Goal: Task Accomplishment & Management: Use online tool/utility

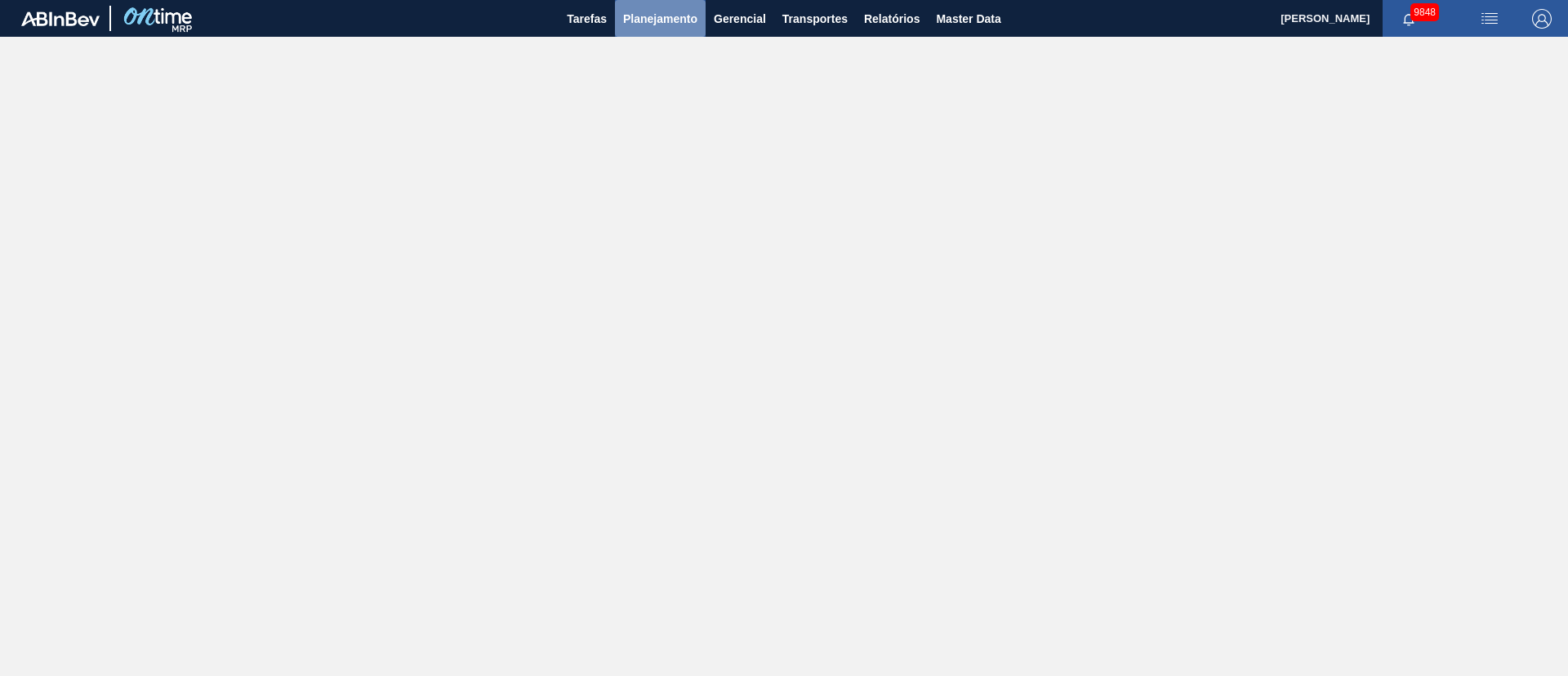
click at [684, 22] on span "Planejamento" at bounding box center [661, 18] width 75 height 20
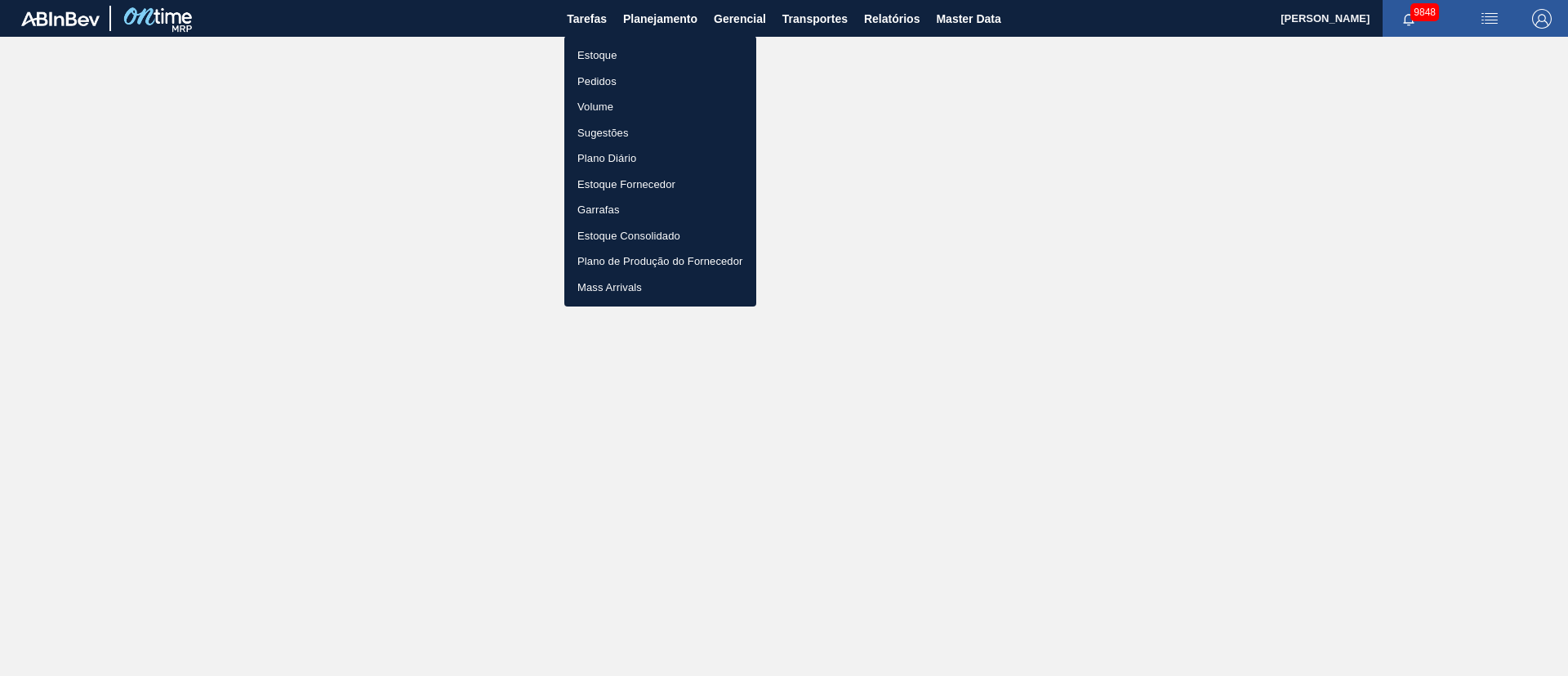
click at [1494, 151] on div at bounding box center [784, 338] width 1568 height 676
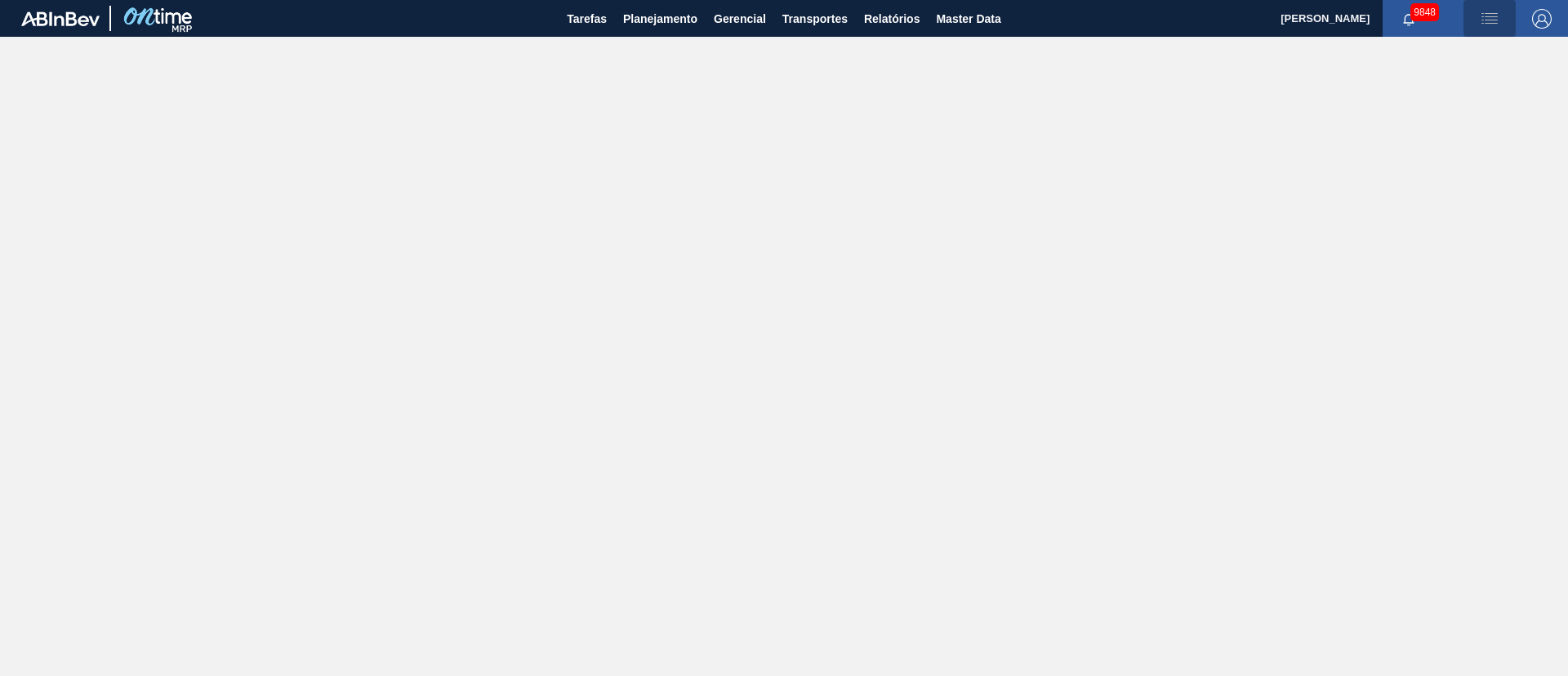
click at [1483, 9] on img "button" at bounding box center [1489, 18] width 20 height 20
click at [1499, 19] on div at bounding box center [784, 338] width 1568 height 676
click at [1489, 8] on button "button" at bounding box center [1489, 18] width 52 height 37
click at [1479, 53] on li "Upload de Volumes" at bounding box center [1484, 58] width 141 height 29
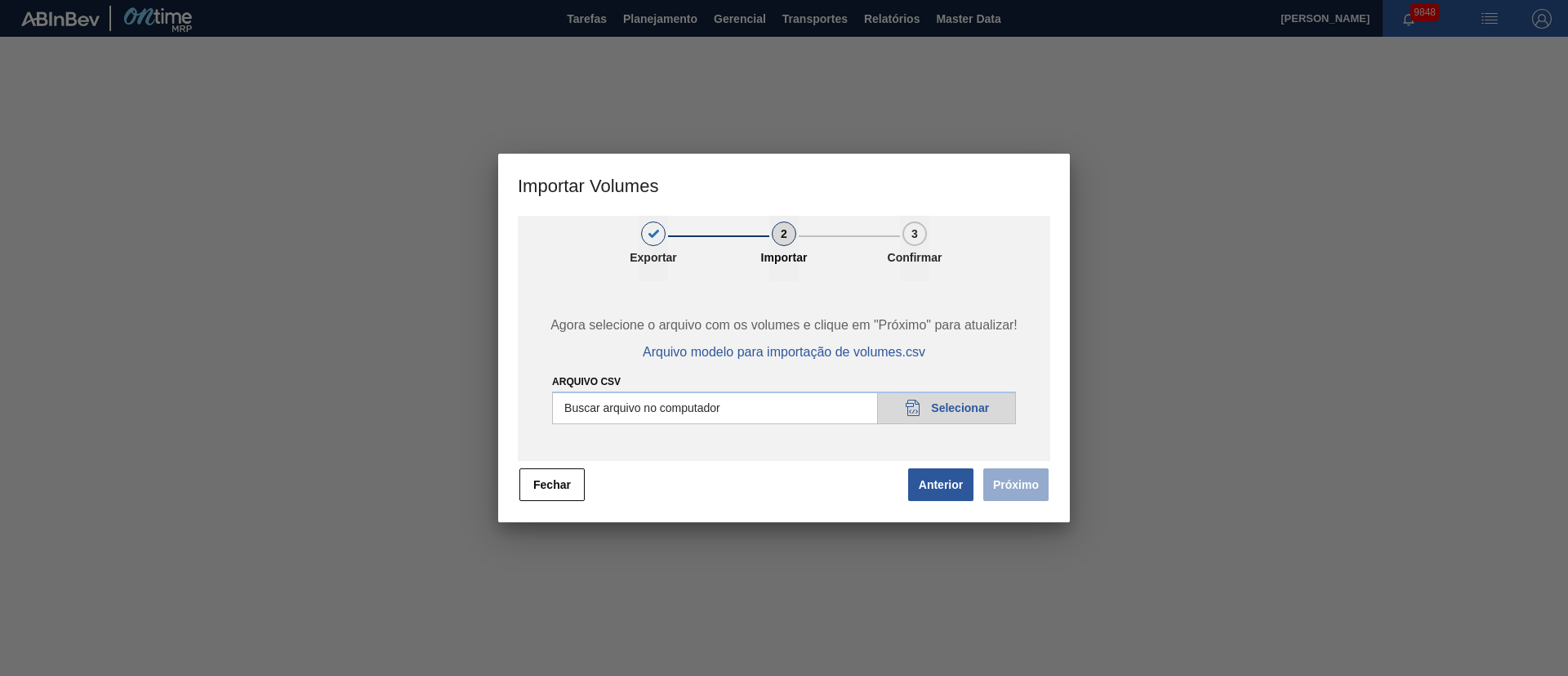
click at [958, 412] on input "Arquivo csv" at bounding box center [784, 407] width 464 height 33
type input "C:\fakepath\PedidoVolumeModeloImportacao (81).csv"
click at [1002, 493] on button "Próximo" at bounding box center [1015, 485] width 65 height 33
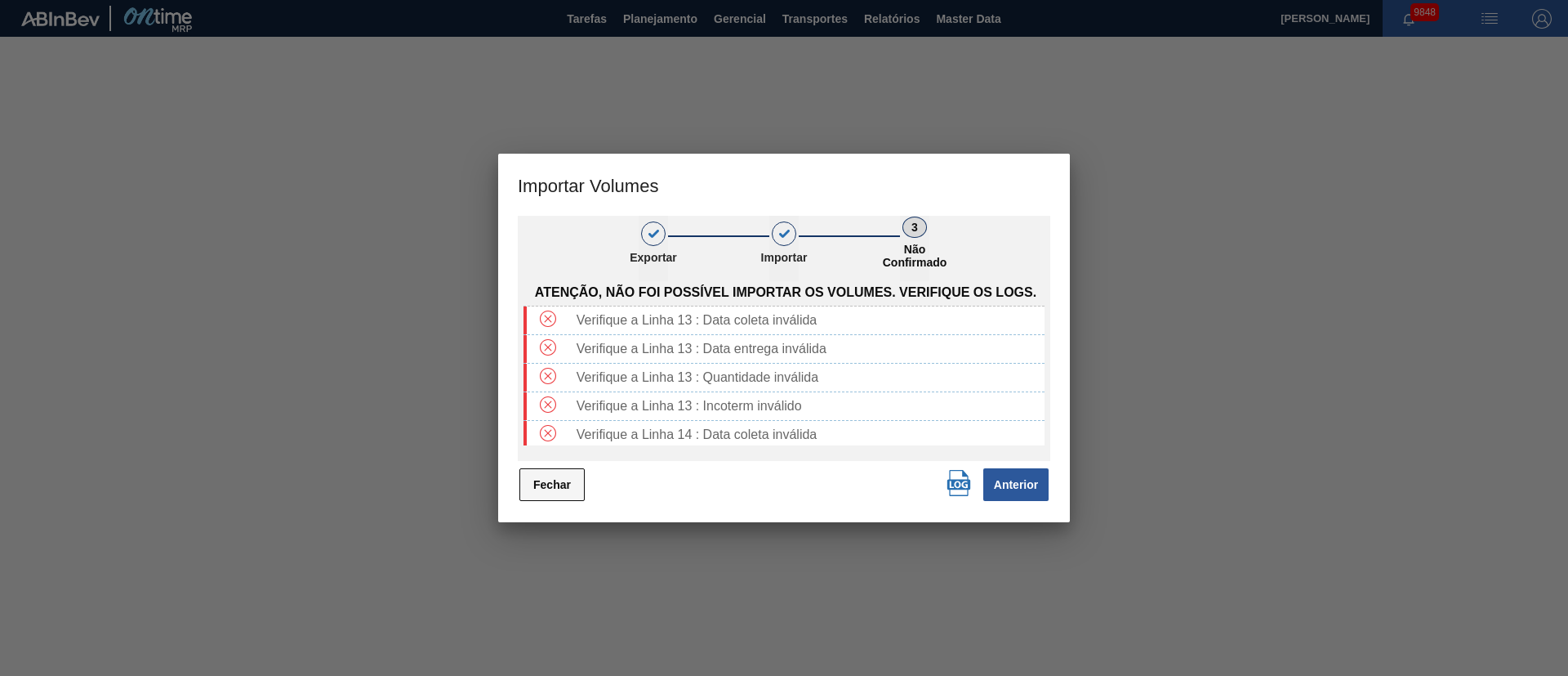
click at [566, 491] on button "Fechar" at bounding box center [552, 485] width 65 height 33
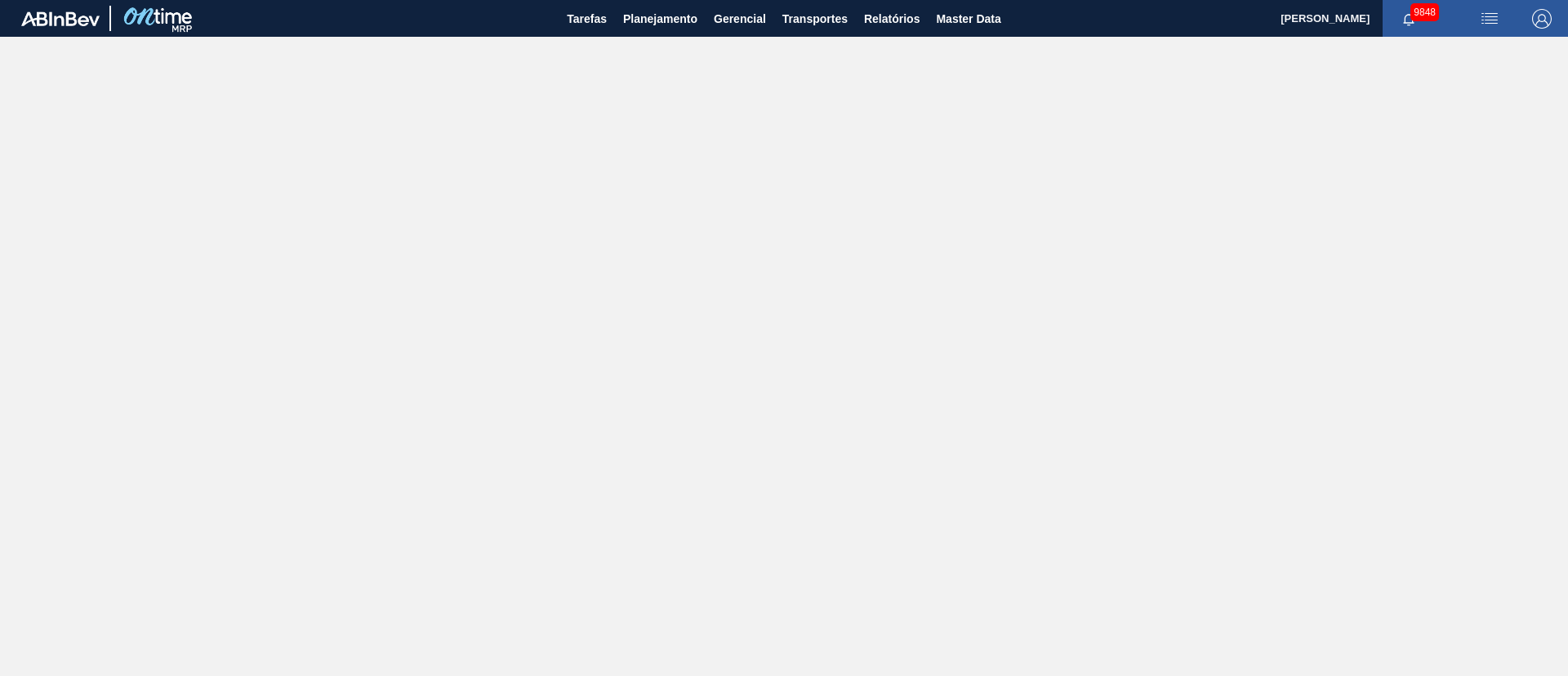
click at [1498, 20] on img "button" at bounding box center [1489, 18] width 20 height 20
click at [1463, 77] on ul "Upload de Volumes" at bounding box center [1484, 58] width 141 height 43
click at [1464, 62] on li "Upload de Volumes" at bounding box center [1484, 58] width 141 height 29
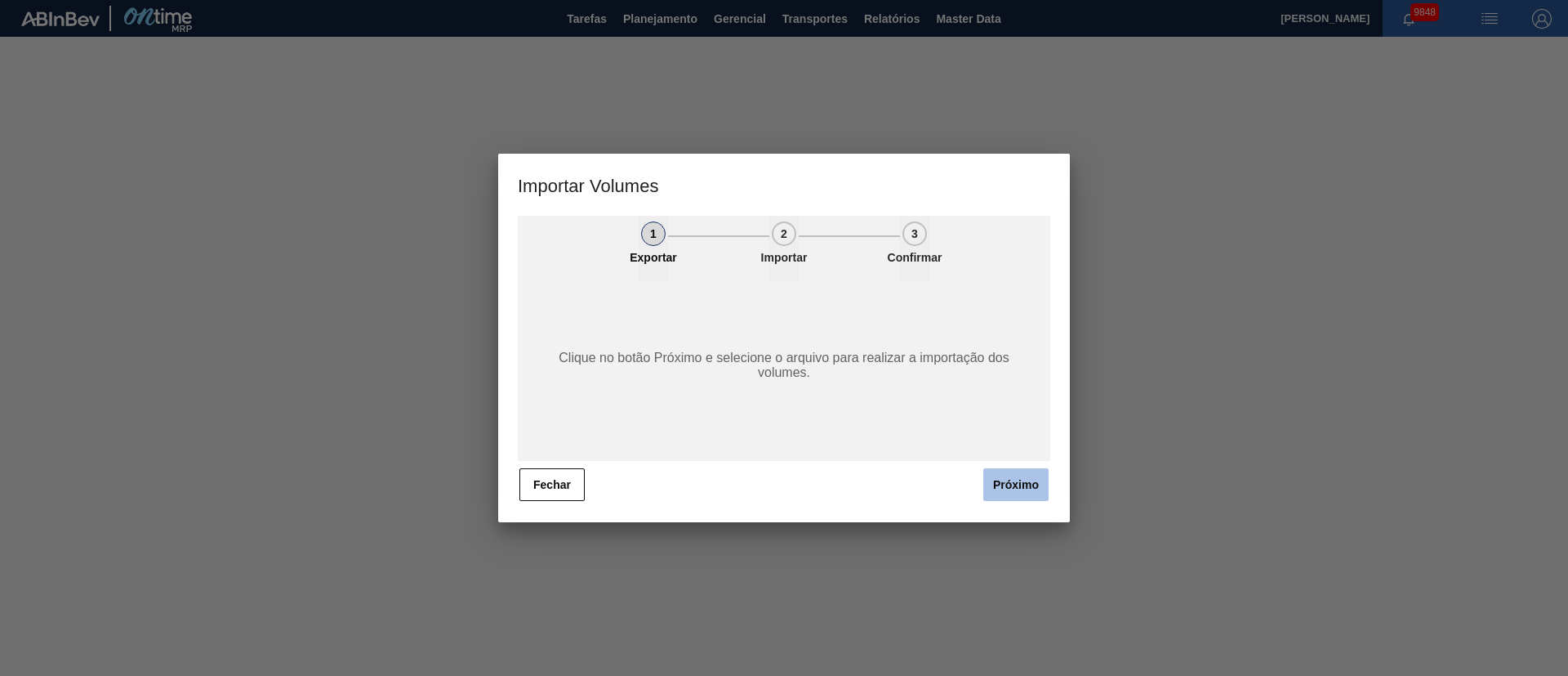
click at [1038, 472] on button "Próximo" at bounding box center [1015, 485] width 65 height 33
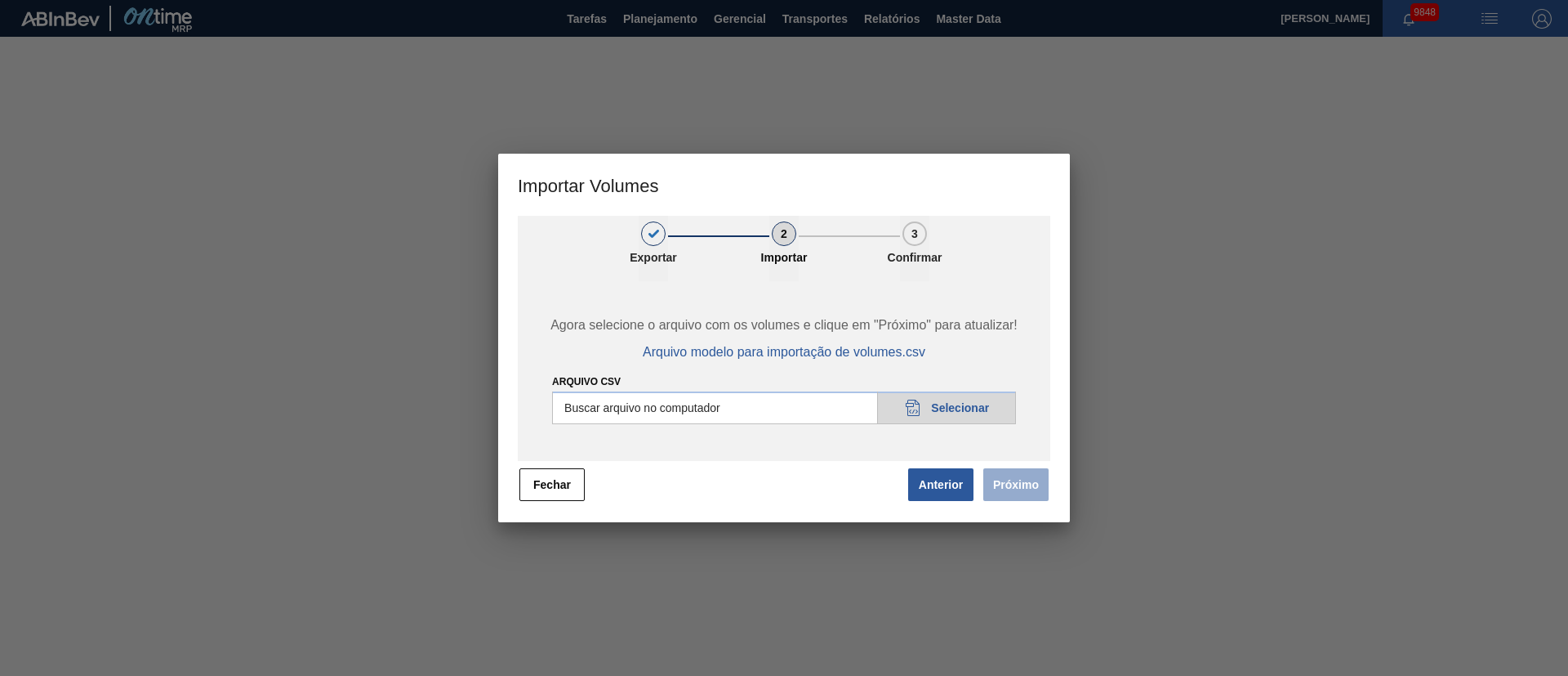
click at [955, 410] on input "Arquivo csv" at bounding box center [784, 407] width 464 height 33
type input "C:\fakepath\PedidoVolumeModeloImportacao (81).csv"
click at [1034, 492] on button "Próximo" at bounding box center [1015, 485] width 65 height 33
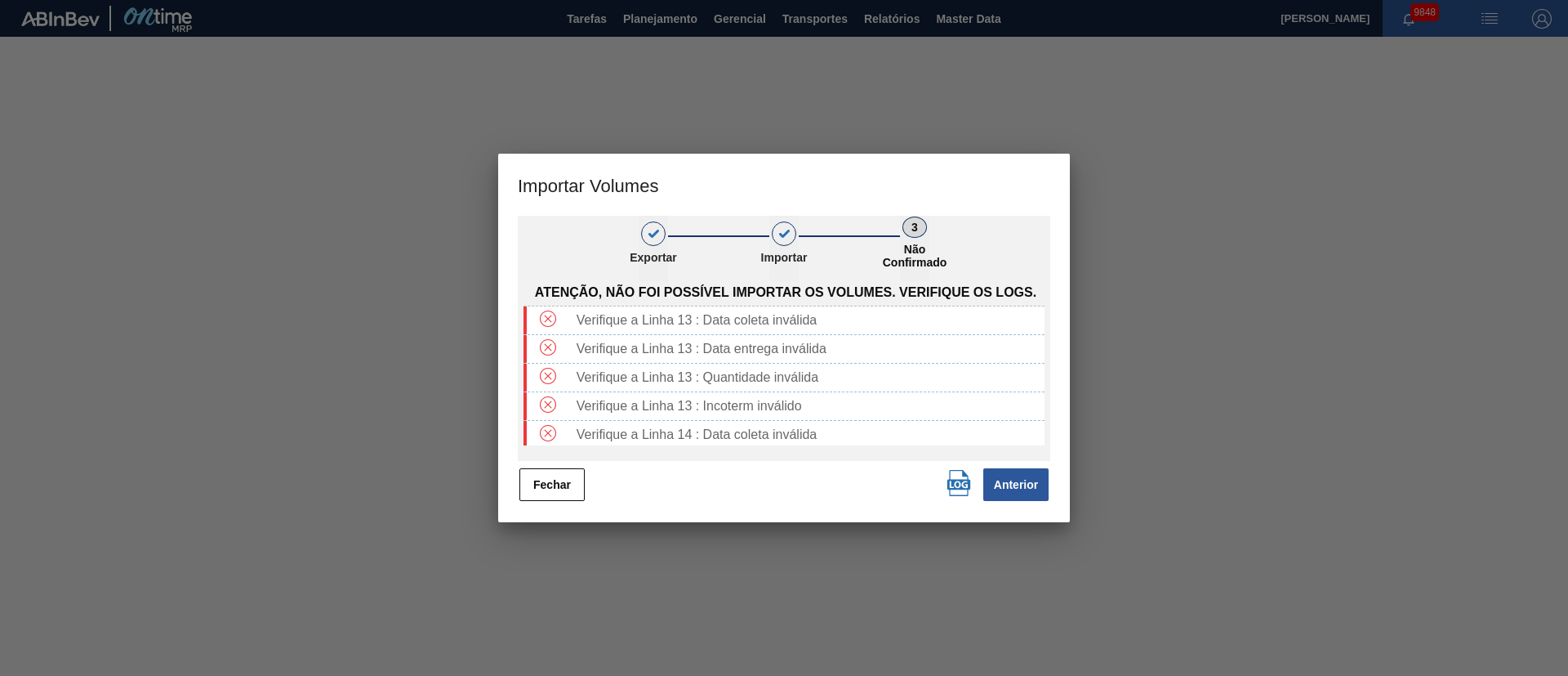
click at [611, 501] on div "Fechar Anterior" at bounding box center [784, 485] width 533 height 36
click at [564, 492] on button "Fechar" at bounding box center [552, 485] width 65 height 33
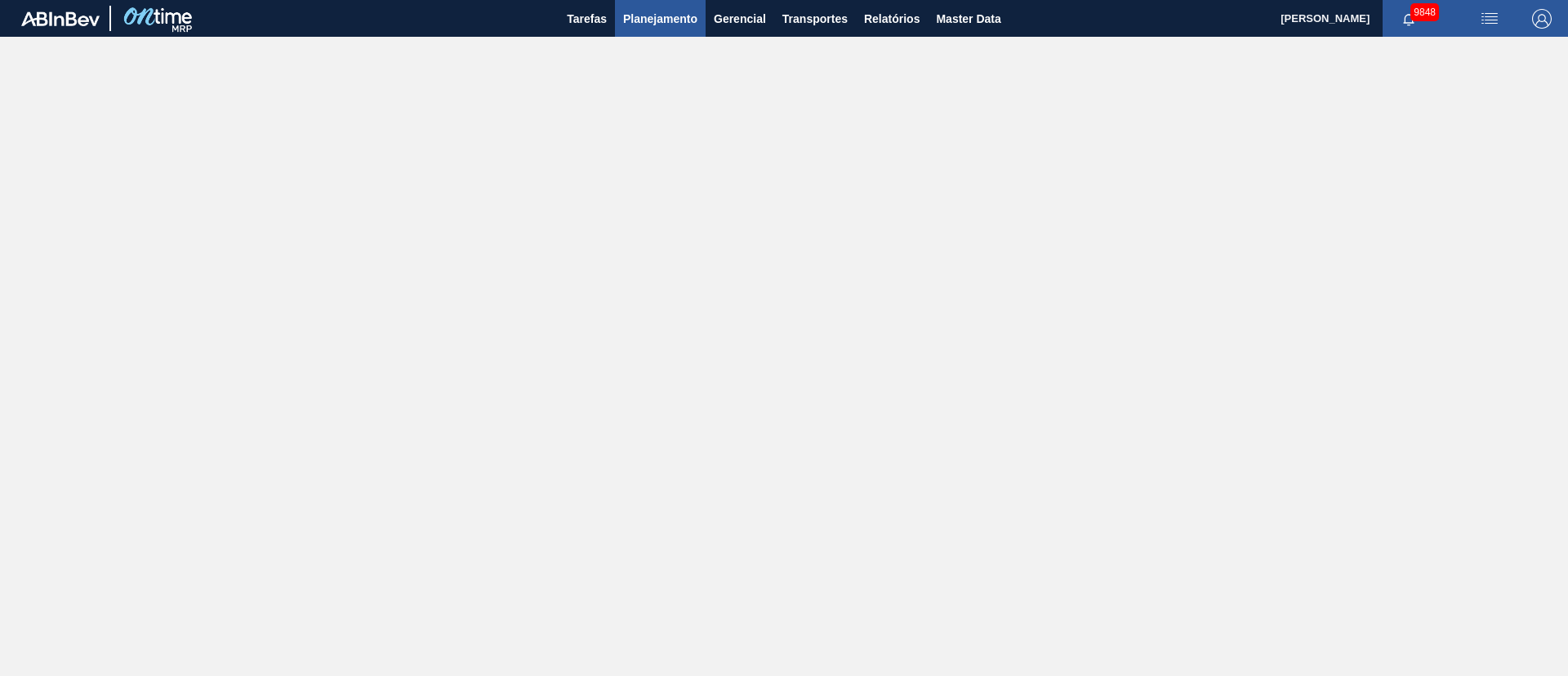
click at [655, 21] on span "Planejamento" at bounding box center [661, 18] width 75 height 20
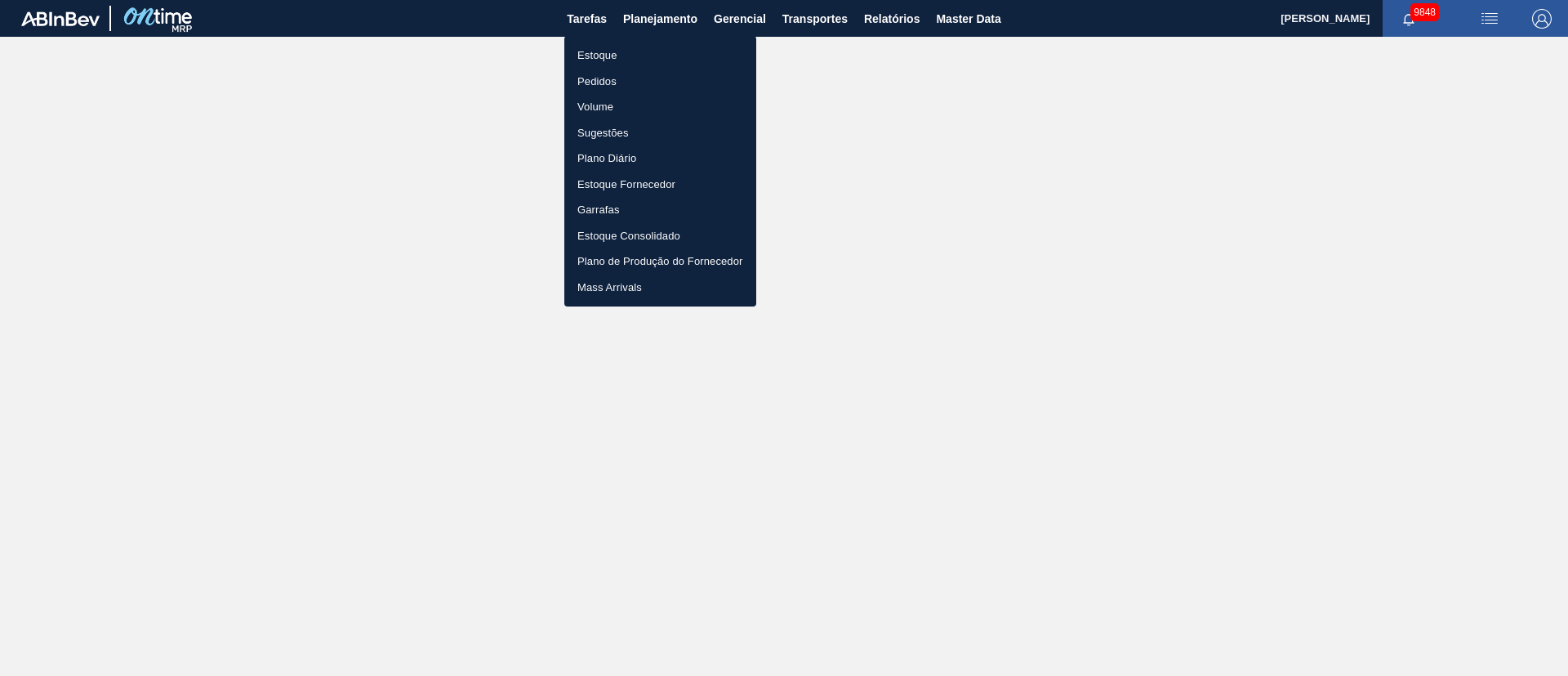
click at [601, 79] on li "Pedidos" at bounding box center [660, 81] width 192 height 27
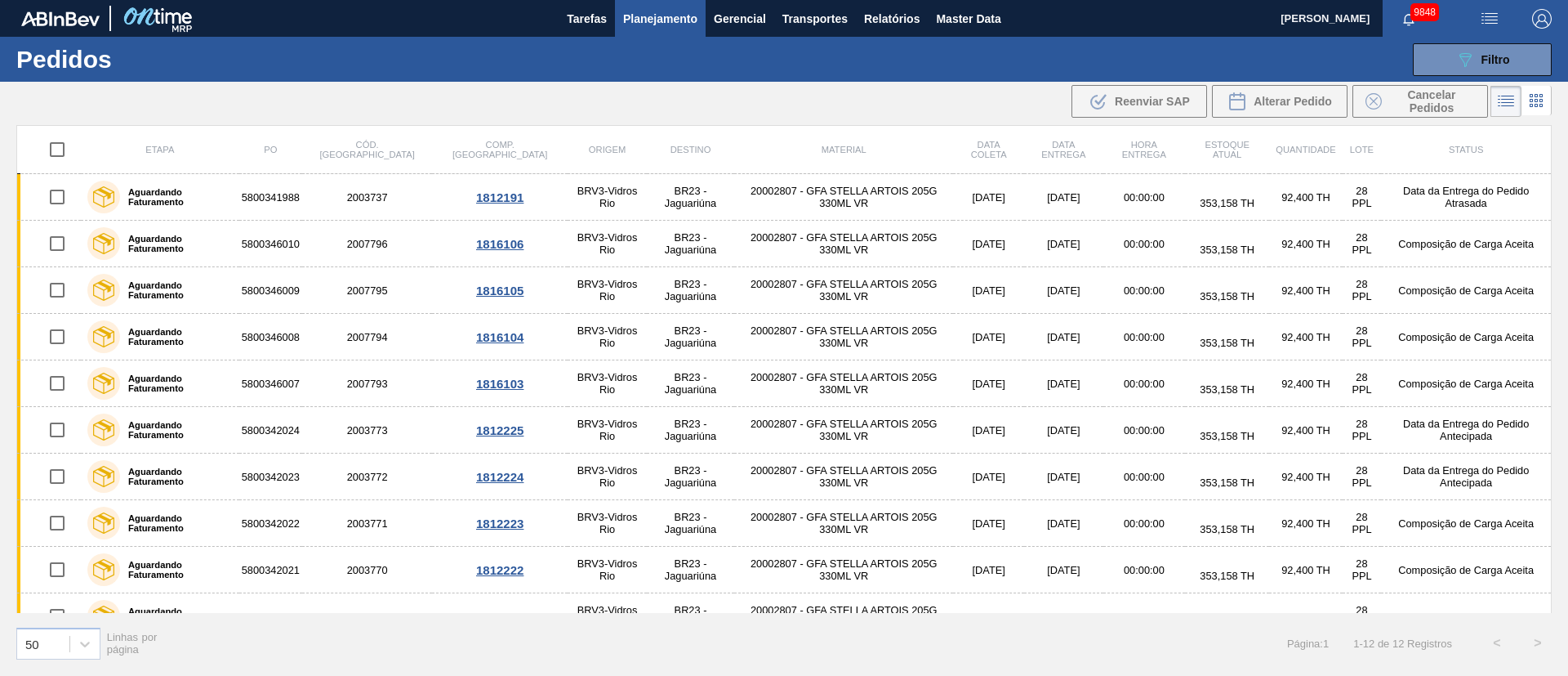
click at [1481, 24] on img "button" at bounding box center [1489, 18] width 20 height 20
click at [1505, 54] on li "Upload de Volumes" at bounding box center [1484, 58] width 141 height 29
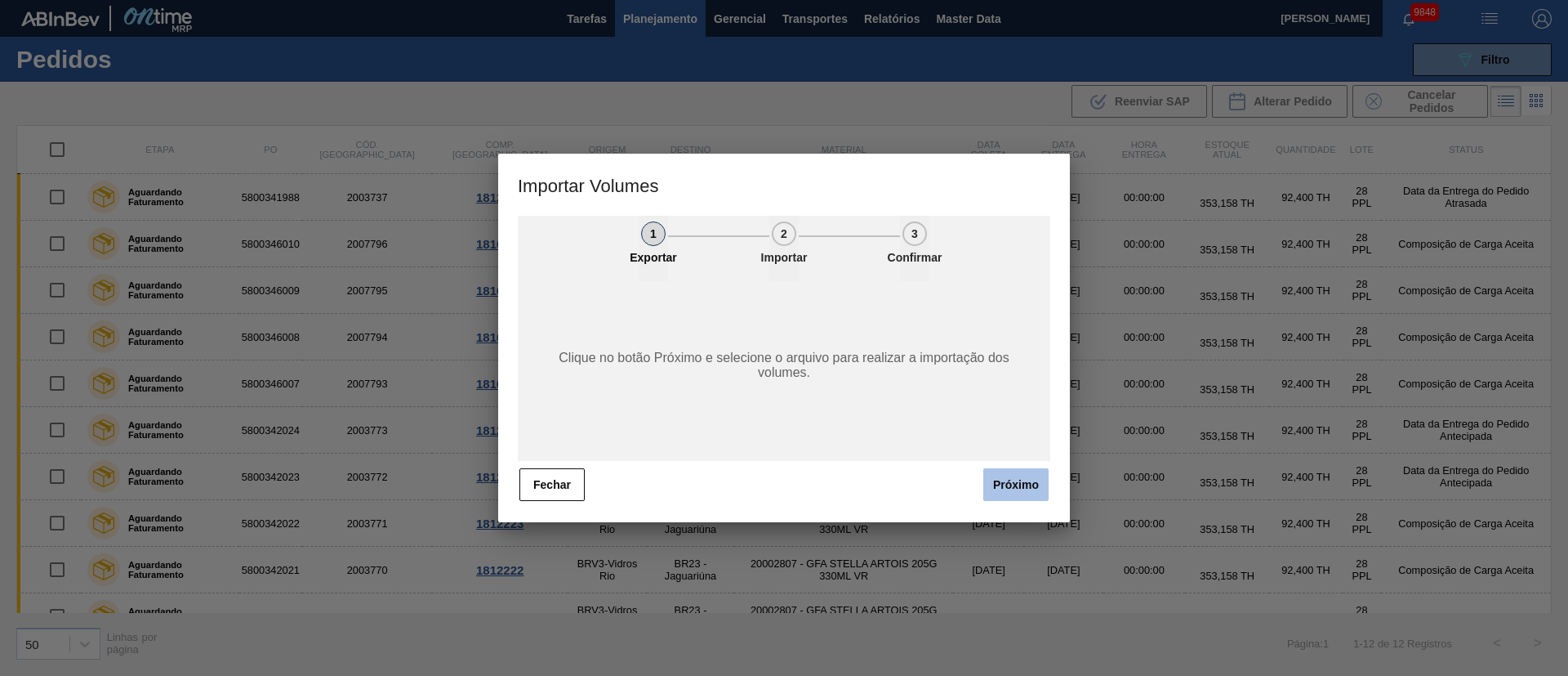
click at [1030, 482] on button "Próximo" at bounding box center [1015, 485] width 65 height 33
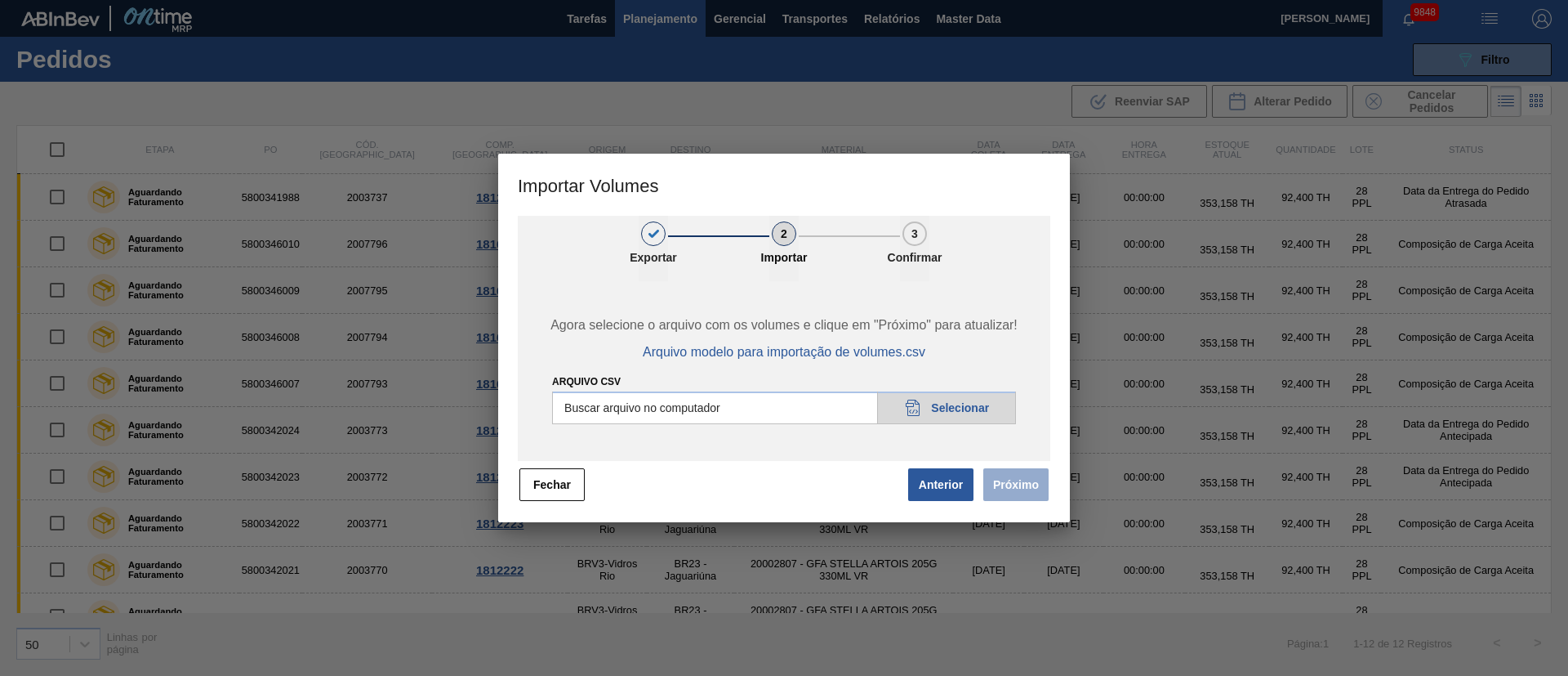
click at [961, 407] on input "Arquivo csv" at bounding box center [784, 407] width 464 height 33
type input "C:\fakepath\PedidoVolumeModeloImportacao (81).csv"
click at [1036, 489] on button "Próximo" at bounding box center [1015, 485] width 65 height 33
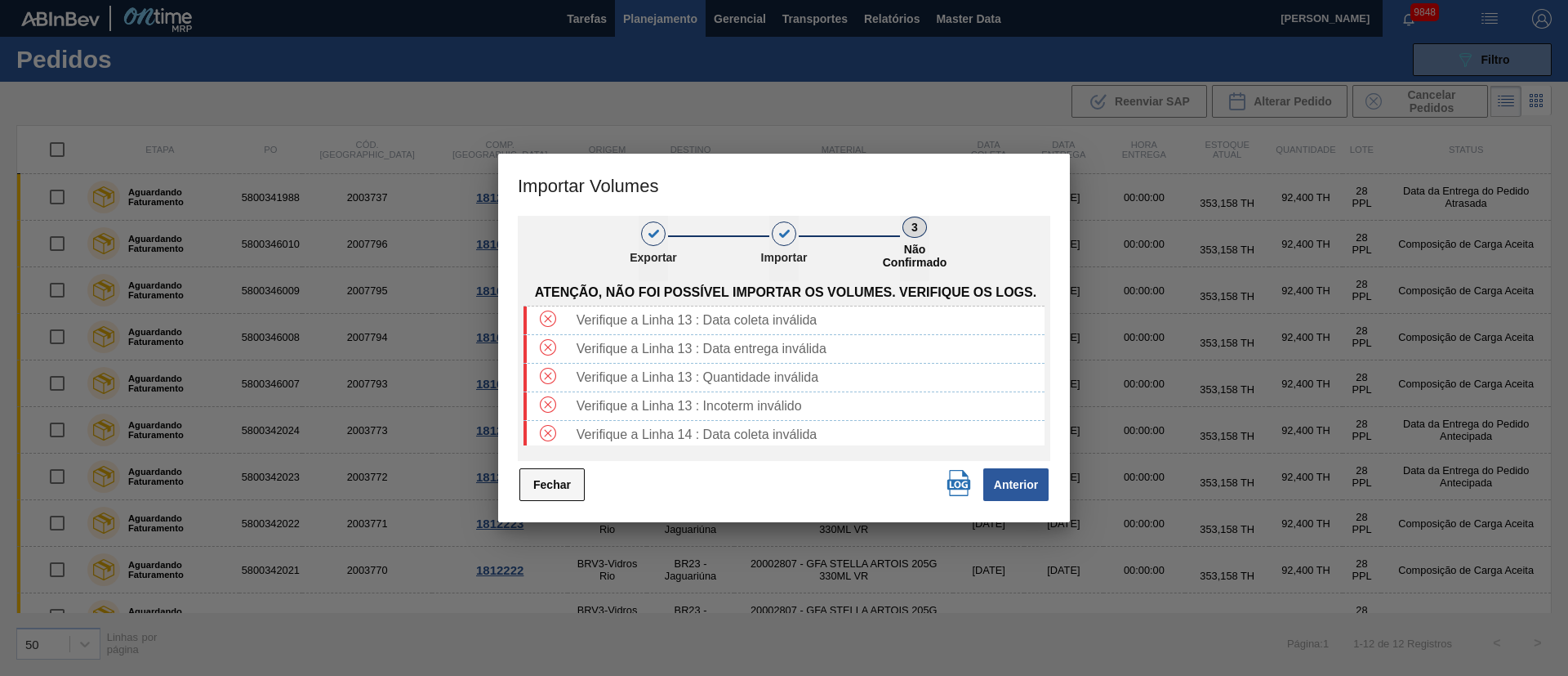
click at [555, 473] on button "Fechar" at bounding box center [552, 485] width 65 height 33
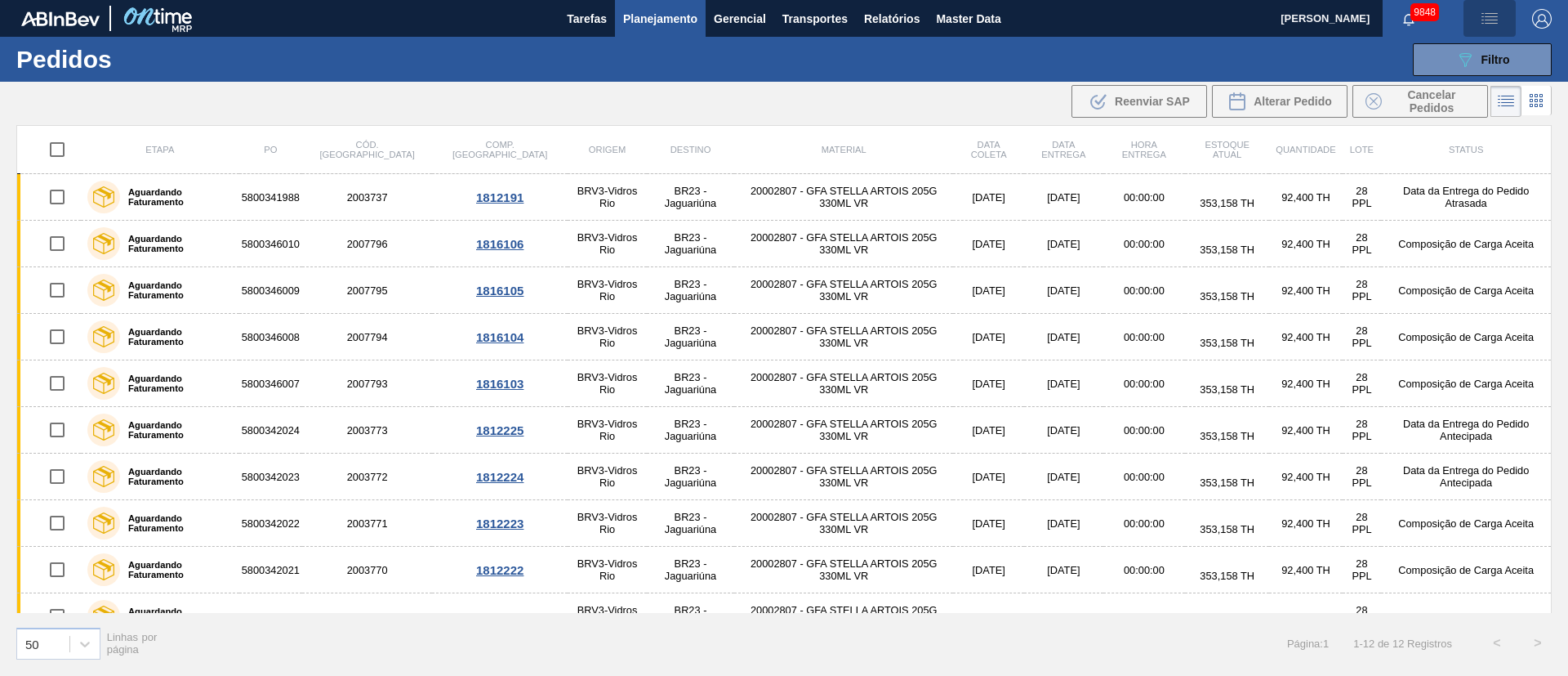
click at [1490, 13] on img "button" at bounding box center [1489, 18] width 20 height 20
click at [1456, 62] on li "Upload de Volumes" at bounding box center [1484, 58] width 141 height 29
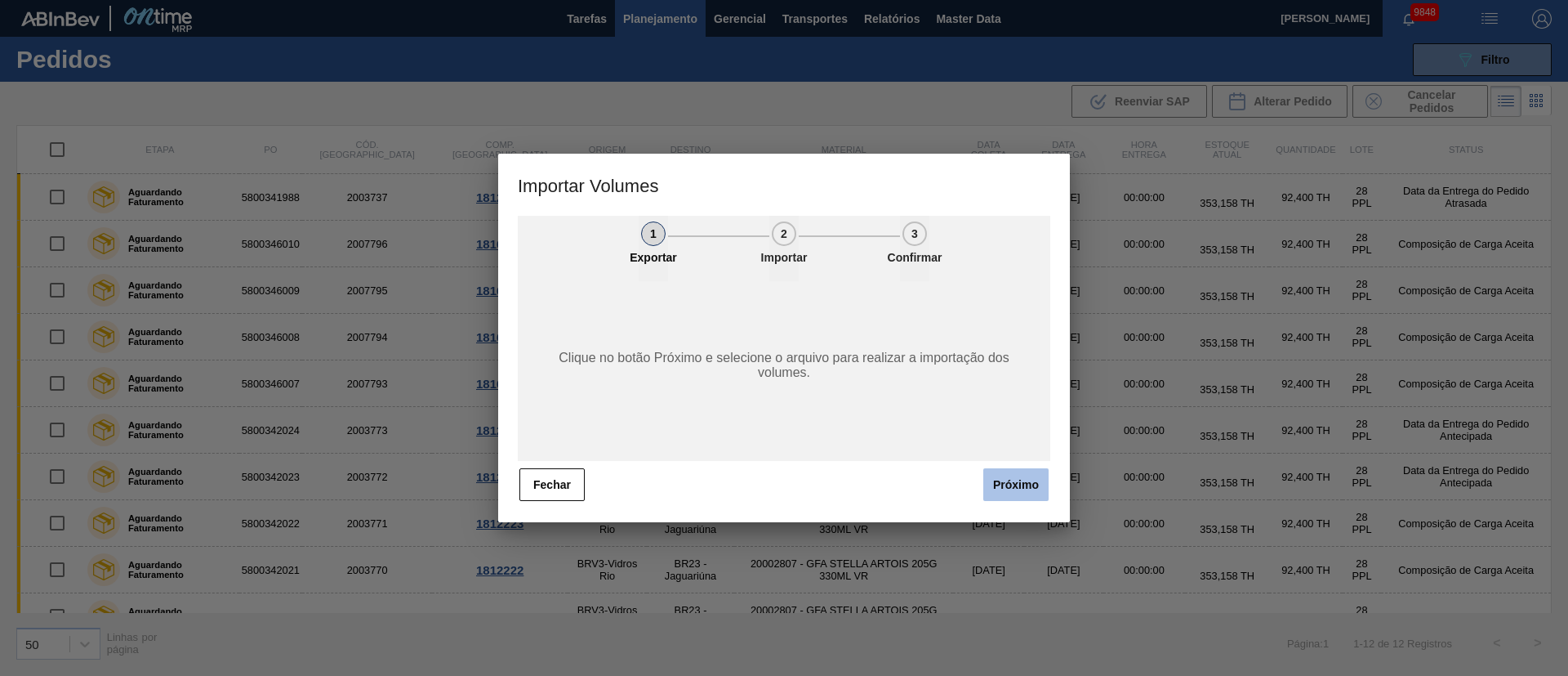
click at [1018, 489] on button "Próximo" at bounding box center [1015, 485] width 65 height 33
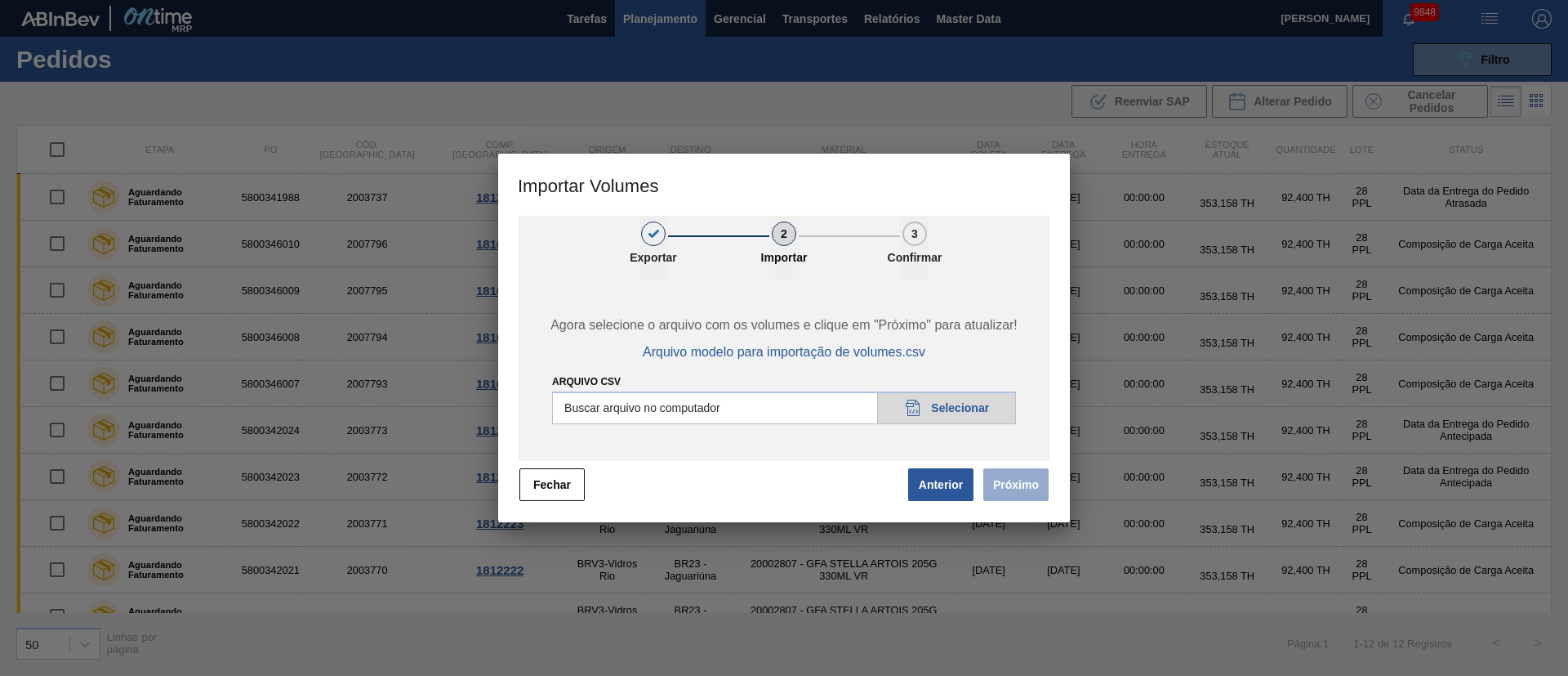
click at [949, 413] on input "Arquivo csv" at bounding box center [784, 407] width 464 height 33
type input "C:\fakepath\PedidoVolumeModeloImportacao (81).csv"
click at [1015, 482] on button "Próximo" at bounding box center [1015, 485] width 65 height 33
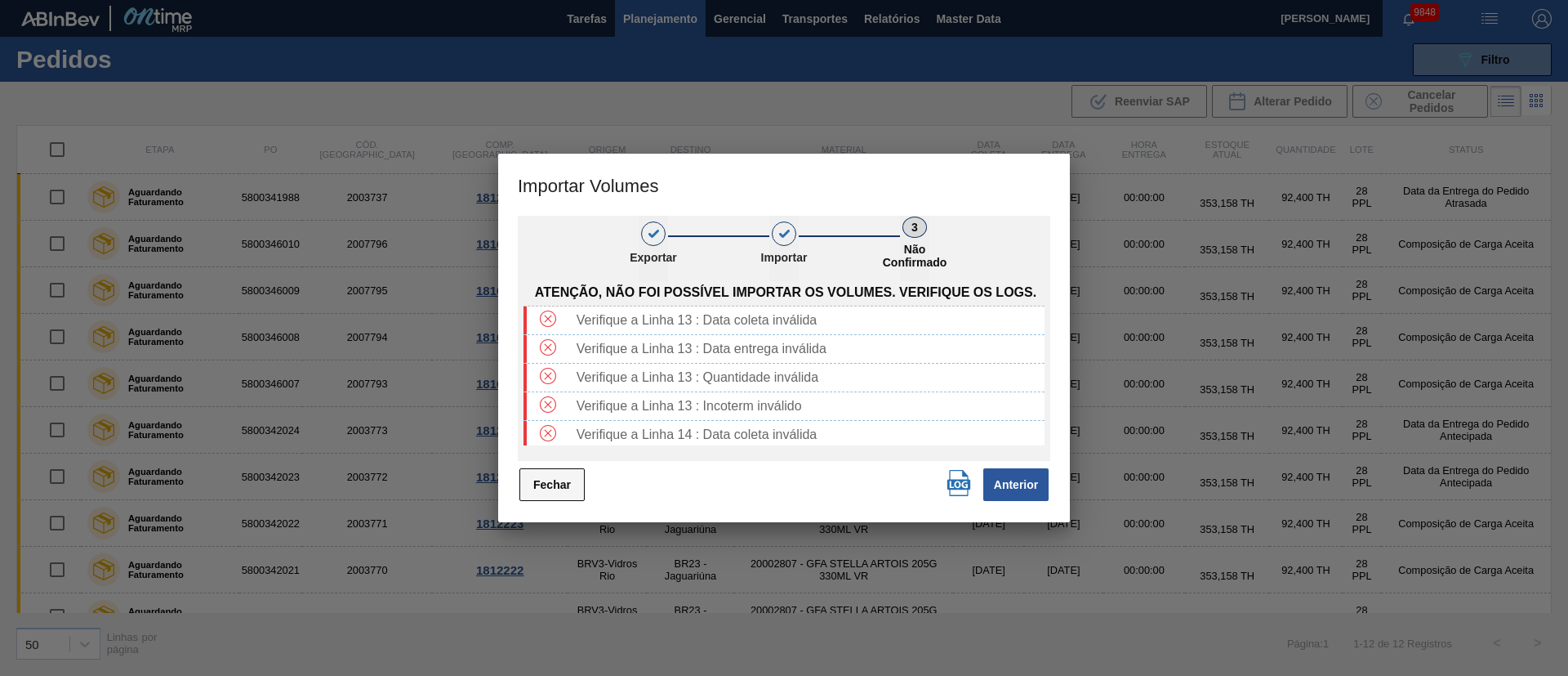
click at [558, 480] on button "Fechar" at bounding box center [552, 485] width 65 height 33
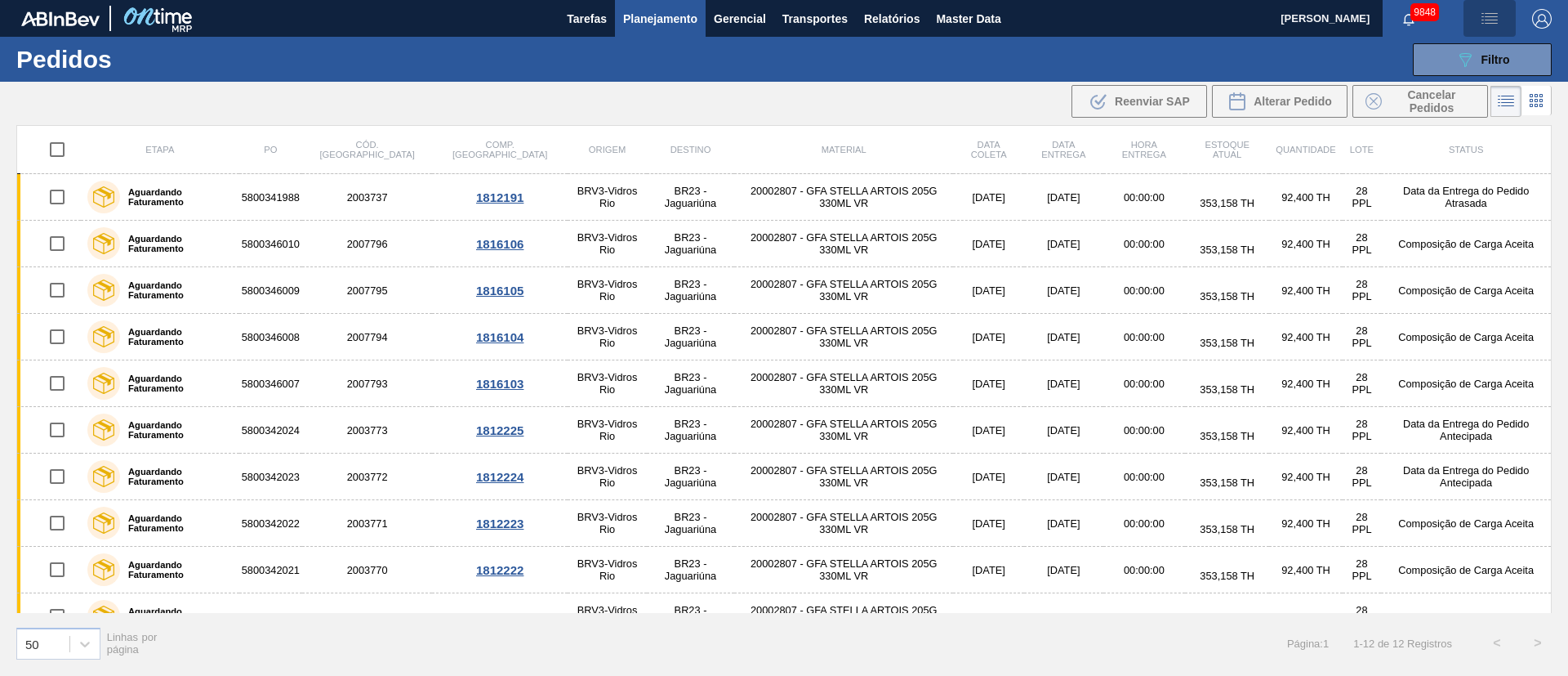
click at [1489, 10] on img "button" at bounding box center [1489, 18] width 20 height 20
click at [1457, 44] on li "Upload de Volumes" at bounding box center [1484, 58] width 141 height 29
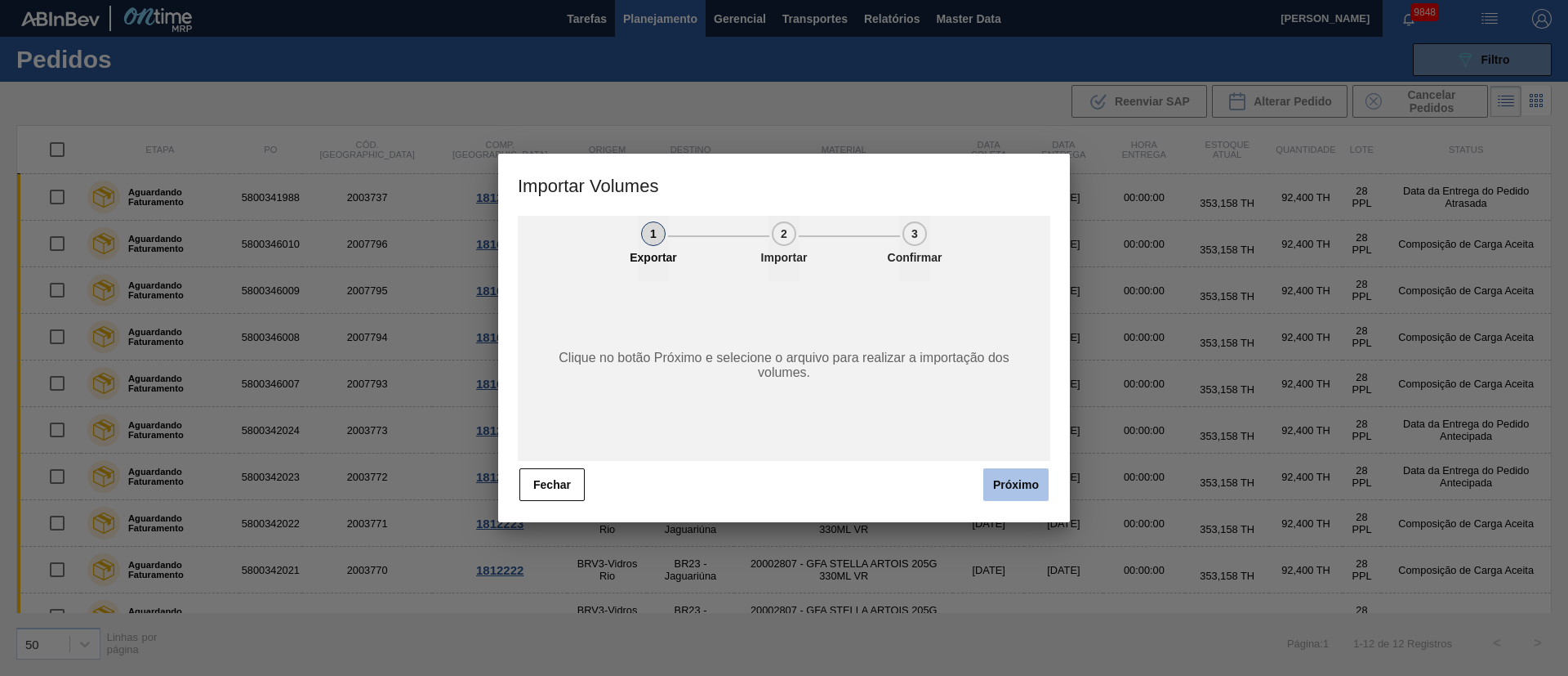
click at [1025, 480] on button "Próximo" at bounding box center [1015, 485] width 65 height 33
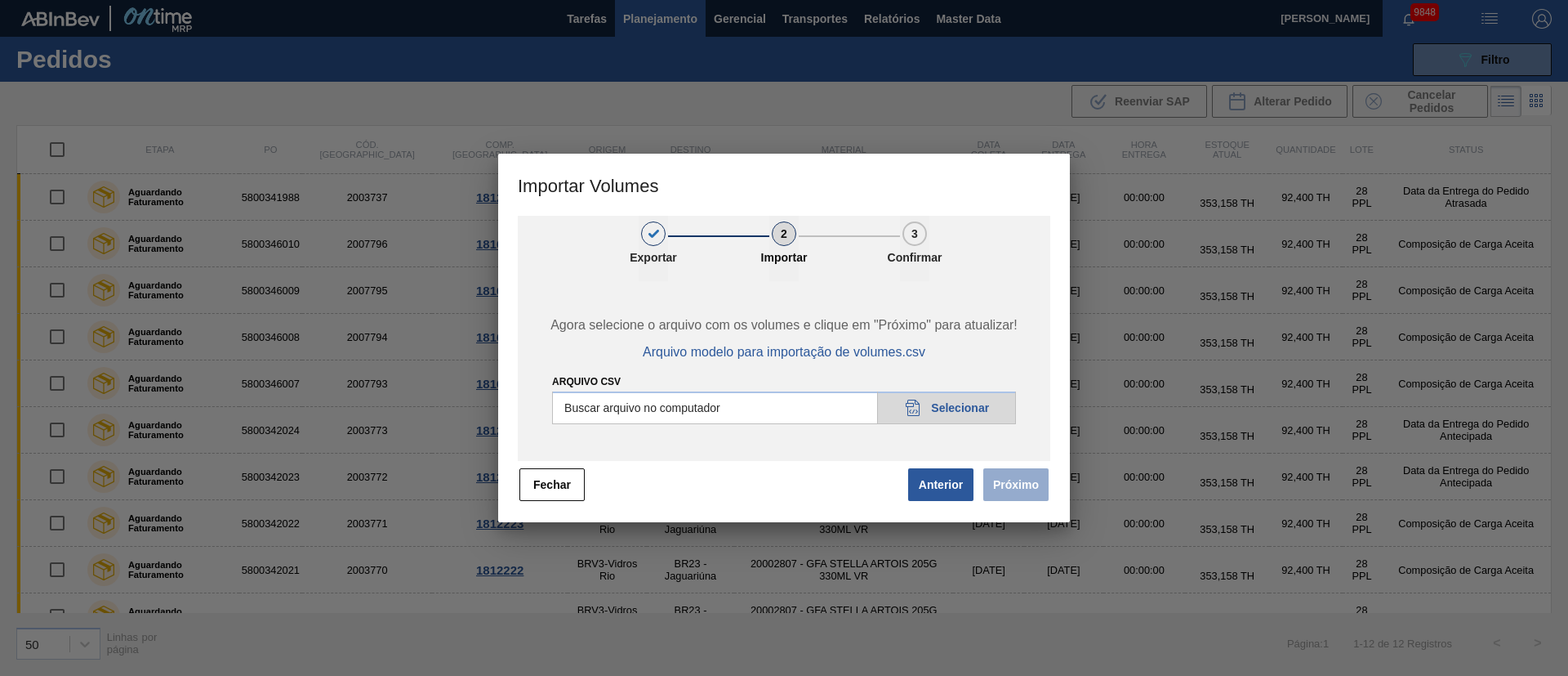
click at [943, 409] on input "Arquivo csv" at bounding box center [784, 407] width 464 height 33
type input "C:\fakepath\PedidoVolumeModeloImportacao (81).csv"
click at [1051, 487] on div "1 Exportar 2 Importar 3 Confirmar Agora selecione o arquivo com os volumes e cl…" at bounding box center [784, 369] width 572 height 307
click at [1023, 486] on button "Próximo" at bounding box center [1015, 485] width 65 height 33
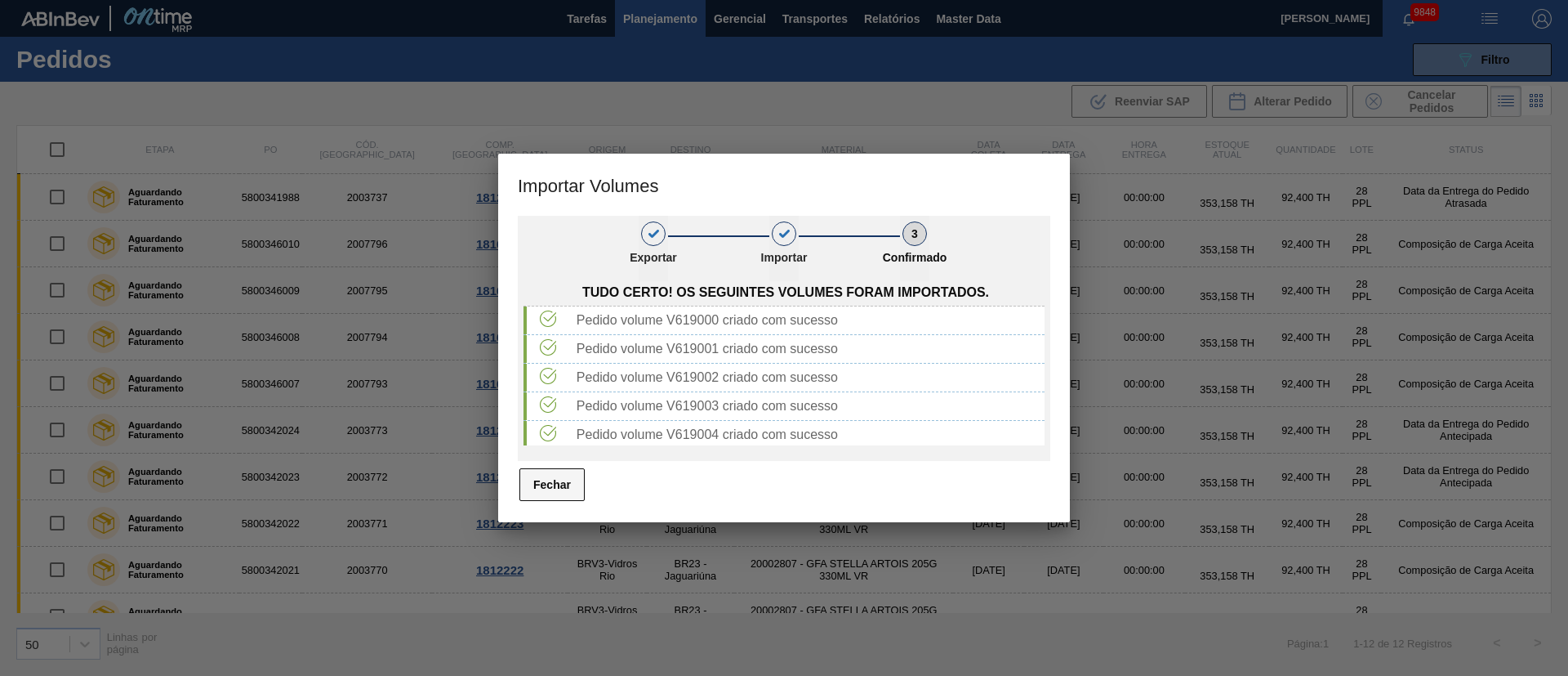
click at [530, 487] on button "Fechar" at bounding box center [552, 485] width 65 height 33
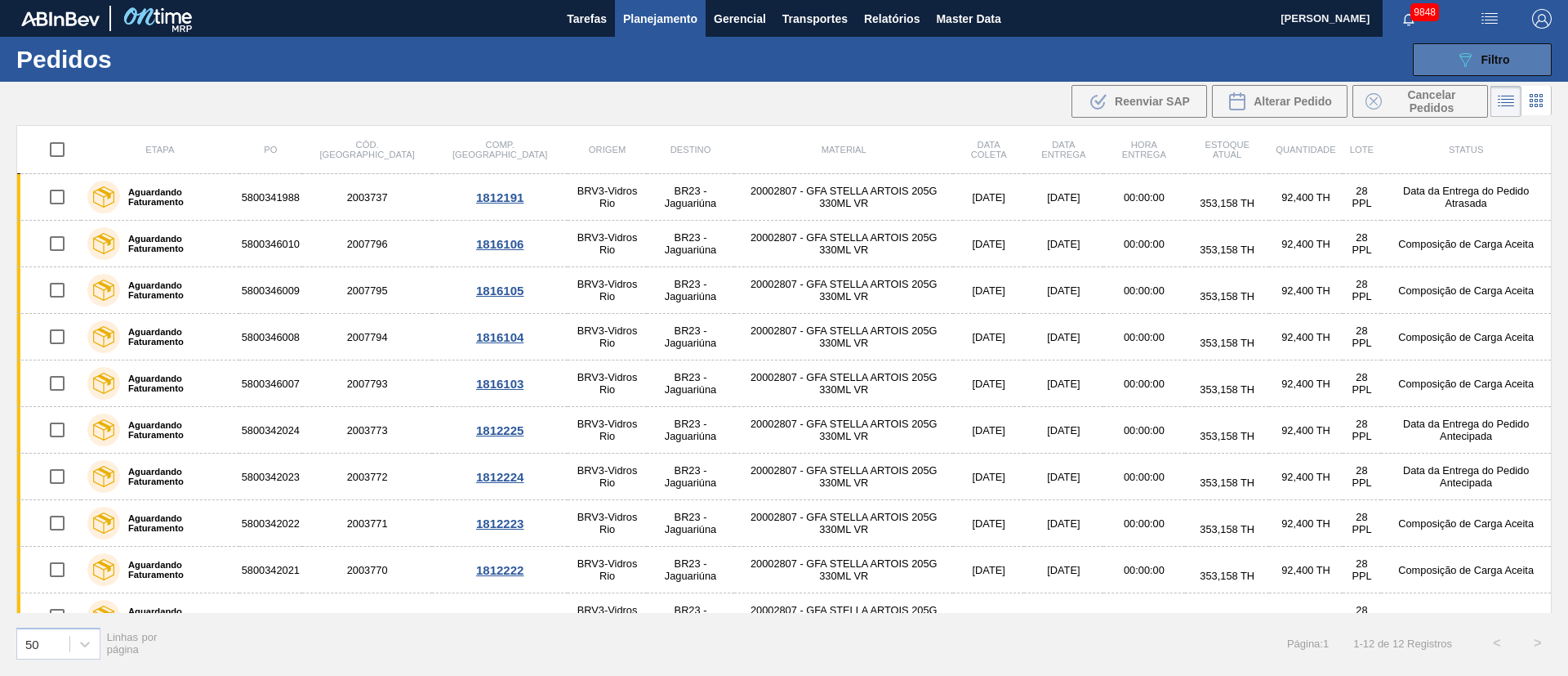
click at [1509, 63] on span "Filtro" at bounding box center [1496, 60] width 28 height 13
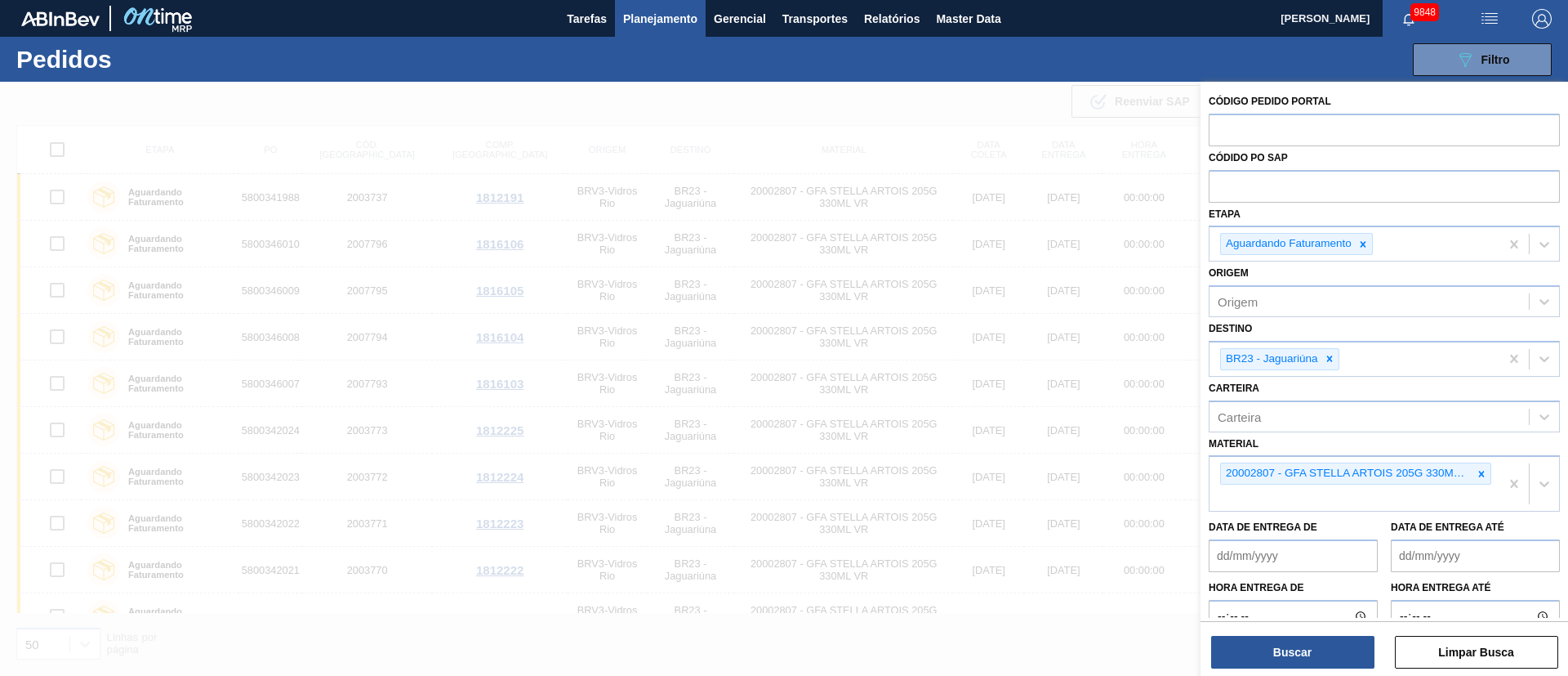
click at [1492, 15] on img "button" at bounding box center [1489, 18] width 20 height 20
click at [1476, 64] on li "Upload de Volumes" at bounding box center [1484, 58] width 141 height 29
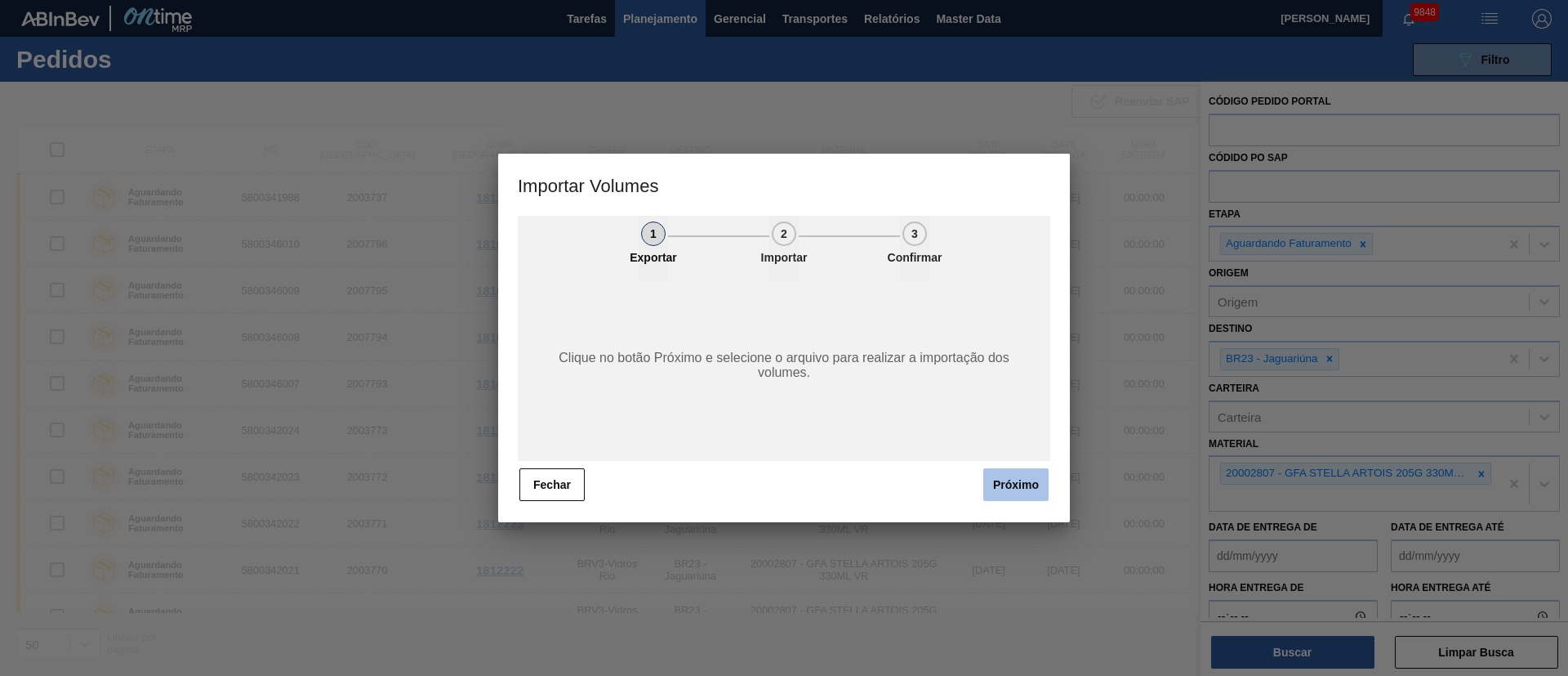
click at [1028, 493] on button "Próximo" at bounding box center [1015, 485] width 65 height 33
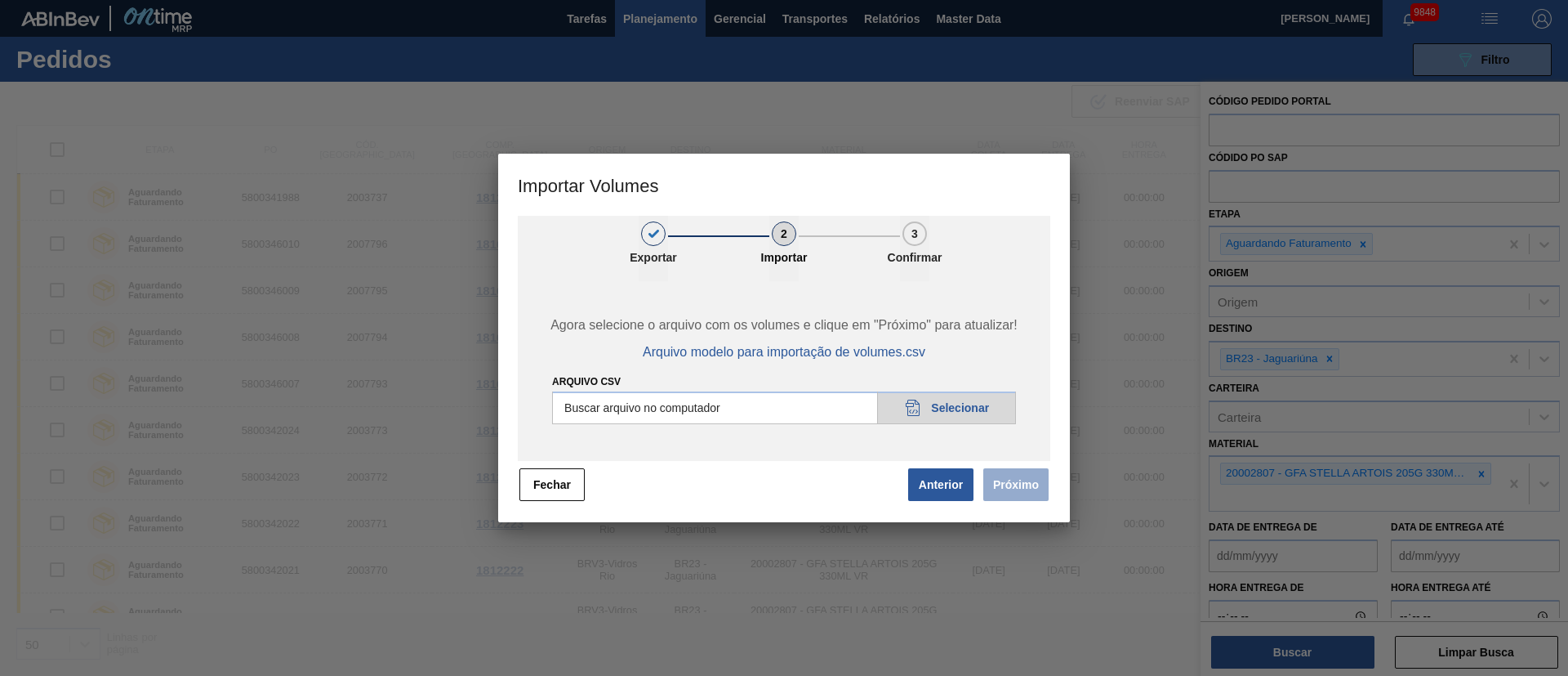
click at [951, 411] on input "Arquivo csv" at bounding box center [784, 407] width 464 height 33
type input "C:\fakepath\PedidoVolumeModeloImportacao (81).csv"
click at [1023, 480] on button "Próximo" at bounding box center [1015, 485] width 65 height 33
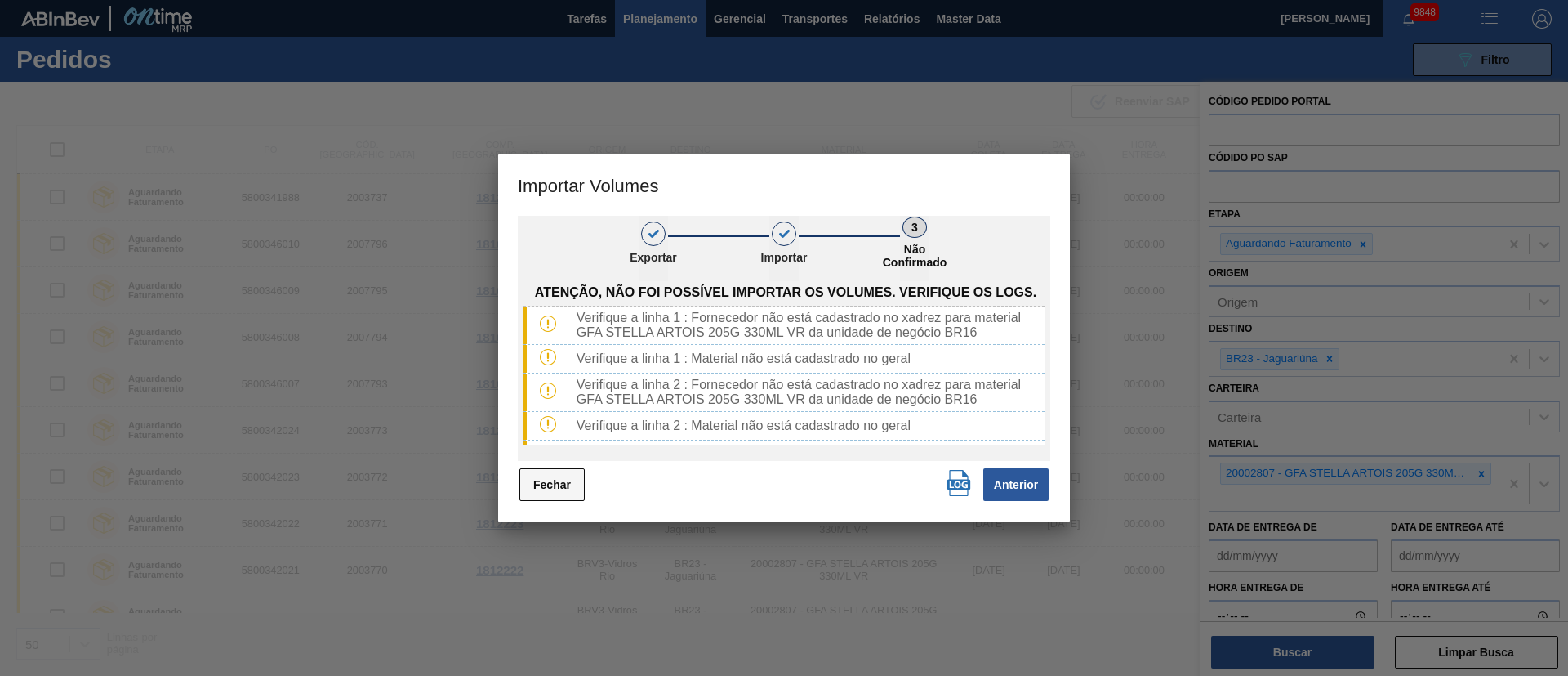
click at [571, 483] on button "Fechar" at bounding box center [552, 485] width 65 height 33
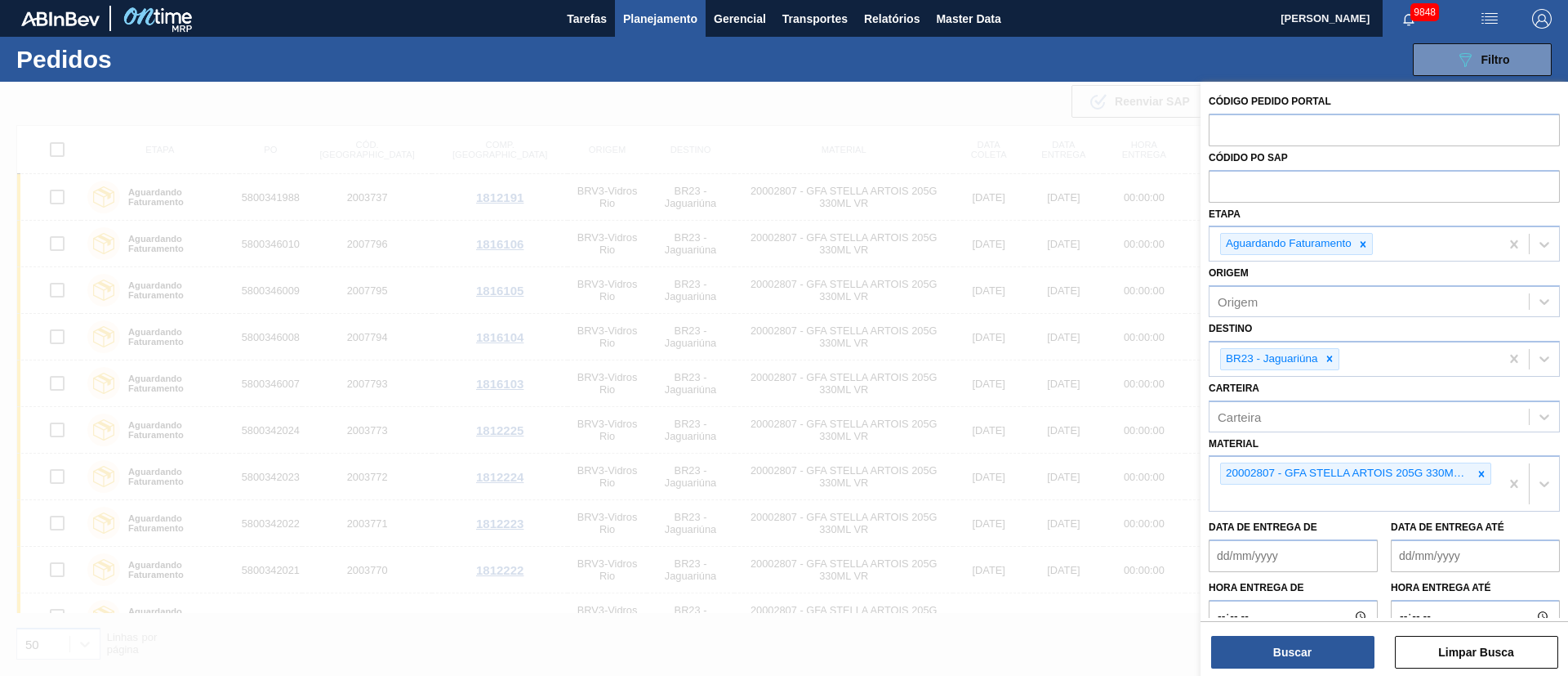
click at [1489, 32] on button "button" at bounding box center [1489, 18] width 52 height 37
click at [1486, 66] on li "Upload de Volumes" at bounding box center [1484, 58] width 141 height 29
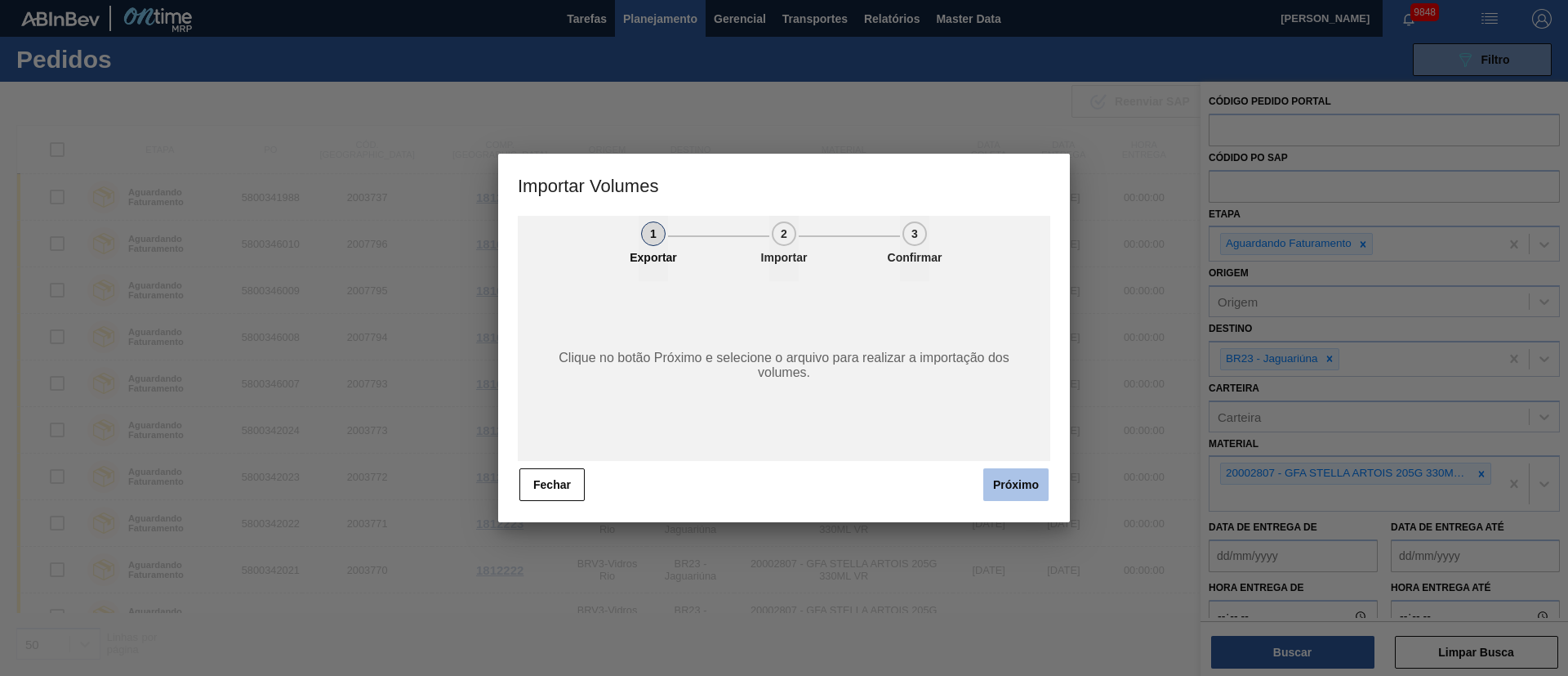
click at [1004, 487] on button "Próximo" at bounding box center [1015, 485] width 65 height 33
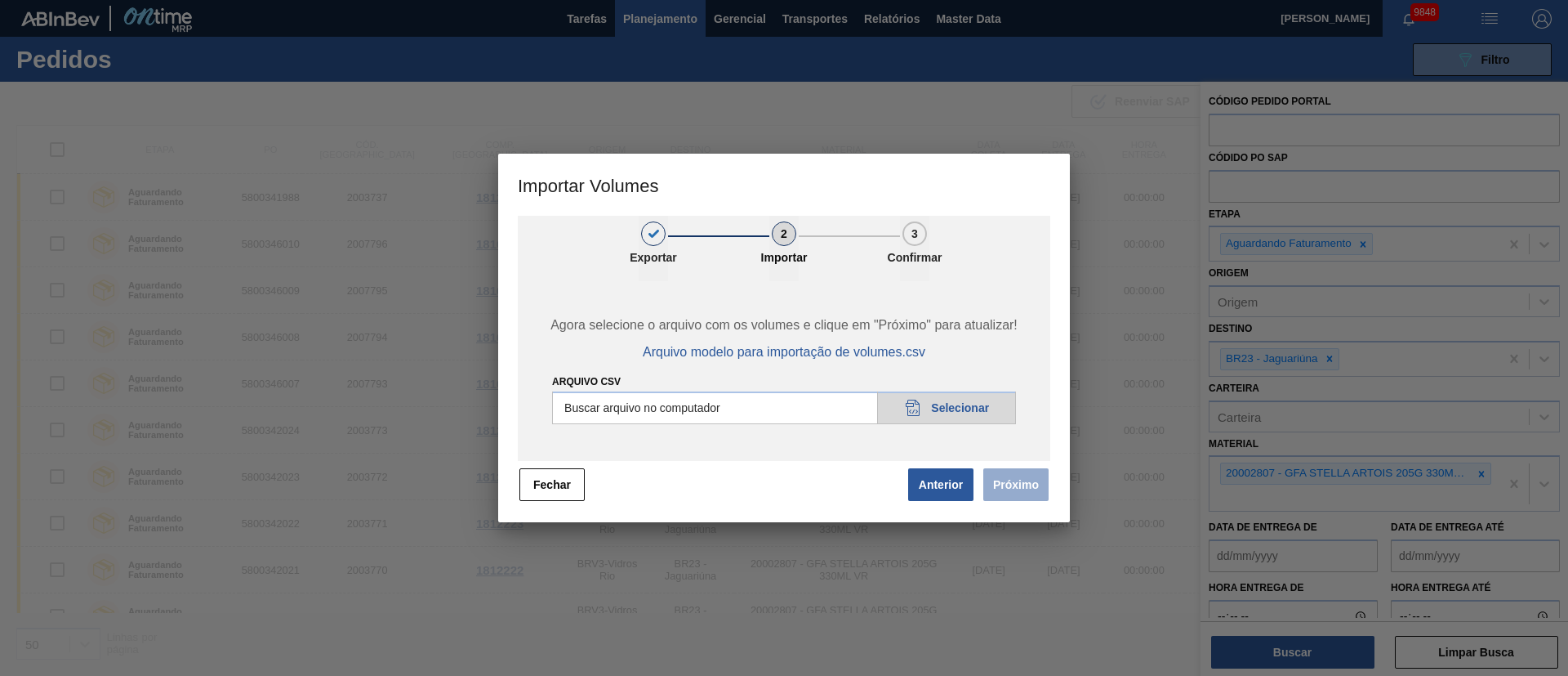
click at [952, 414] on input "Arquivo csv" at bounding box center [784, 407] width 464 height 33
type input "C:\fakepath\PedidoVolumeModeloImportacao (81).csv"
click at [1011, 490] on button "Próximo" at bounding box center [1015, 485] width 65 height 33
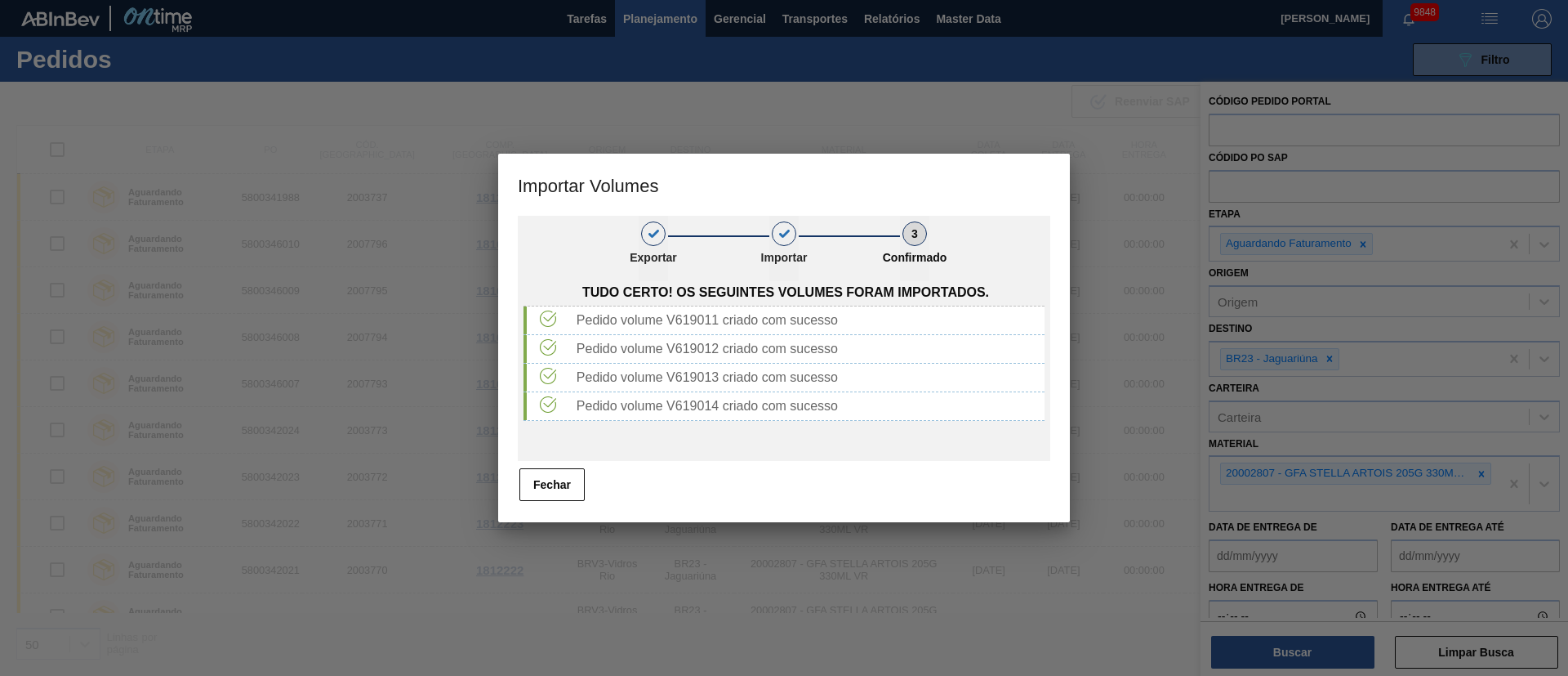
click at [554, 502] on div "Fechar" at bounding box center [784, 485] width 533 height 36
click at [555, 491] on button "Fechar" at bounding box center [552, 485] width 65 height 33
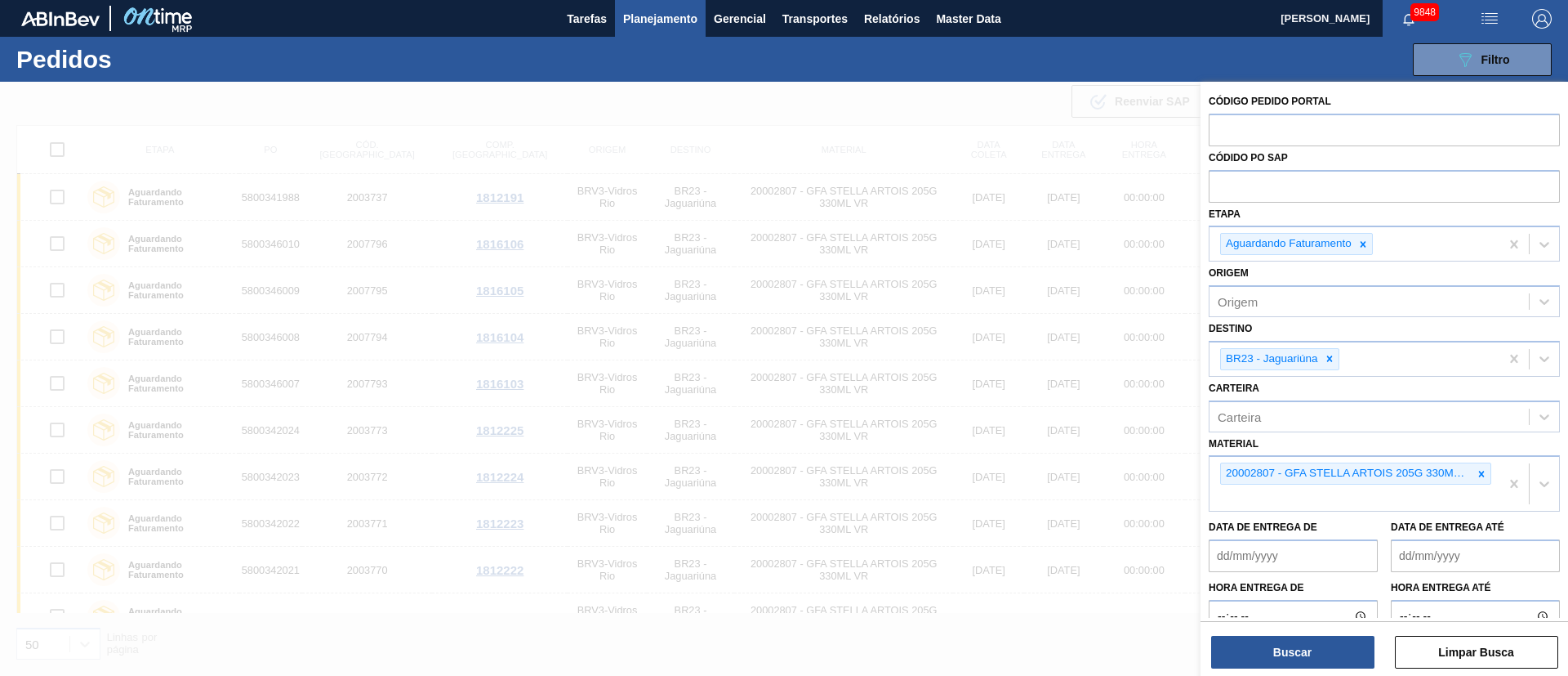
click at [1489, 22] on img "button" at bounding box center [1489, 18] width 20 height 20
click at [1437, 62] on li "Upload de Volumes" at bounding box center [1484, 58] width 141 height 29
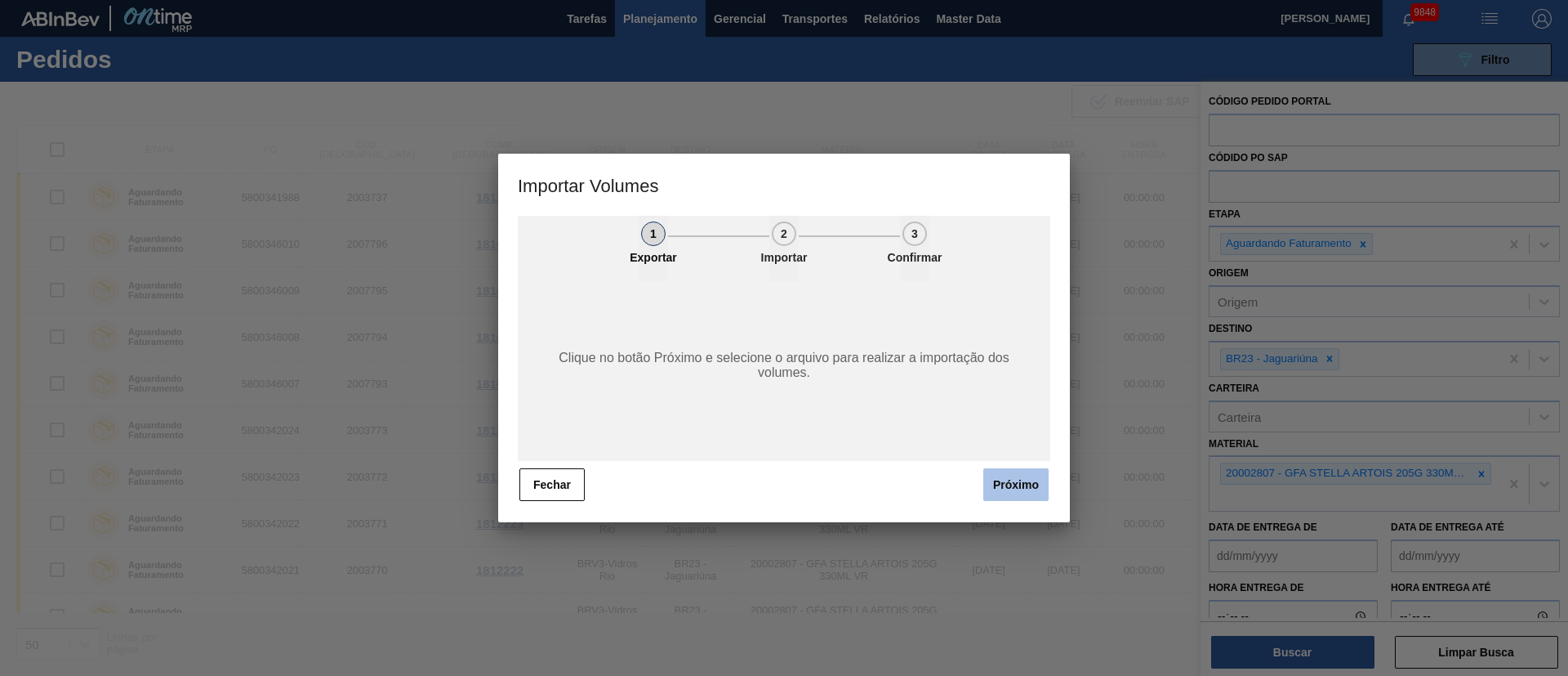
click at [1002, 492] on button "Próximo" at bounding box center [1015, 485] width 65 height 33
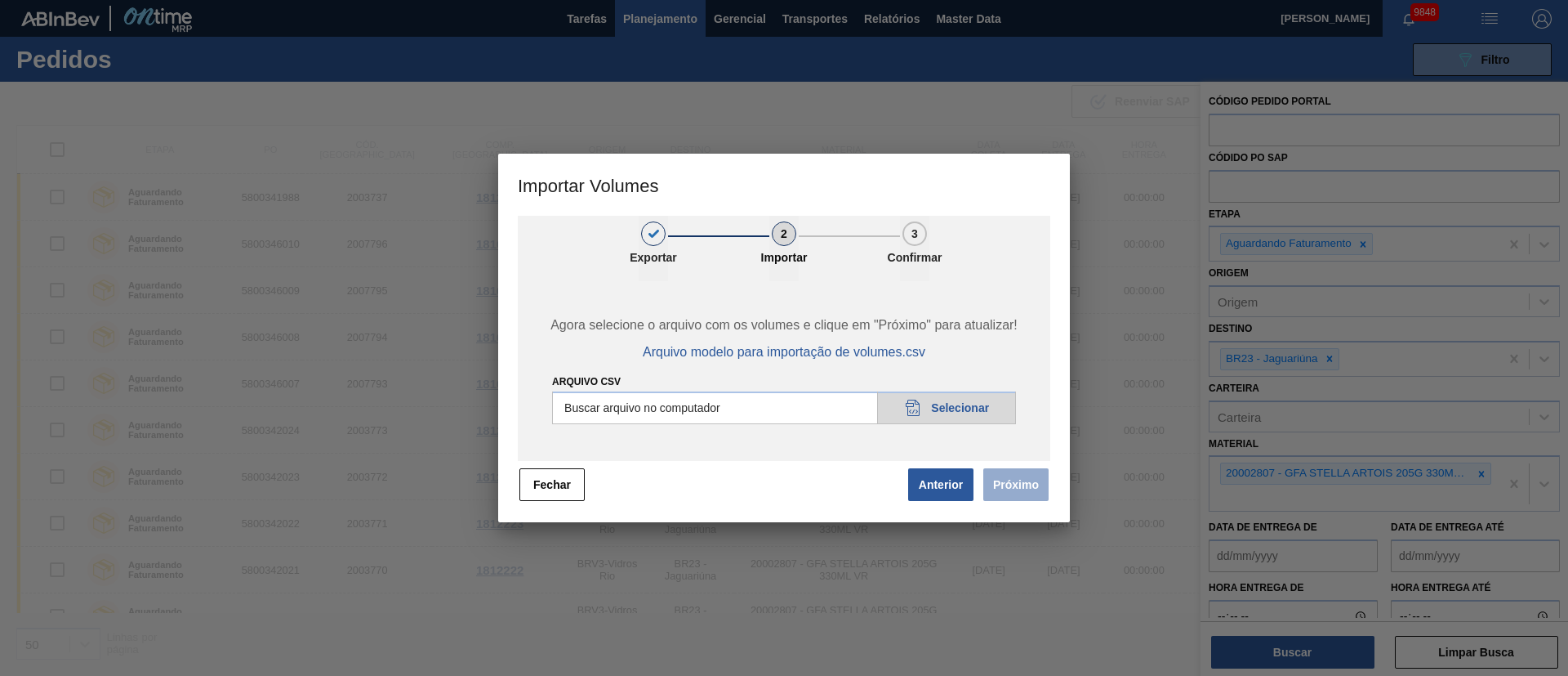
click at [957, 404] on input "Arquivo csv" at bounding box center [784, 407] width 464 height 33
type input "C:\fakepath\PedidoVolumeModeloImportacao (81).csv"
click at [995, 492] on button "Próximo" at bounding box center [1015, 485] width 65 height 33
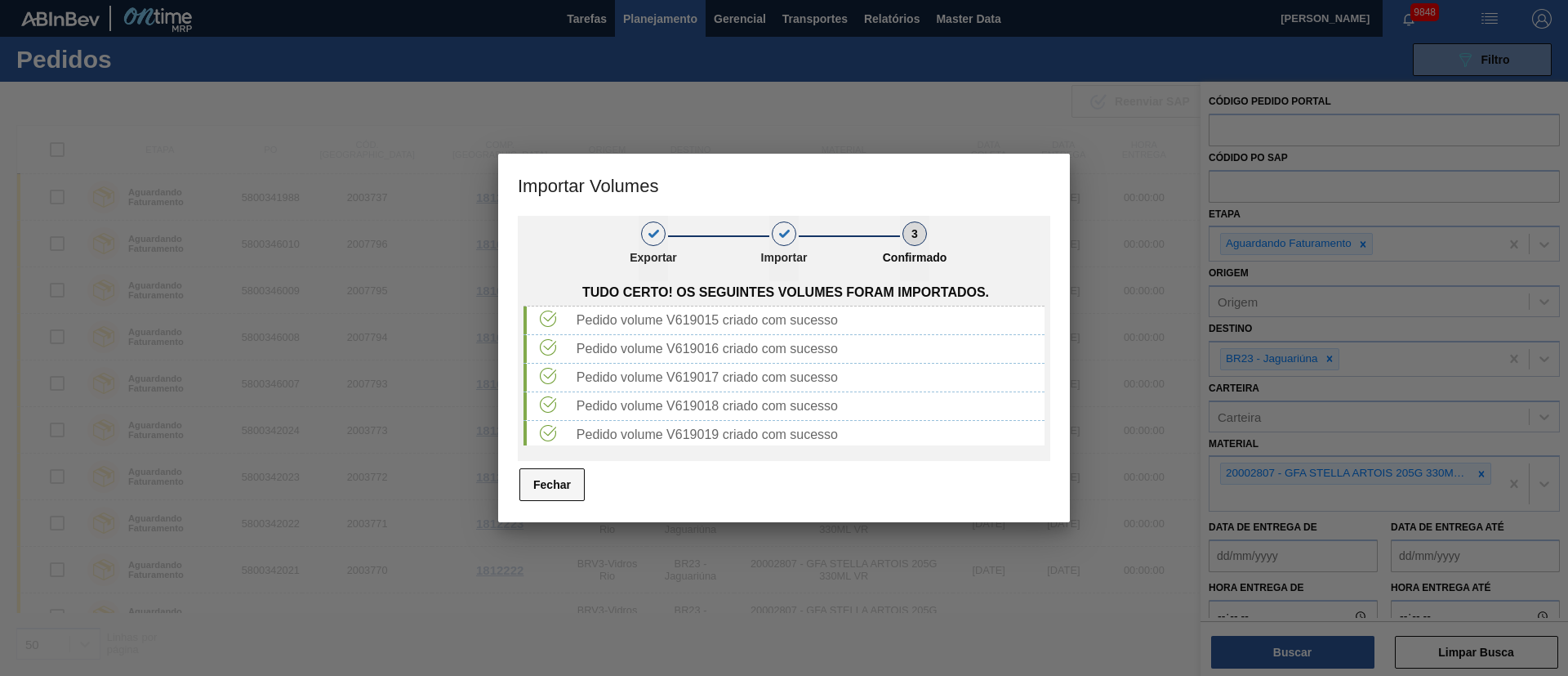
click at [544, 486] on button "Fechar" at bounding box center [552, 485] width 65 height 33
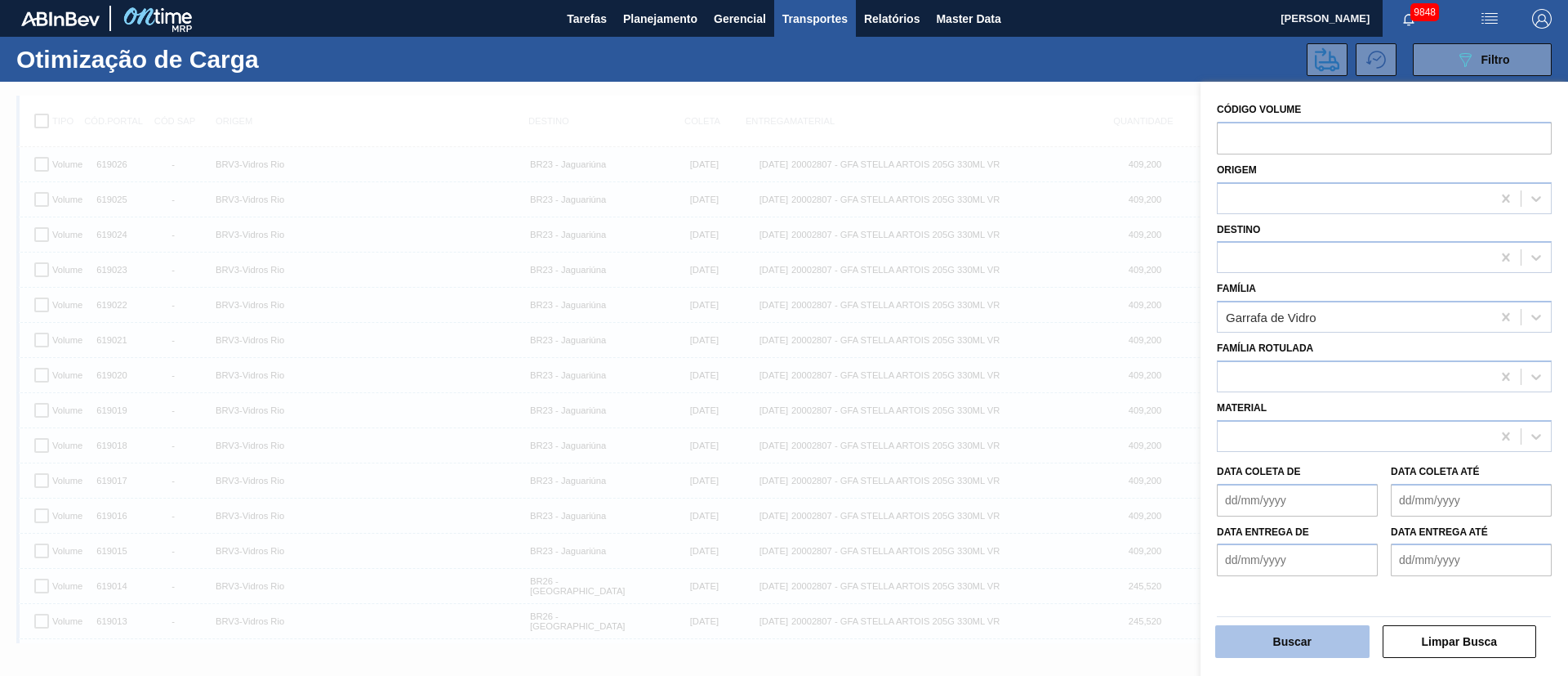
click at [1310, 644] on button "Buscar" at bounding box center [1292, 641] width 154 height 33
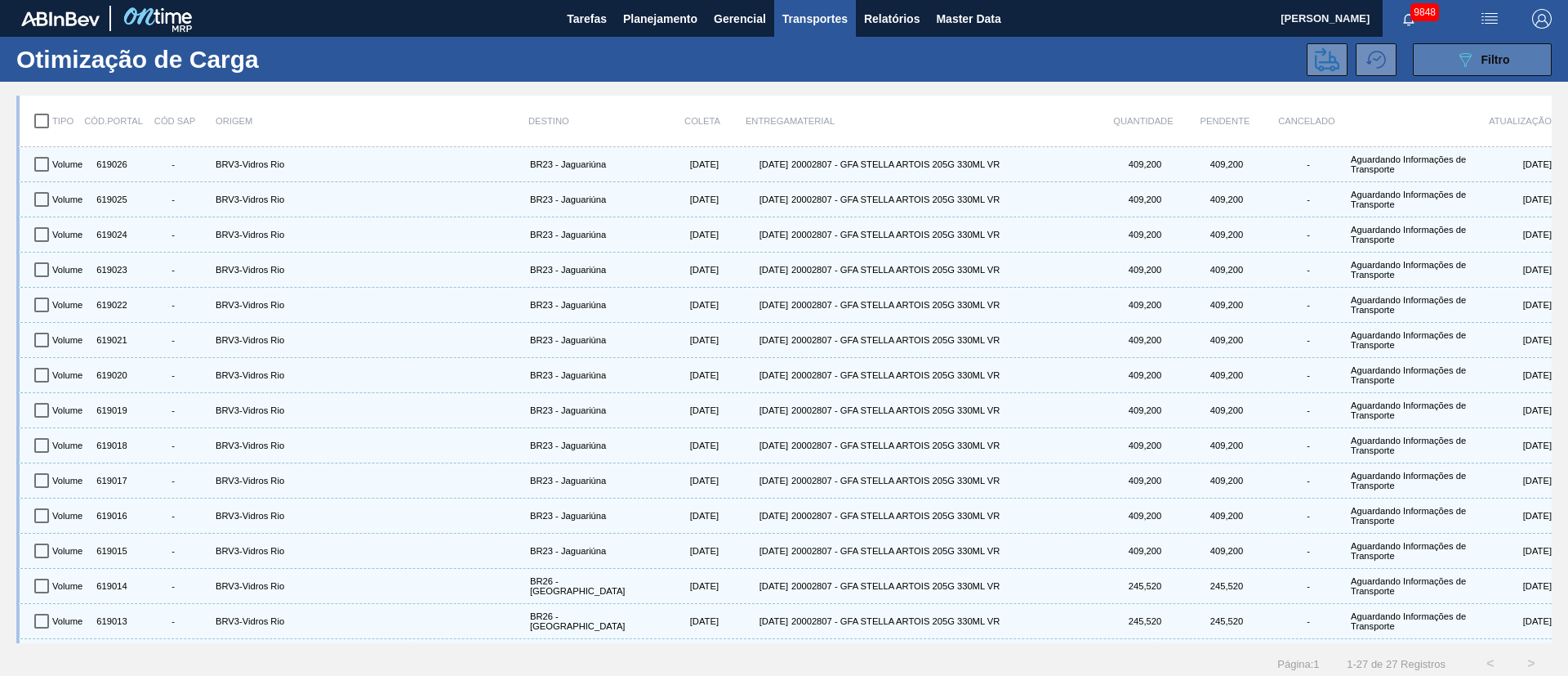
click at [1493, 61] on span "Filtro" at bounding box center [1496, 60] width 28 height 13
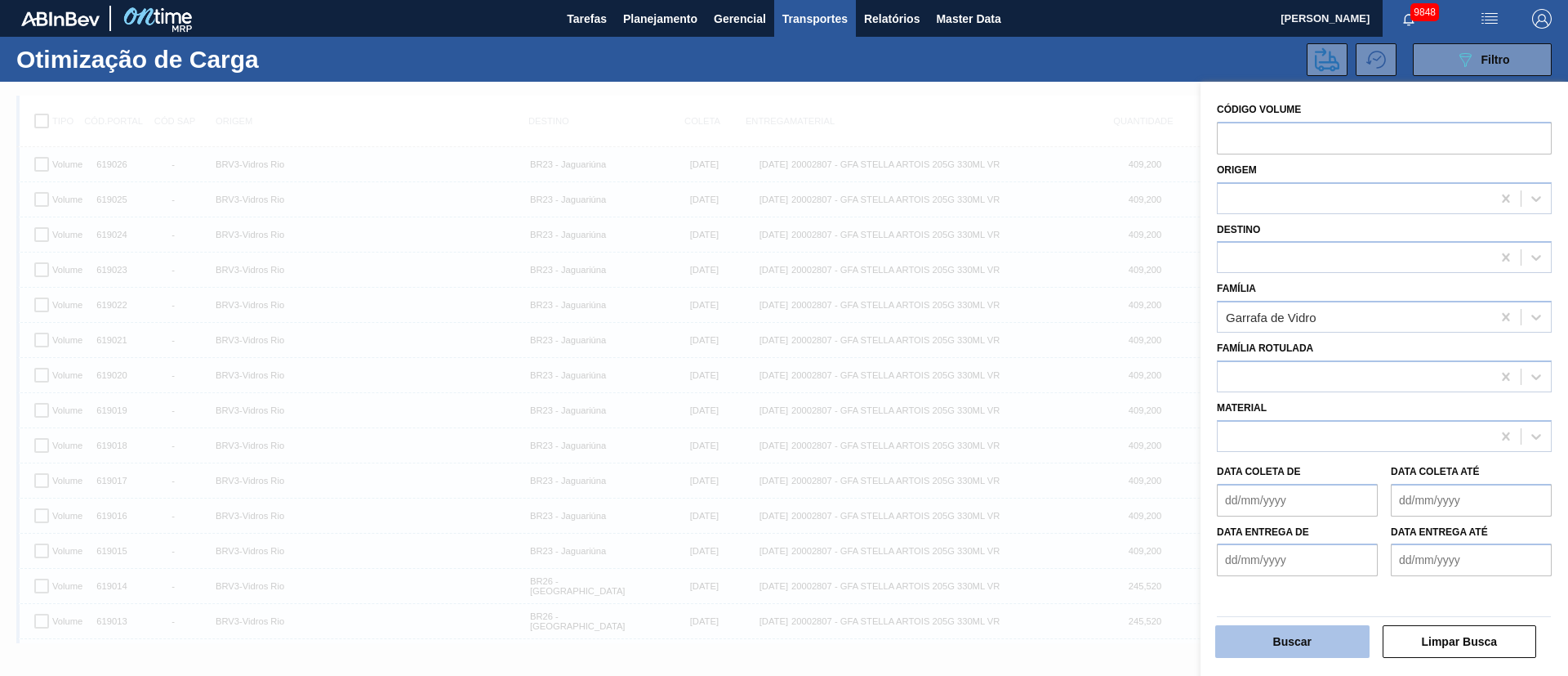
click at [1274, 630] on button "Buscar" at bounding box center [1292, 641] width 154 height 33
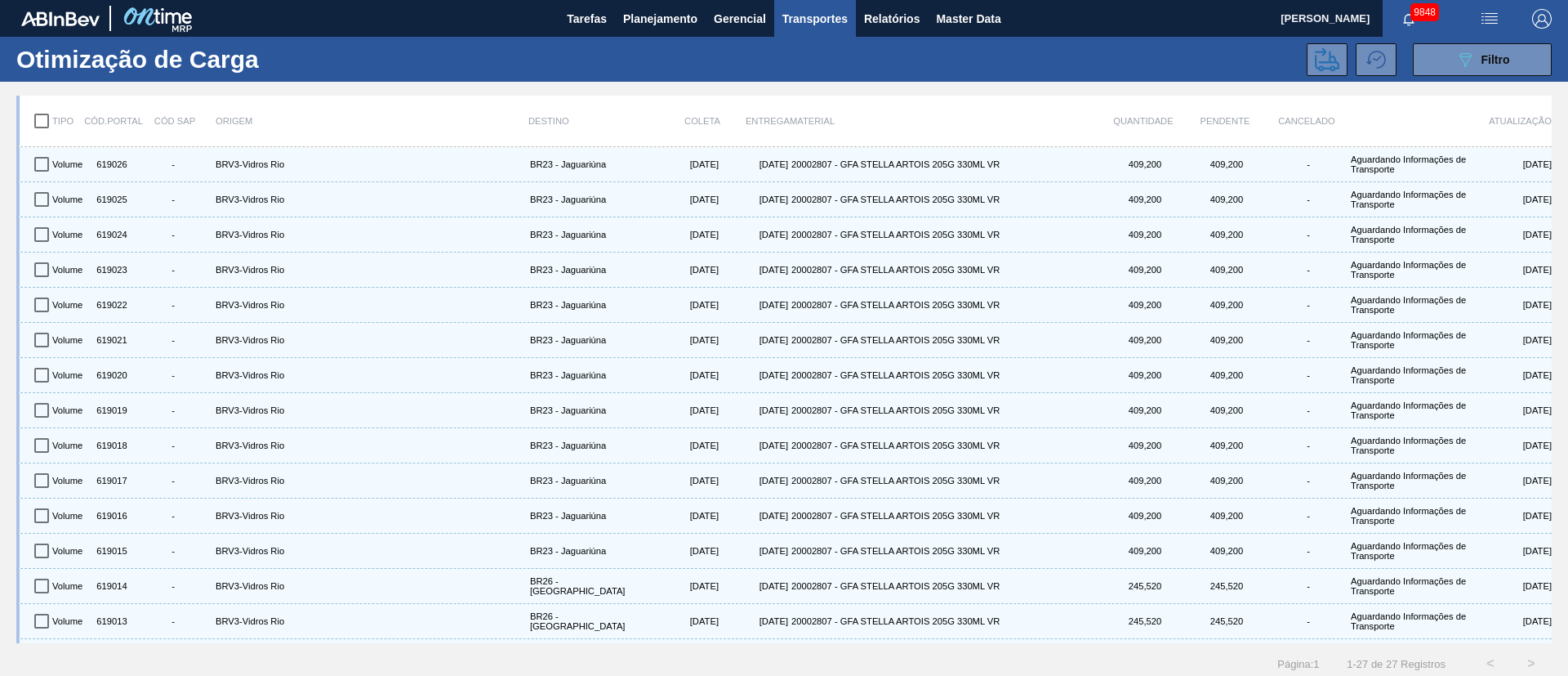
click at [35, 121] on input "checkbox" at bounding box center [42, 121] width 34 height 34
checkbox input "true"
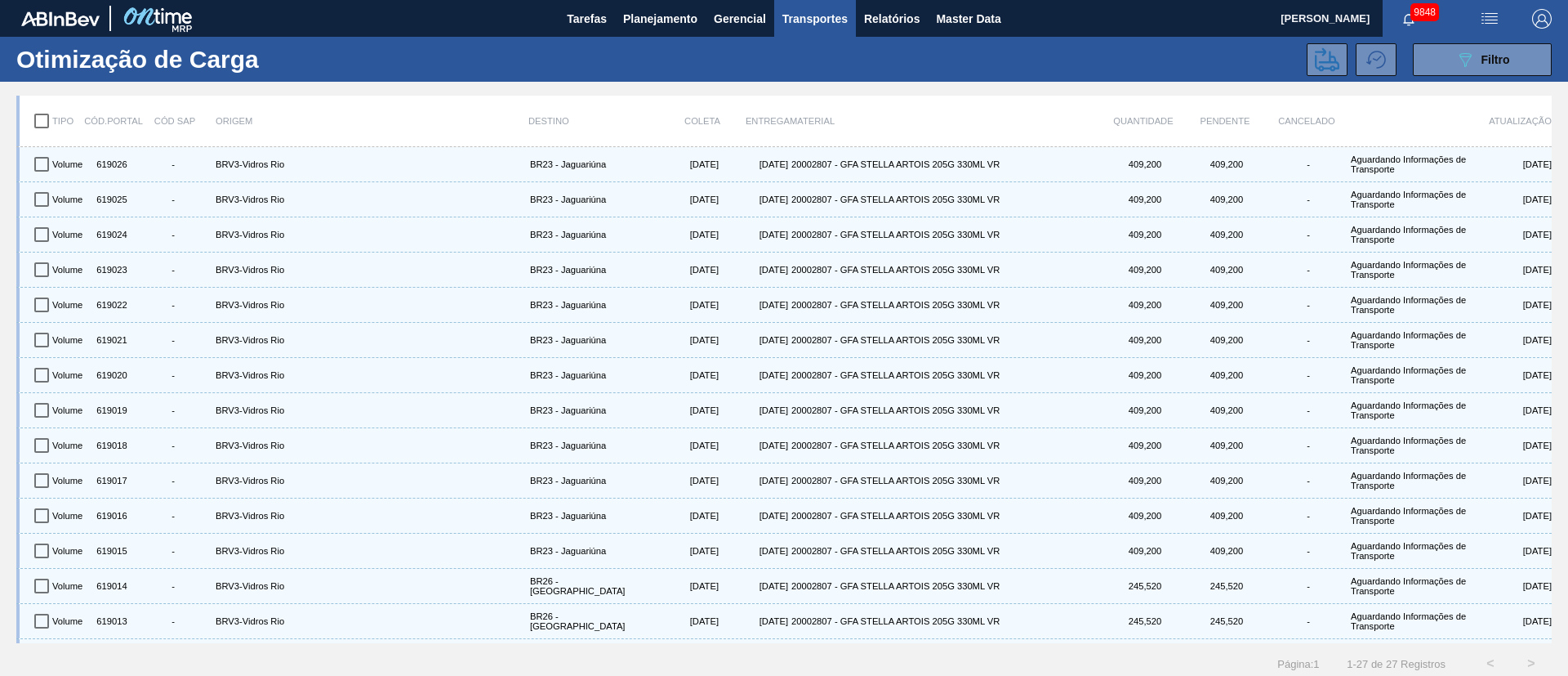
checkbox input "true"
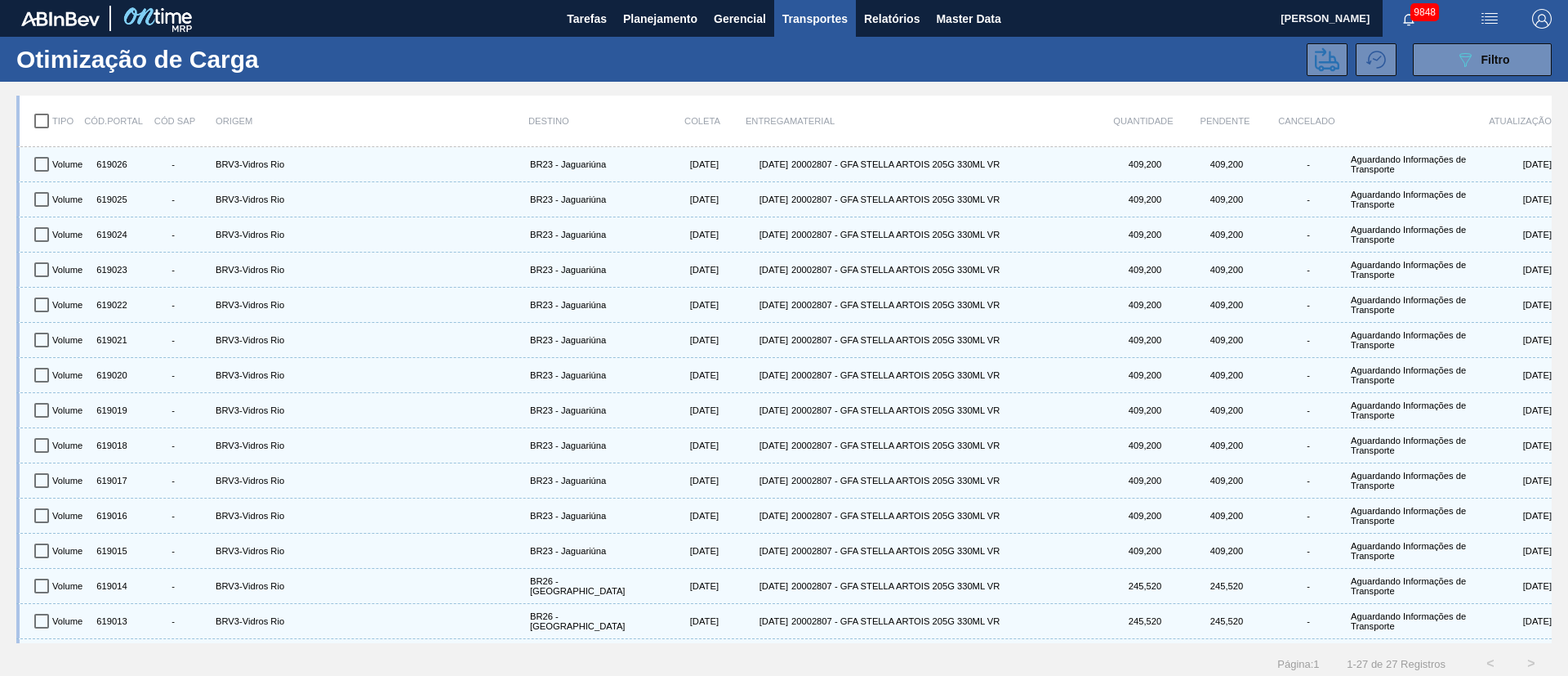
checkbox input "true"
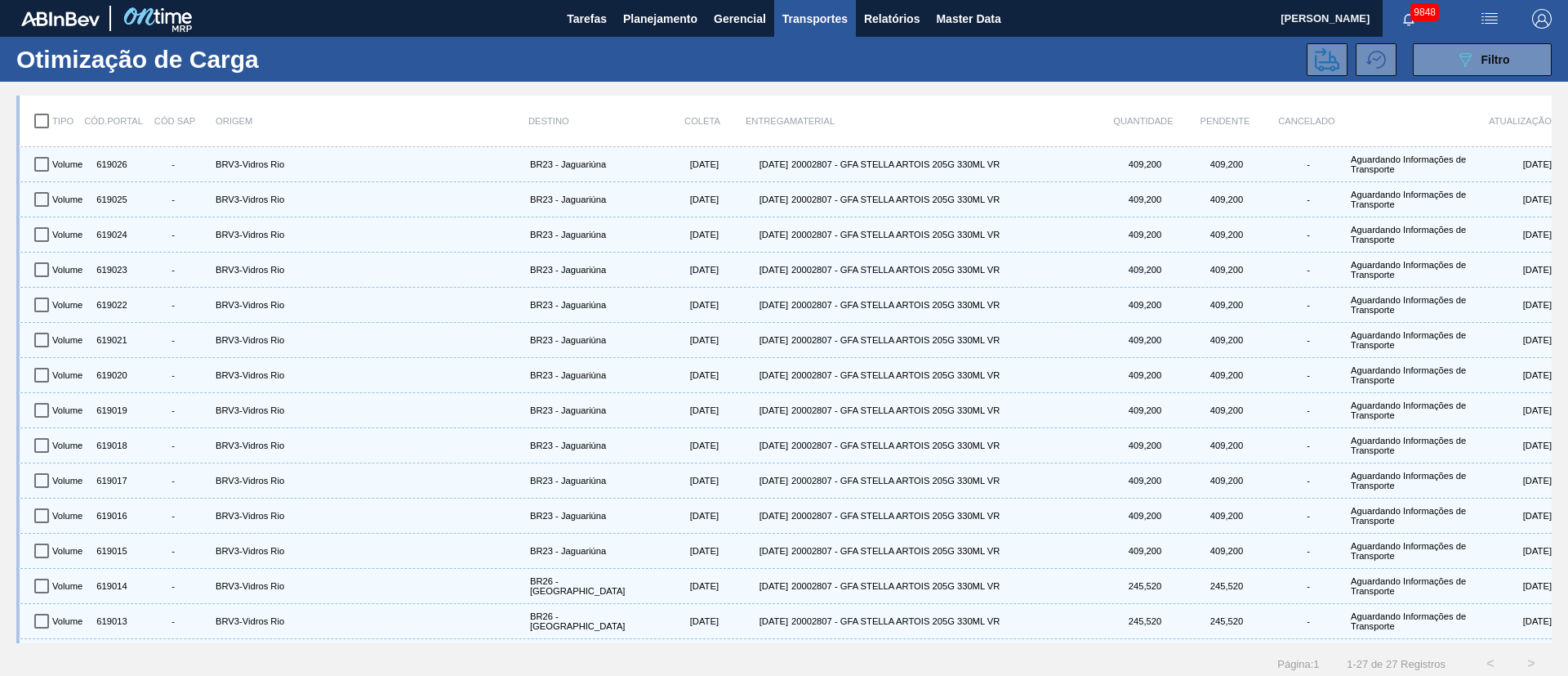
checkbox input "true"
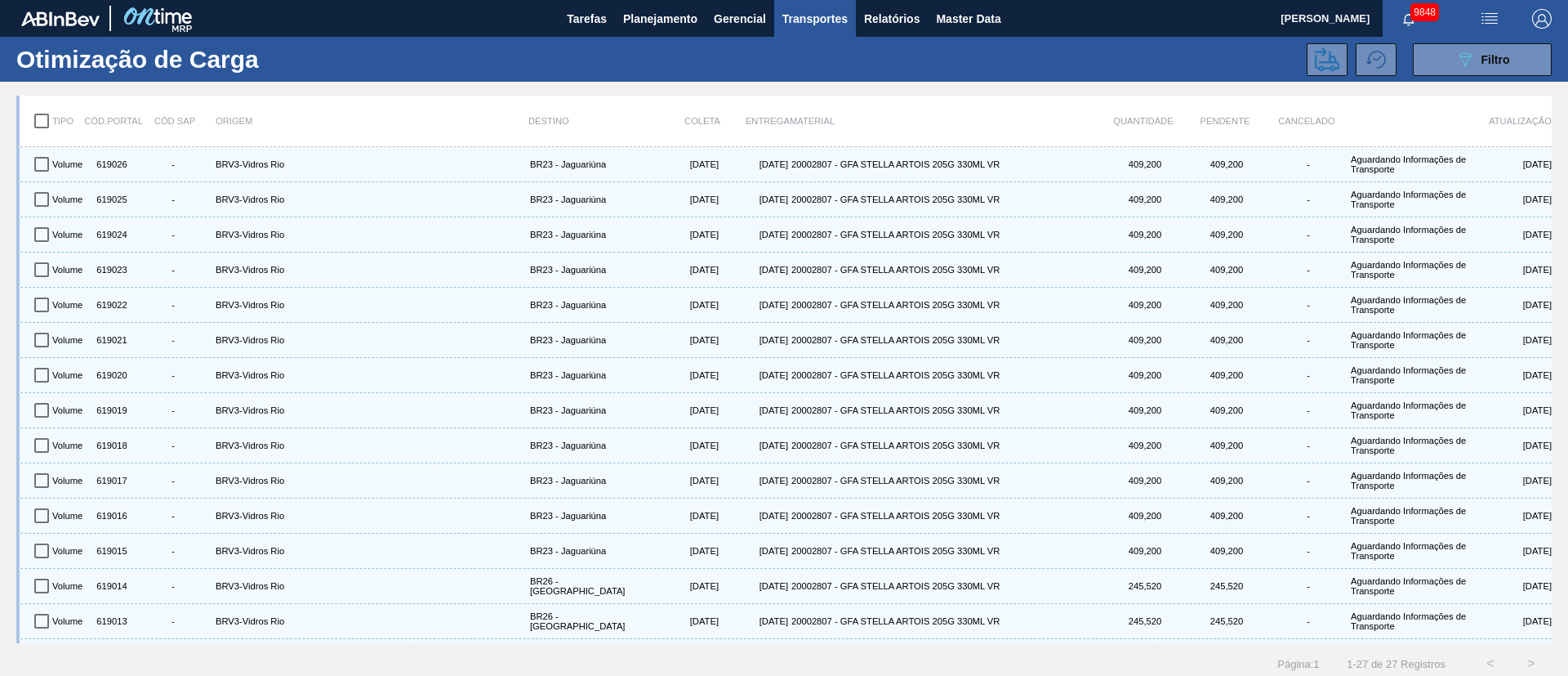
checkbox input "true"
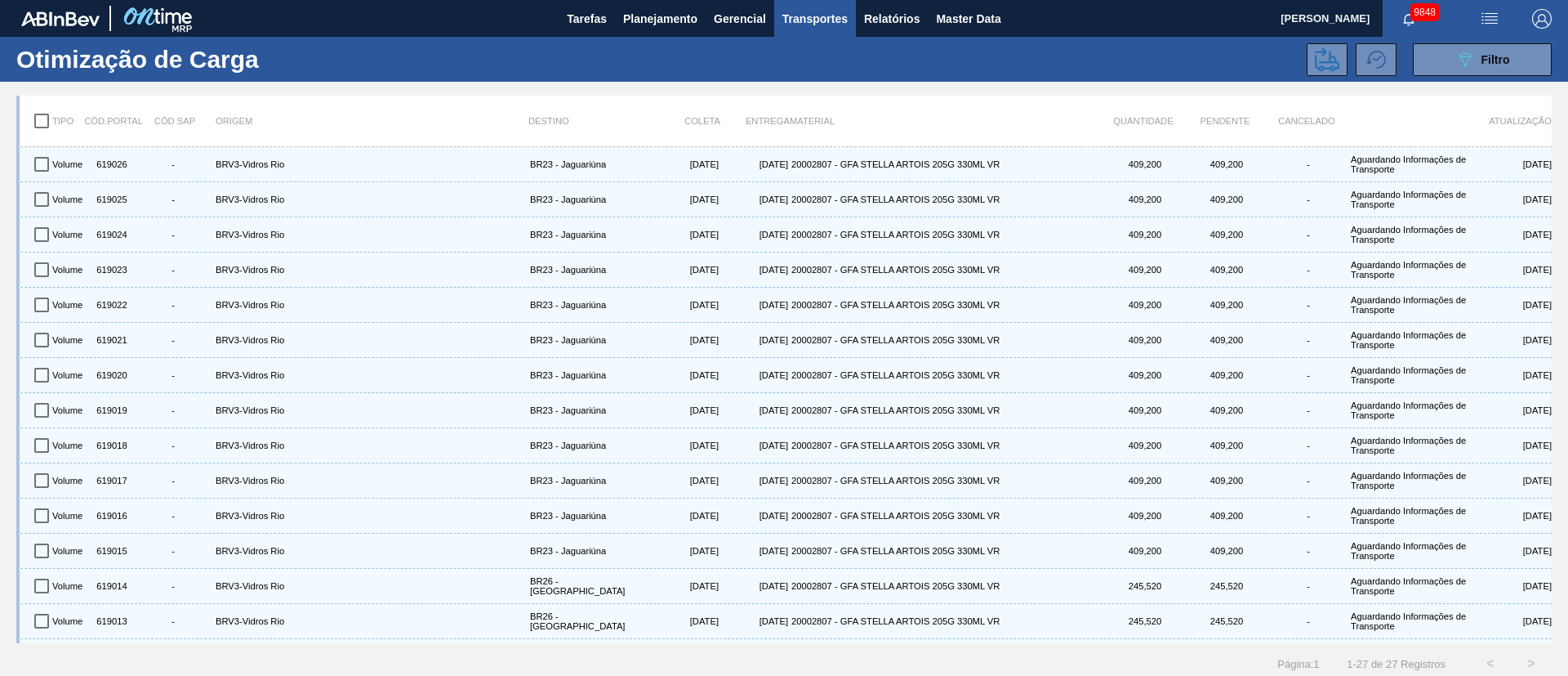
checkbox input "true"
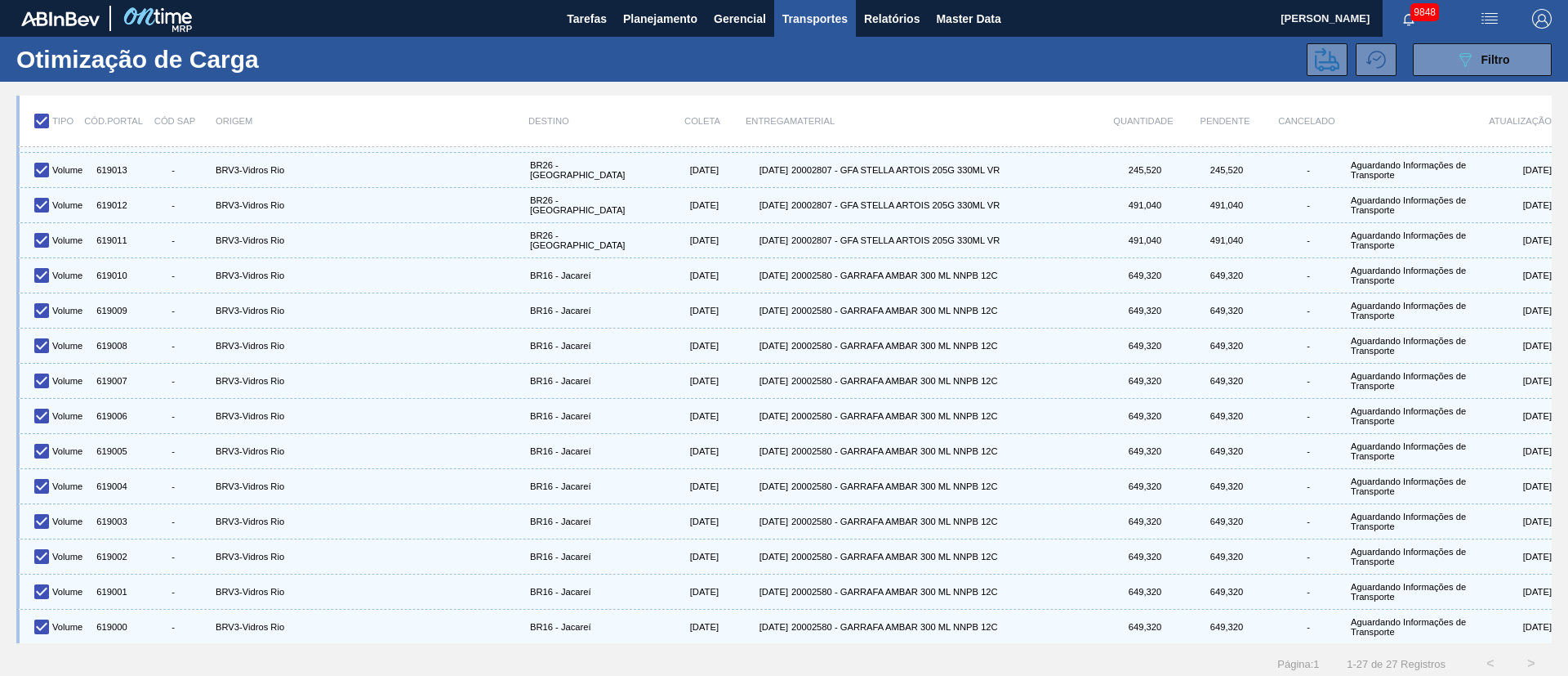
scroll to position [452, 0]
click at [1316, 56] on icon at bounding box center [1328, 60] width 25 height 25
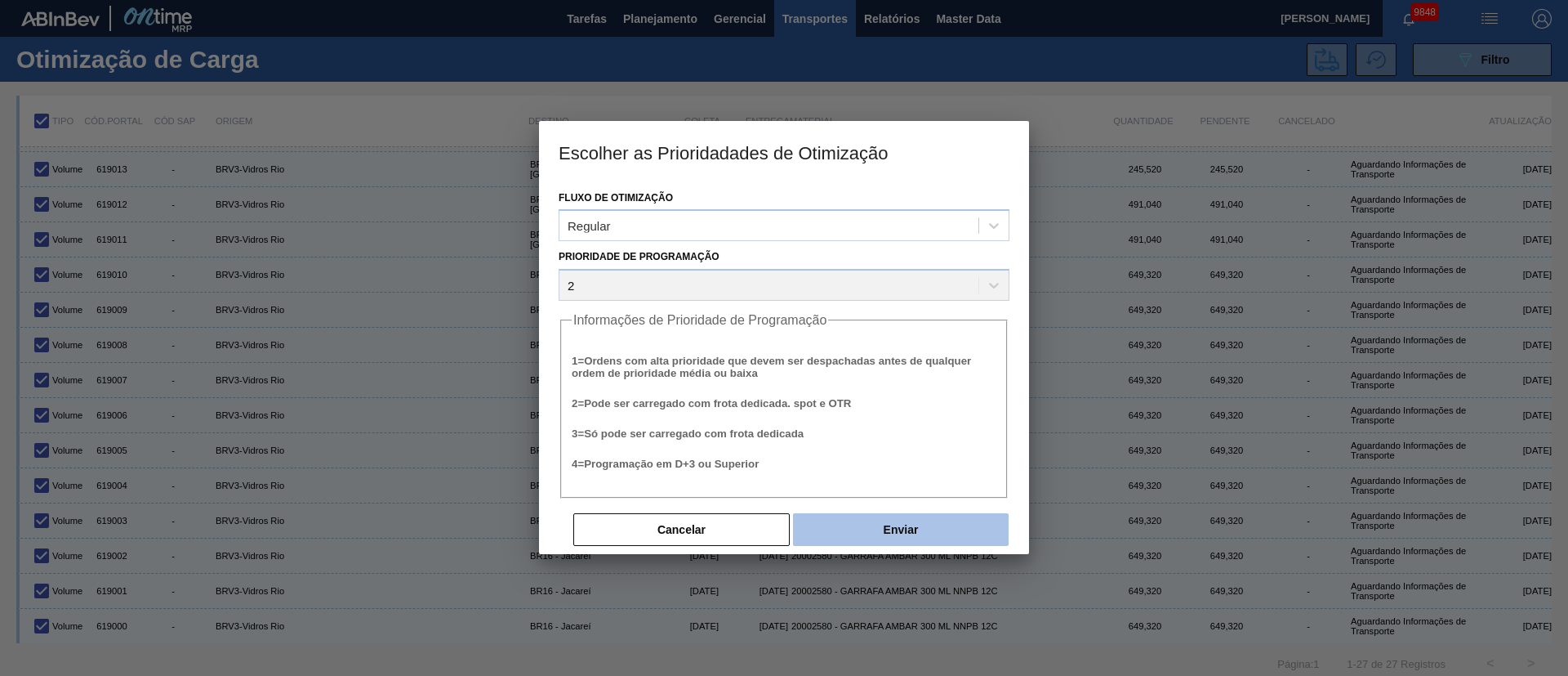
click at [881, 539] on button "Enviar" at bounding box center [901, 529] width 216 height 33
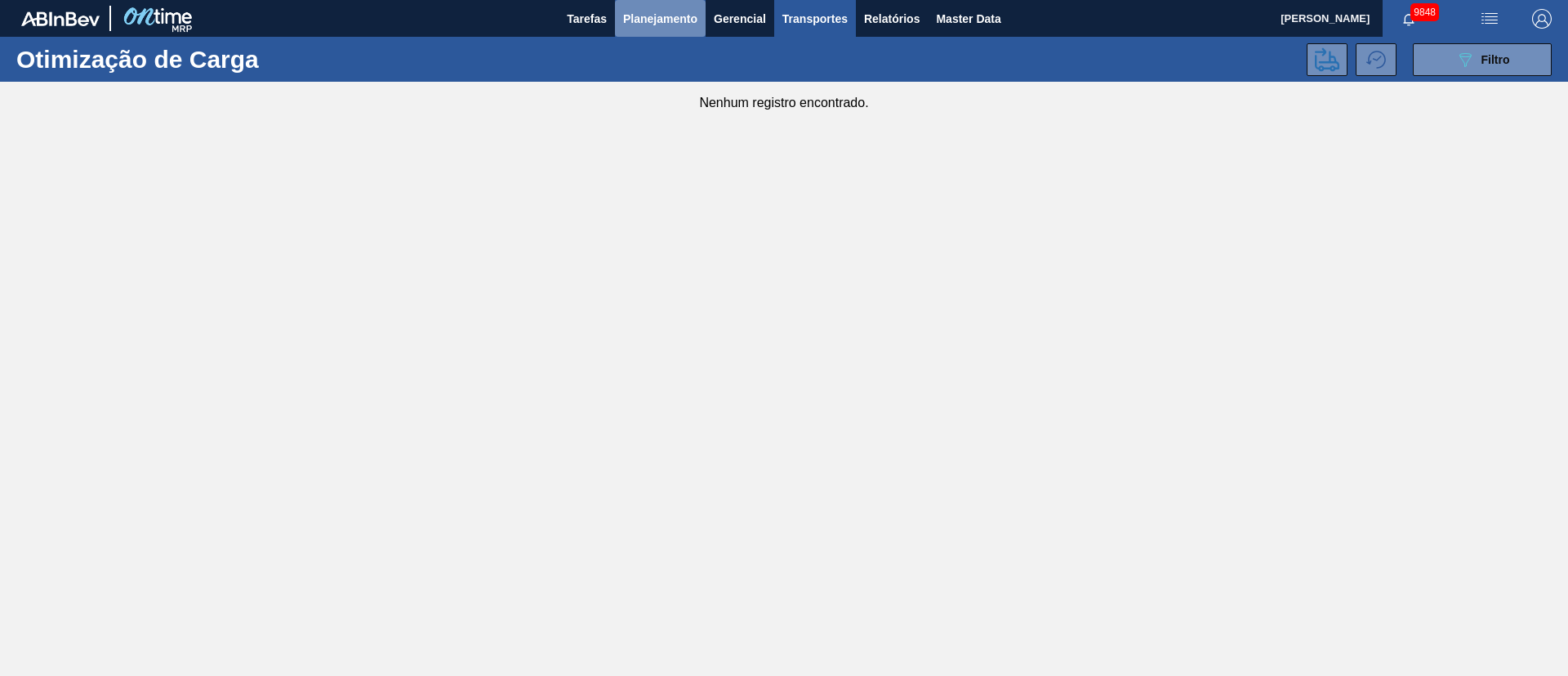
click at [669, 30] on button "Planejamento" at bounding box center [661, 18] width 91 height 37
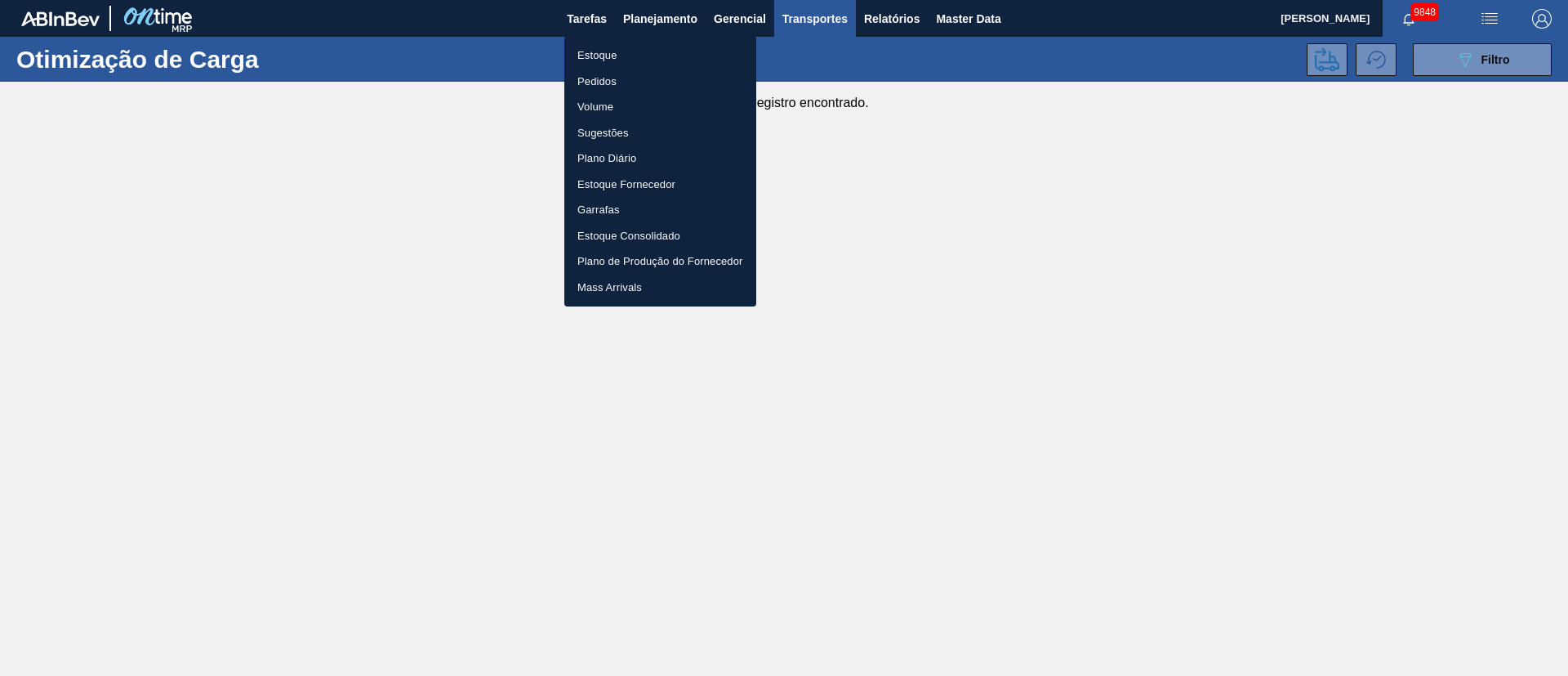
click at [612, 79] on li "Pedidos" at bounding box center [660, 81] width 192 height 27
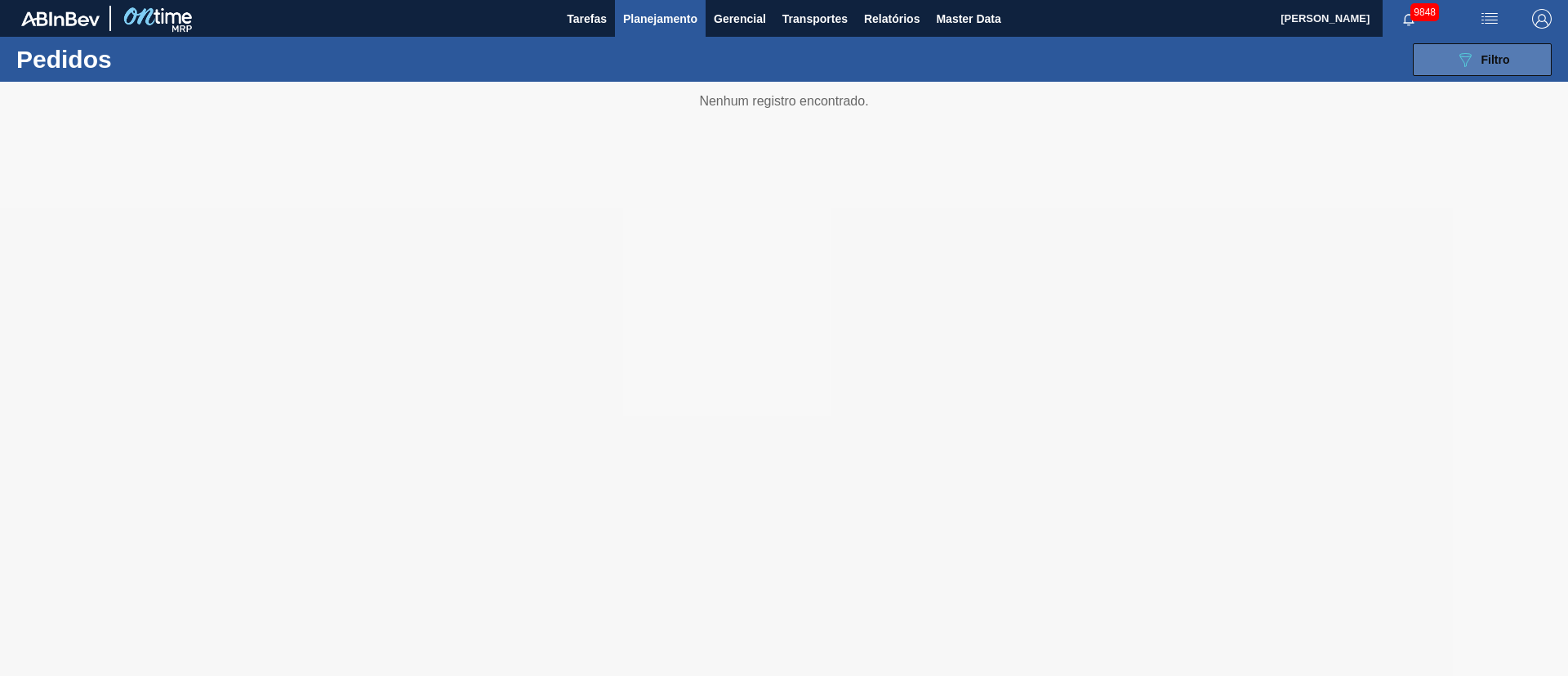
click at [1486, 53] on span "Filtro" at bounding box center [1496, 60] width 28 height 13
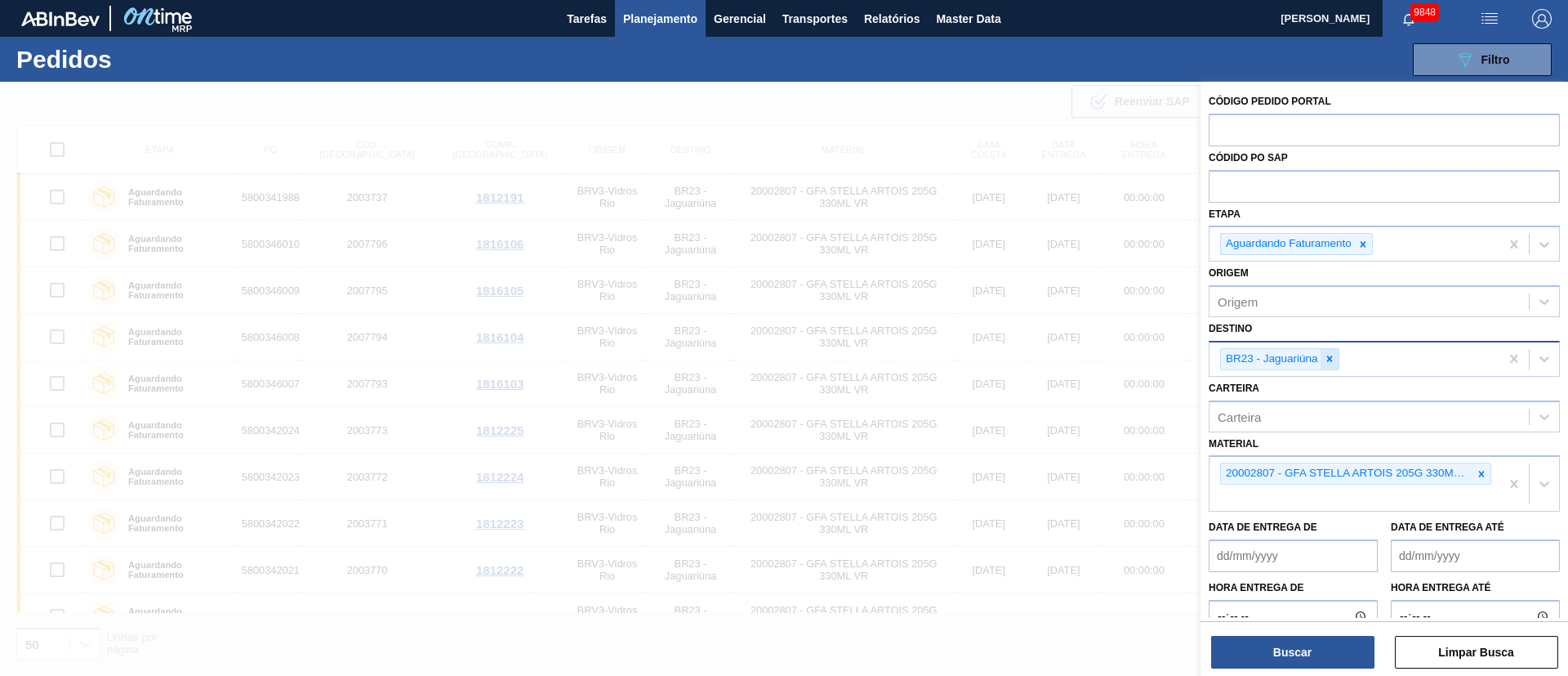
click at [1335, 357] on div at bounding box center [1330, 360] width 18 height 21
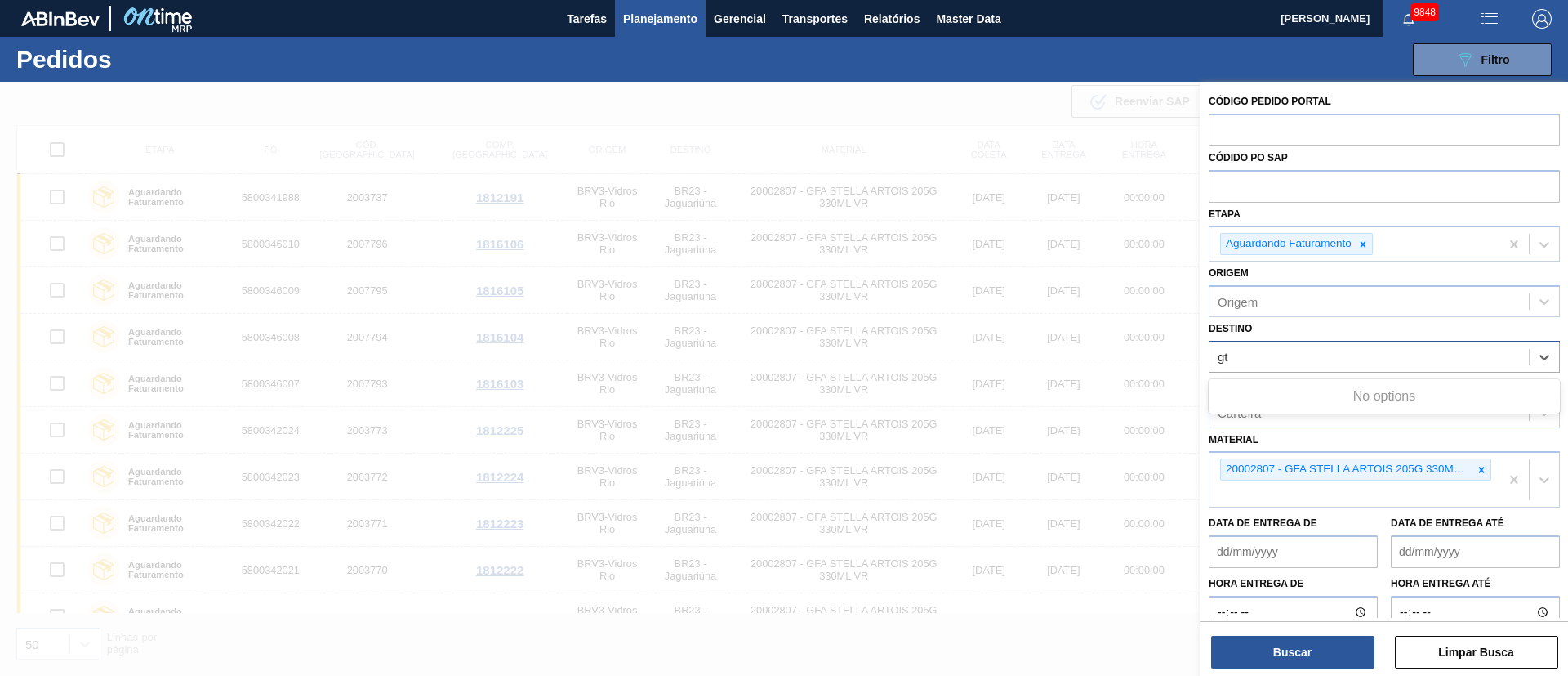
type input "g"
click at [1301, 279] on div "Origem Origem" at bounding box center [1383, 289] width 351 height 56
click at [944, 144] on div at bounding box center [784, 419] width 1568 height 676
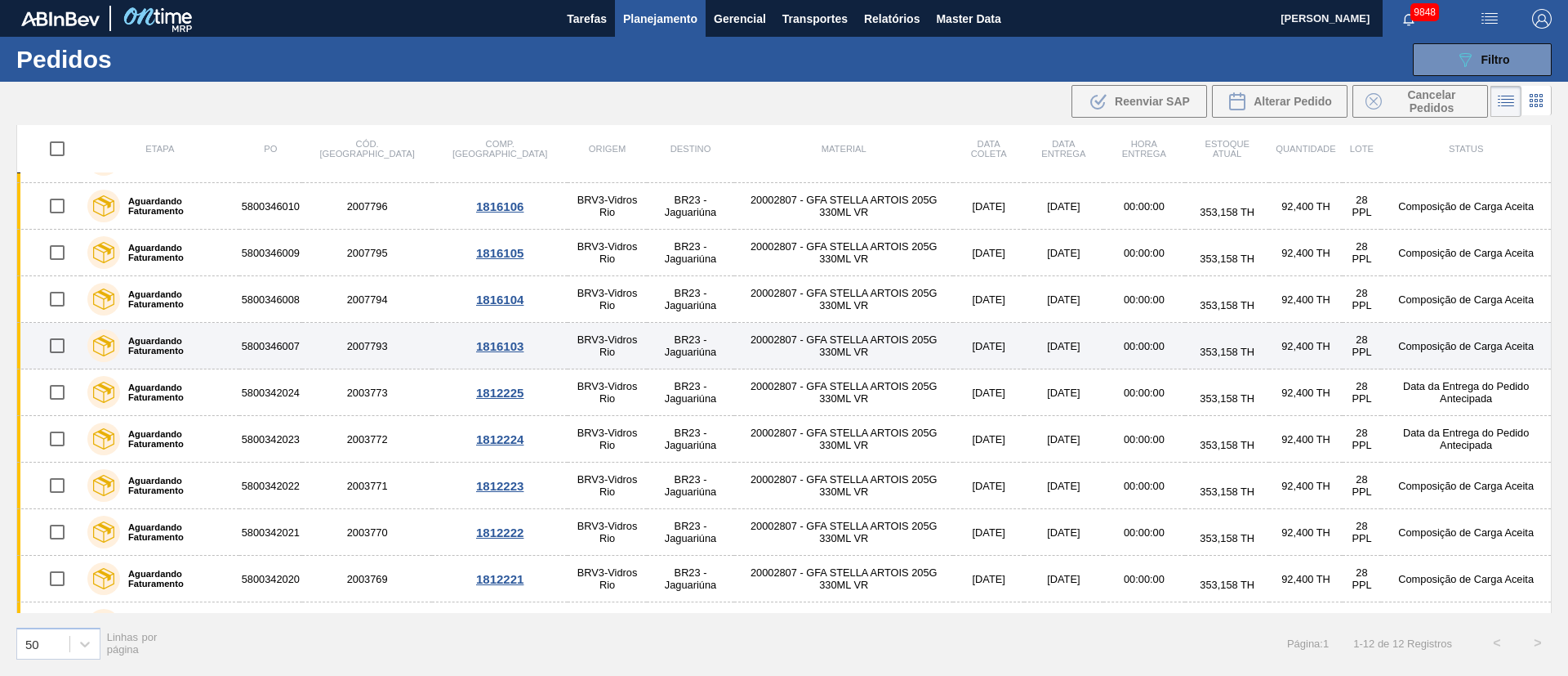
scroll to position [0, 0]
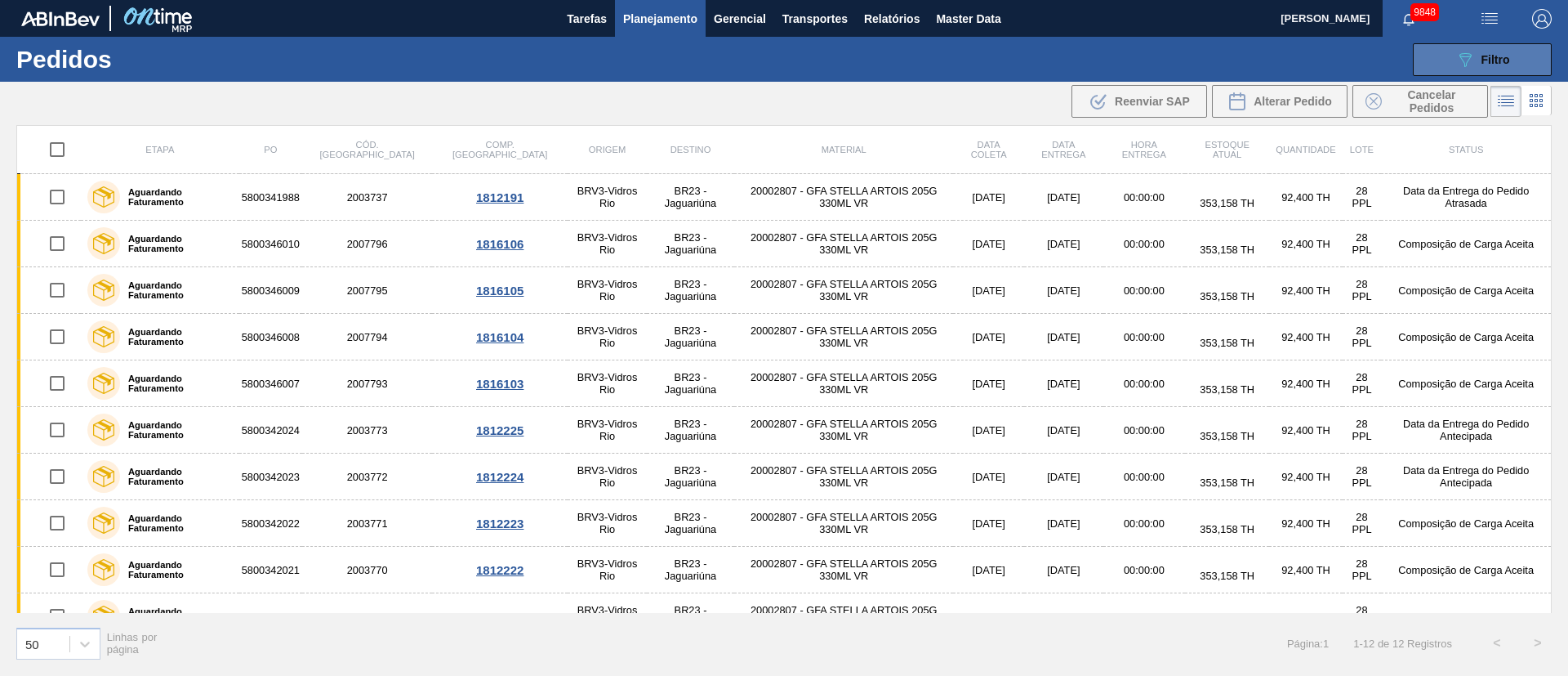
click at [1505, 57] on span "Filtro" at bounding box center [1496, 60] width 28 height 13
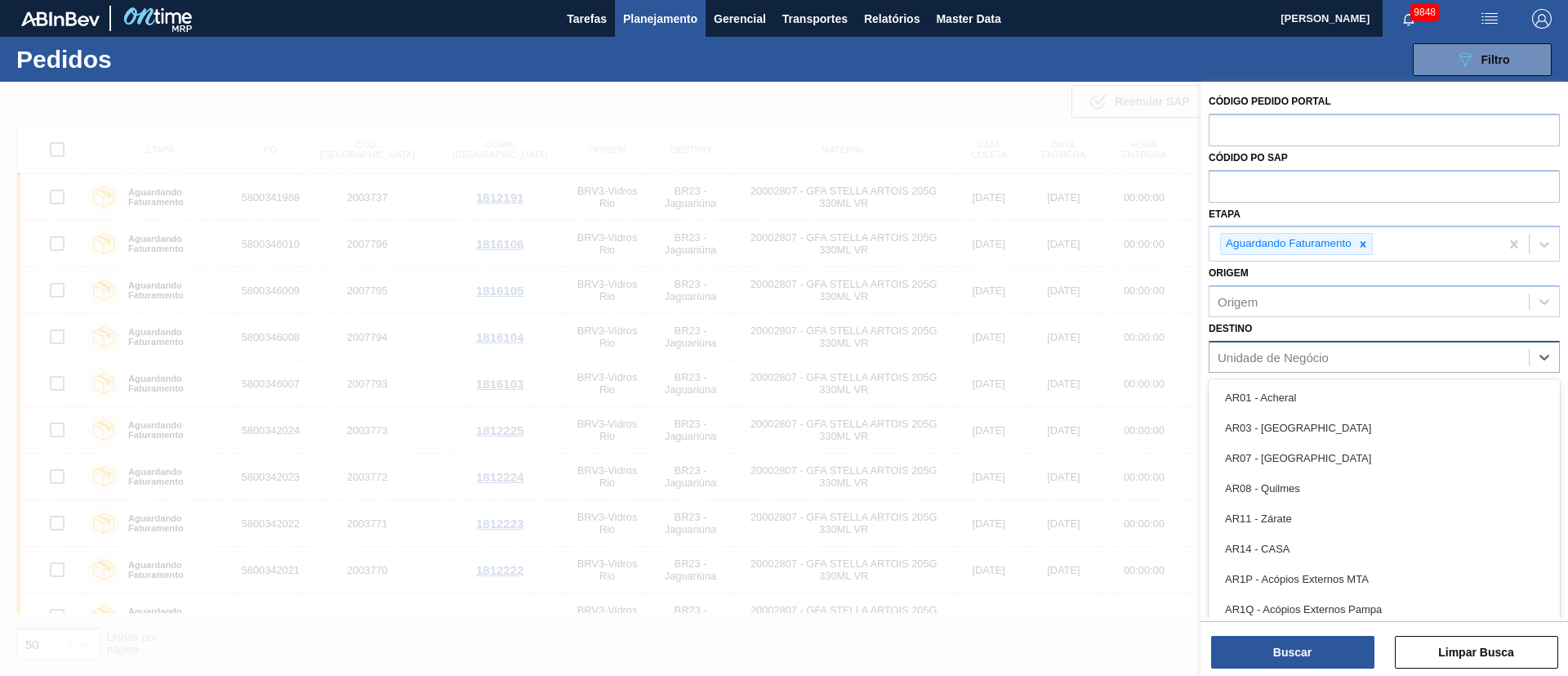
click at [1269, 352] on div "Unidade de Negócio" at bounding box center [1273, 356] width 111 height 14
type input "16"
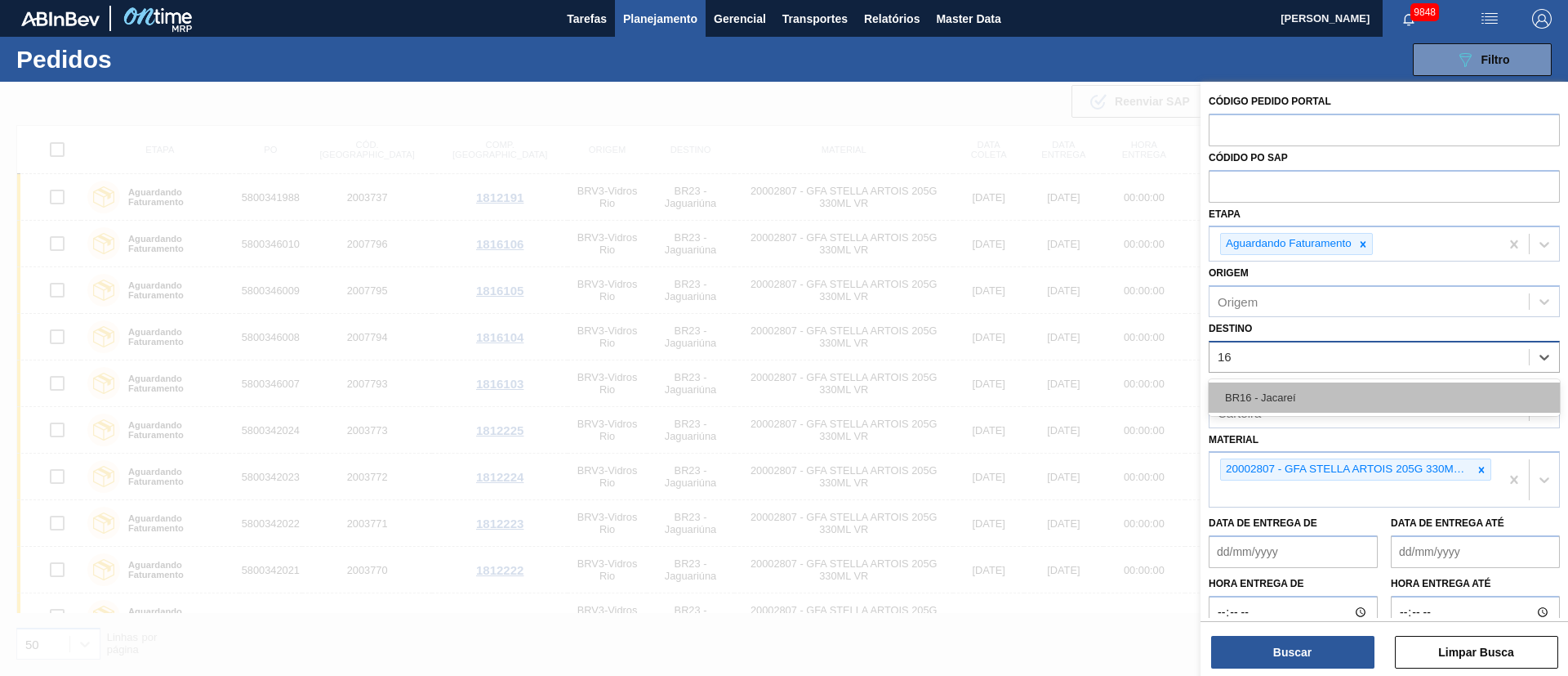
click at [1258, 400] on div "BR16 - Jacareí" at bounding box center [1383, 398] width 351 height 30
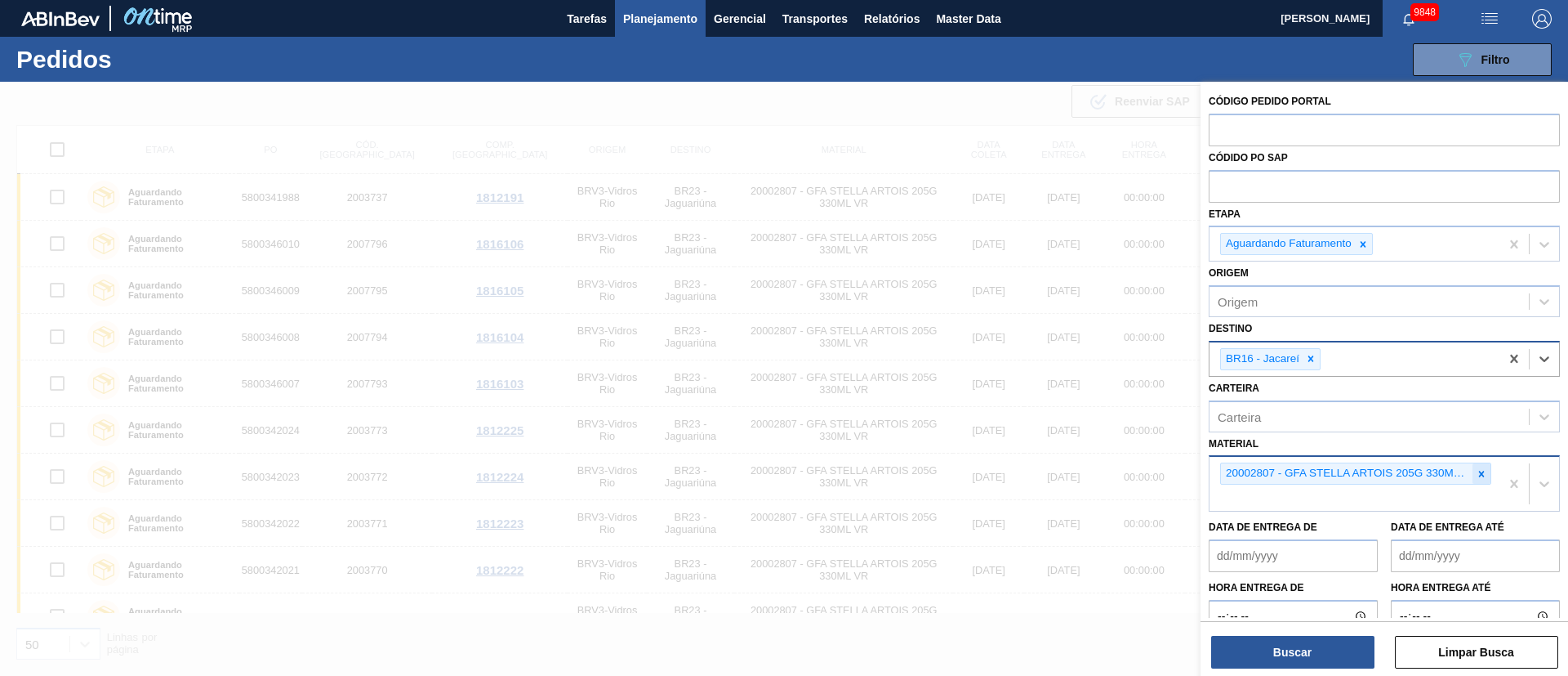
click at [1476, 477] on icon at bounding box center [1482, 474] width 11 height 11
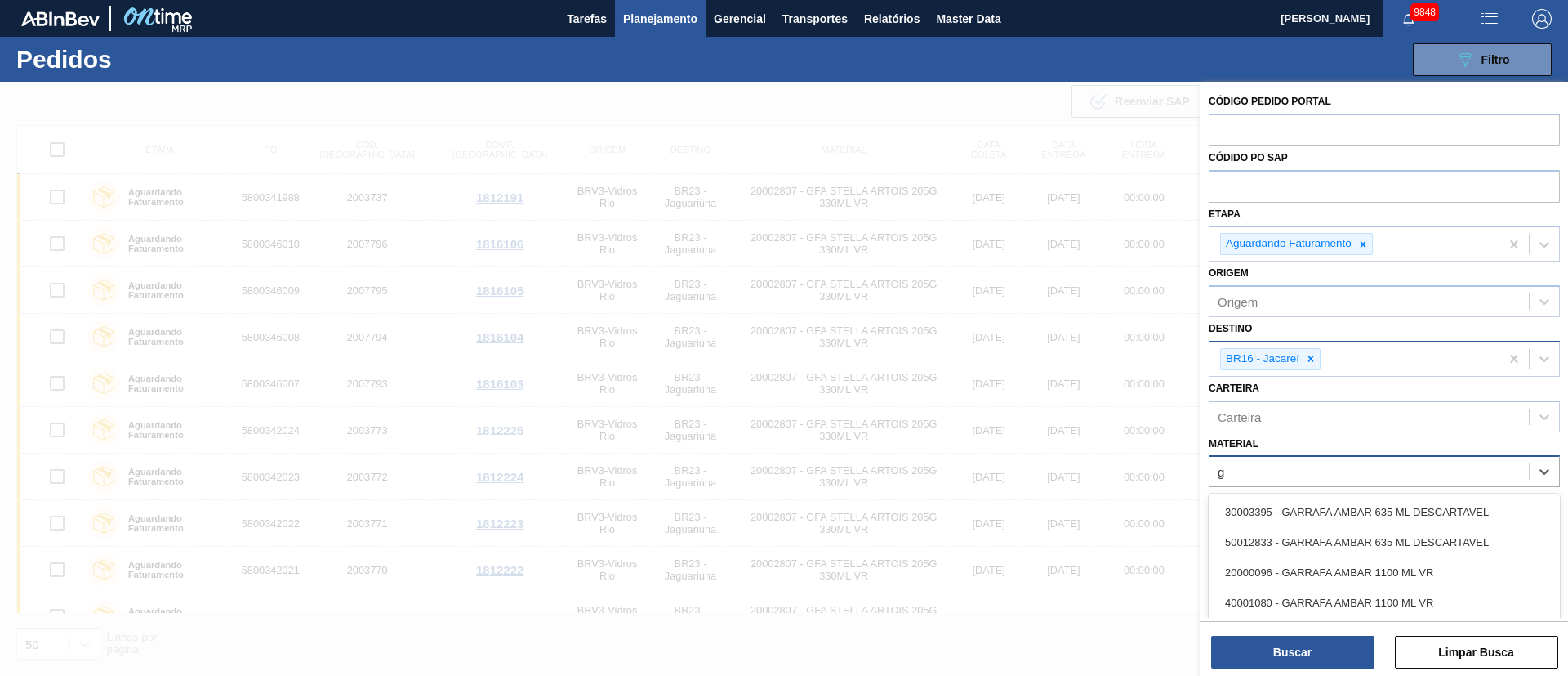
type input "gt"
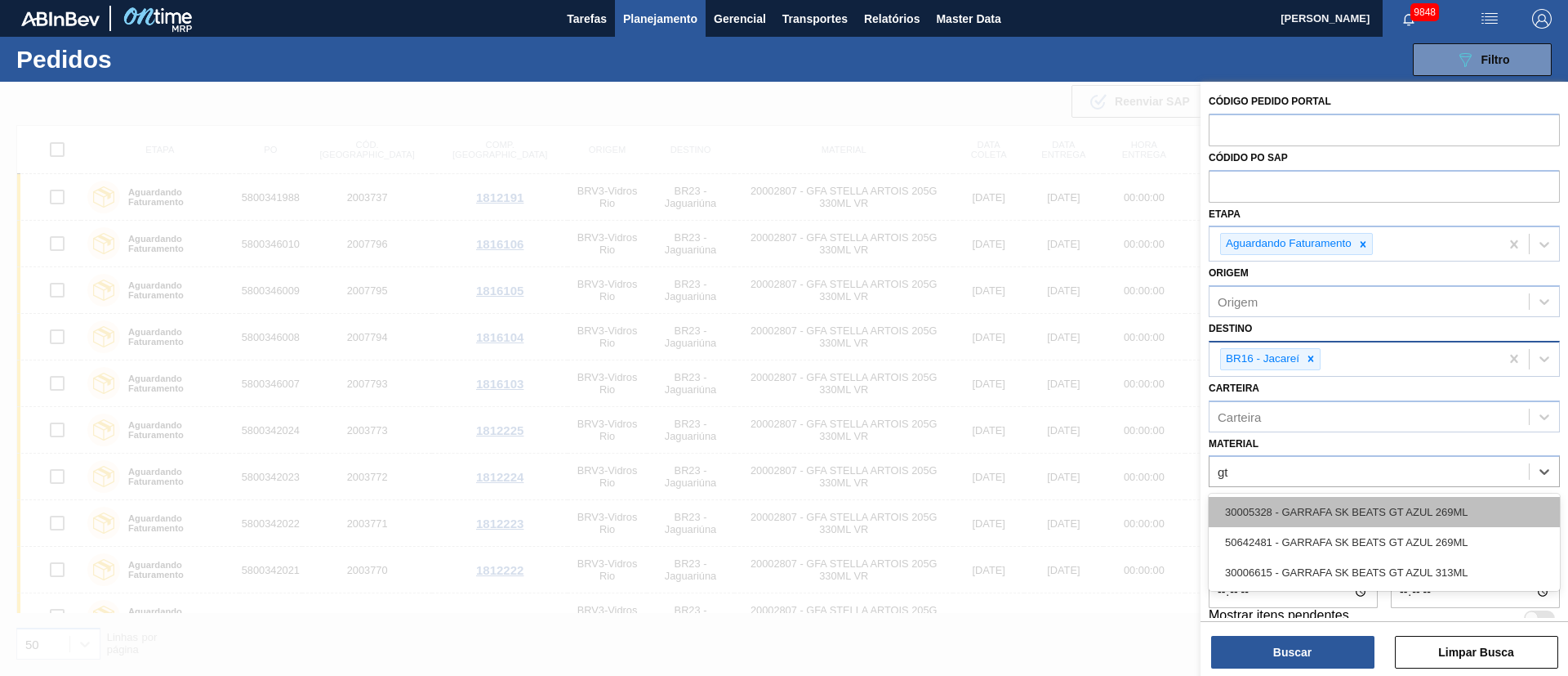
click at [1458, 519] on div "30005328 - GARRAFA SK BEATS GT AZUL 269ML" at bounding box center [1383, 512] width 351 height 30
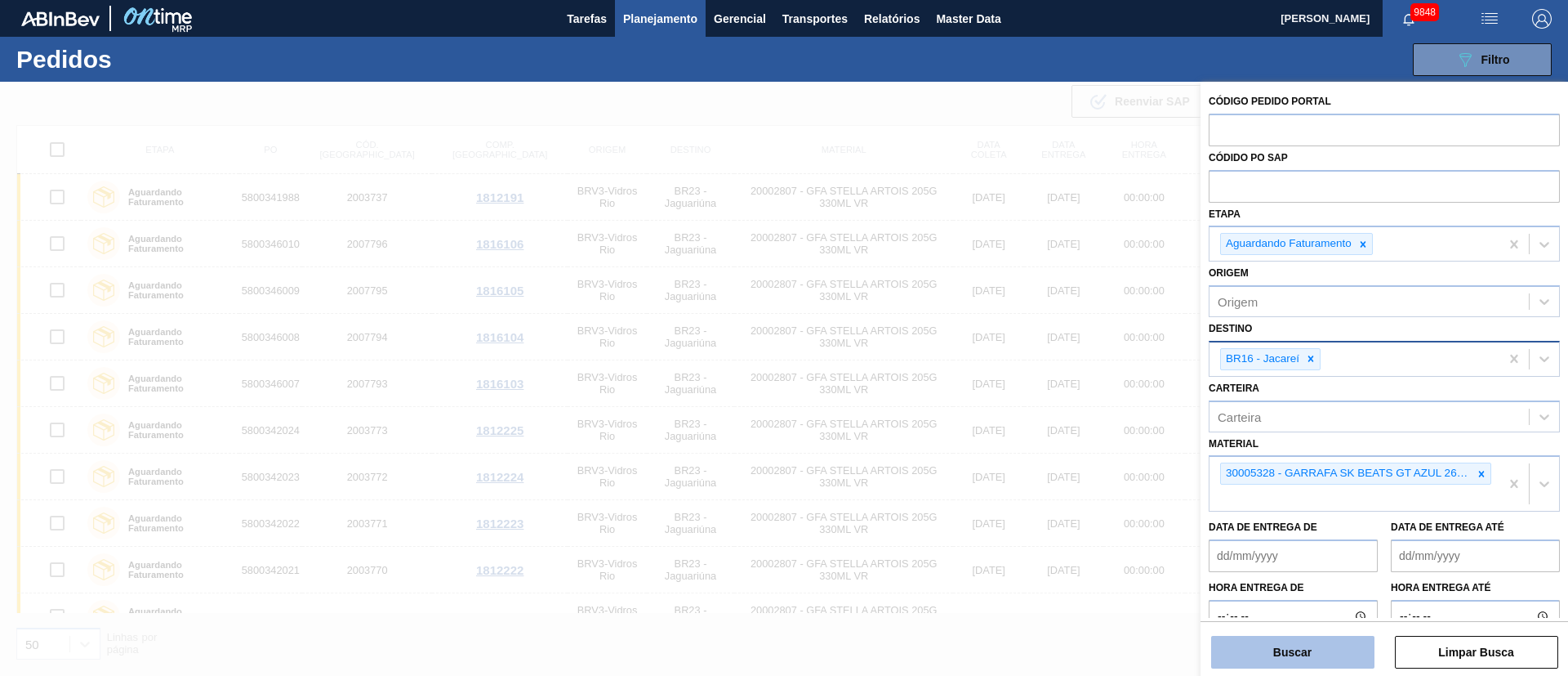
click at [1284, 642] on button "Buscar" at bounding box center [1293, 651] width 164 height 33
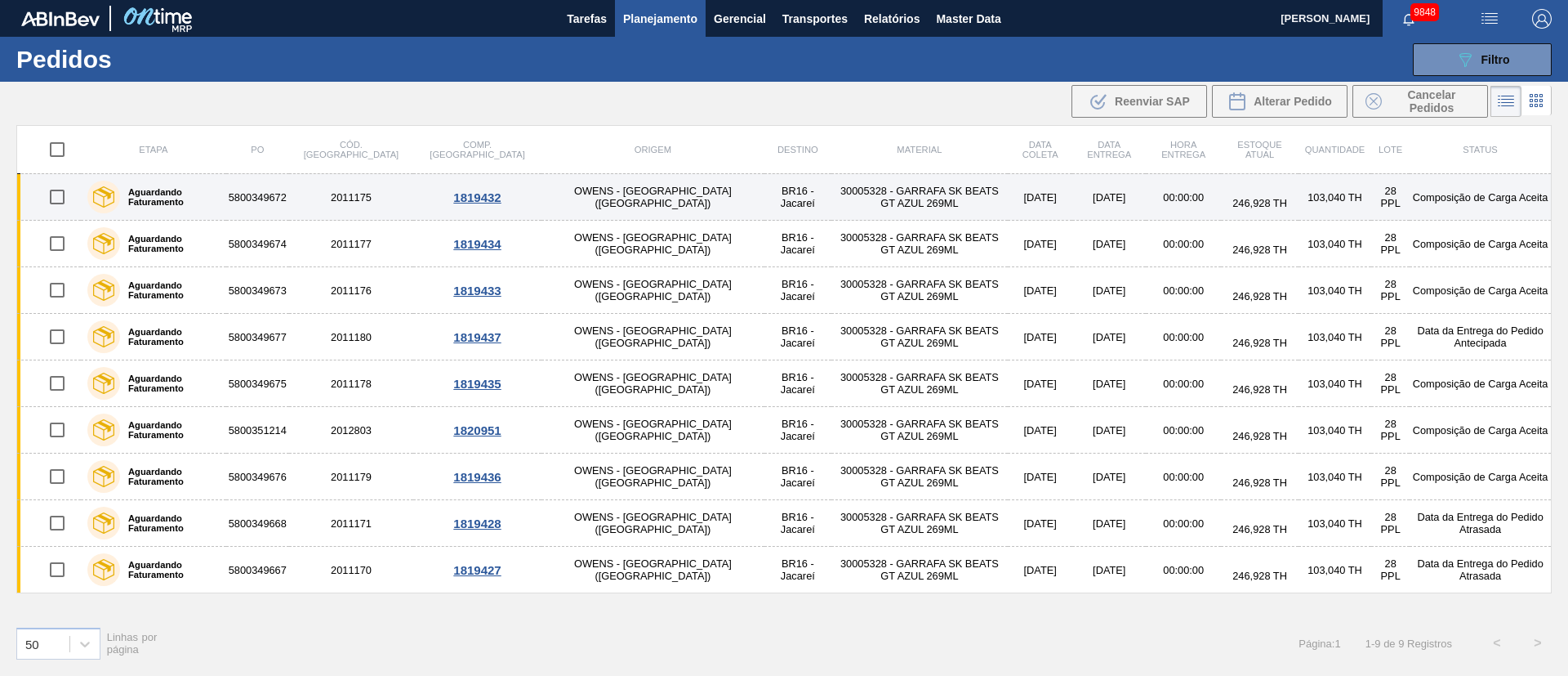
click at [57, 196] on input "checkbox" at bounding box center [57, 197] width 34 height 34
checkbox input "true"
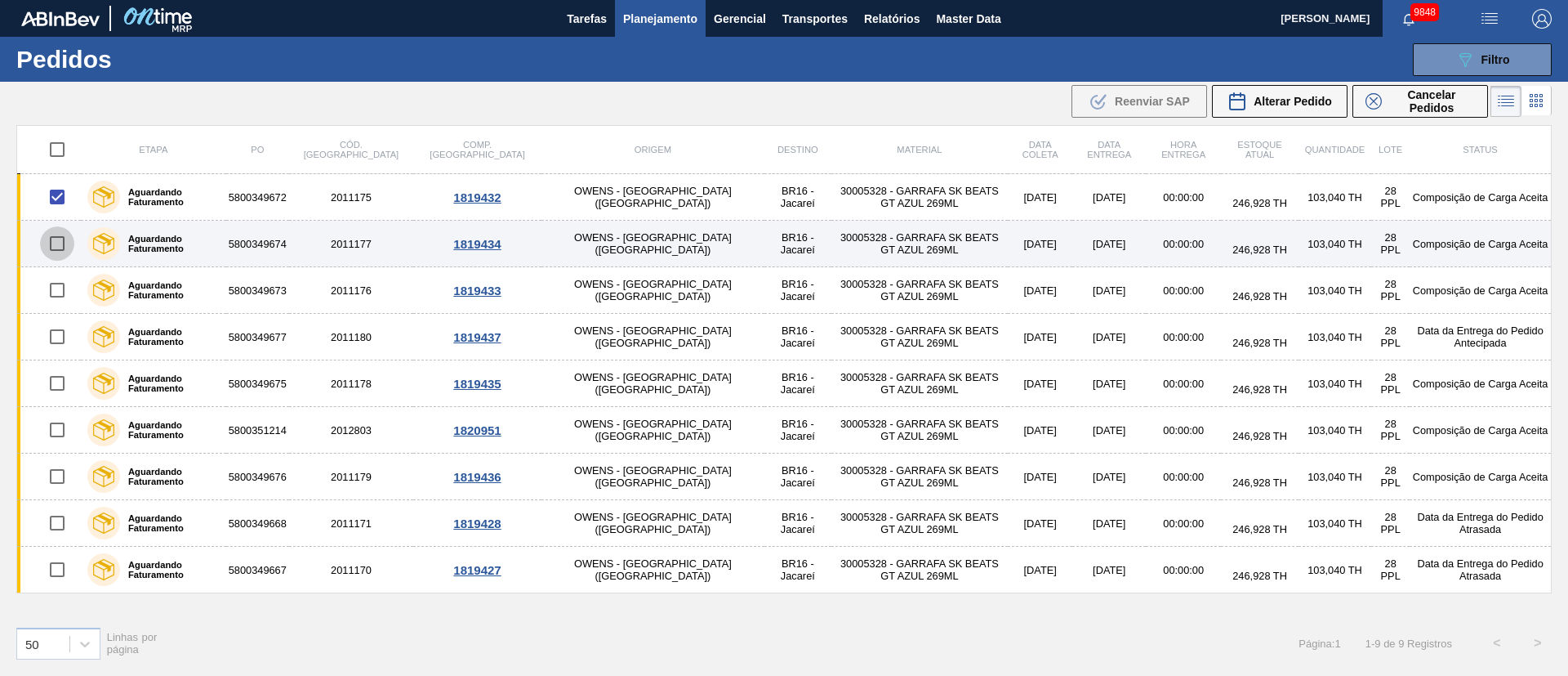
click at [54, 242] on input "checkbox" at bounding box center [57, 243] width 34 height 34
checkbox input "true"
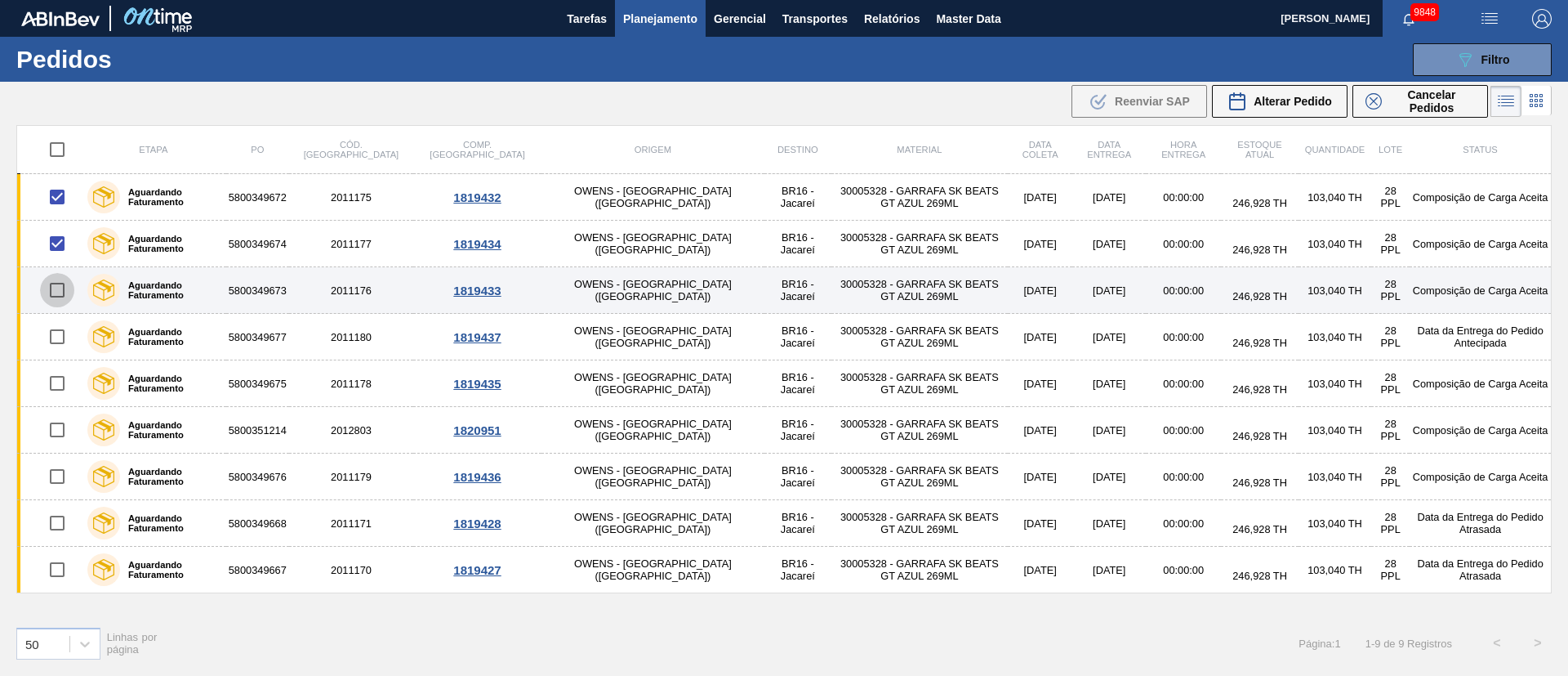
click at [65, 290] on input "checkbox" at bounding box center [57, 290] width 34 height 34
checkbox input "true"
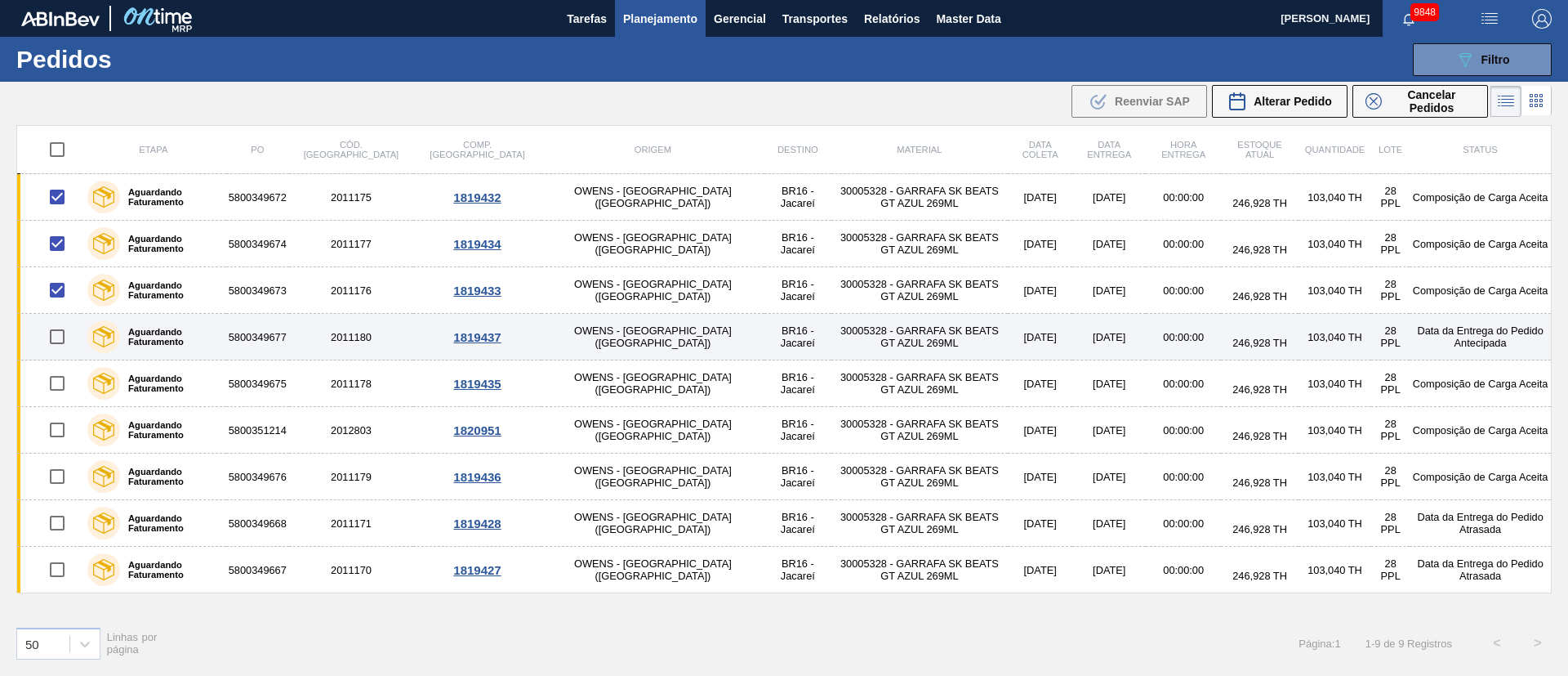
click at [63, 334] on input "checkbox" at bounding box center [57, 336] width 34 height 34
checkbox input "true"
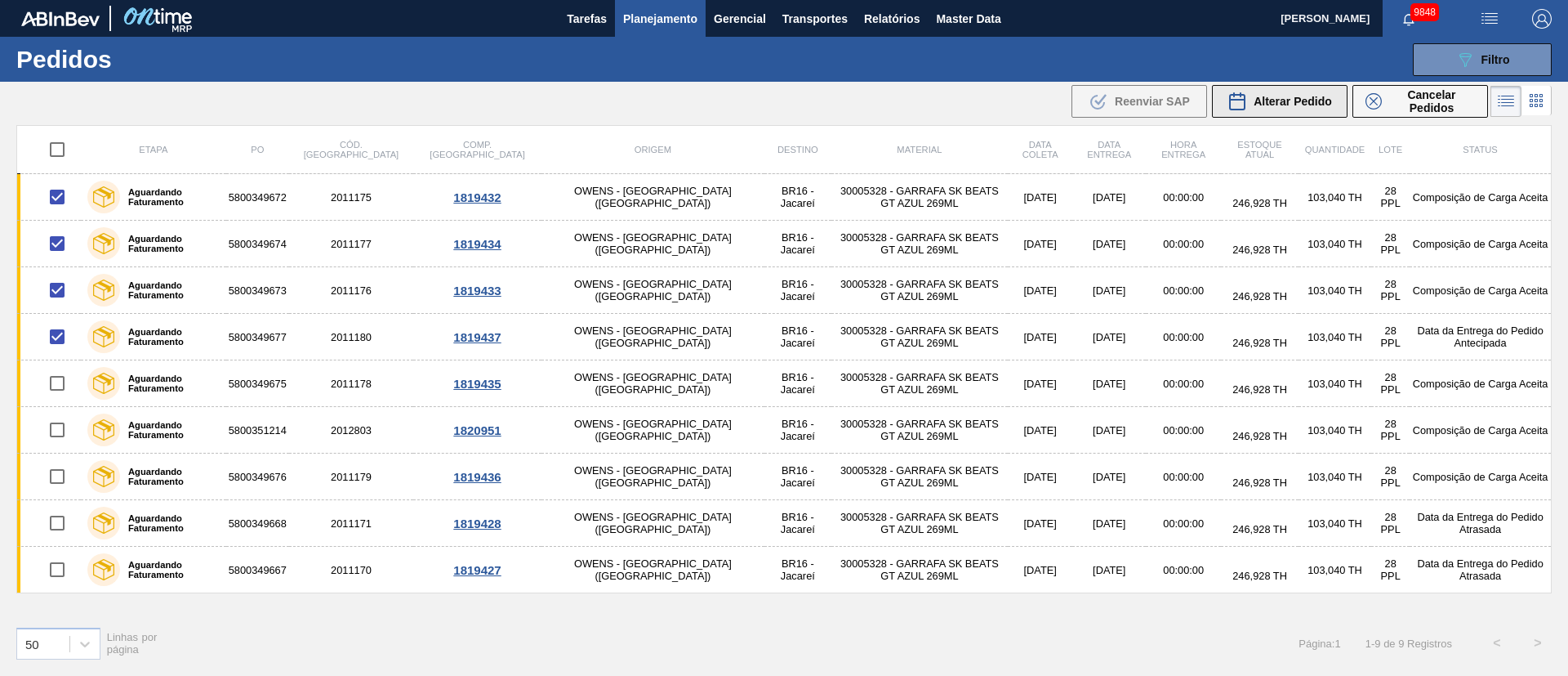
click at [1285, 98] on span "Alterar Pedido" at bounding box center [1293, 101] width 79 height 13
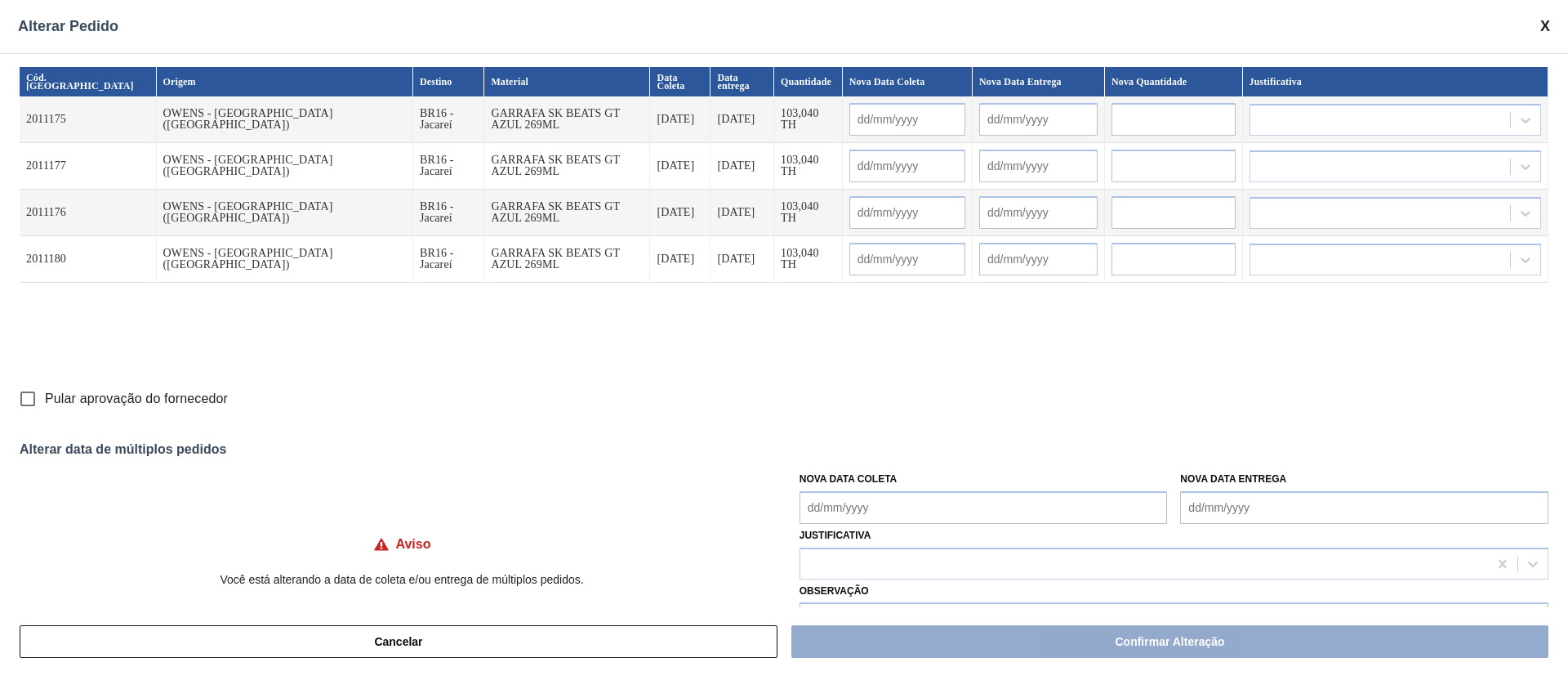
drag, startPoint x: 26, startPoint y: 401, endPoint x: 34, endPoint y: 414, distance: 15.3
click at [32, 411] on input "Pular aprovação do fornecedor" at bounding box center [27, 399] width 34 height 34
checkbox input "true"
click at [850, 505] on Coleta "Nova Data Coleta" at bounding box center [983, 507] width 368 height 33
click at [898, 440] on div "27" at bounding box center [897, 433] width 22 height 22
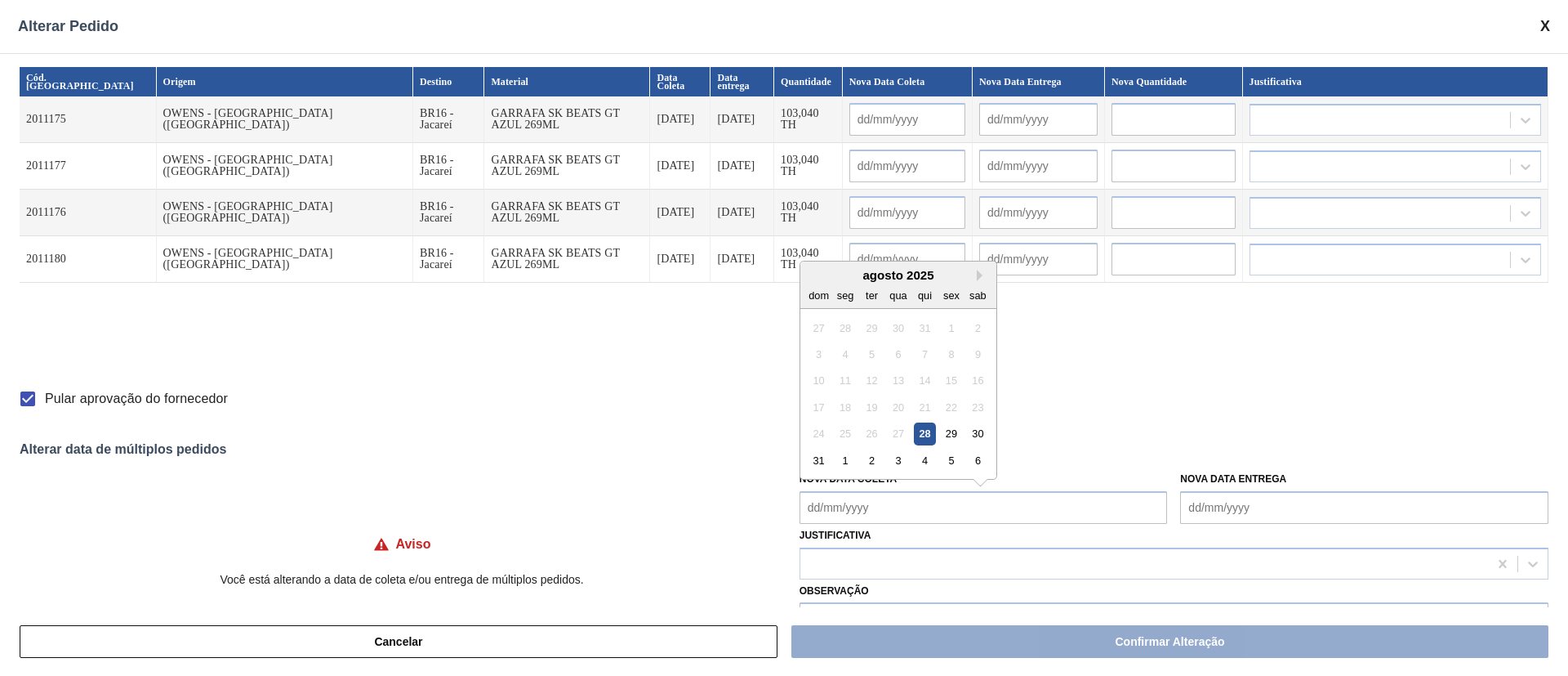
click at [925, 436] on div "28" at bounding box center [925, 433] width 22 height 22
type Coleta "[DATE]"
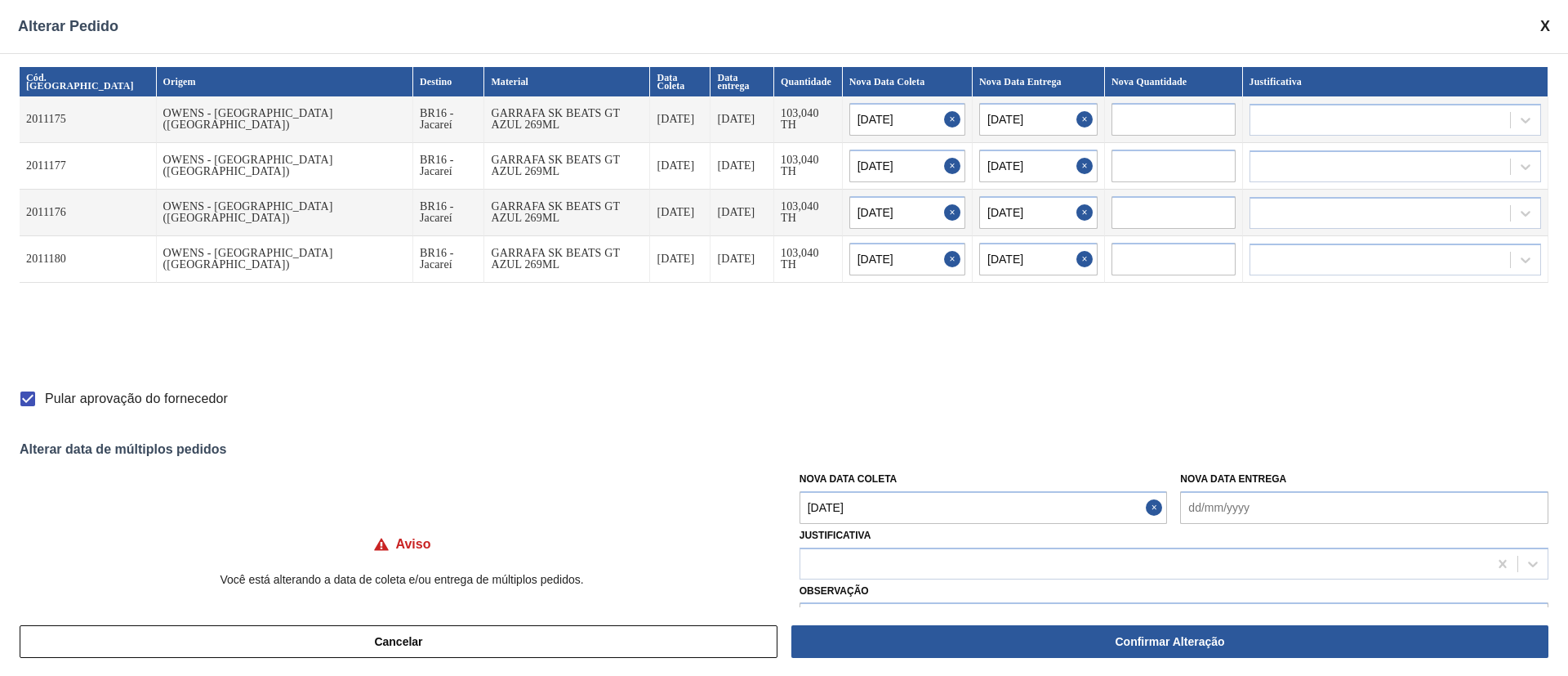
type input "[DATE]"
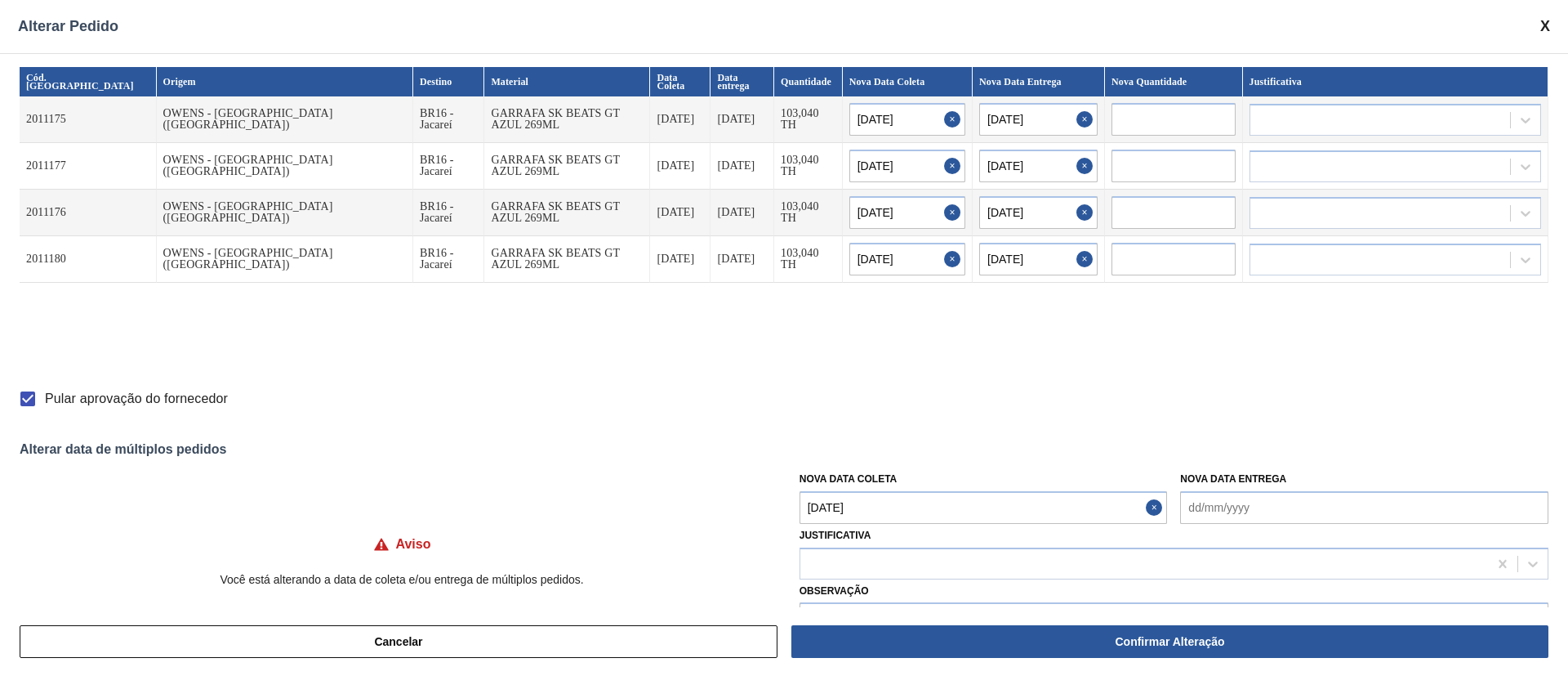
type input "[DATE]"
click at [890, 558] on div at bounding box center [1144, 563] width 688 height 24
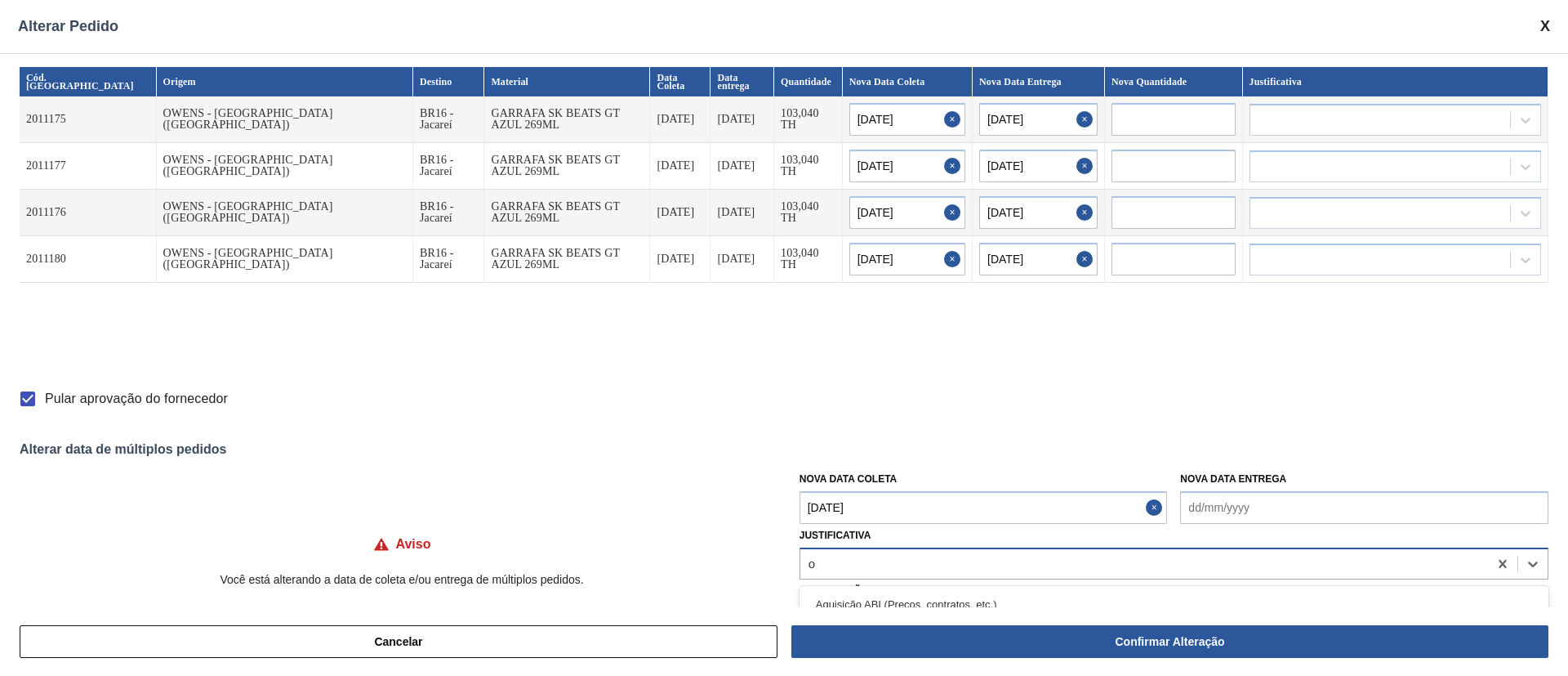
type input "ou"
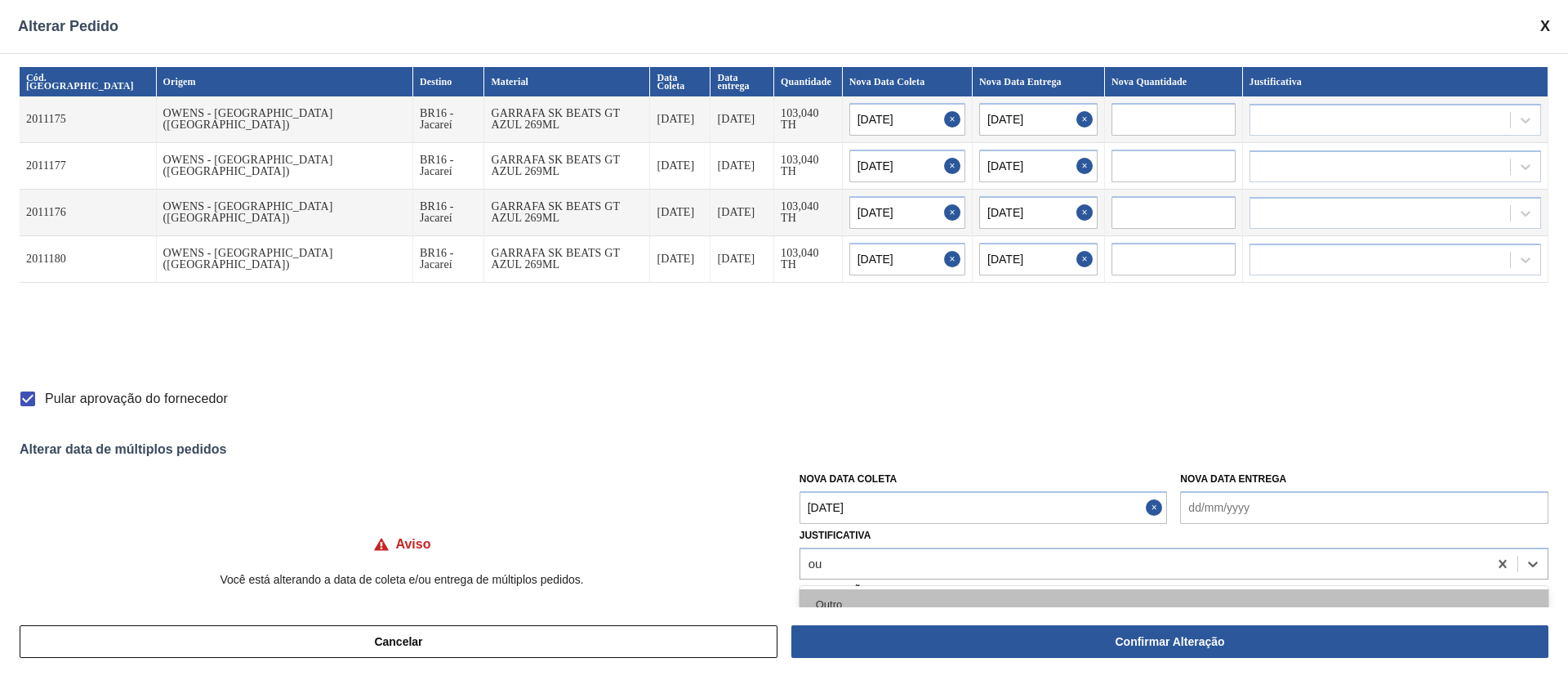
click at [868, 601] on div "Outro" at bounding box center [1173, 604] width 749 height 30
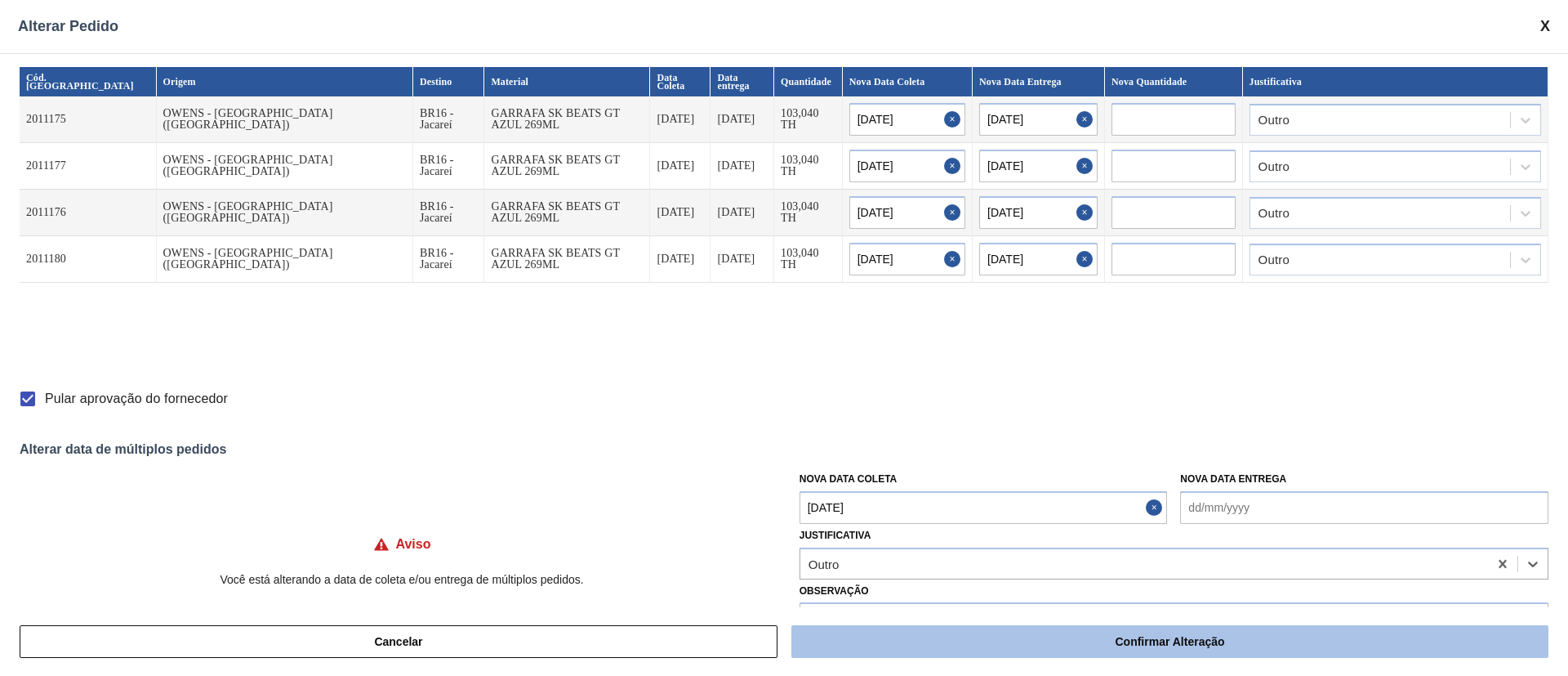
click at [951, 641] on button "Confirmar Alteração" at bounding box center [1170, 641] width 757 height 33
checkbox input "false"
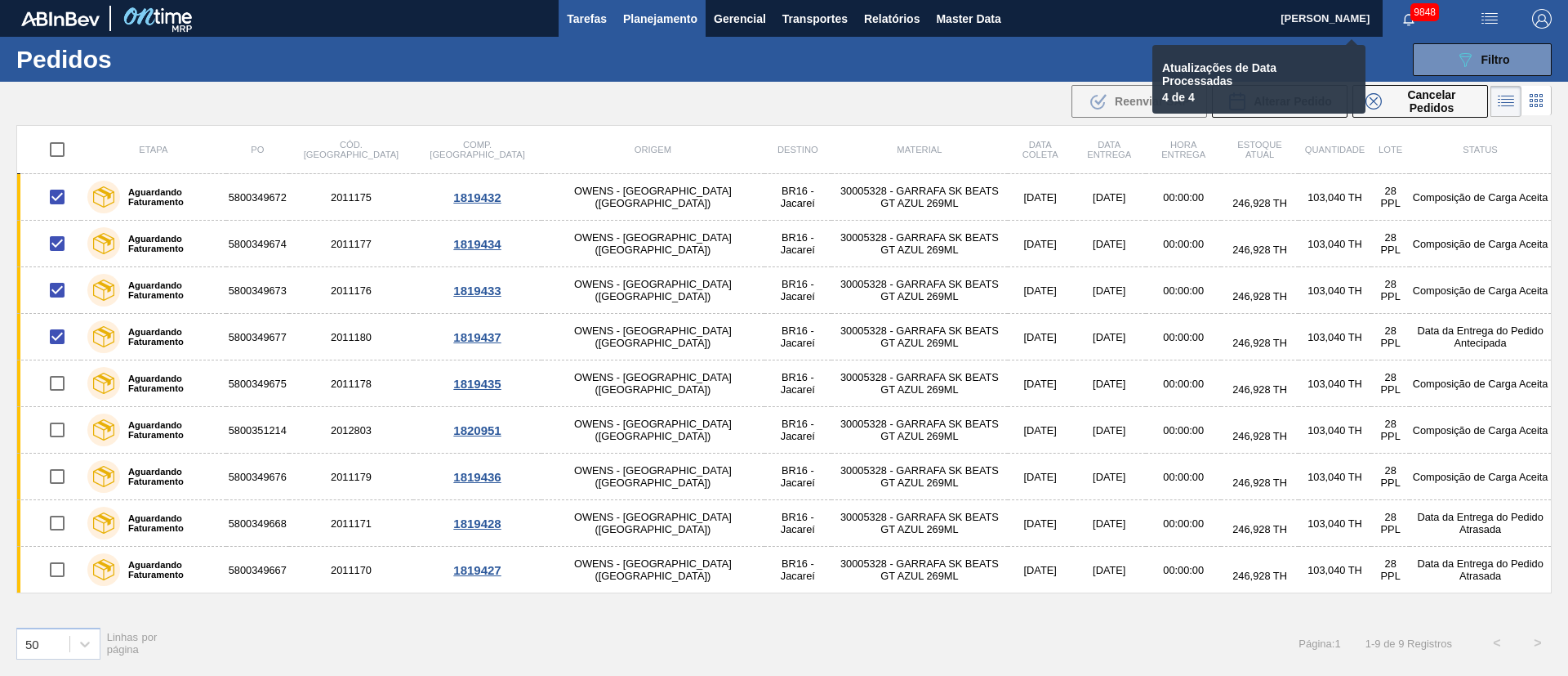
checkbox input "false"
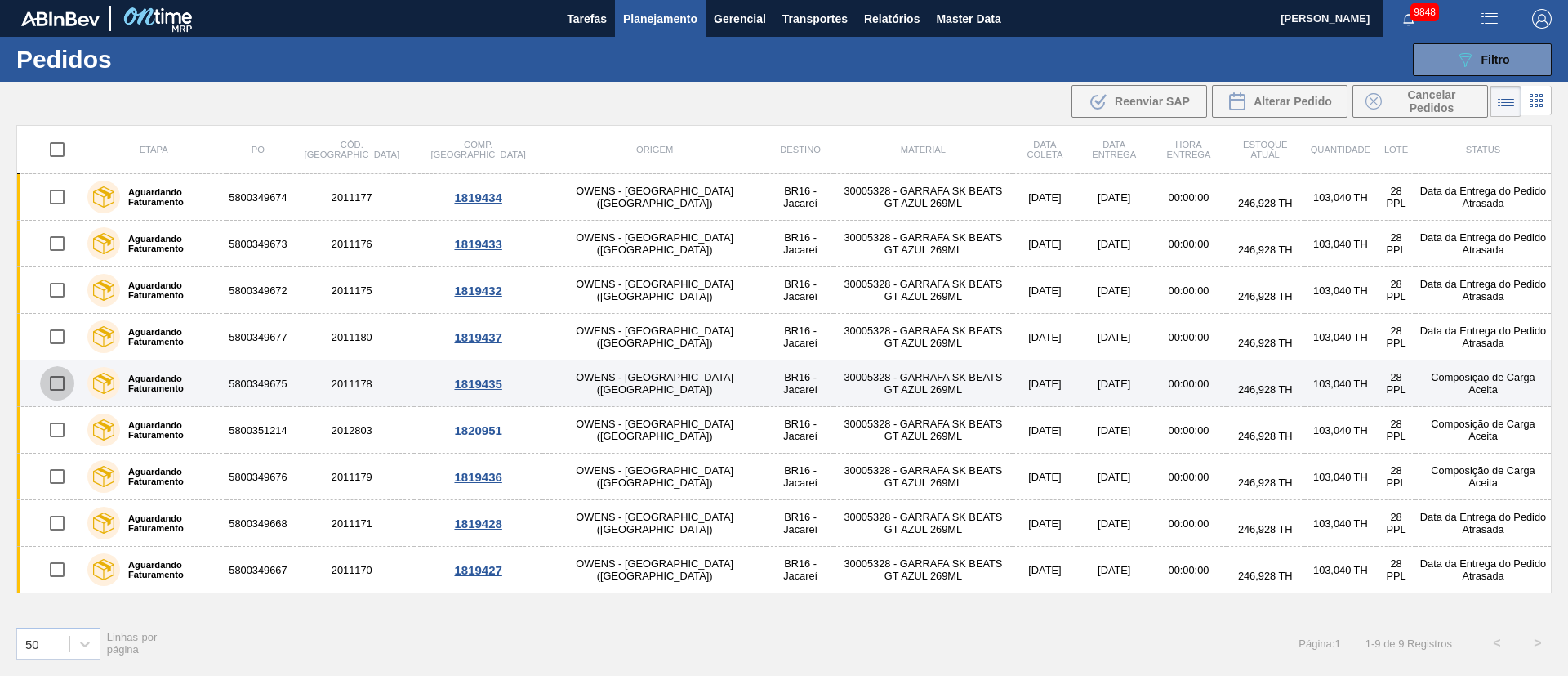
click at [62, 381] on input "checkbox" at bounding box center [57, 383] width 34 height 34
checkbox input "true"
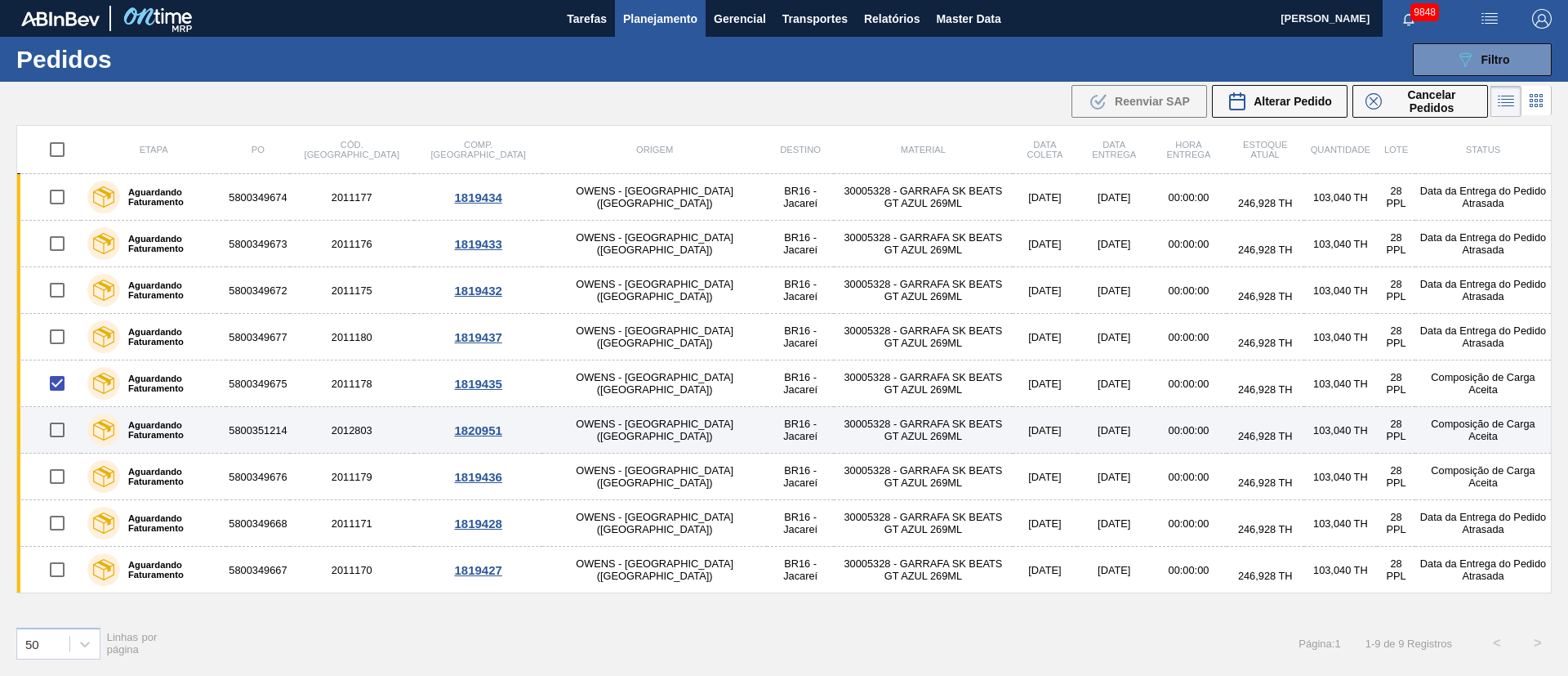
click at [57, 428] on input "checkbox" at bounding box center [57, 430] width 34 height 34
checkbox input "true"
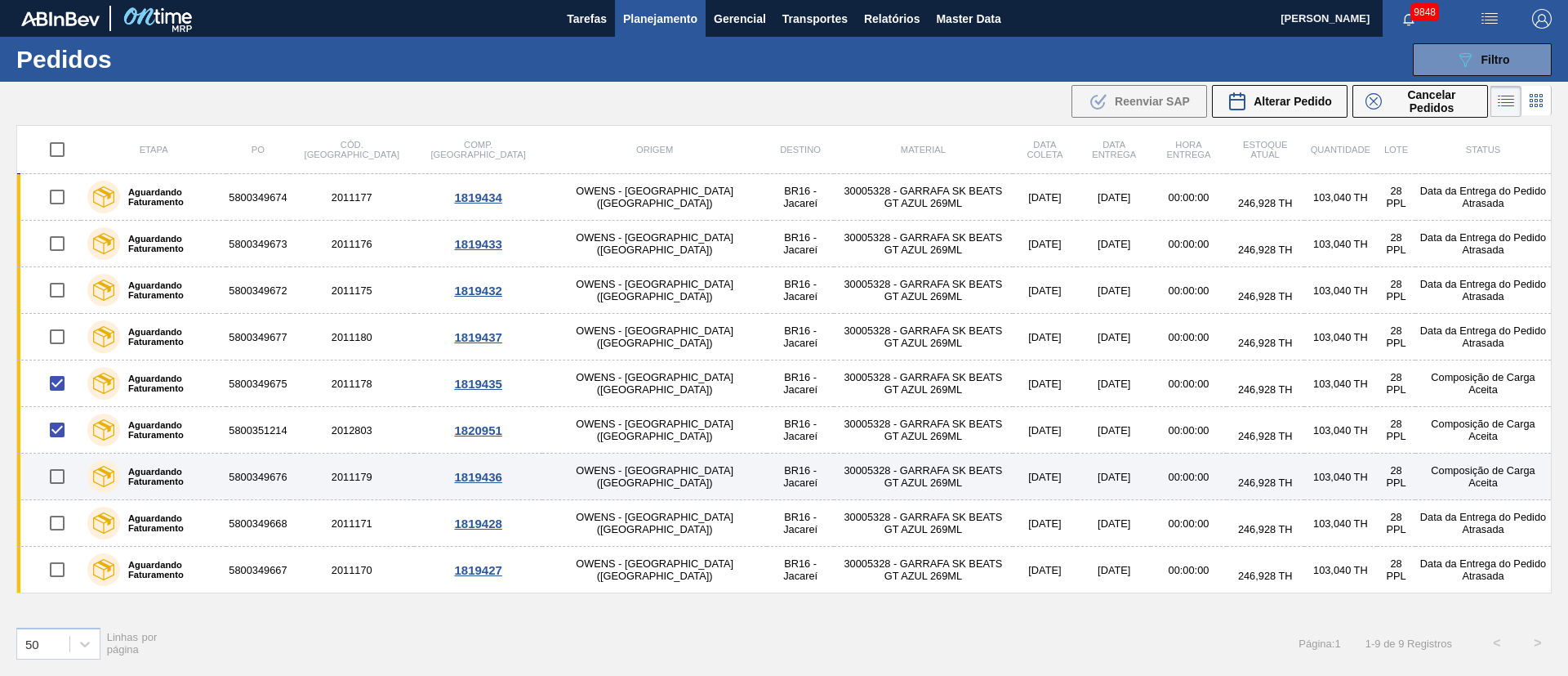
click at [57, 480] on input "checkbox" at bounding box center [57, 476] width 34 height 34
checkbox input "true"
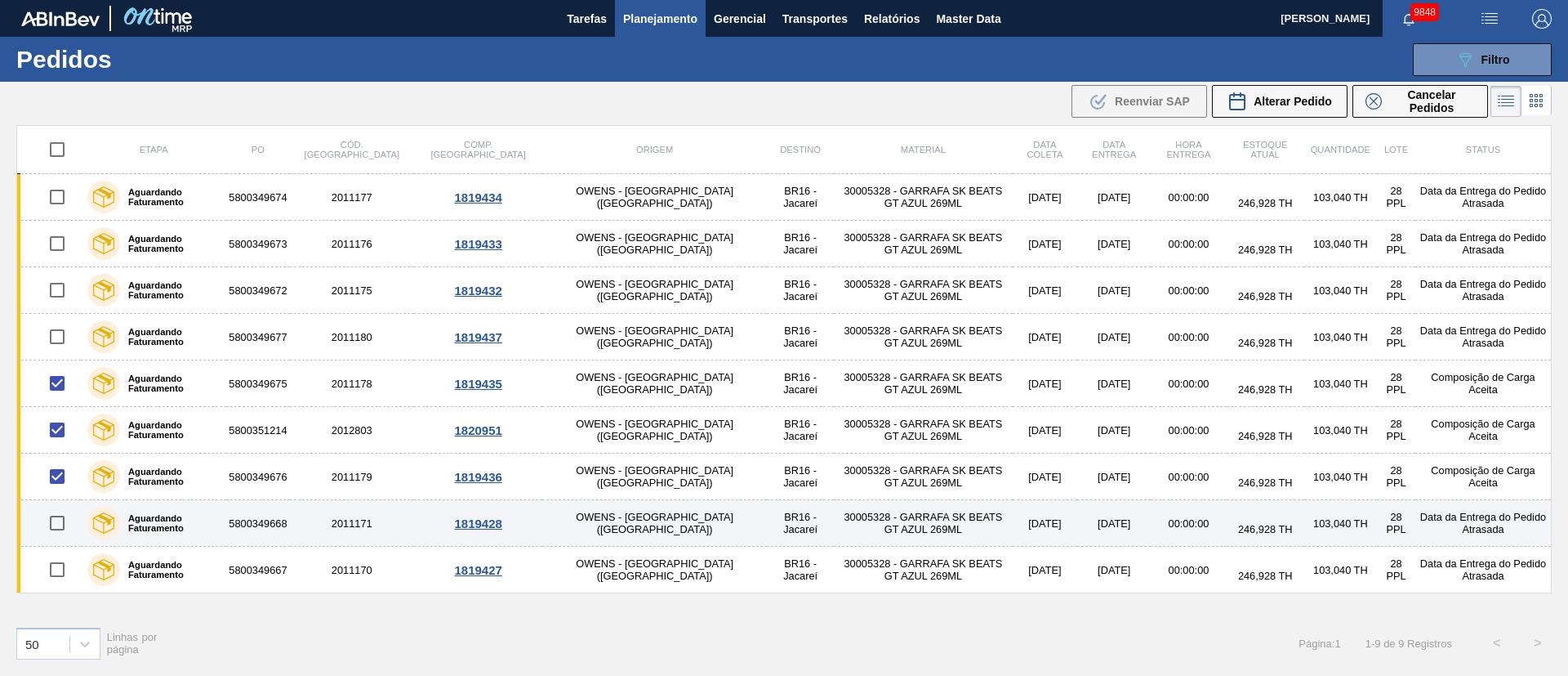
click at [60, 529] on input "checkbox" at bounding box center [57, 523] width 34 height 34
checkbox input "true"
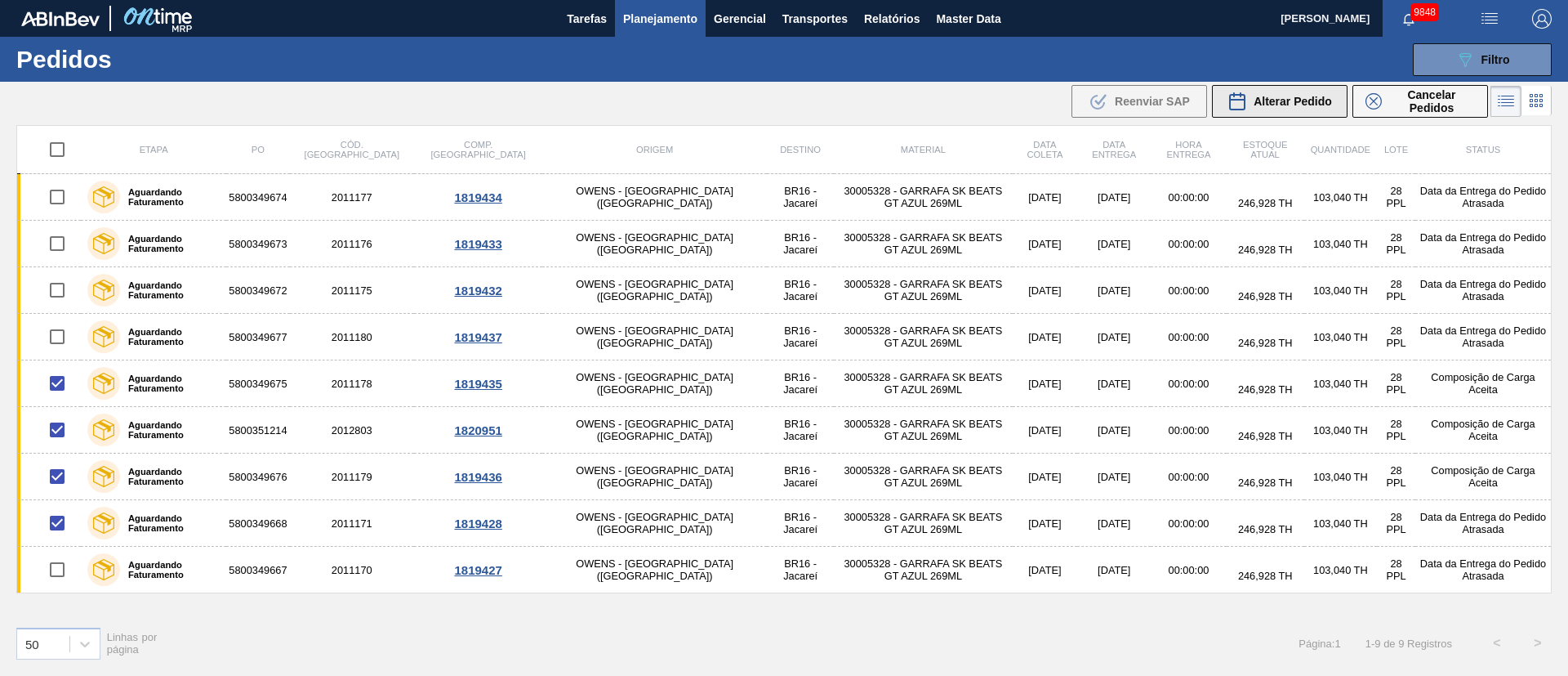
click at [1309, 104] on span "Alterar Pedido" at bounding box center [1293, 101] width 79 height 13
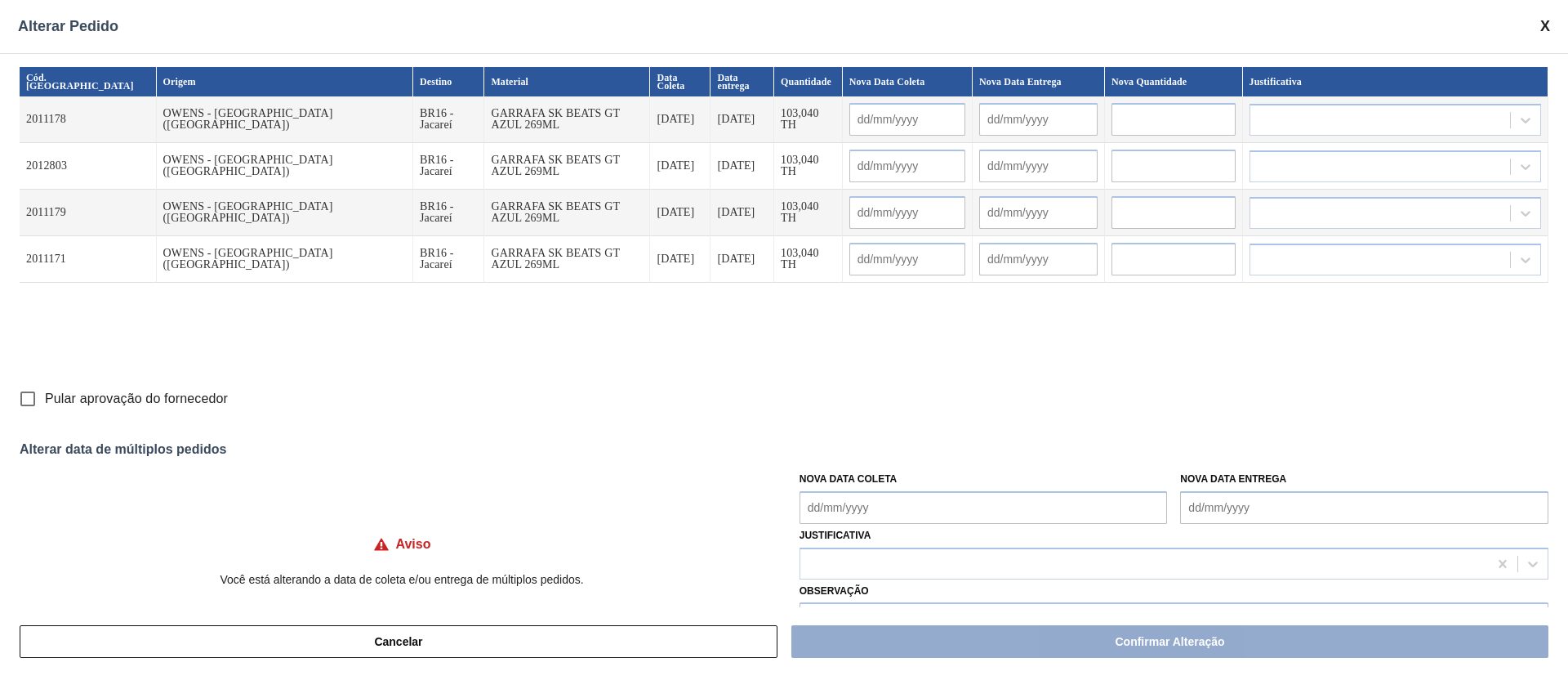
click at [815, 506] on Coleta "Nova Data Coleta" at bounding box center [983, 507] width 368 height 33
click at [850, 463] on div "1" at bounding box center [844, 460] width 22 height 22
type Coleta "01/09/2025"
type input "01/09/2025"
type input "02/09/2025"
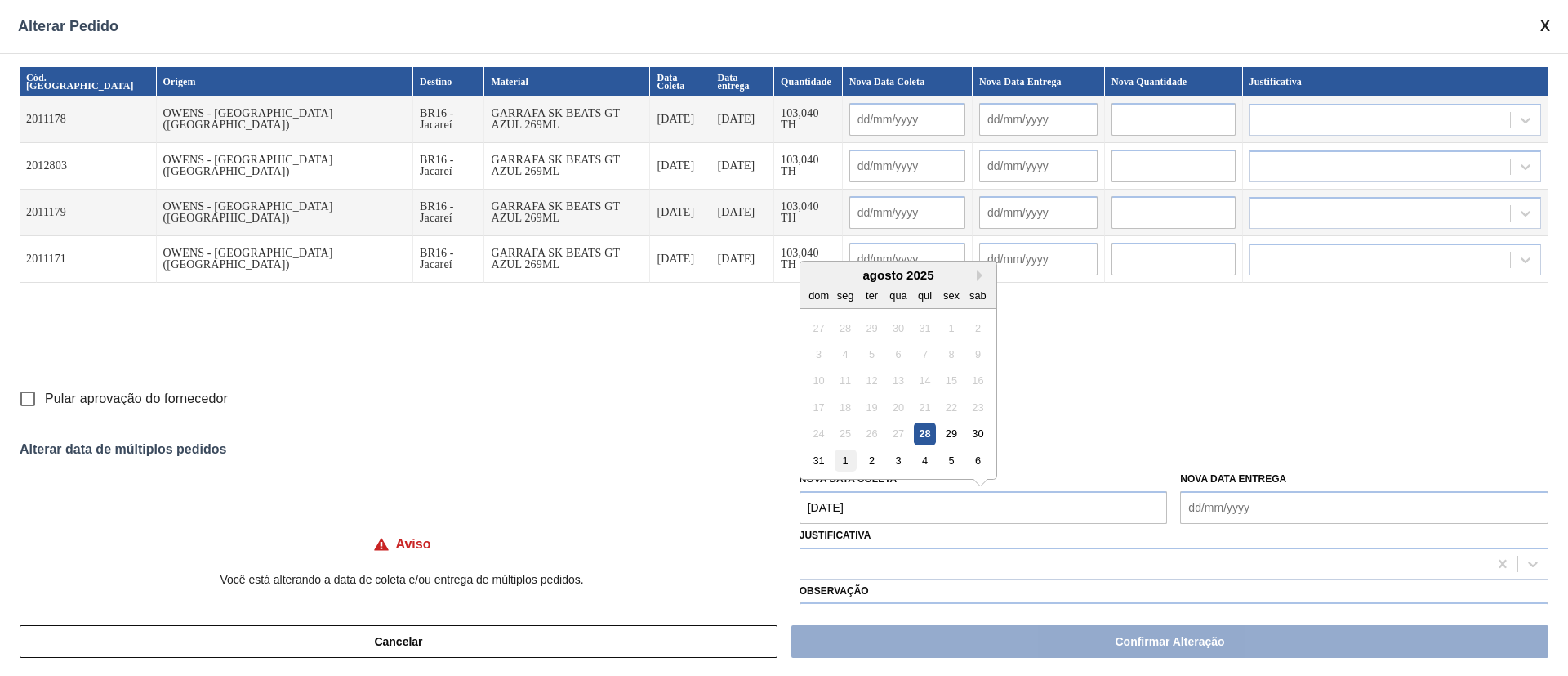
type input "01/09/2025"
type input "02/09/2025"
type input "01/09/2025"
type input "02/09/2025"
type input "01/09/2025"
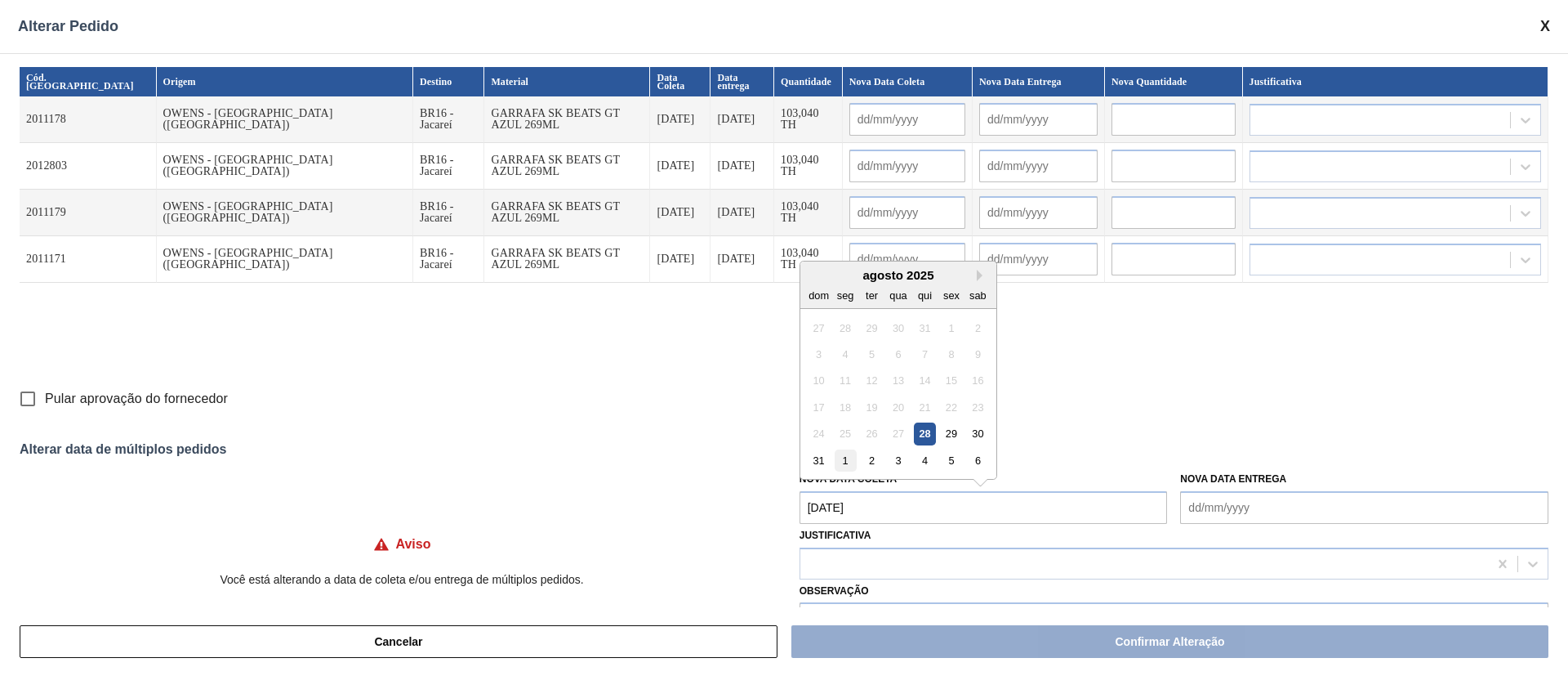
type input "02/09/2025"
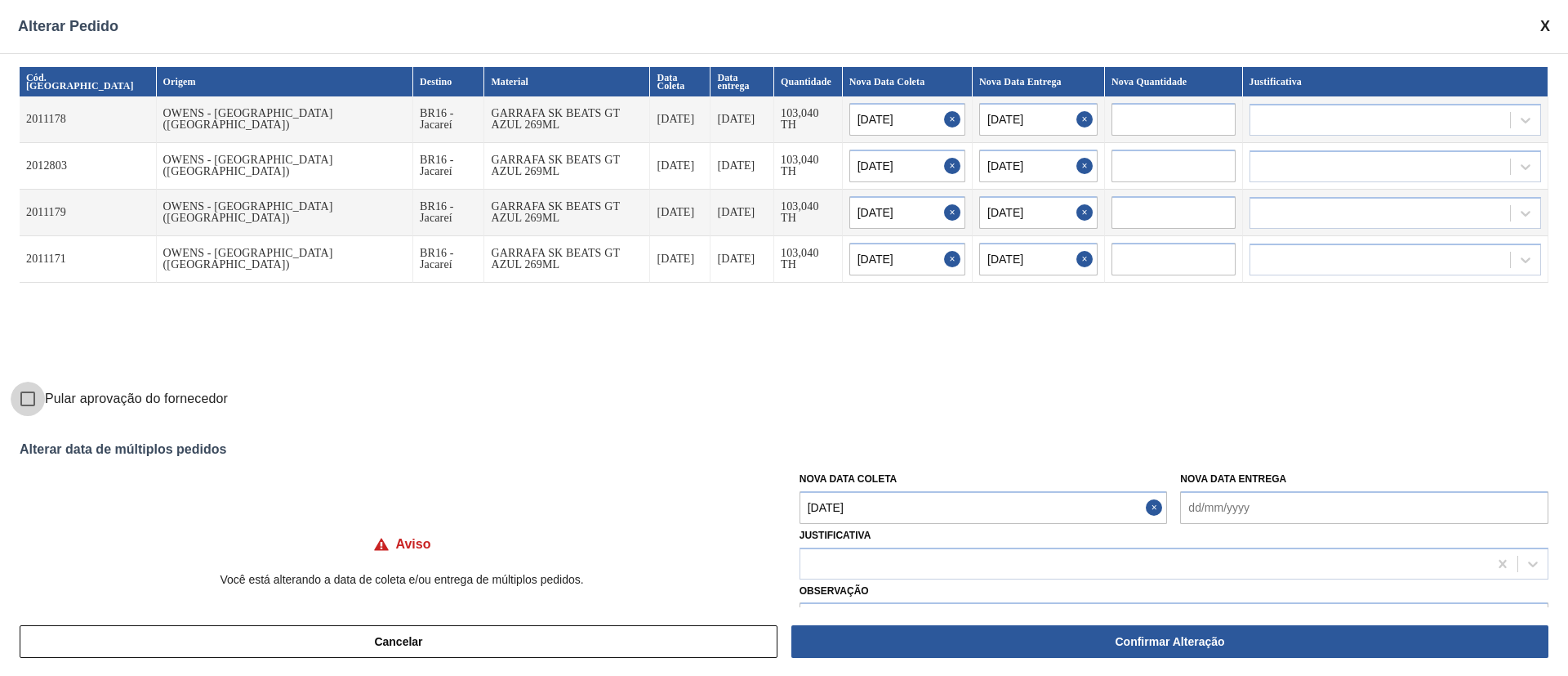
click at [26, 399] on input "Pular aprovação do fornecedor" at bounding box center [27, 399] width 34 height 34
checkbox input "true"
click at [910, 554] on div at bounding box center [1144, 563] width 688 height 24
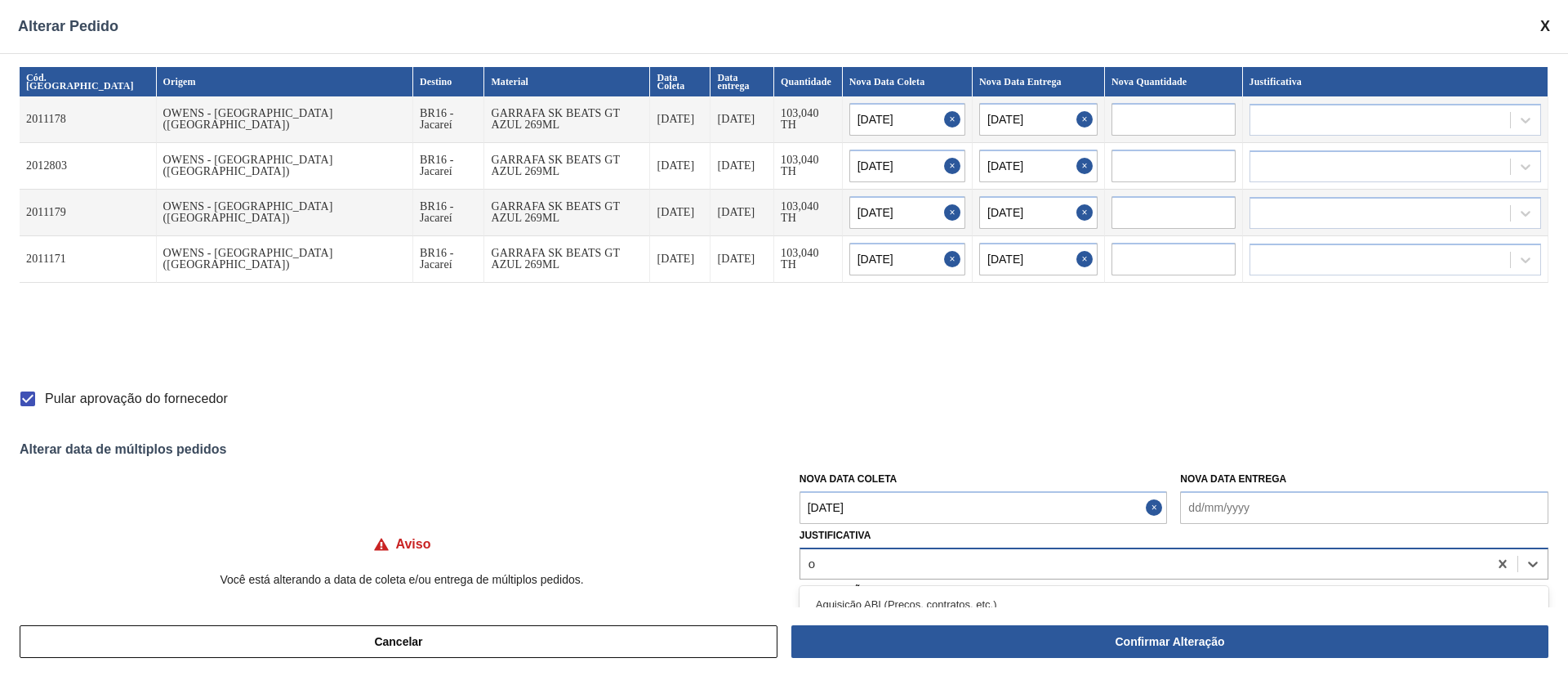
type input "ou"
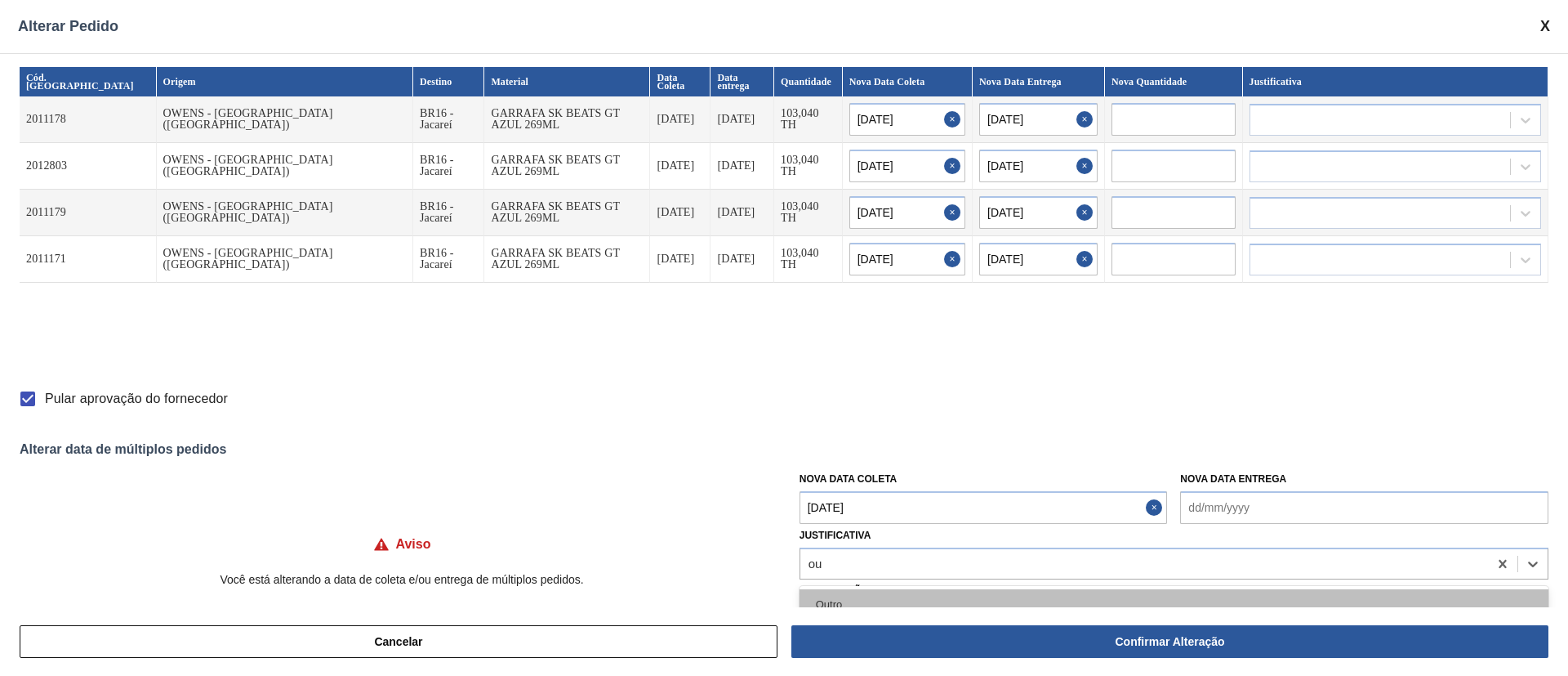
click at [871, 606] on div "Outro" at bounding box center [1173, 604] width 749 height 30
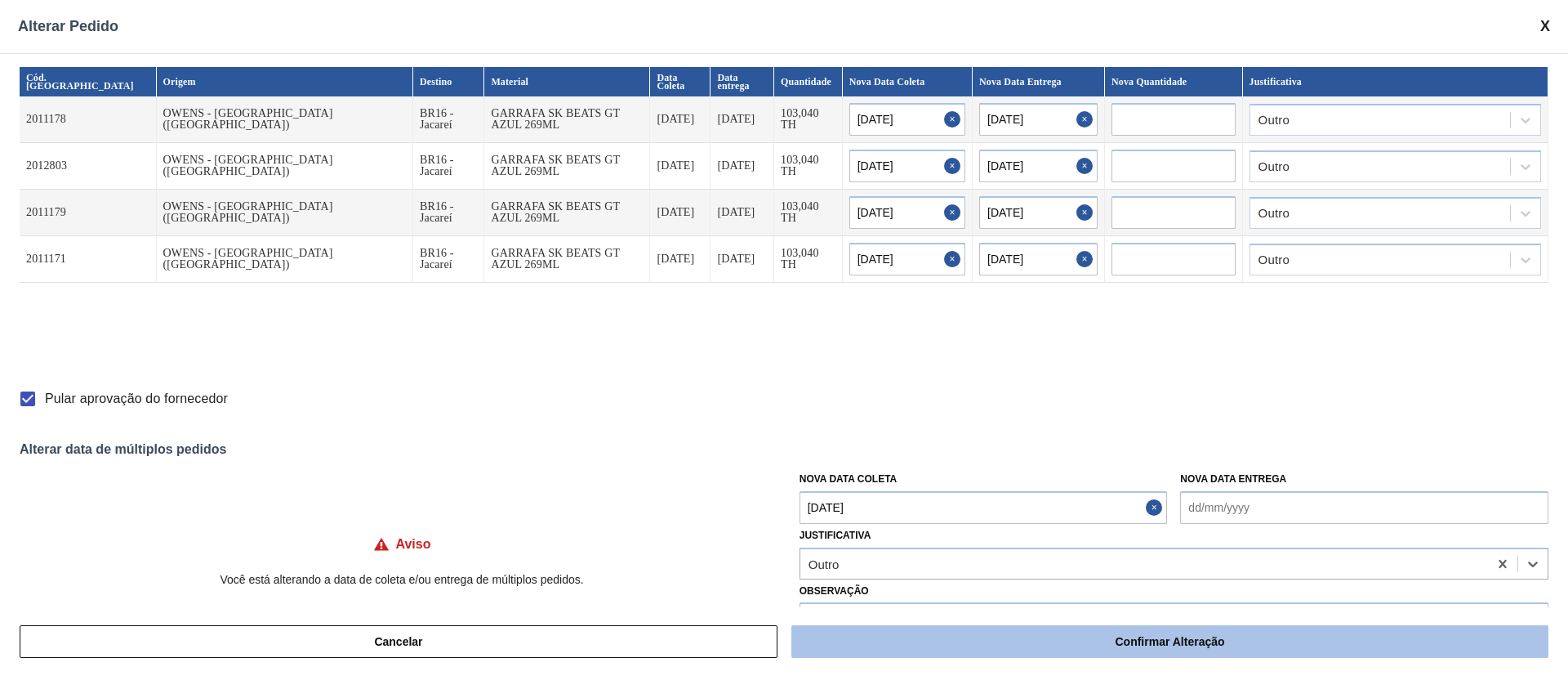
click at [873, 641] on button "Confirmar Alteração" at bounding box center [1170, 641] width 757 height 33
checkbox input "false"
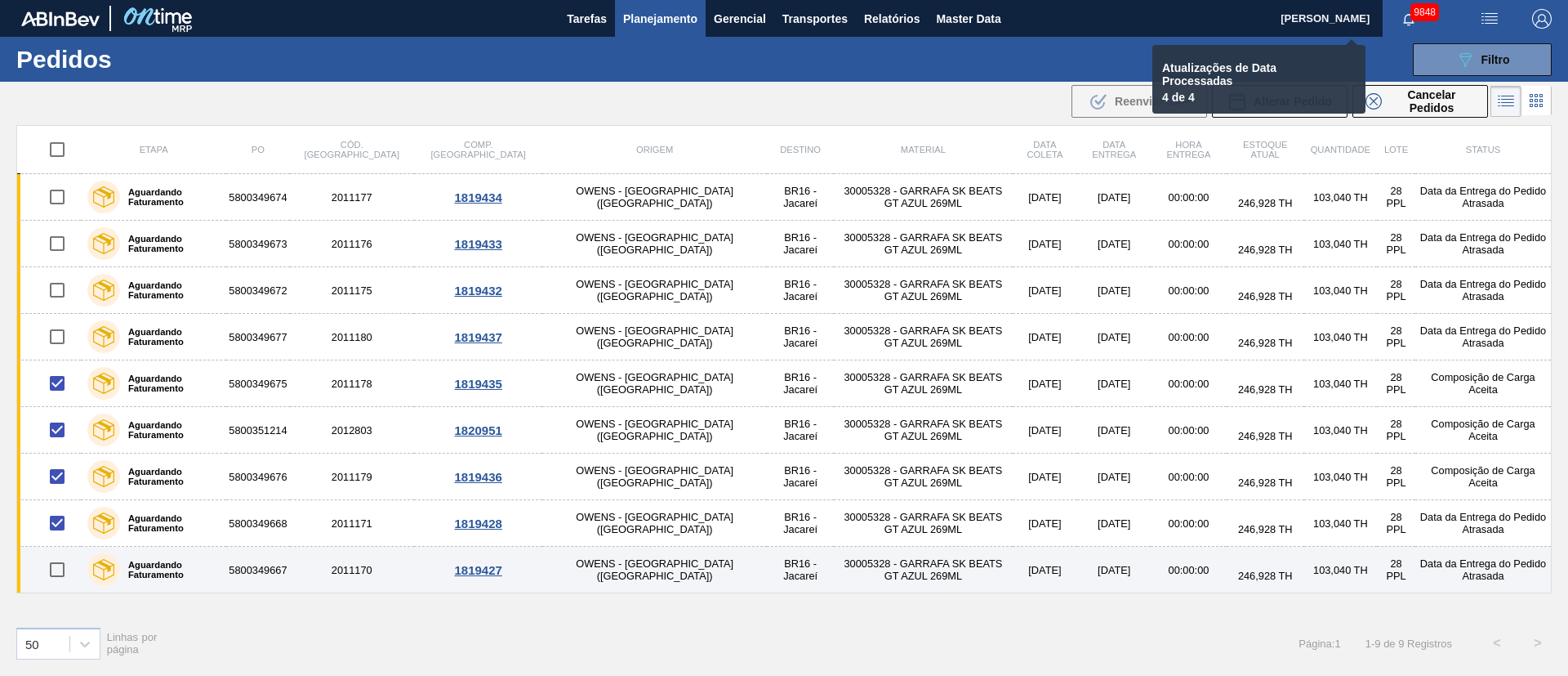
checkbox input "false"
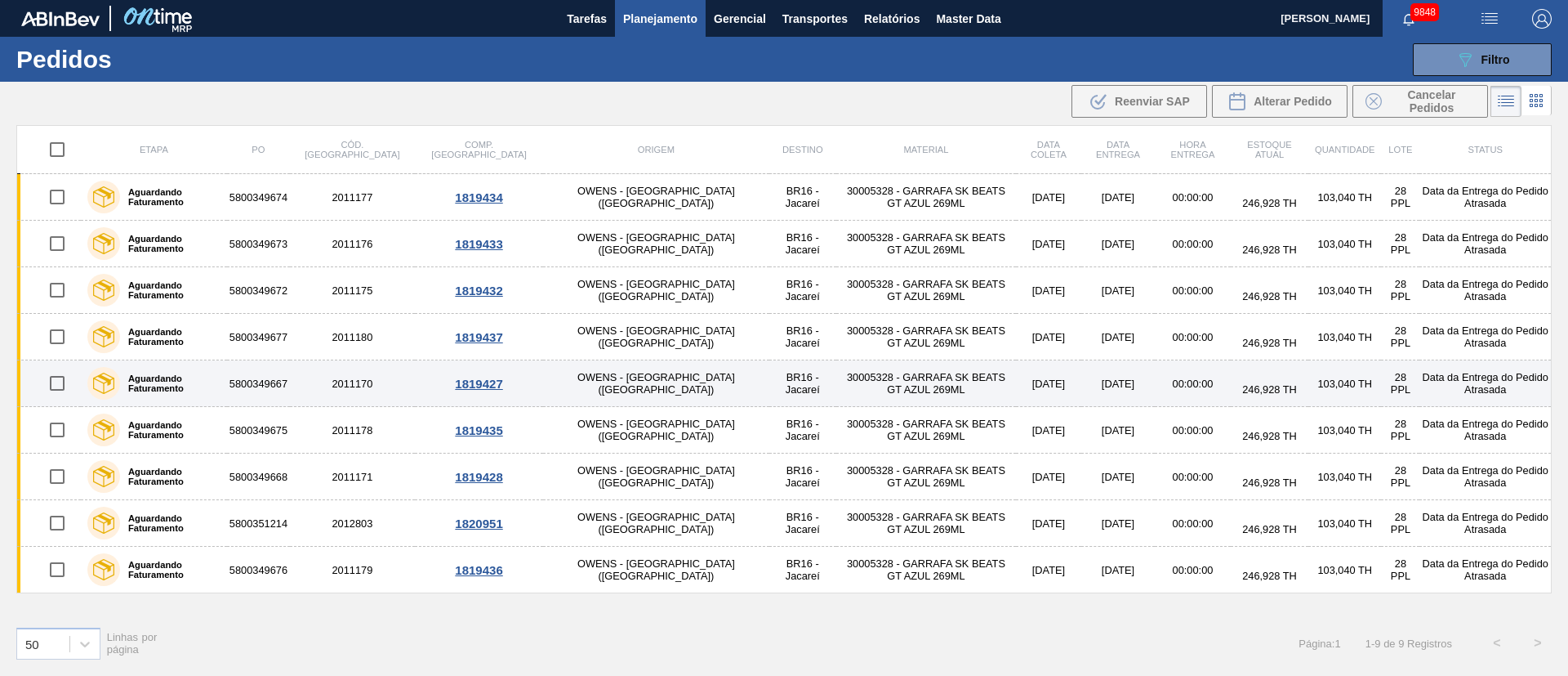
click at [56, 388] on input "checkbox" at bounding box center [57, 383] width 34 height 34
checkbox input "true"
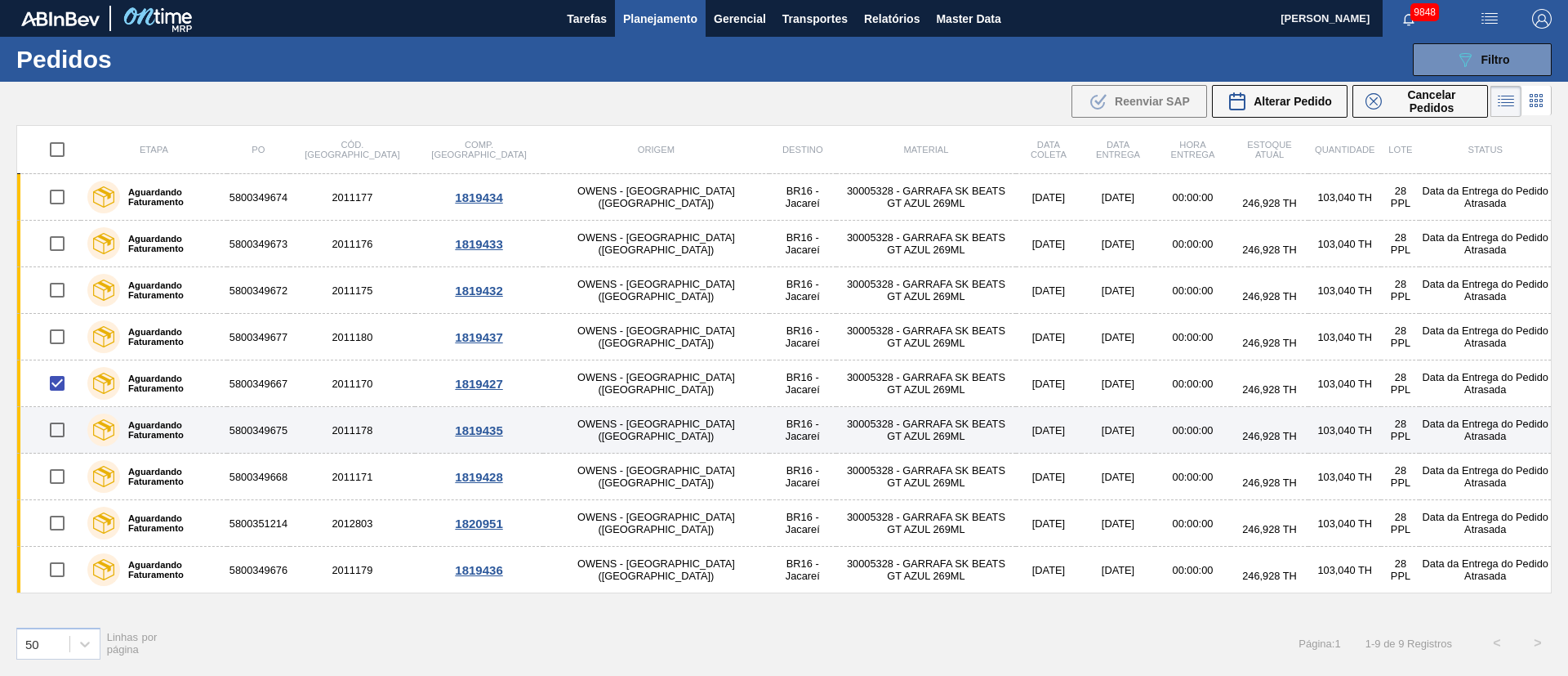
click at [64, 433] on input "checkbox" at bounding box center [57, 430] width 34 height 34
checkbox input "true"
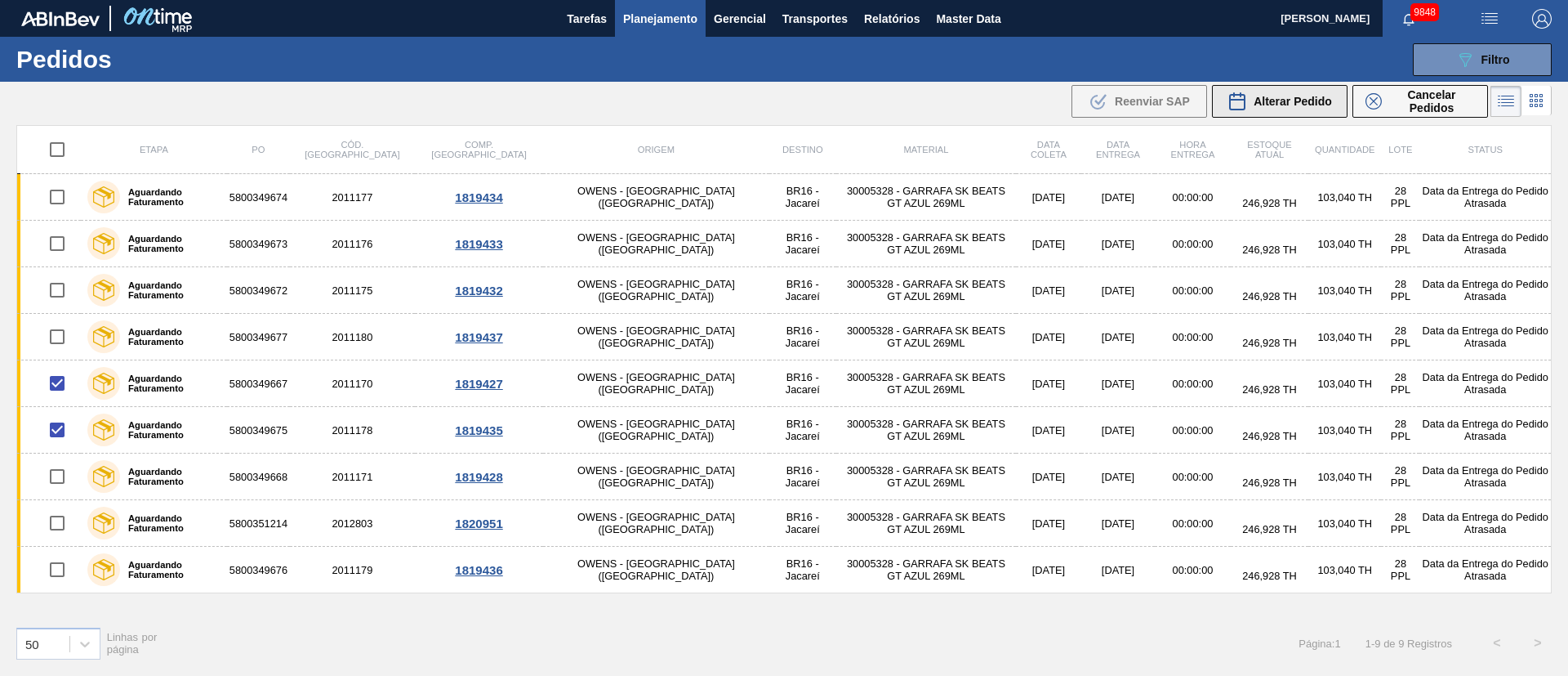
click at [1294, 105] on span "Alterar Pedido" at bounding box center [1293, 101] width 79 height 13
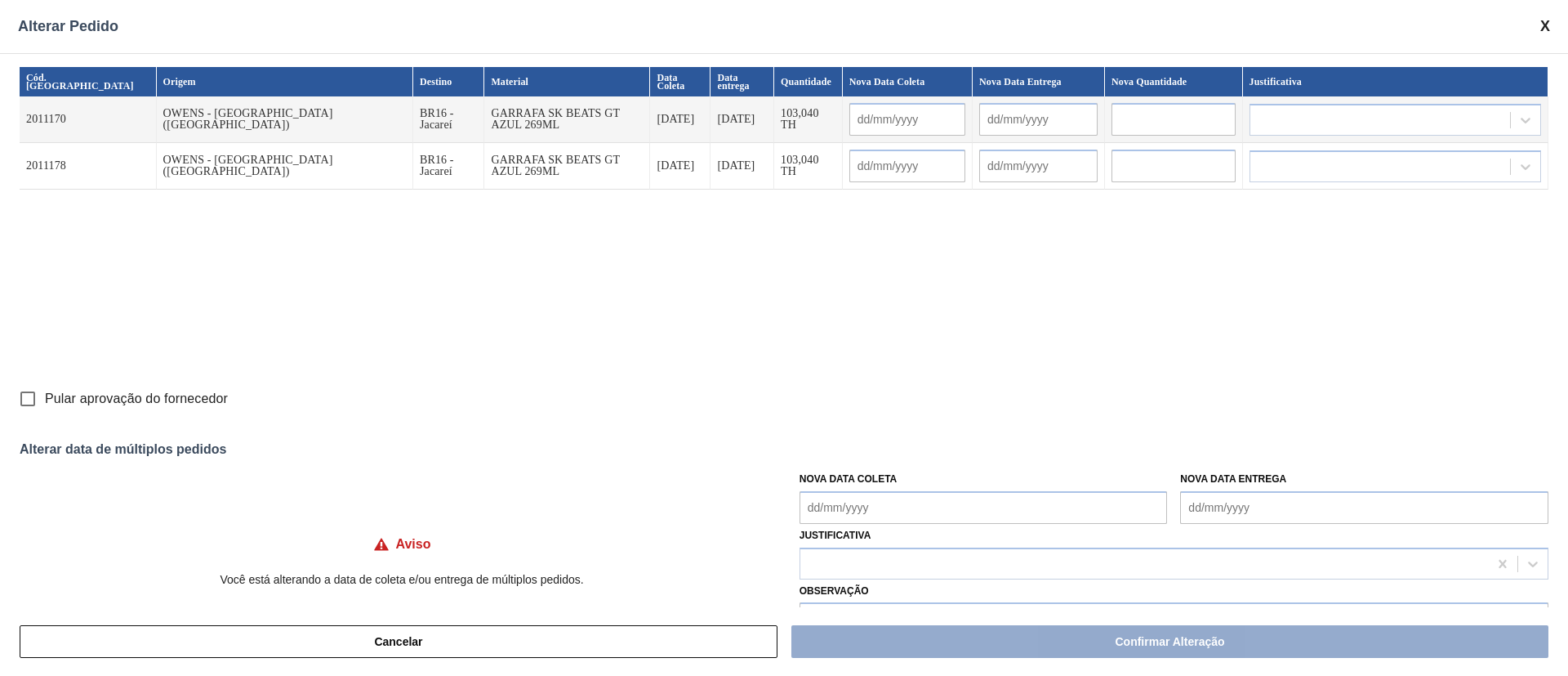
click at [890, 513] on Coleta "Nova Data Coleta" at bounding box center [983, 507] width 368 height 33
click at [873, 467] on div "2" at bounding box center [872, 460] width 22 height 22
type input "02/09/2025"
type input "03/09/2025"
type input "02/09/2025"
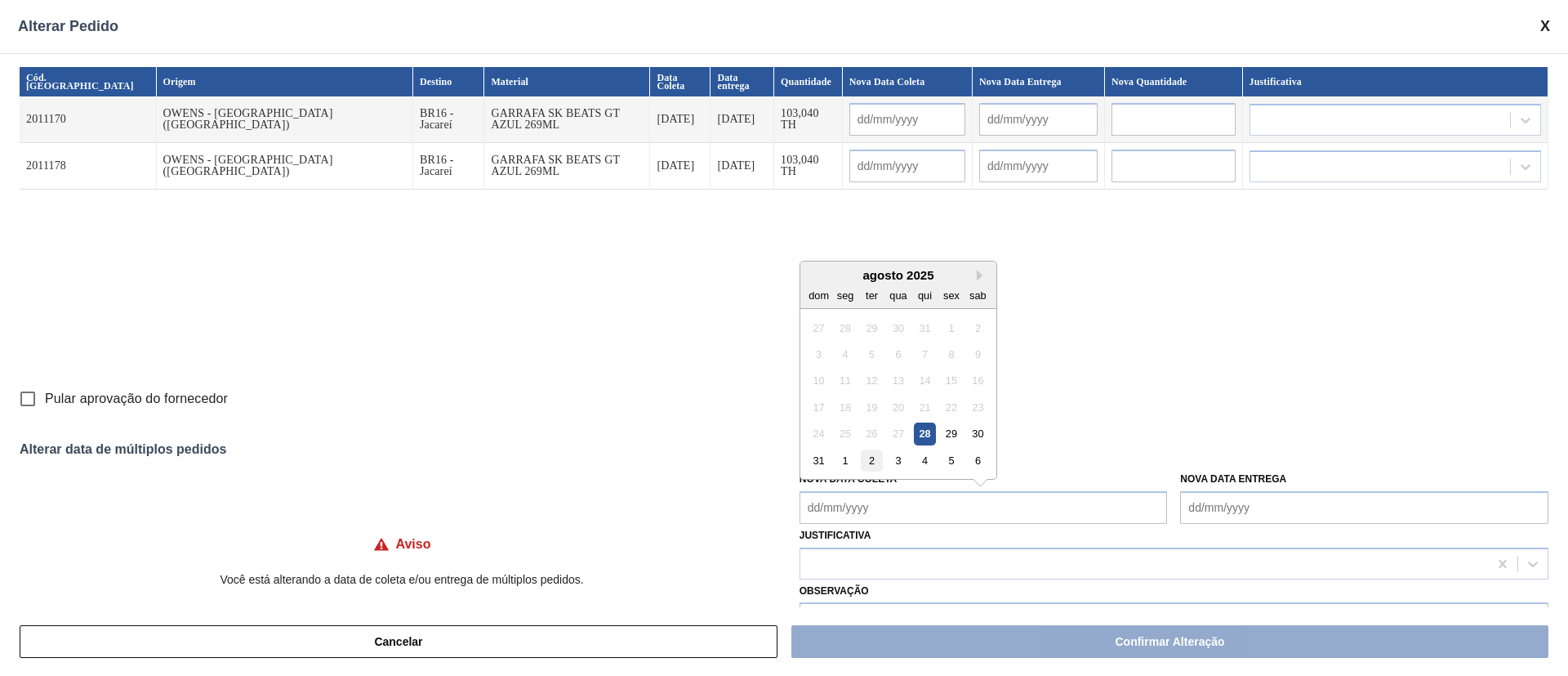
type input "03/09/2025"
type Coleta "02/09/2025"
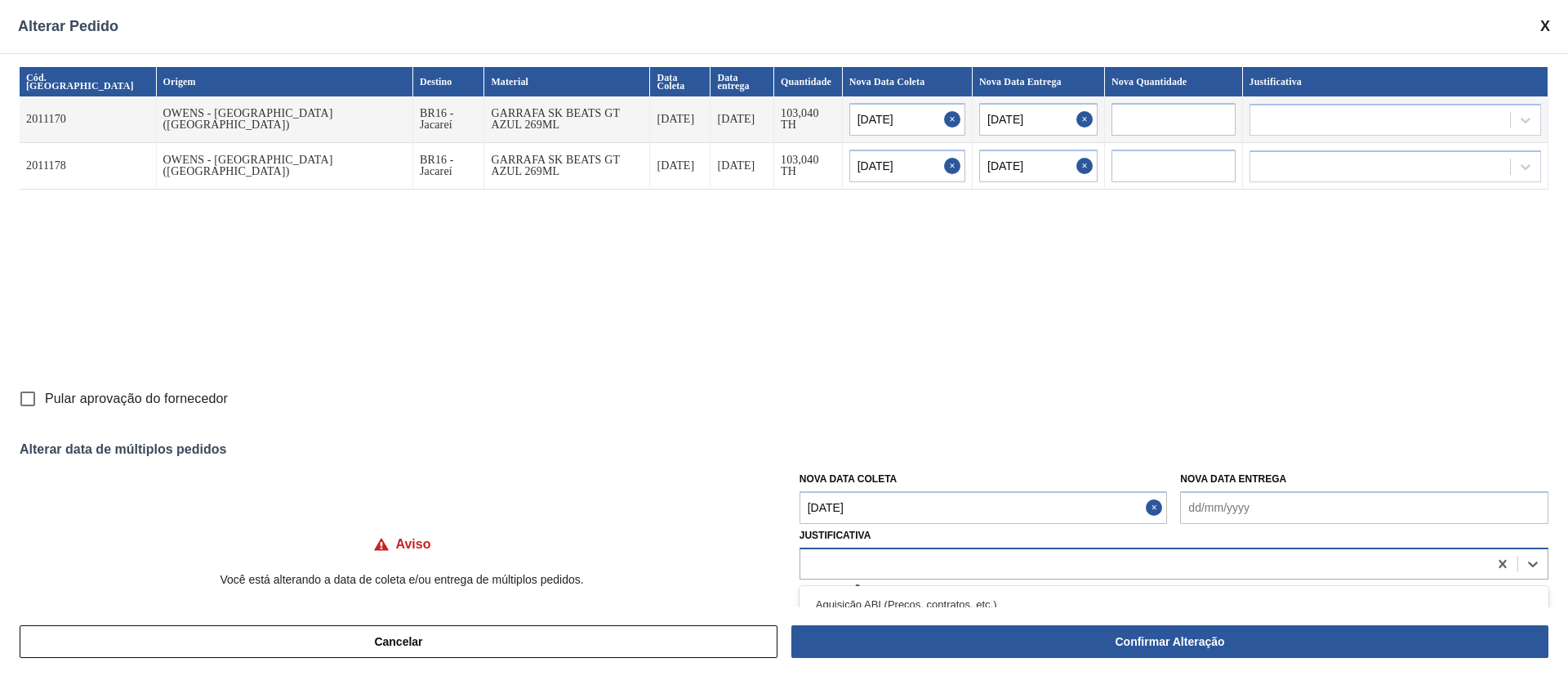
click at [835, 558] on div at bounding box center [1144, 563] width 688 height 24
type input "ou"
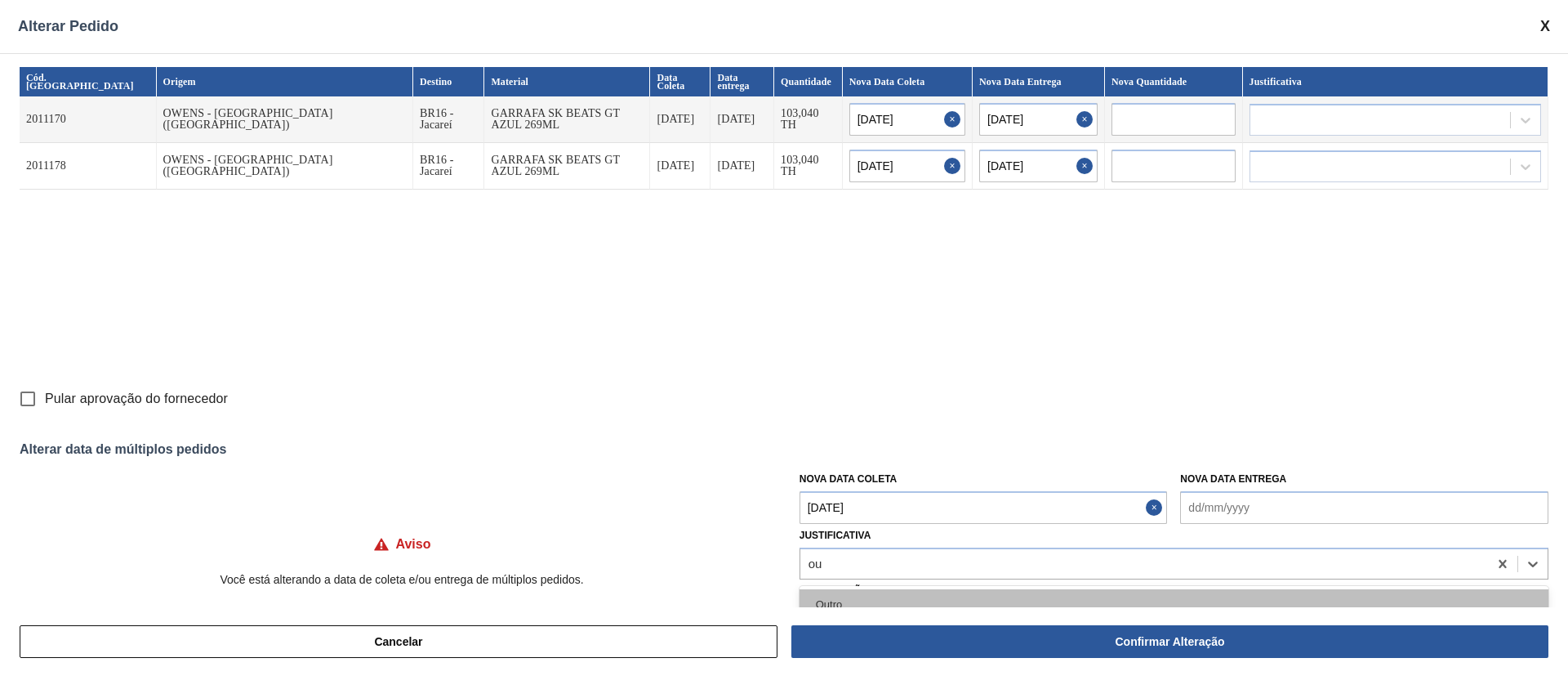
click at [831, 601] on div "Outro" at bounding box center [1173, 604] width 749 height 30
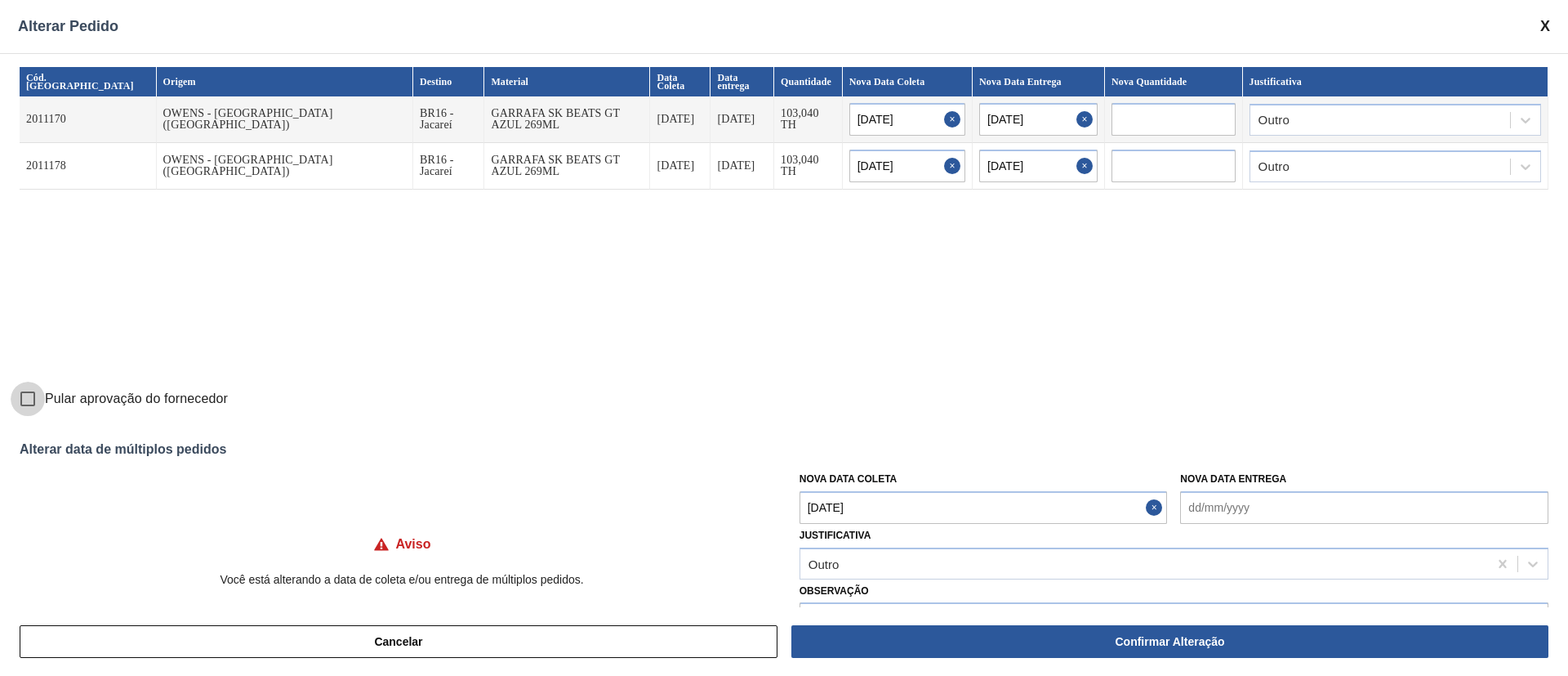
click at [41, 399] on input "Pular aprovação do fornecedor" at bounding box center [27, 399] width 34 height 34
checkbox input "true"
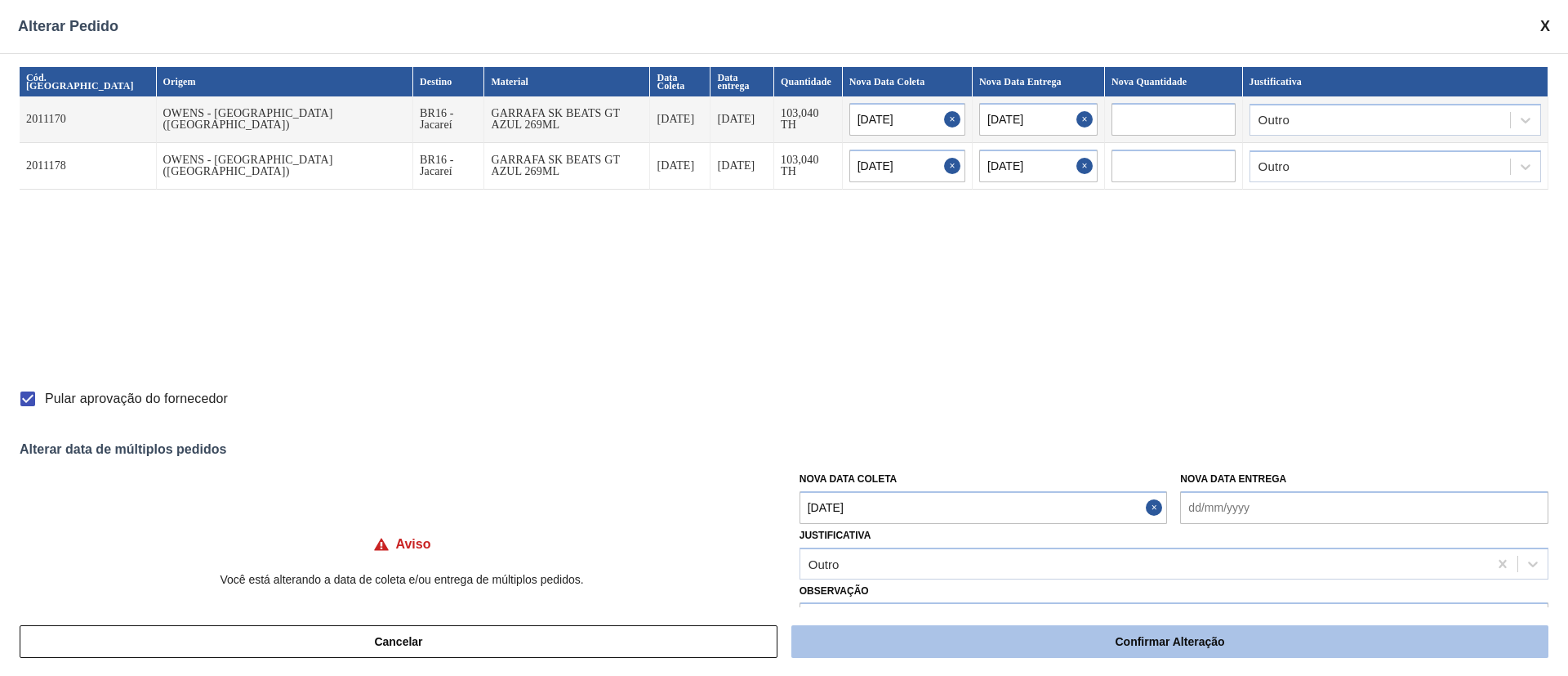
click at [992, 645] on button "Confirmar Alteração" at bounding box center [1170, 641] width 757 height 33
checkbox input "false"
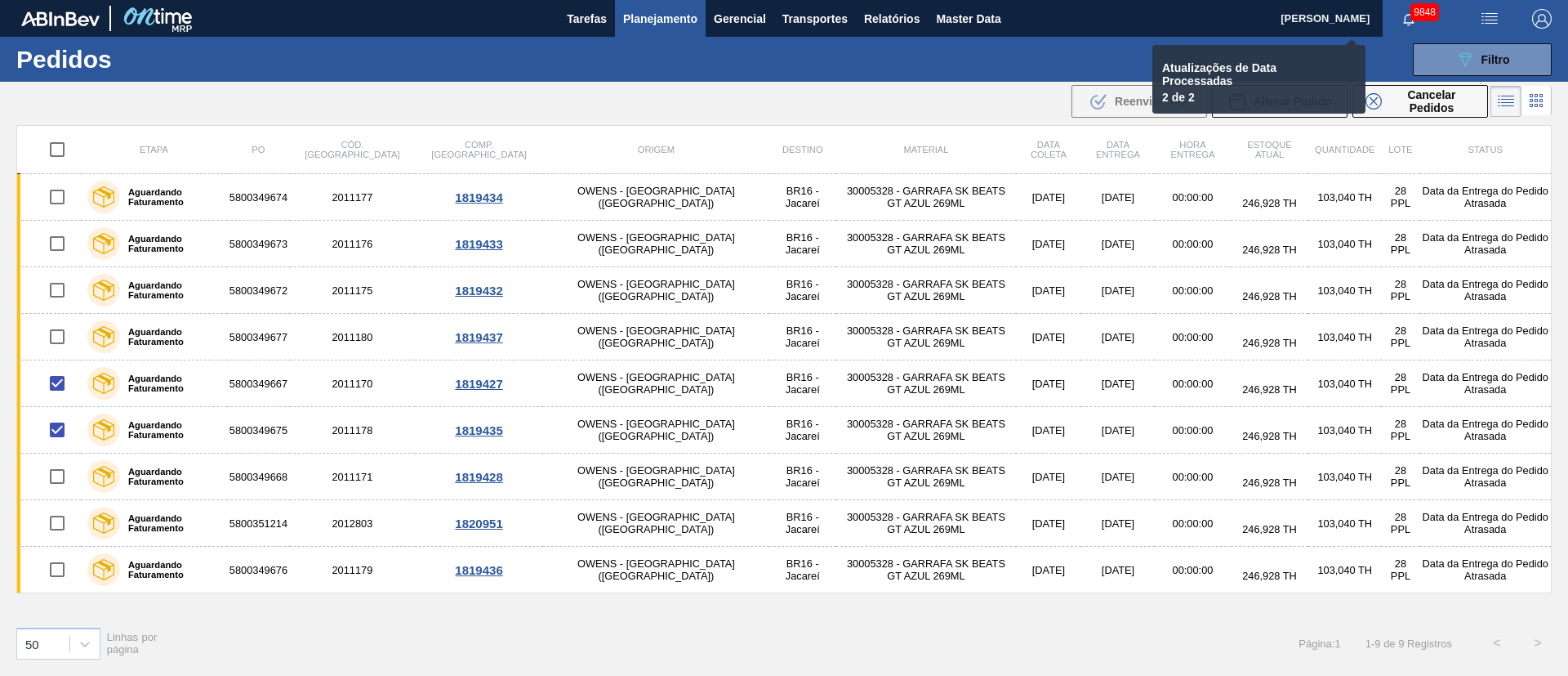
checkbox input "false"
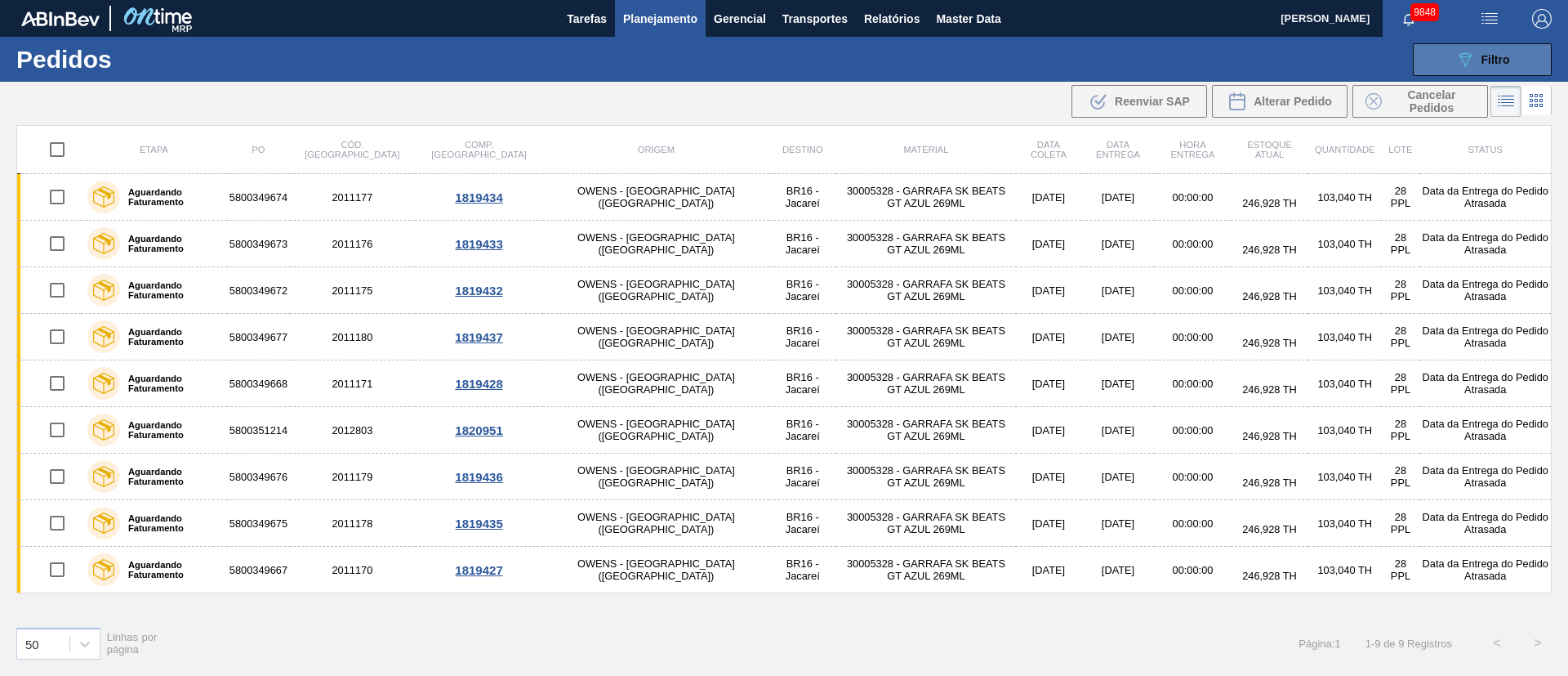
click at [1494, 47] on button "089F7B8B-B2A5-4AFE-B5C0-19BA573D28AC Filtro" at bounding box center [1482, 60] width 139 height 33
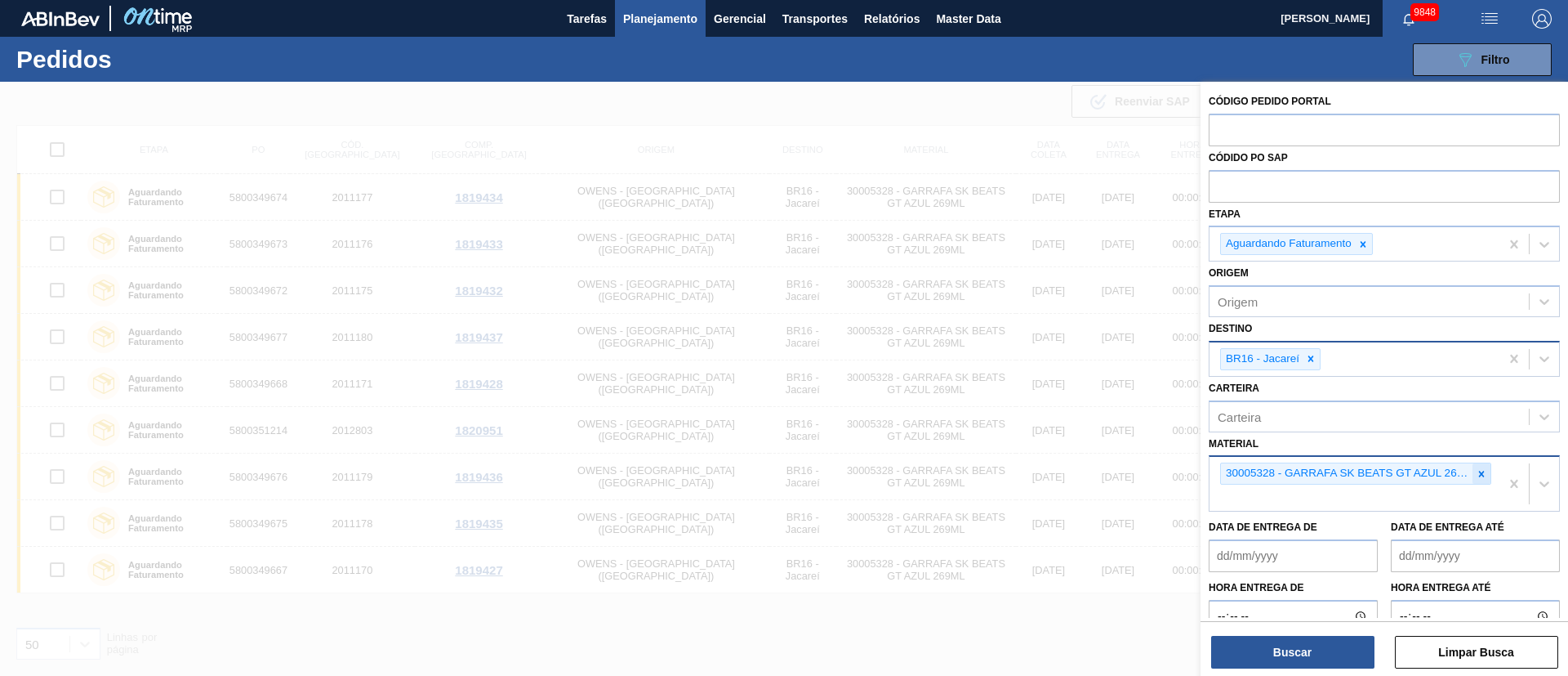
click at [1479, 474] on icon at bounding box center [1482, 473] width 6 height 6
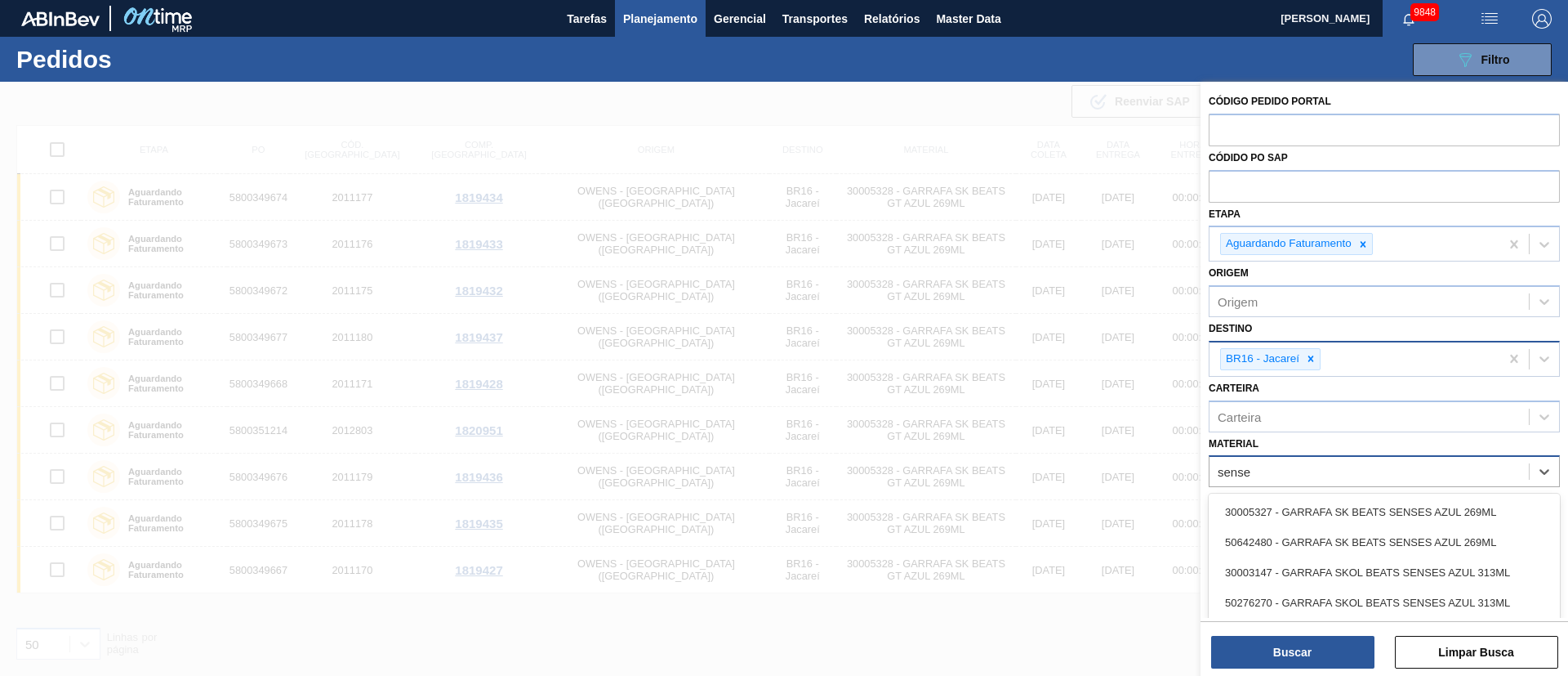
type input "senses"
click at [1443, 507] on div "30005327 - GARRAFA SK BEATS SENSES AZUL 269ML" at bounding box center [1383, 512] width 351 height 30
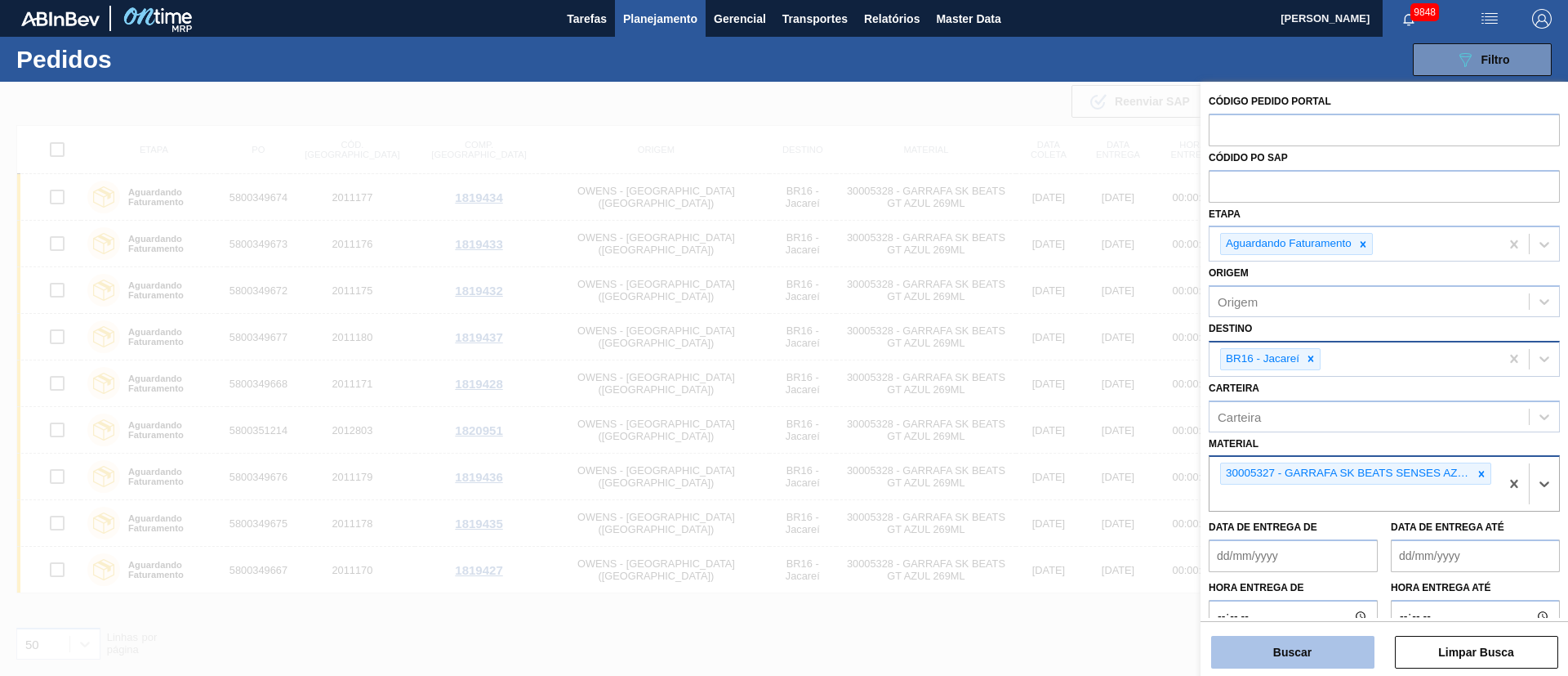
click at [1279, 660] on button "Buscar" at bounding box center [1293, 651] width 164 height 33
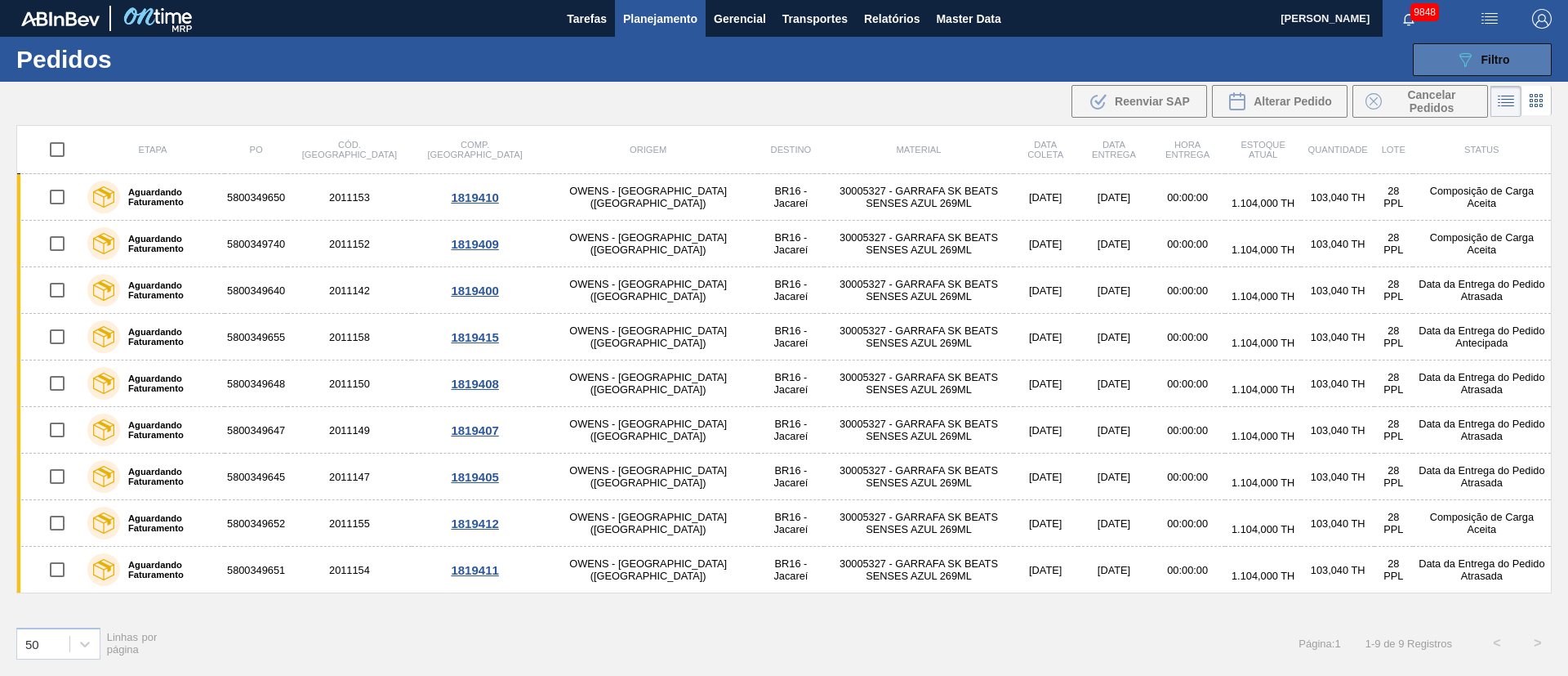
click at [1480, 59] on div "089F7B8B-B2A5-4AFE-B5C0-19BA573D28AC Filtro" at bounding box center [1483, 60] width 55 height 20
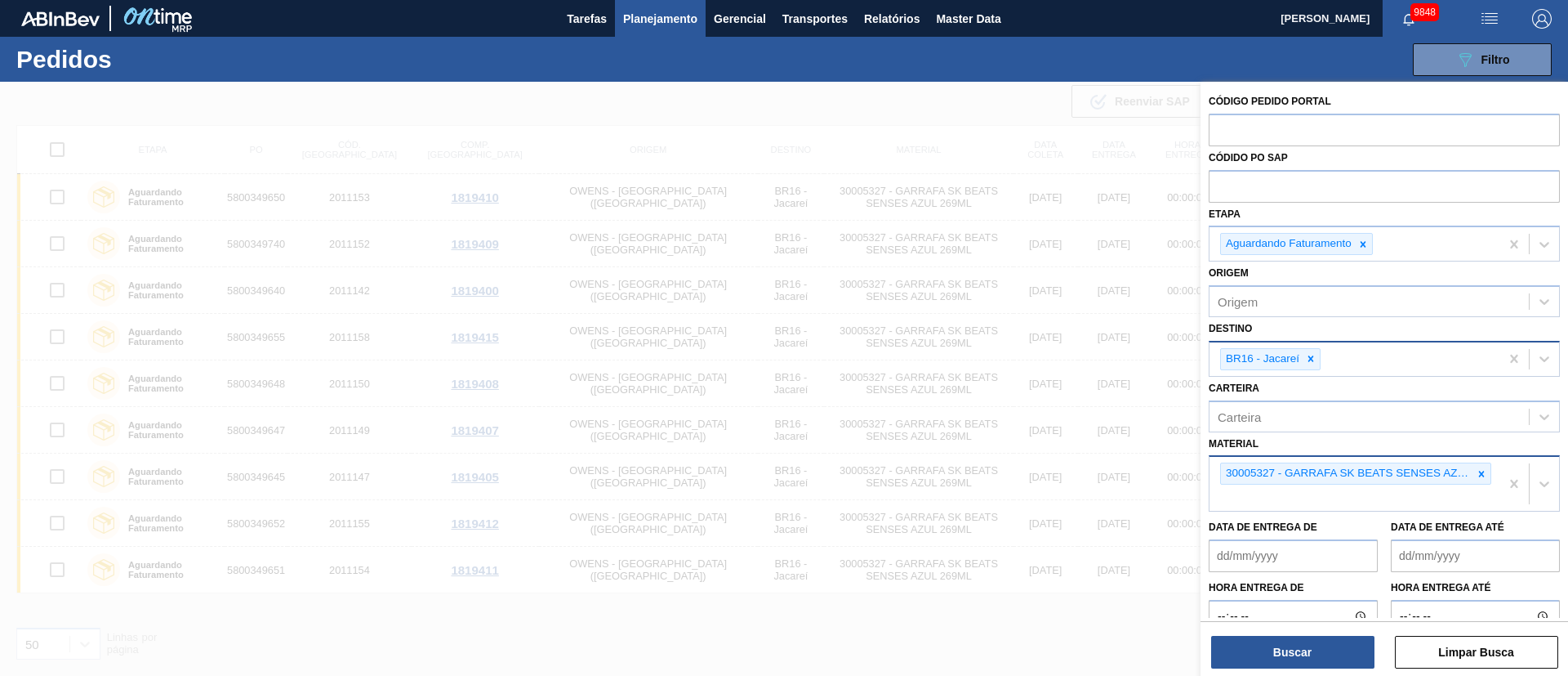
click at [959, 133] on div at bounding box center [784, 419] width 1568 height 676
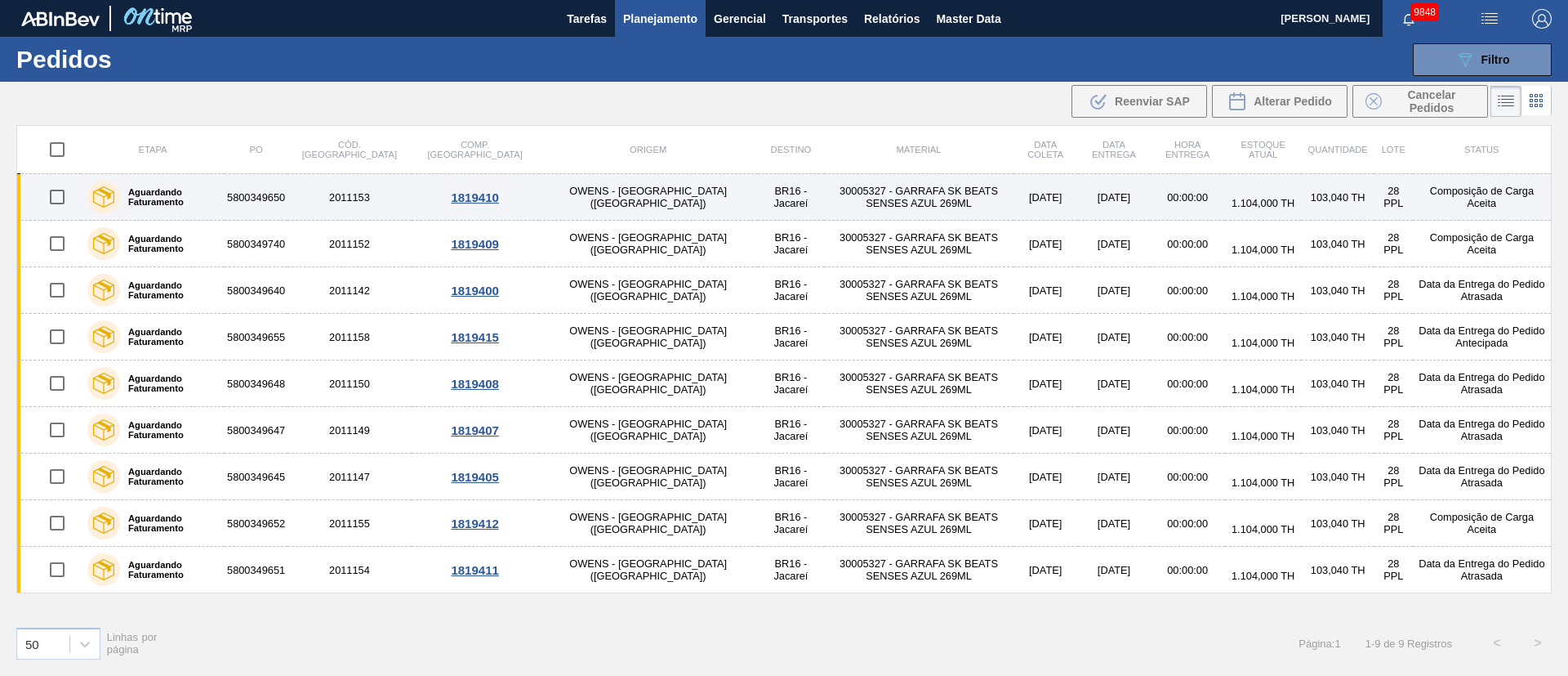
drag, startPoint x: 49, startPoint y: 188, endPoint x: 55, endPoint y: 211, distance: 23.8
click at [50, 189] on input "checkbox" at bounding box center [57, 197] width 34 height 34
checkbox input "true"
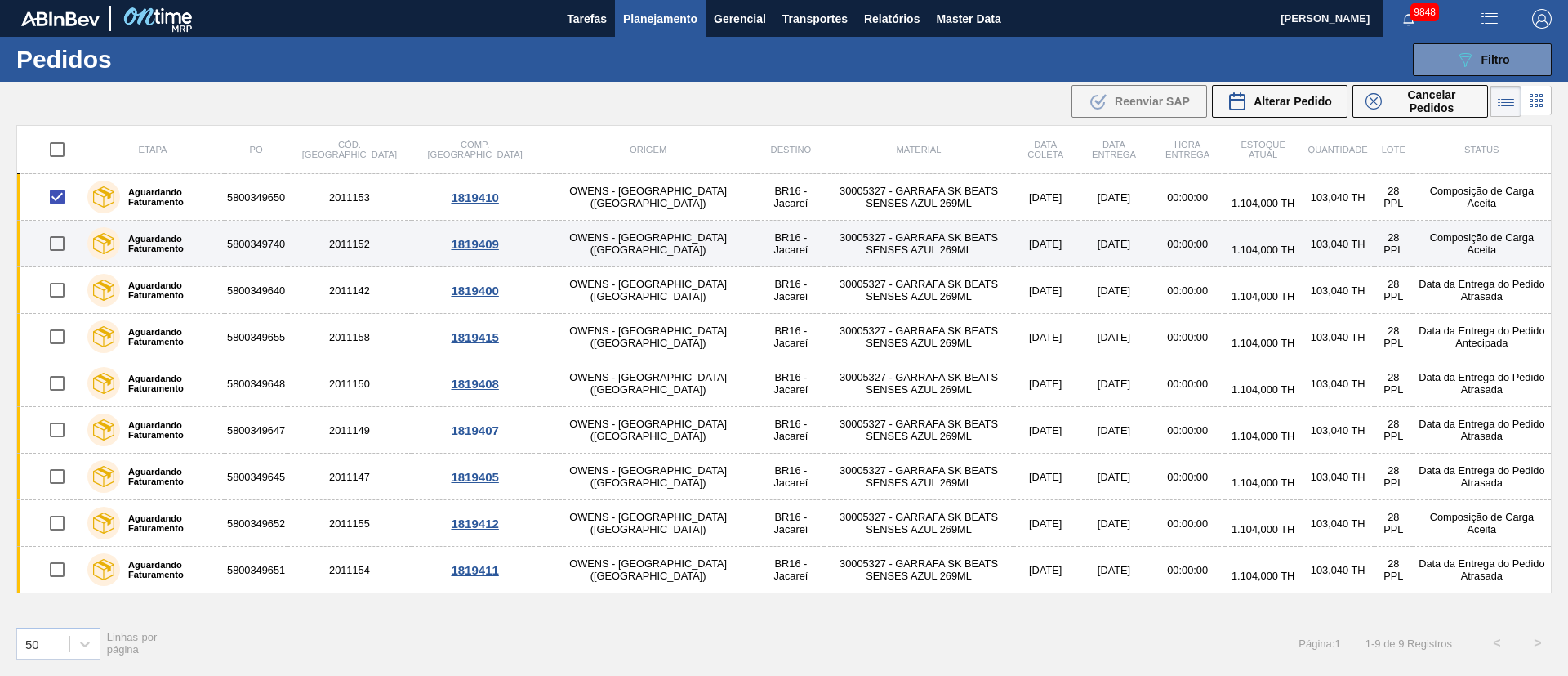
click at [51, 256] on input "checkbox" at bounding box center [57, 243] width 34 height 34
checkbox input "true"
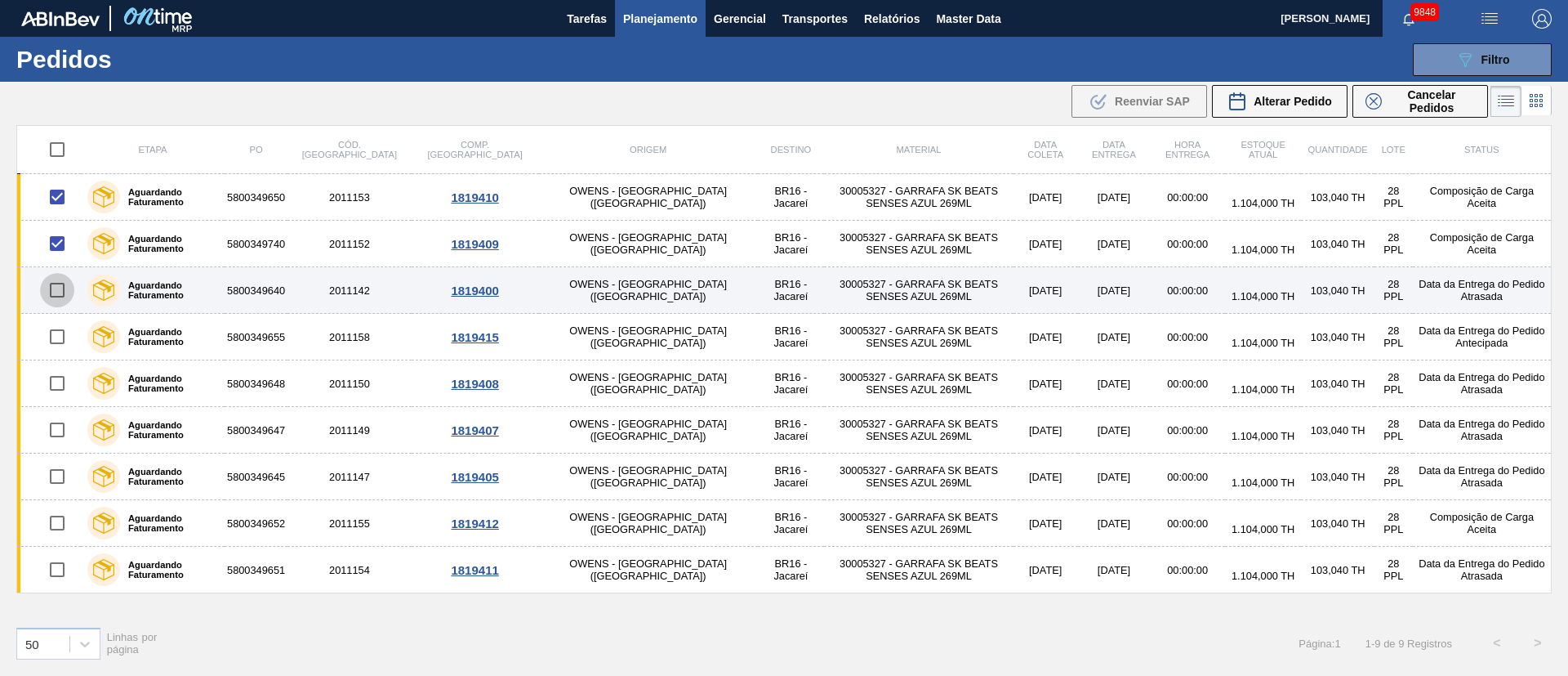
click at [61, 290] on input "checkbox" at bounding box center [57, 290] width 34 height 34
checkbox input "true"
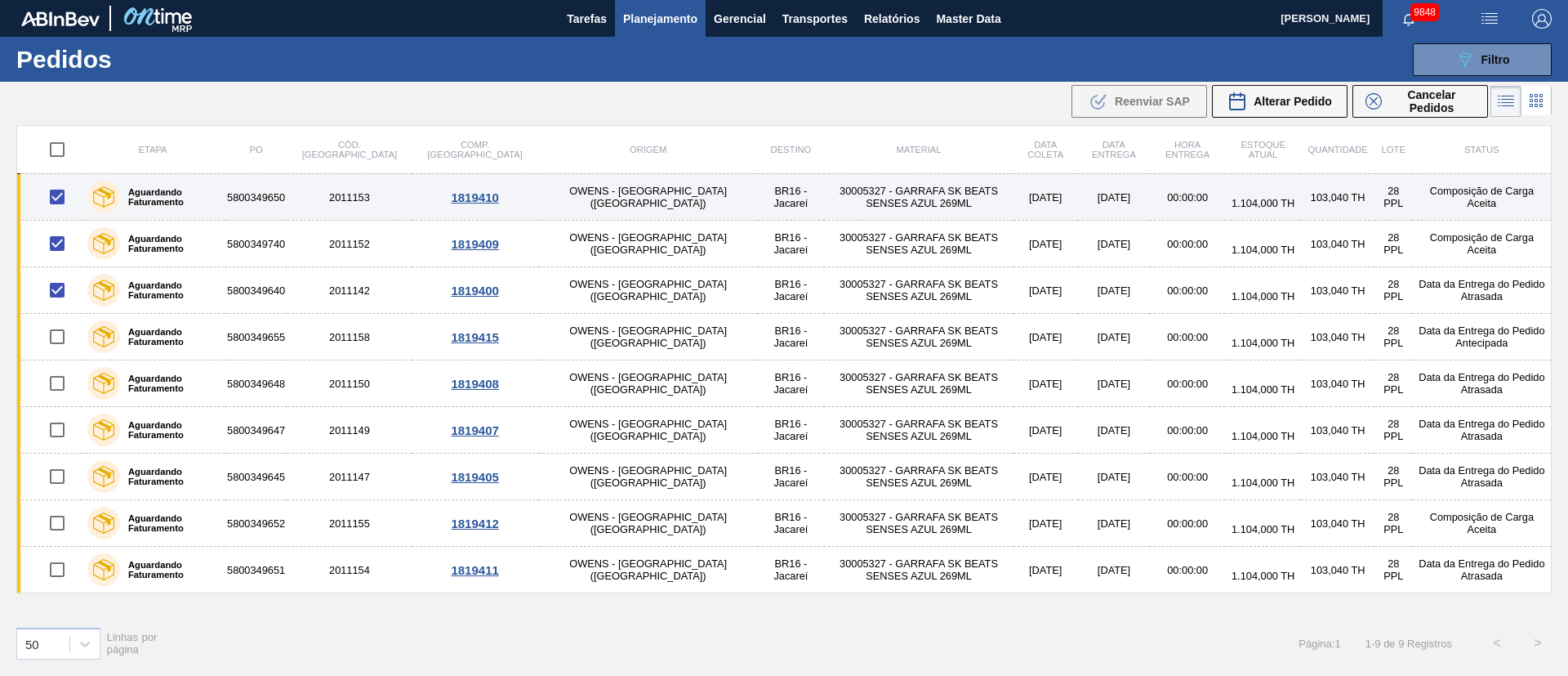
click at [55, 192] on input "checkbox" at bounding box center [57, 197] width 34 height 34
checkbox input "false"
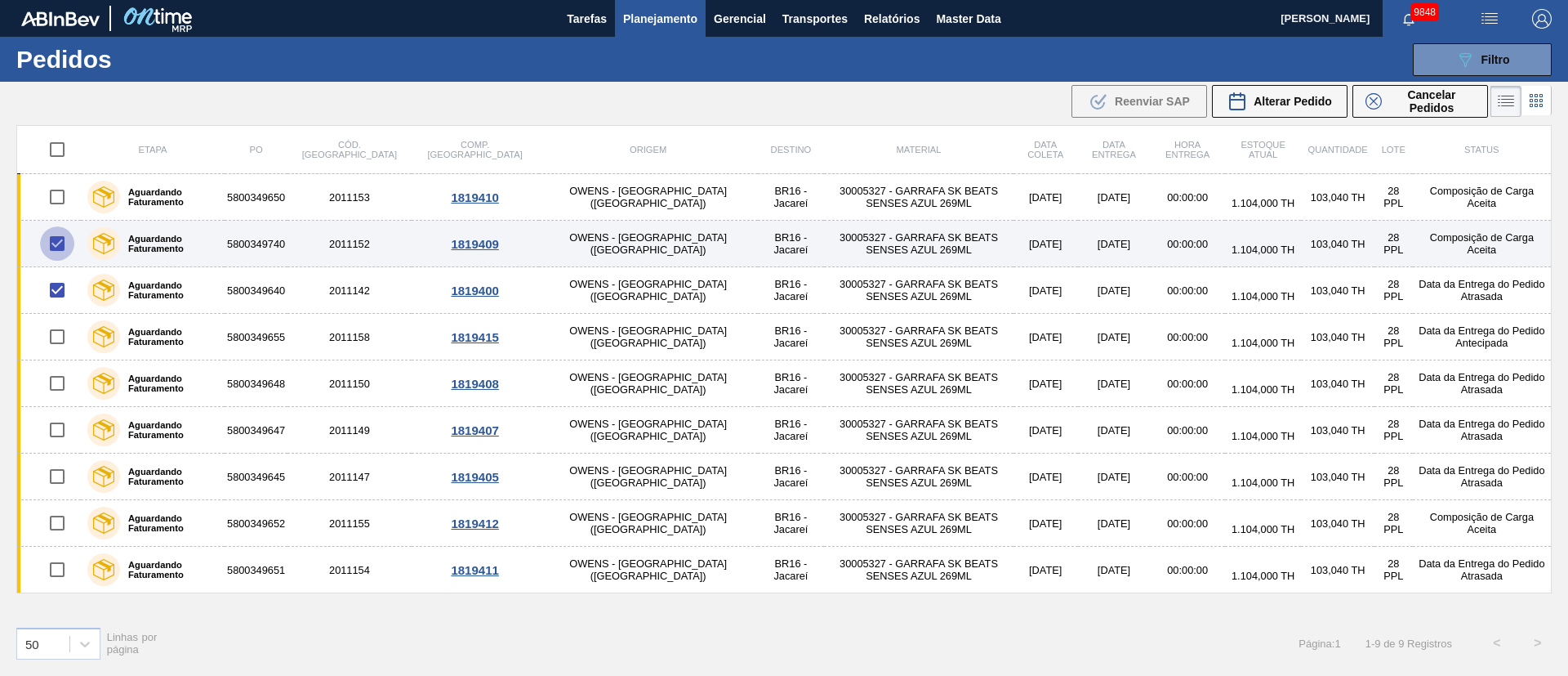
click at [54, 248] on input "checkbox" at bounding box center [57, 243] width 34 height 34
checkbox input "false"
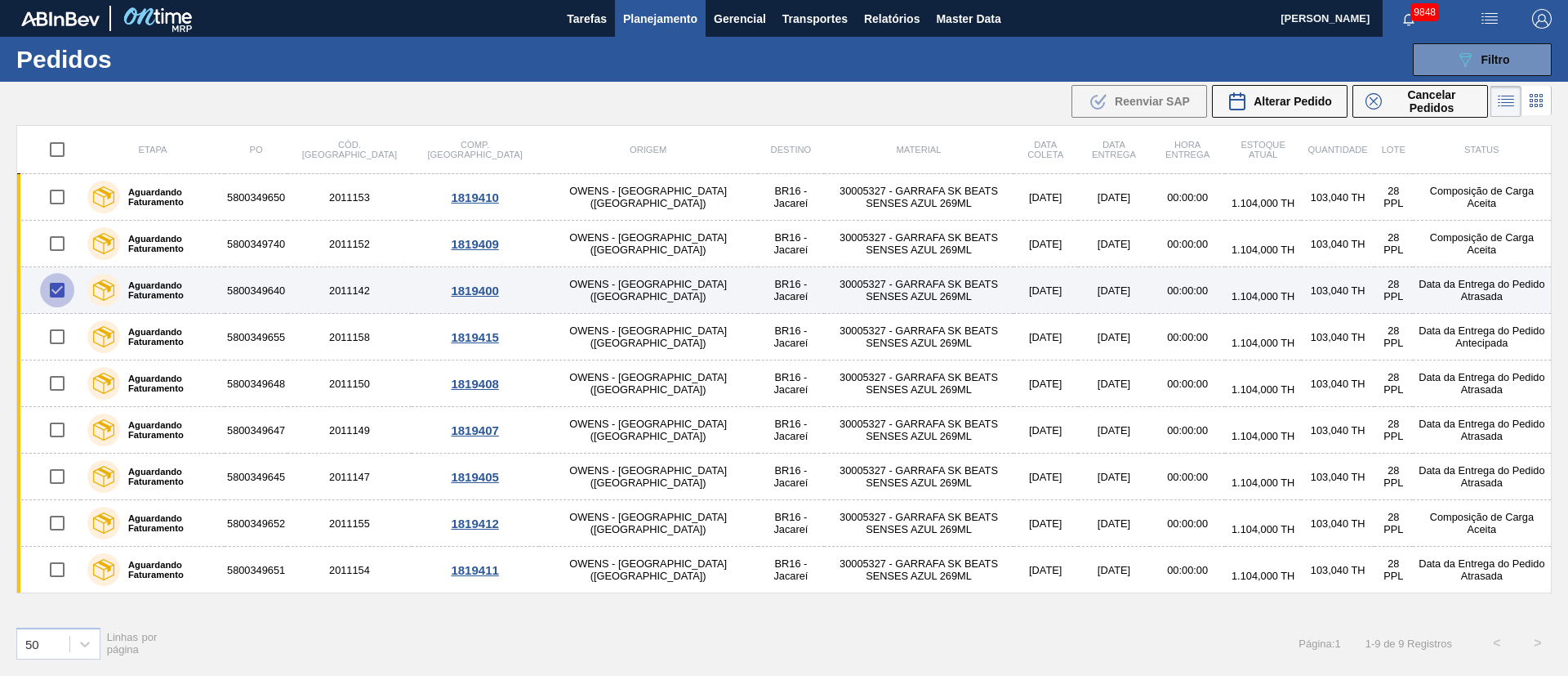
click at [52, 285] on input "checkbox" at bounding box center [57, 290] width 34 height 34
checkbox input "false"
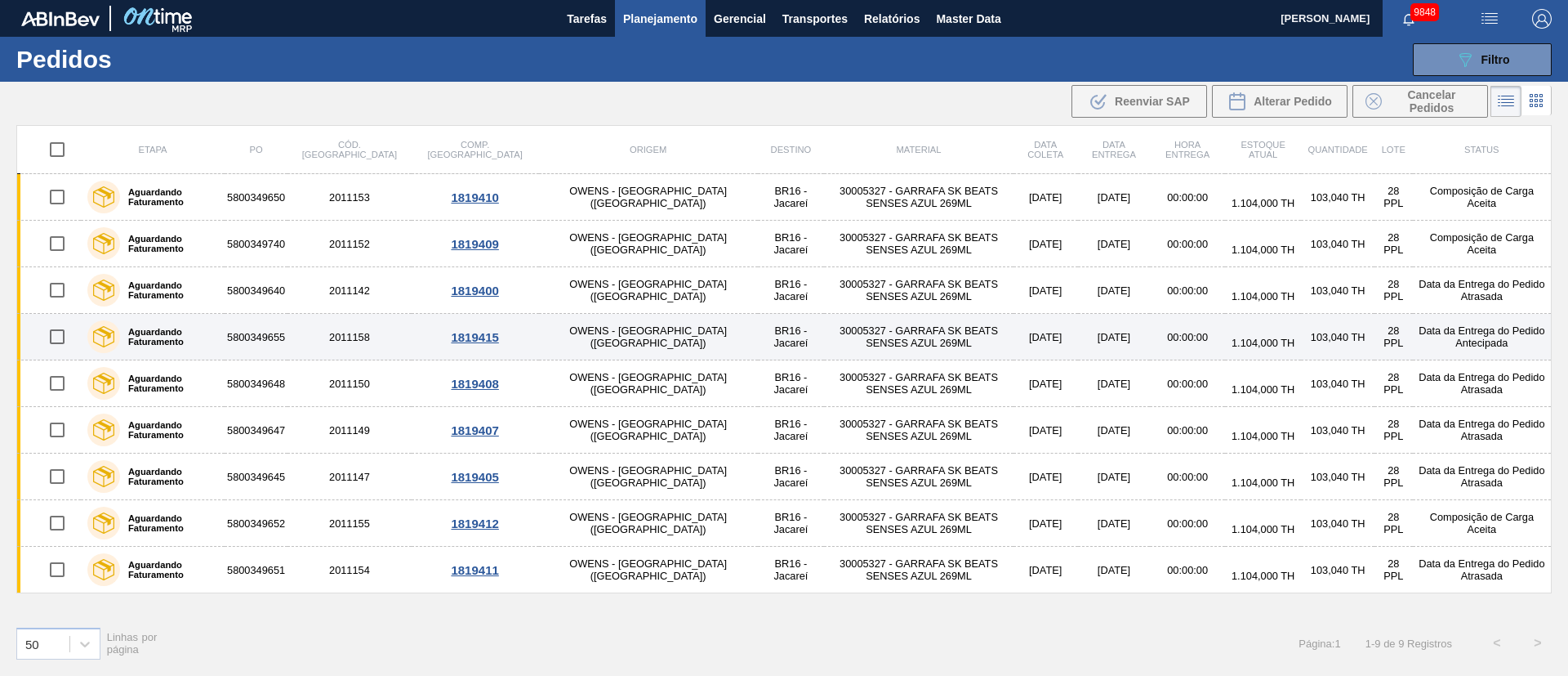
click at [54, 339] on input "checkbox" at bounding box center [57, 336] width 34 height 34
checkbox input "true"
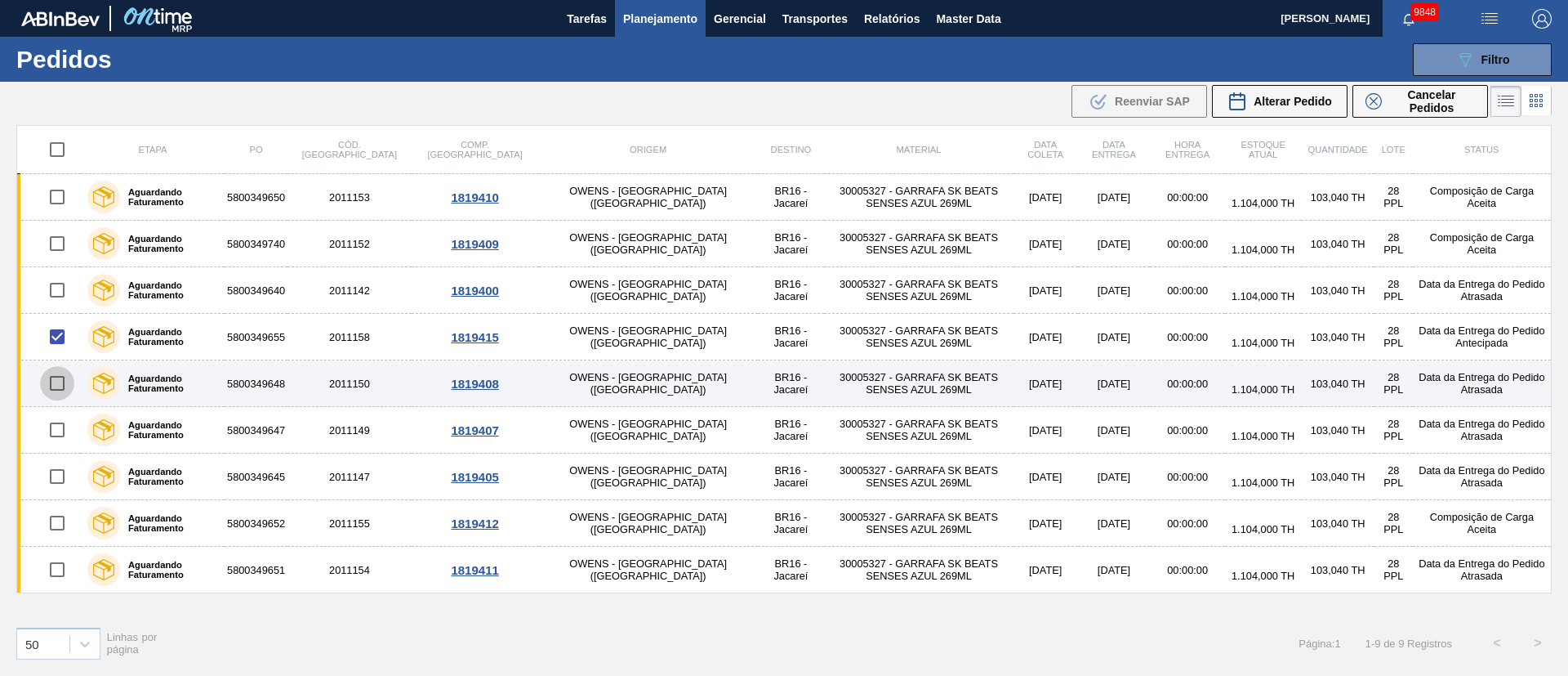
click at [58, 383] on input "checkbox" at bounding box center [57, 383] width 34 height 34
checkbox input "true"
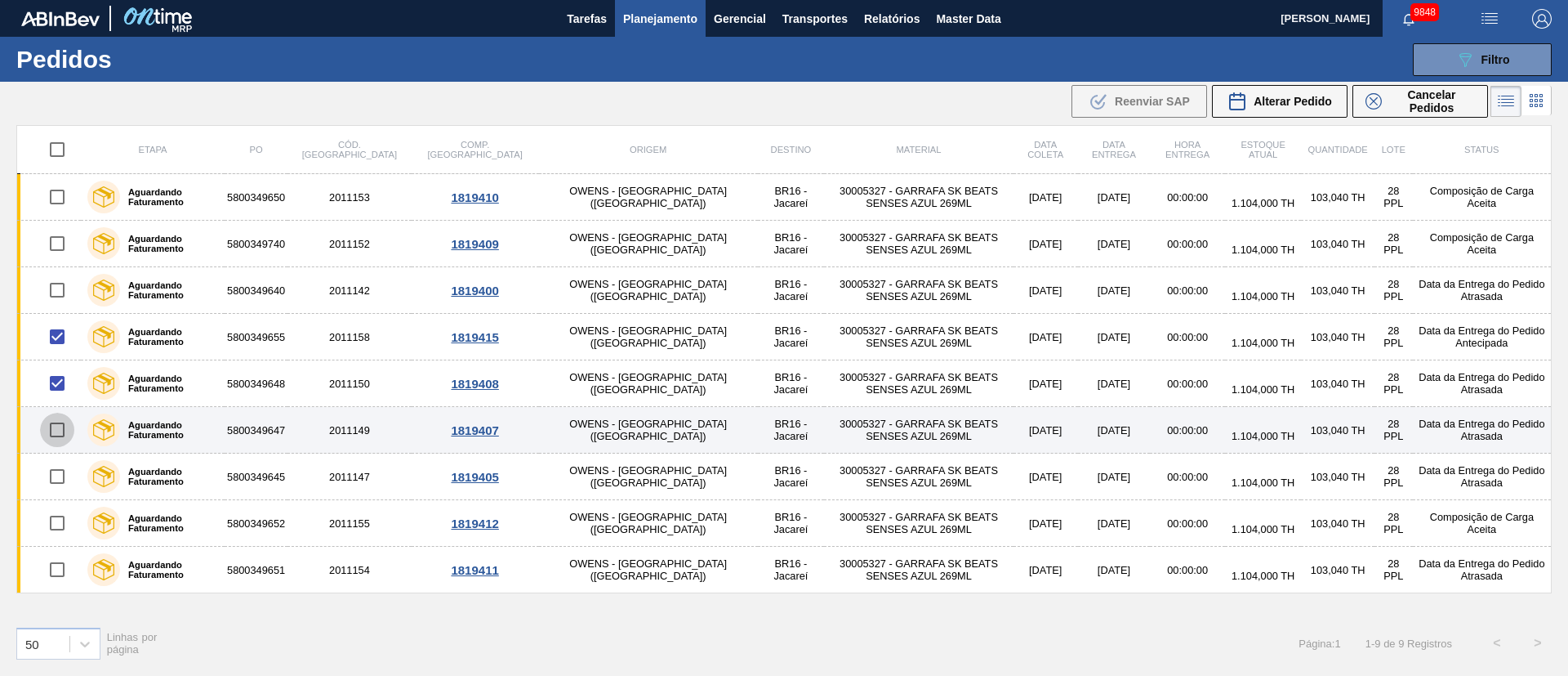
click at [62, 433] on input "checkbox" at bounding box center [57, 430] width 34 height 34
checkbox input "true"
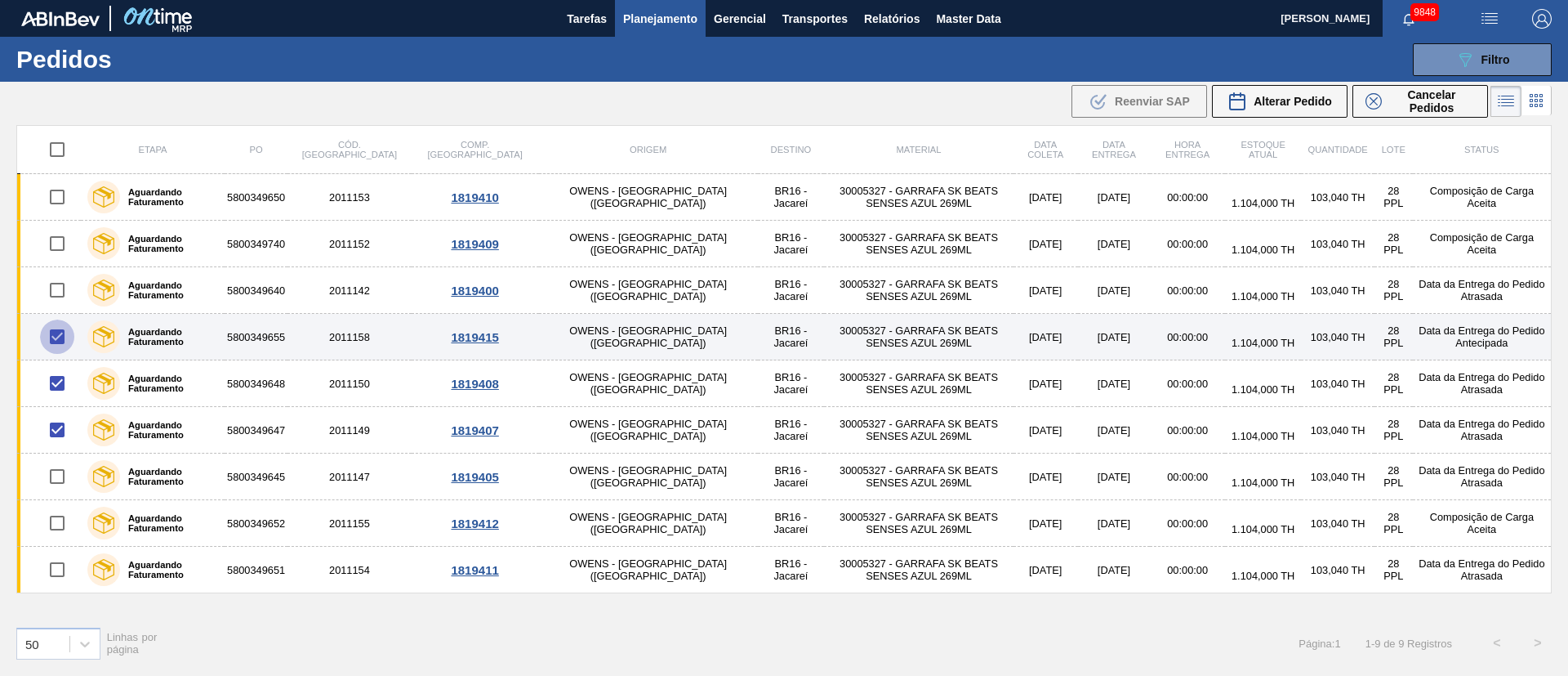
click at [55, 340] on input "checkbox" at bounding box center [57, 336] width 34 height 34
checkbox input "false"
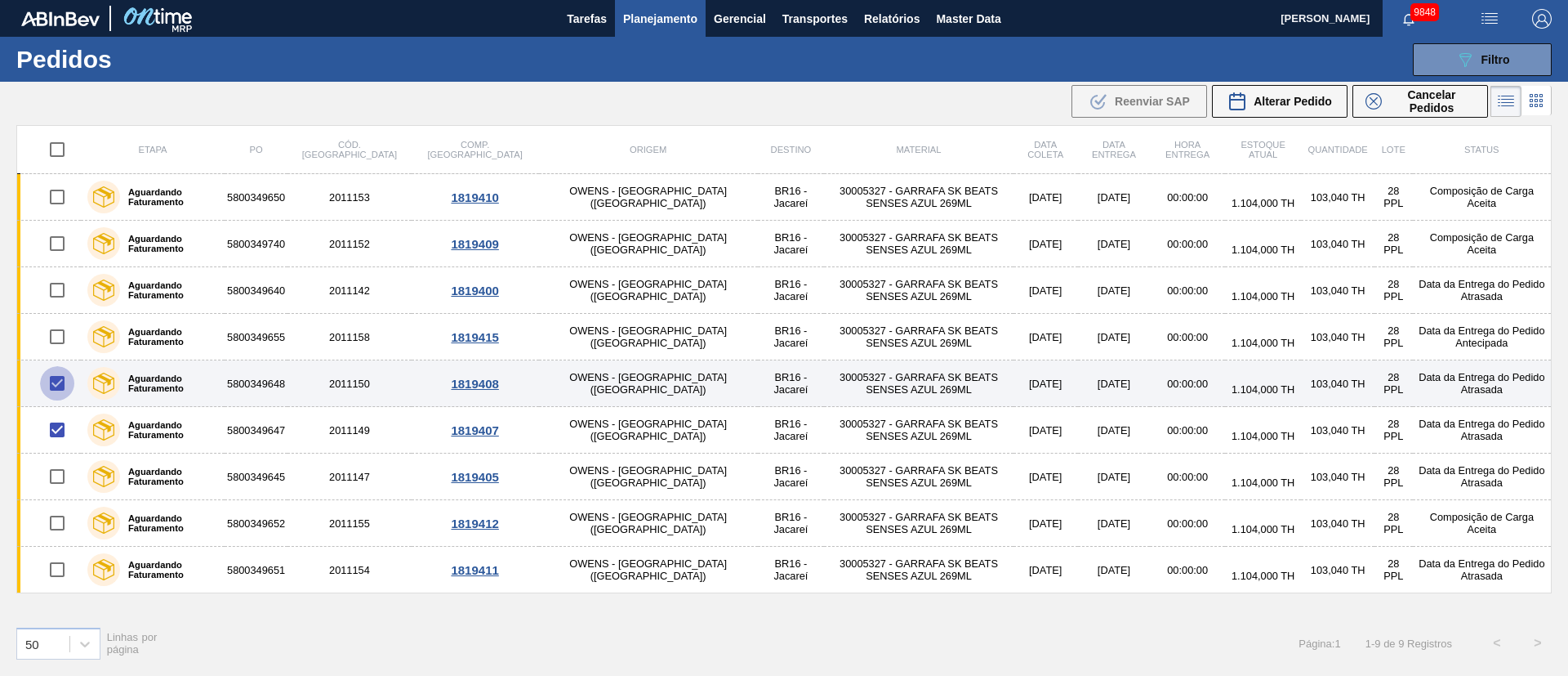
click at [51, 386] on input "checkbox" at bounding box center [57, 383] width 34 height 34
checkbox input "false"
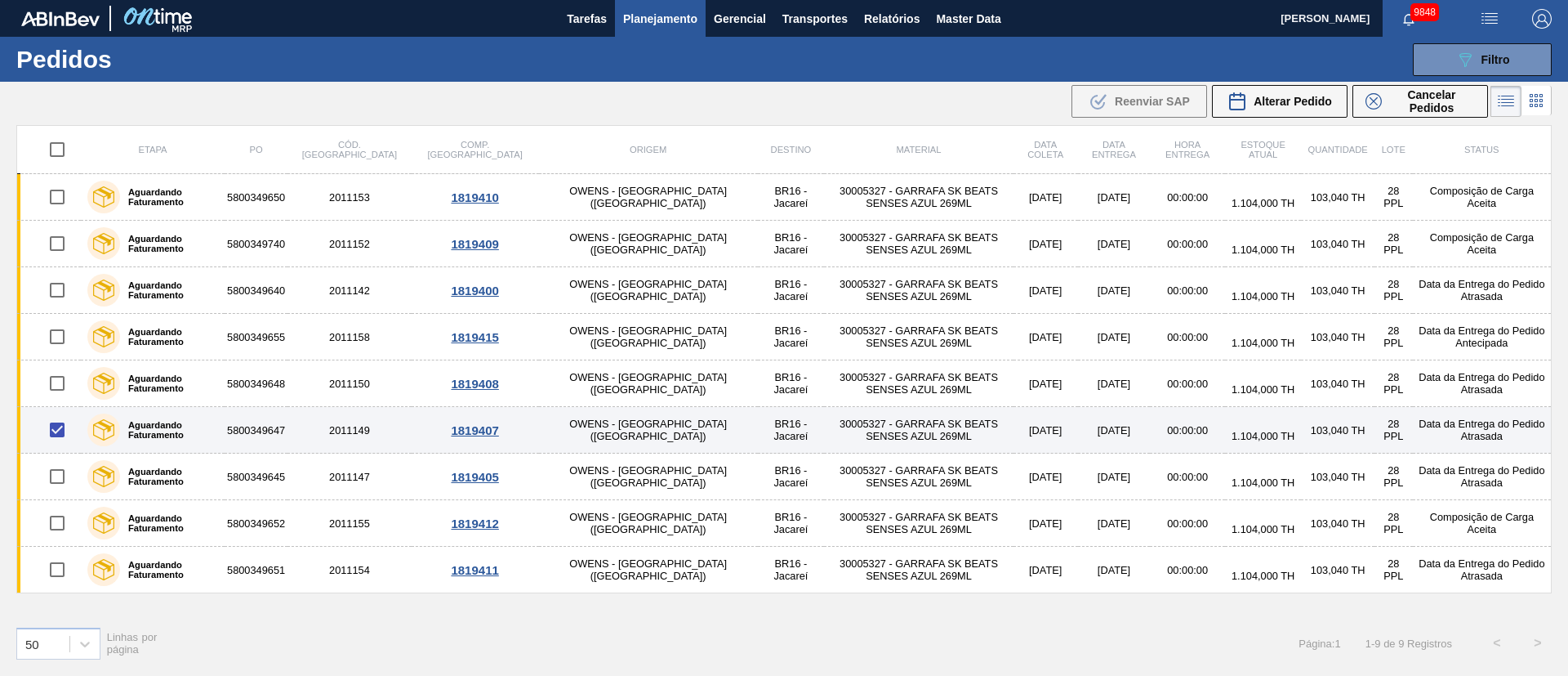
click at [61, 420] on input "checkbox" at bounding box center [57, 430] width 34 height 34
checkbox input "false"
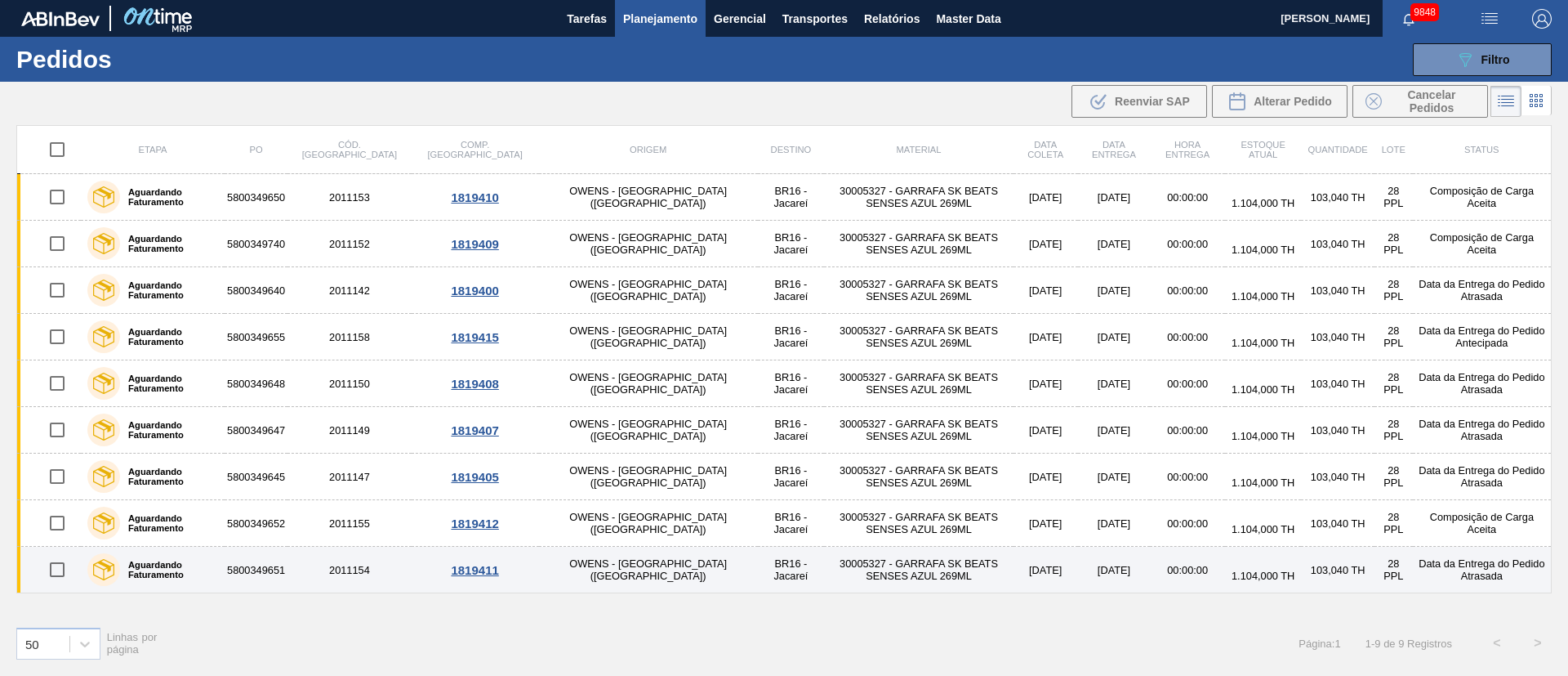
click at [52, 574] on input "checkbox" at bounding box center [57, 569] width 34 height 34
checkbox input "true"
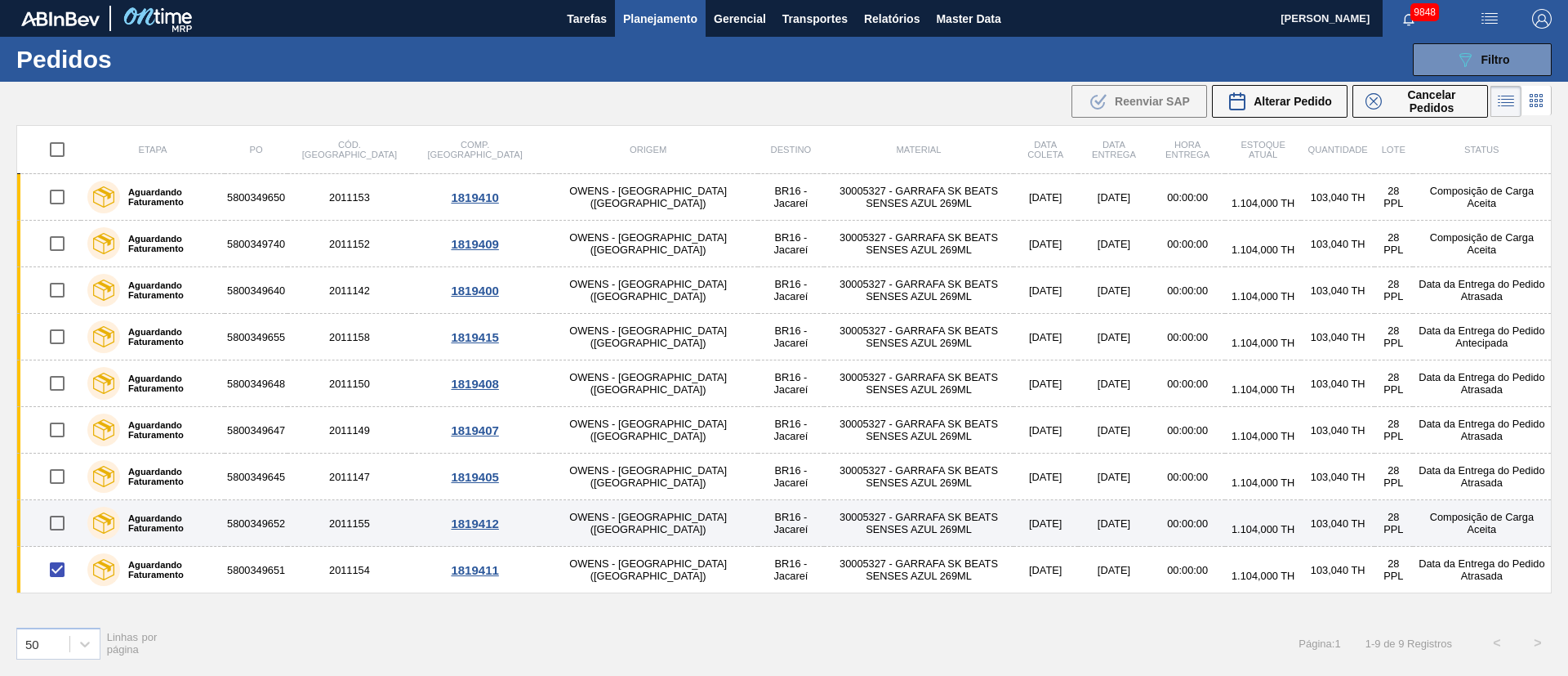
click at [57, 529] on input "checkbox" at bounding box center [57, 523] width 34 height 34
checkbox input "true"
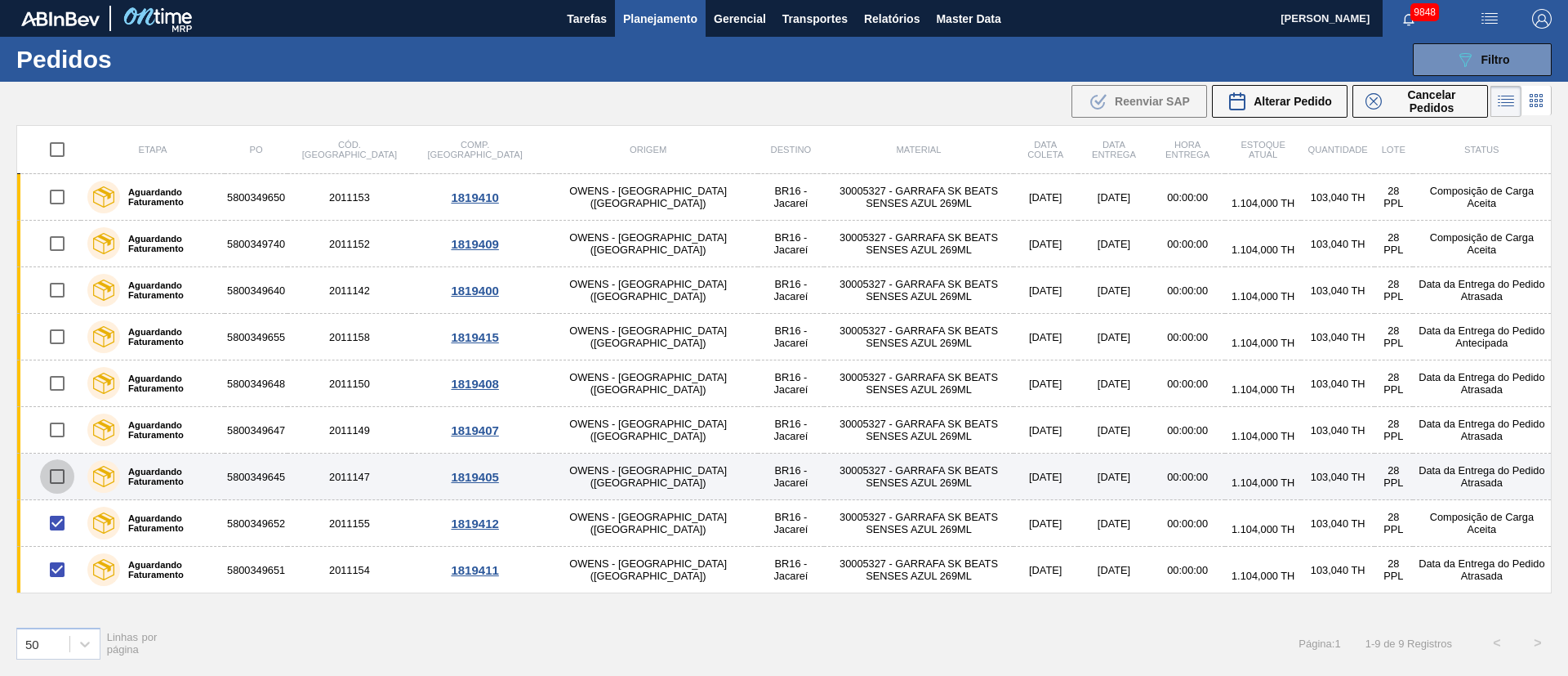
click at [57, 476] on input "checkbox" at bounding box center [57, 476] width 34 height 34
checkbox input "true"
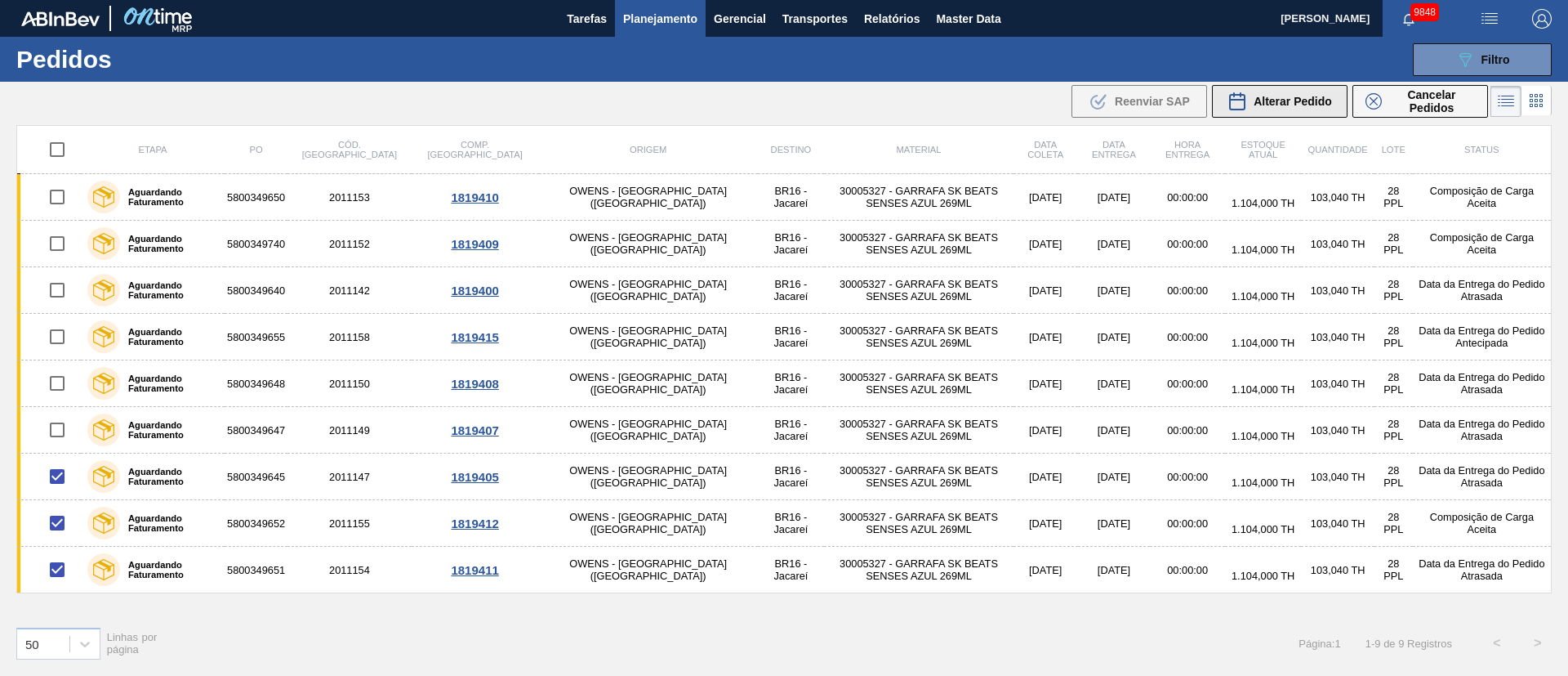
click at [1282, 98] on span "Alterar Pedido" at bounding box center [1293, 101] width 79 height 13
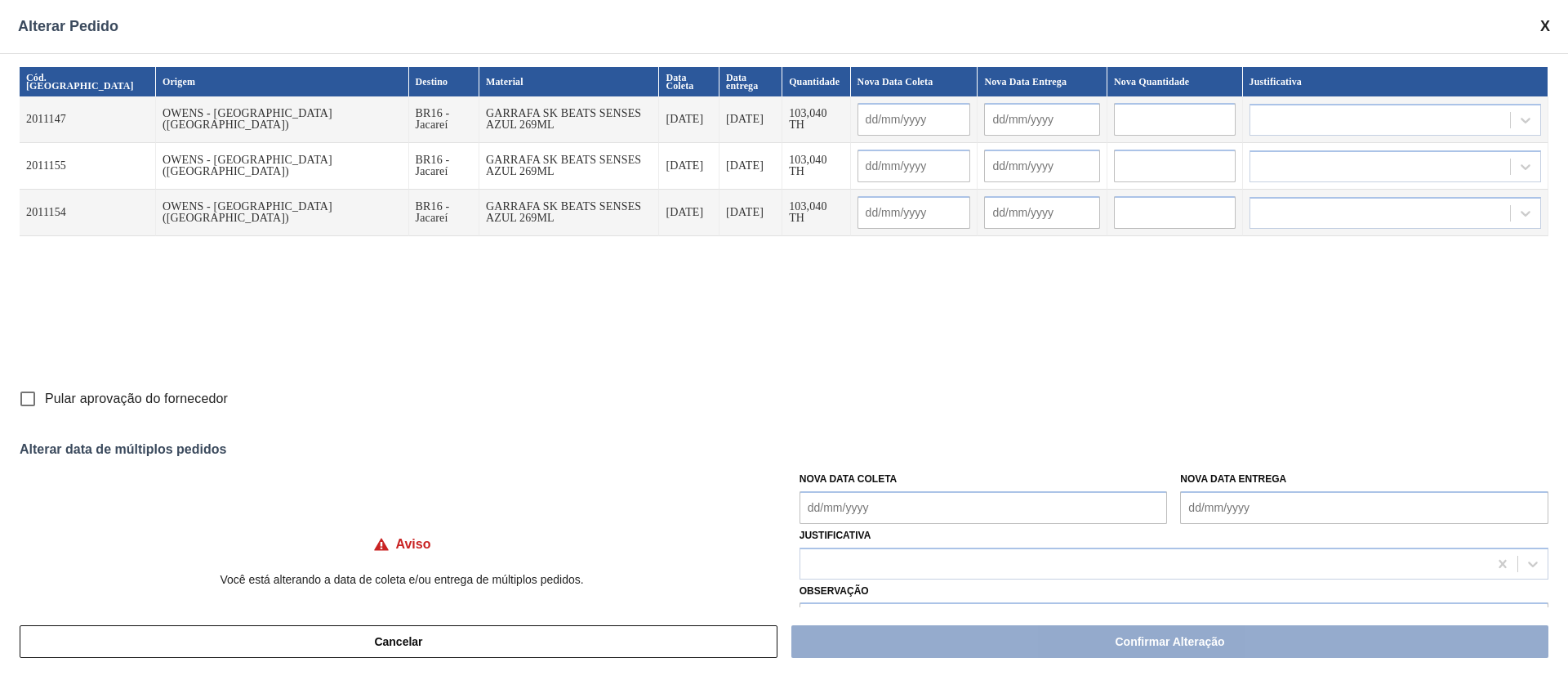
click at [815, 498] on Coleta "Nova Data Coleta" at bounding box center [983, 507] width 368 height 33
click at [836, 462] on div "1" at bounding box center [844, 460] width 22 height 22
type Coleta "01/09/2025"
type input "01/09/2025"
type input "02/09/2025"
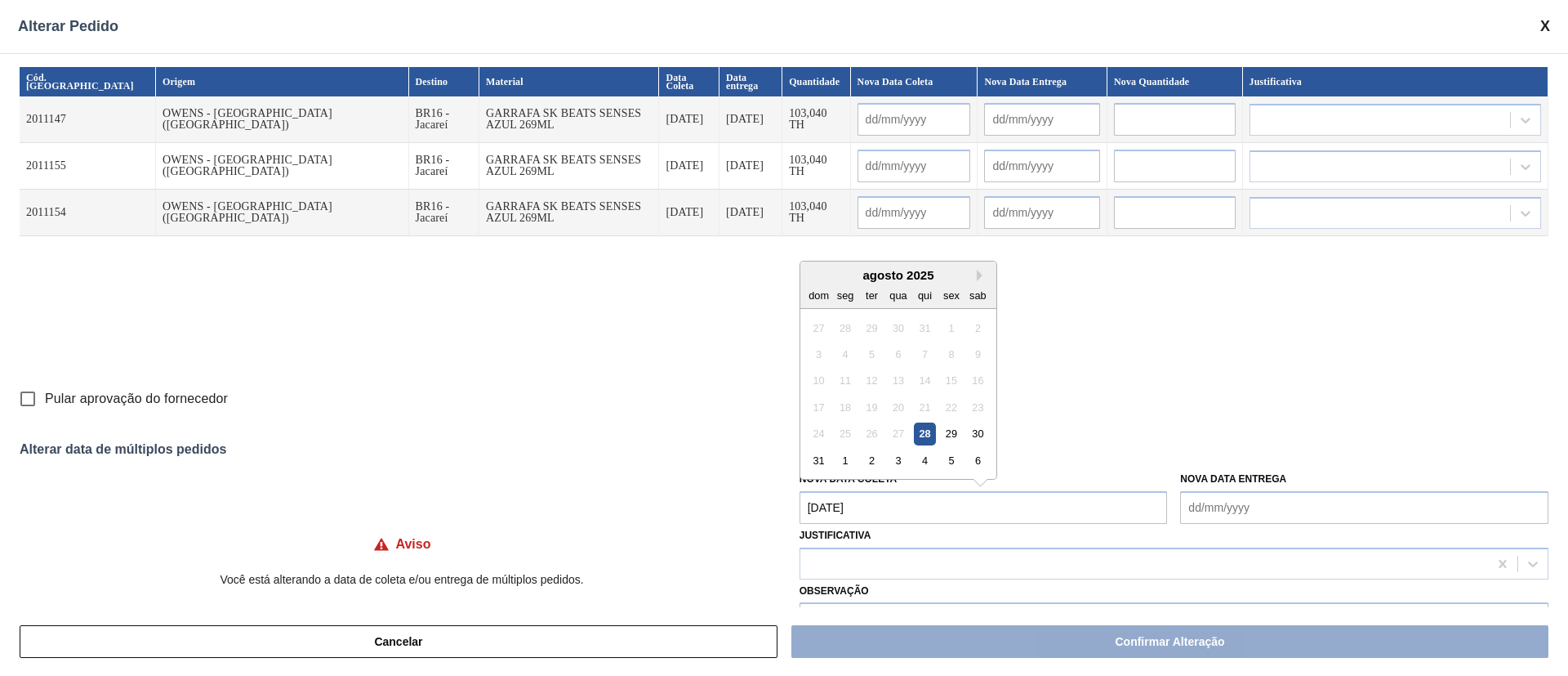
type input "01/09/2025"
type input "02/09/2025"
type input "01/09/2025"
type input "02/09/2025"
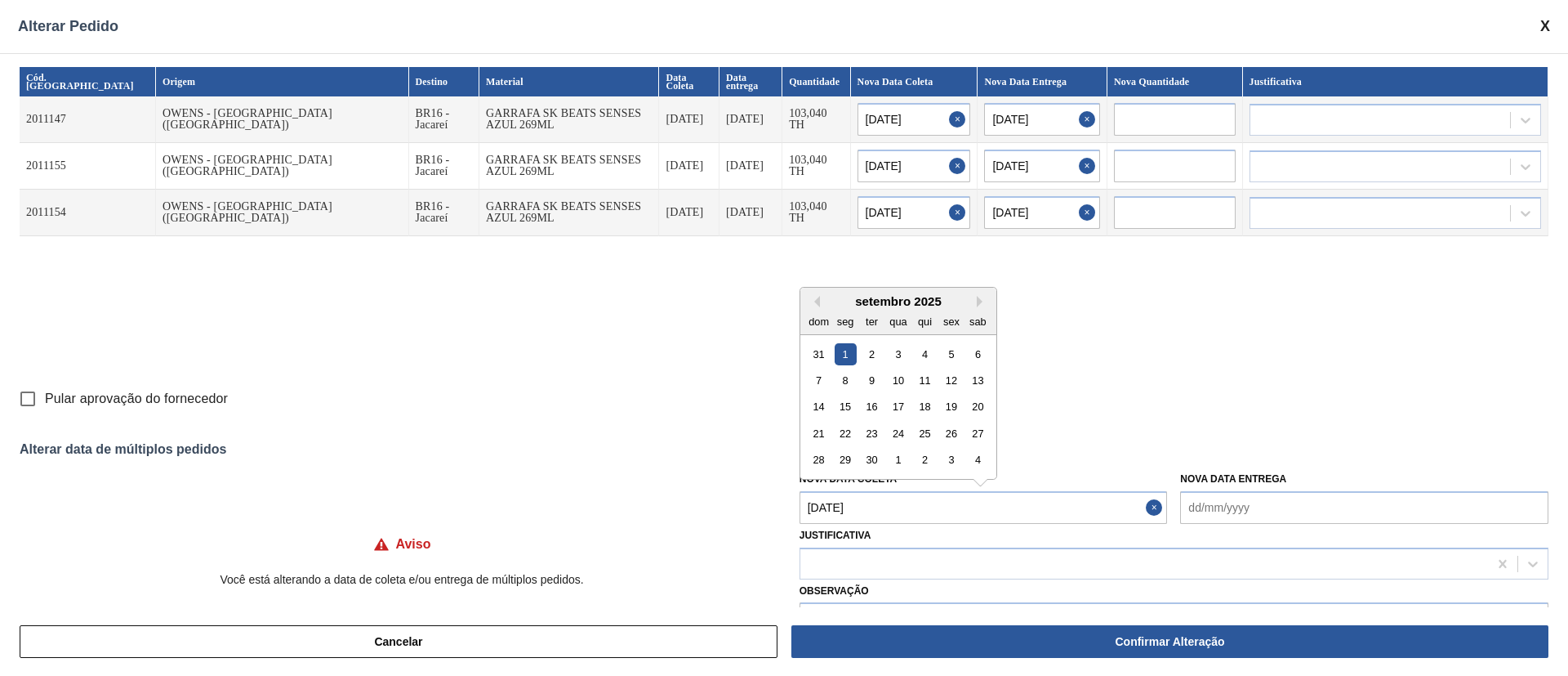
click at [850, 507] on Coleta "01/09/2025" at bounding box center [983, 507] width 368 height 33
click at [863, 456] on div "30" at bounding box center [872, 459] width 22 height 22
type Coleta "30/09/2025"
type input "30/09/2025"
type input "01/10/2025"
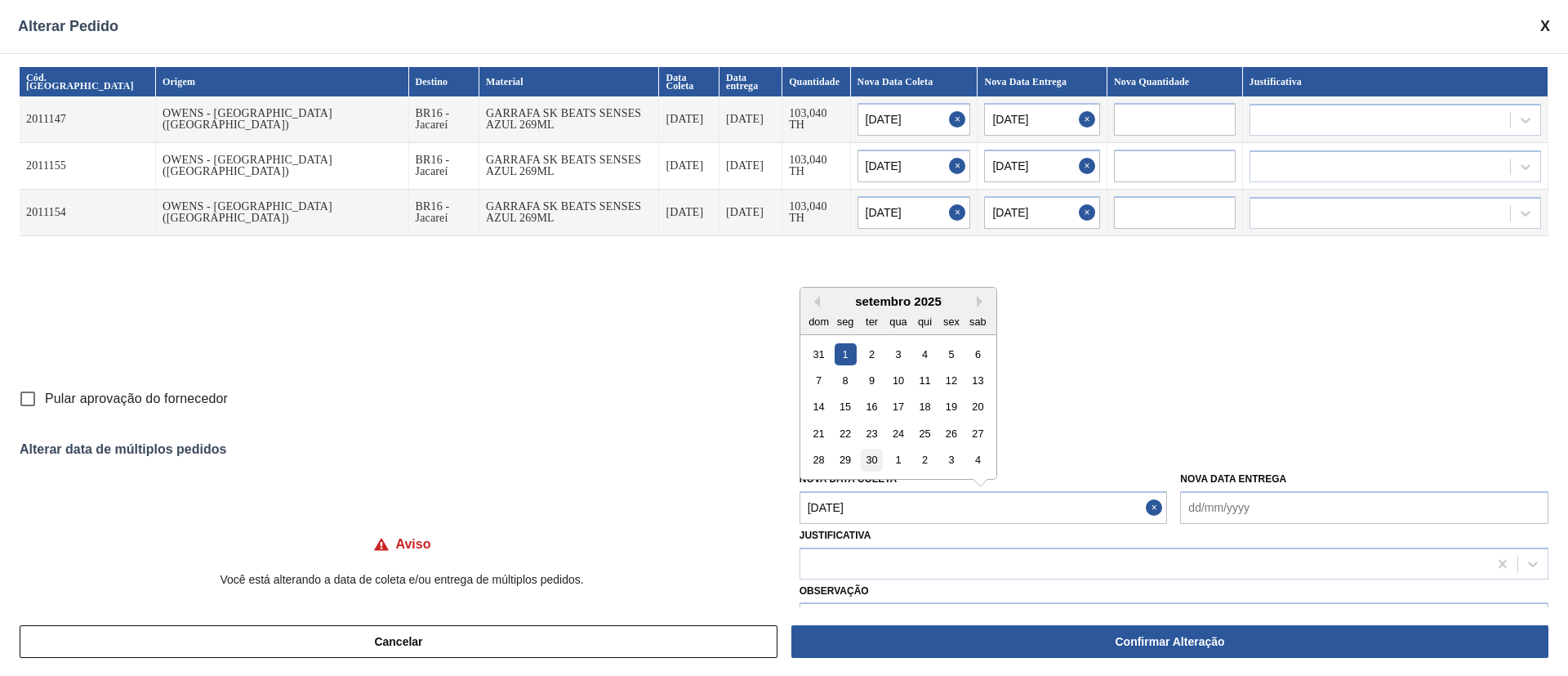
type input "30/09/2025"
type input "01/10/2025"
type input "30/09/2025"
type input "01/10/2025"
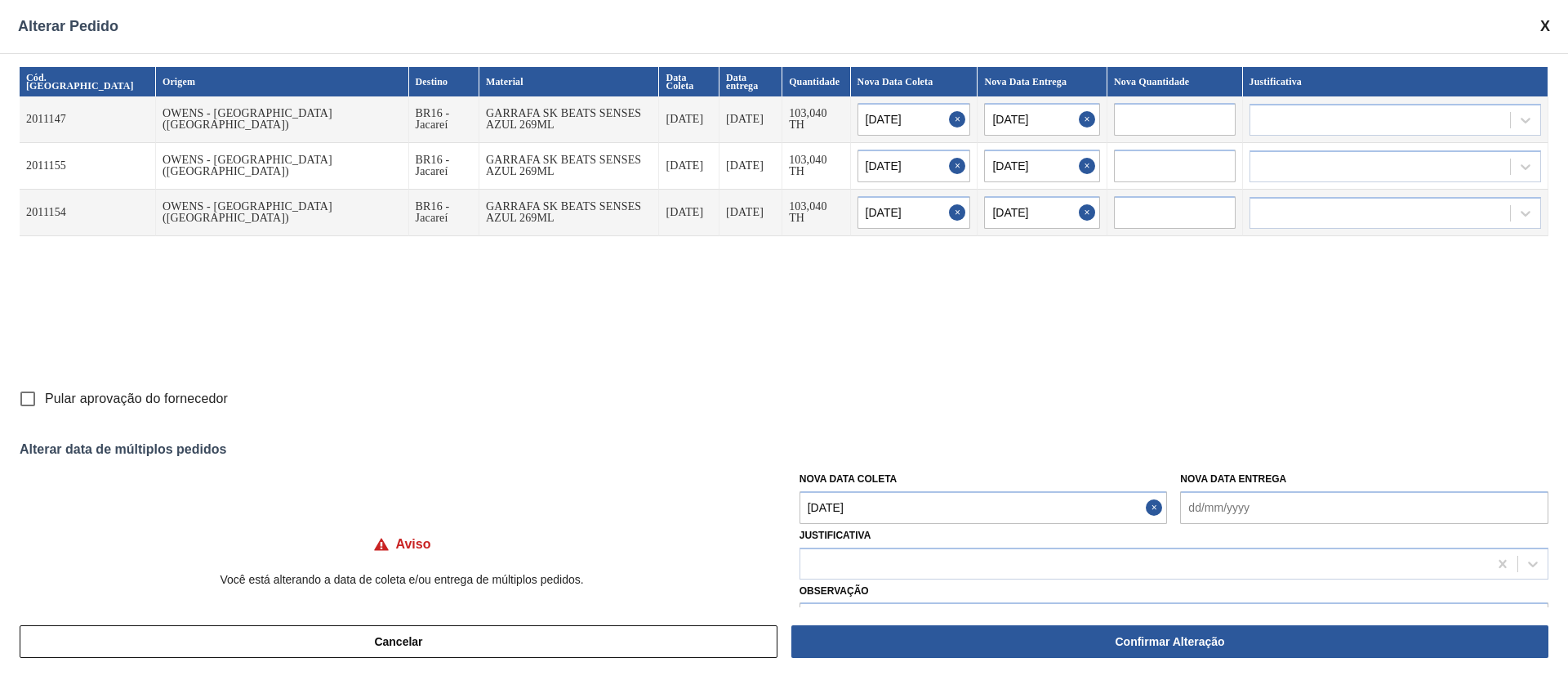
click at [17, 400] on input "Pular aprovação do fornecedor" at bounding box center [27, 399] width 34 height 34
checkbox input "true"
click at [933, 558] on div at bounding box center [1144, 563] width 688 height 24
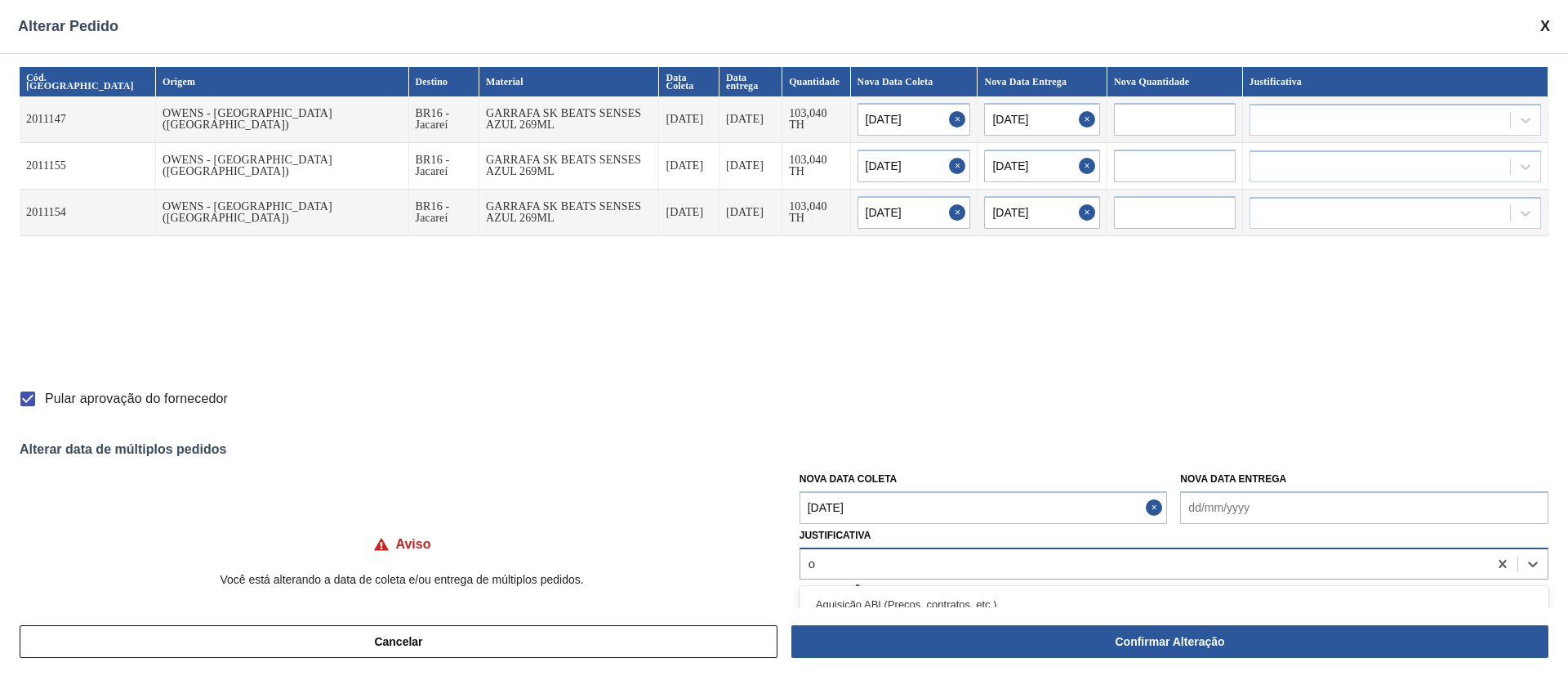
type input "ou"
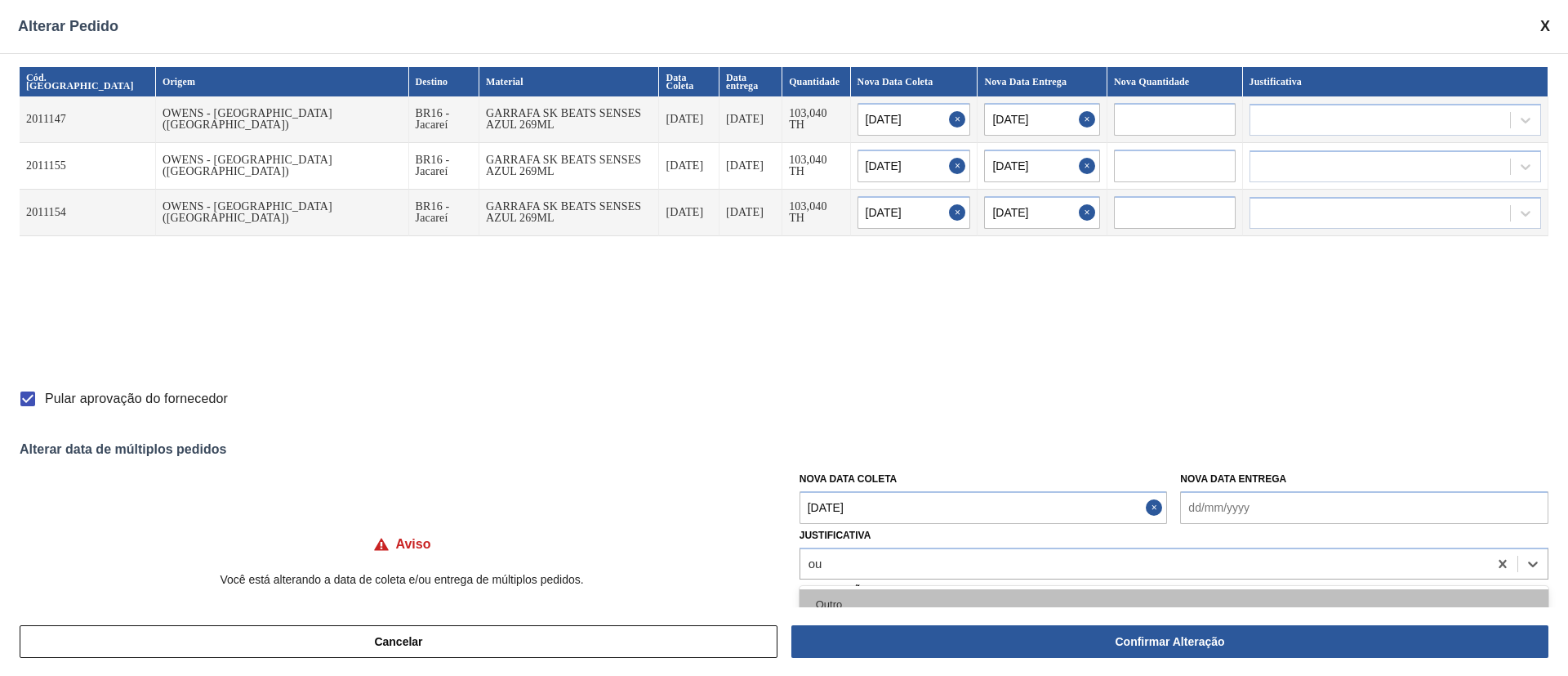
click at [900, 596] on div "Outro" at bounding box center [1173, 604] width 749 height 30
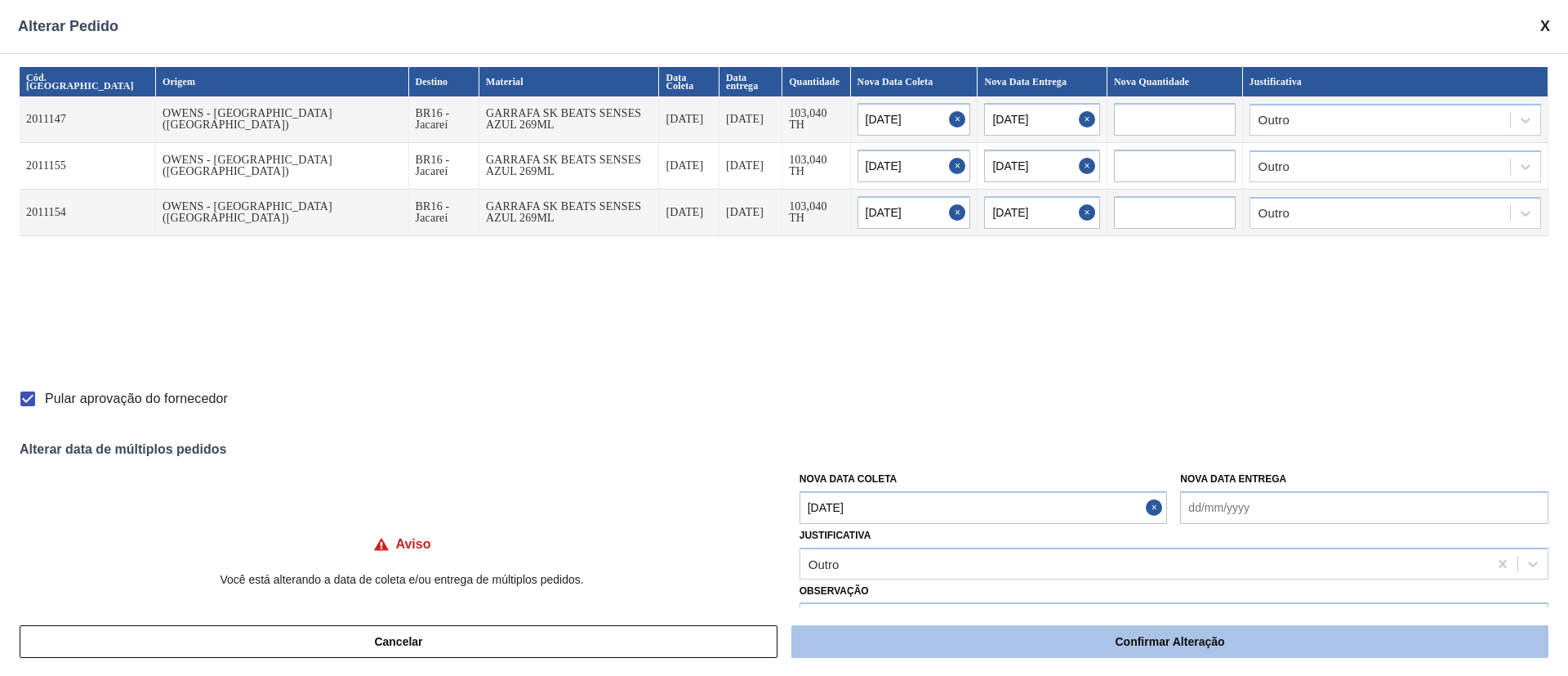
click at [898, 648] on button "Confirmar Alteração" at bounding box center [1170, 641] width 757 height 33
checkbox input "false"
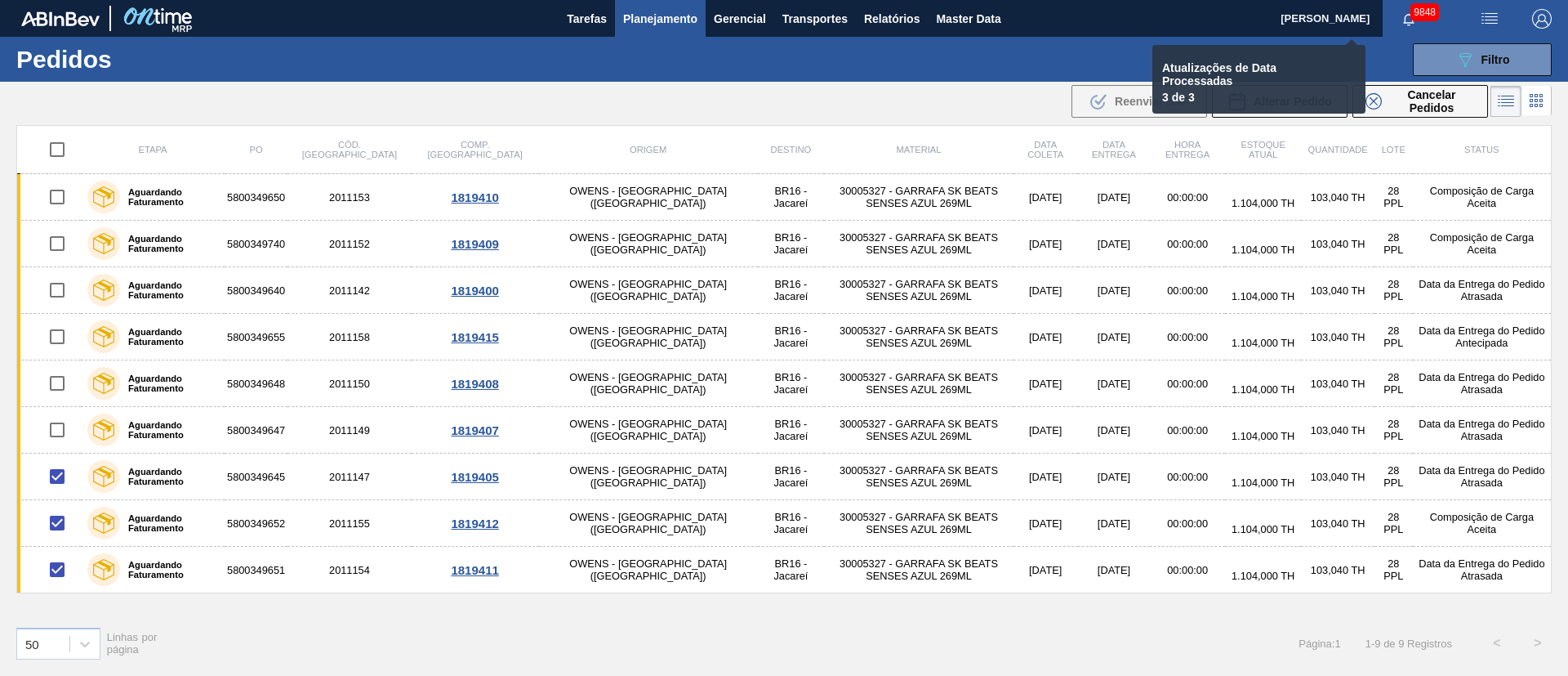
checkbox input "false"
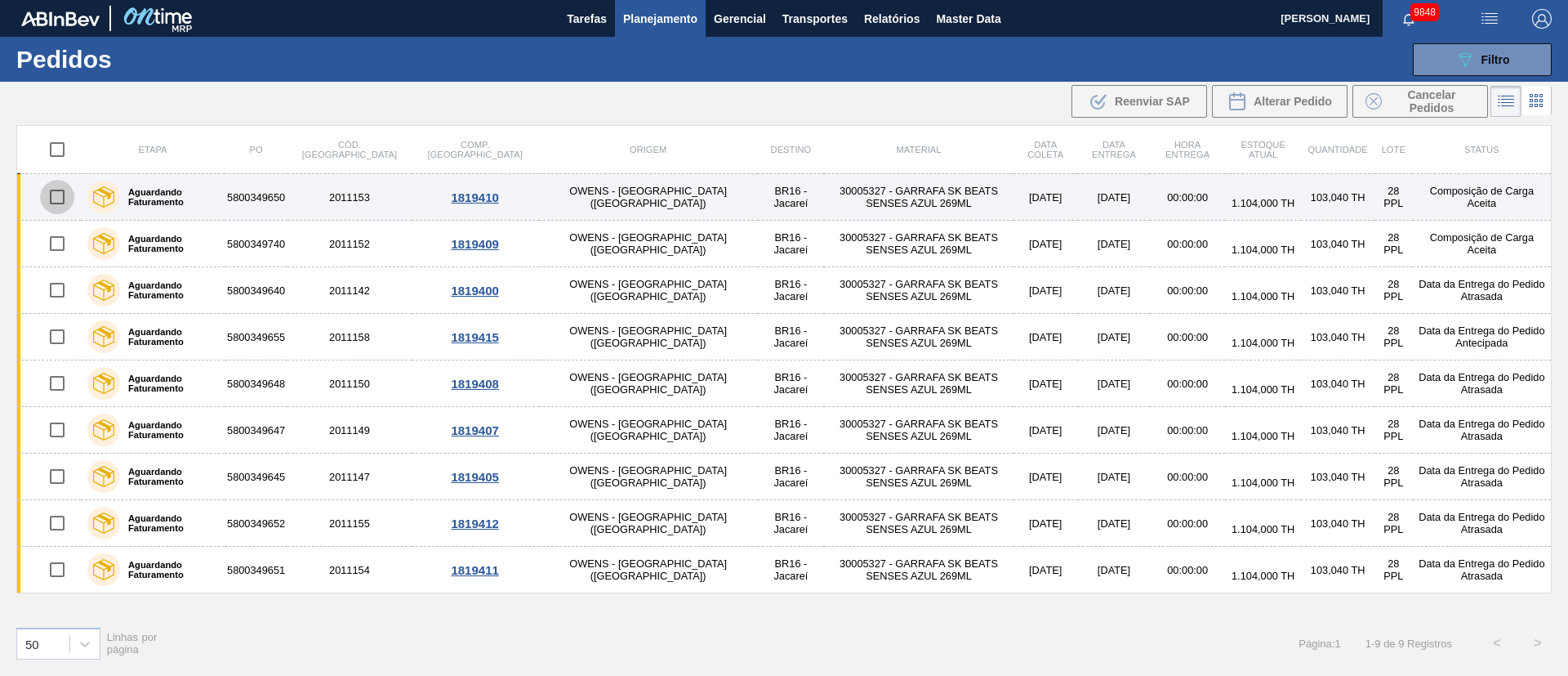
click at [62, 195] on input "checkbox" at bounding box center [57, 197] width 34 height 34
checkbox input "true"
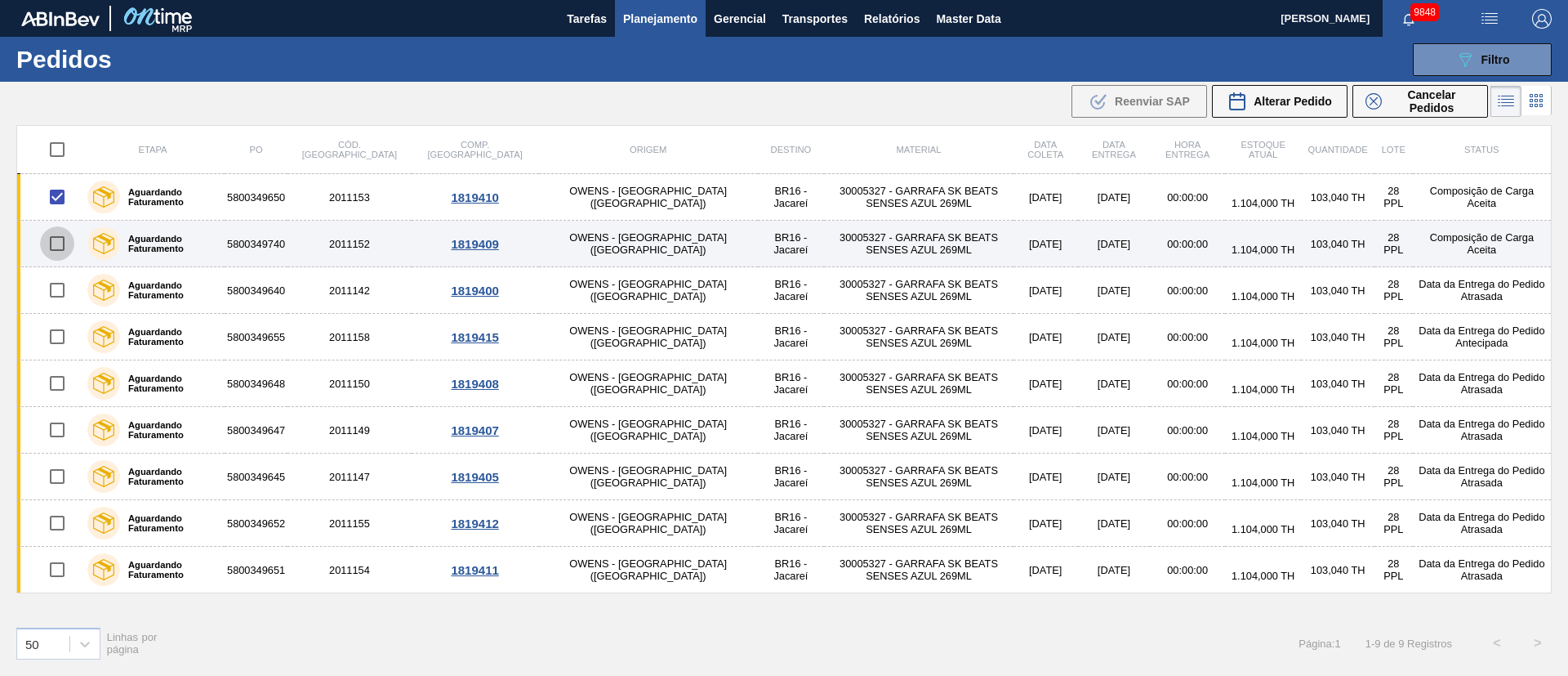
click at [64, 240] on input "checkbox" at bounding box center [57, 243] width 34 height 34
checkbox input "true"
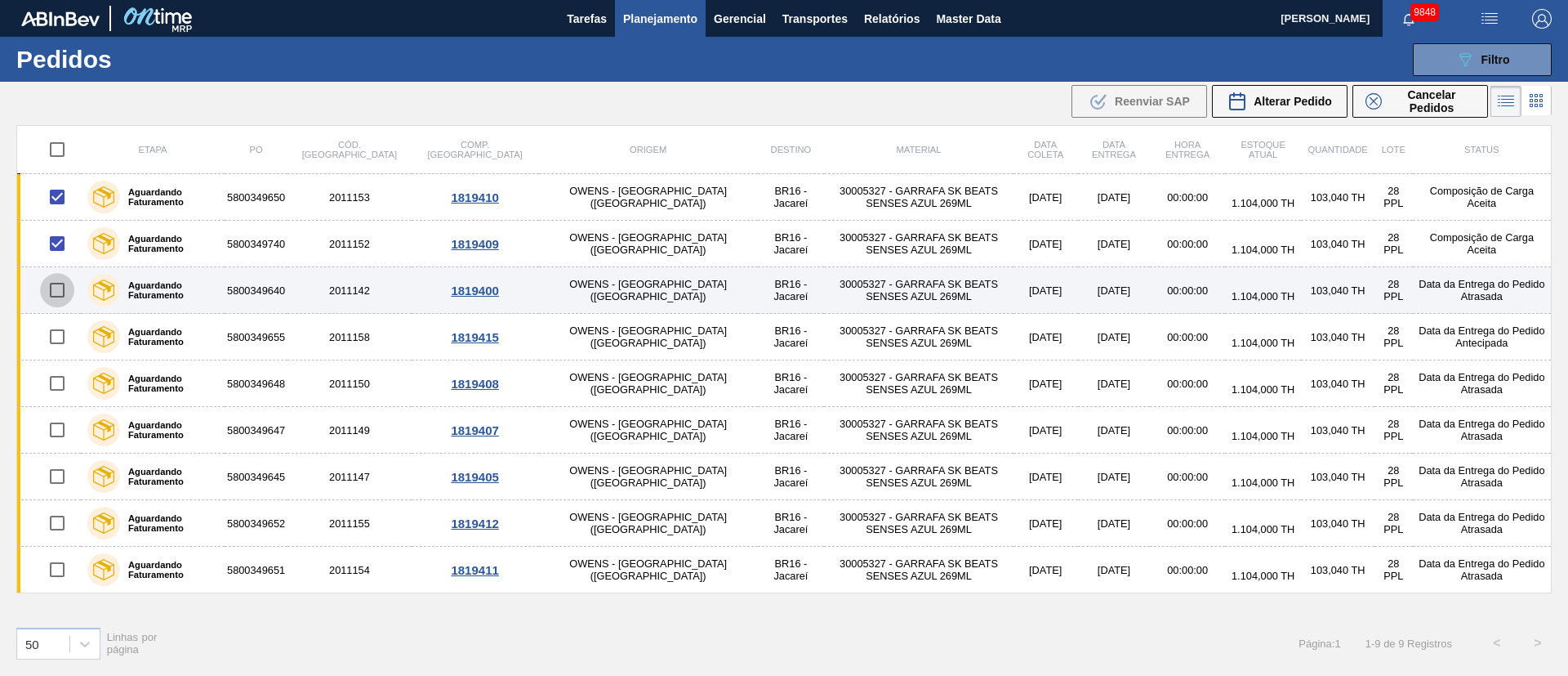
click at [51, 297] on input "checkbox" at bounding box center [57, 290] width 34 height 34
checkbox input "true"
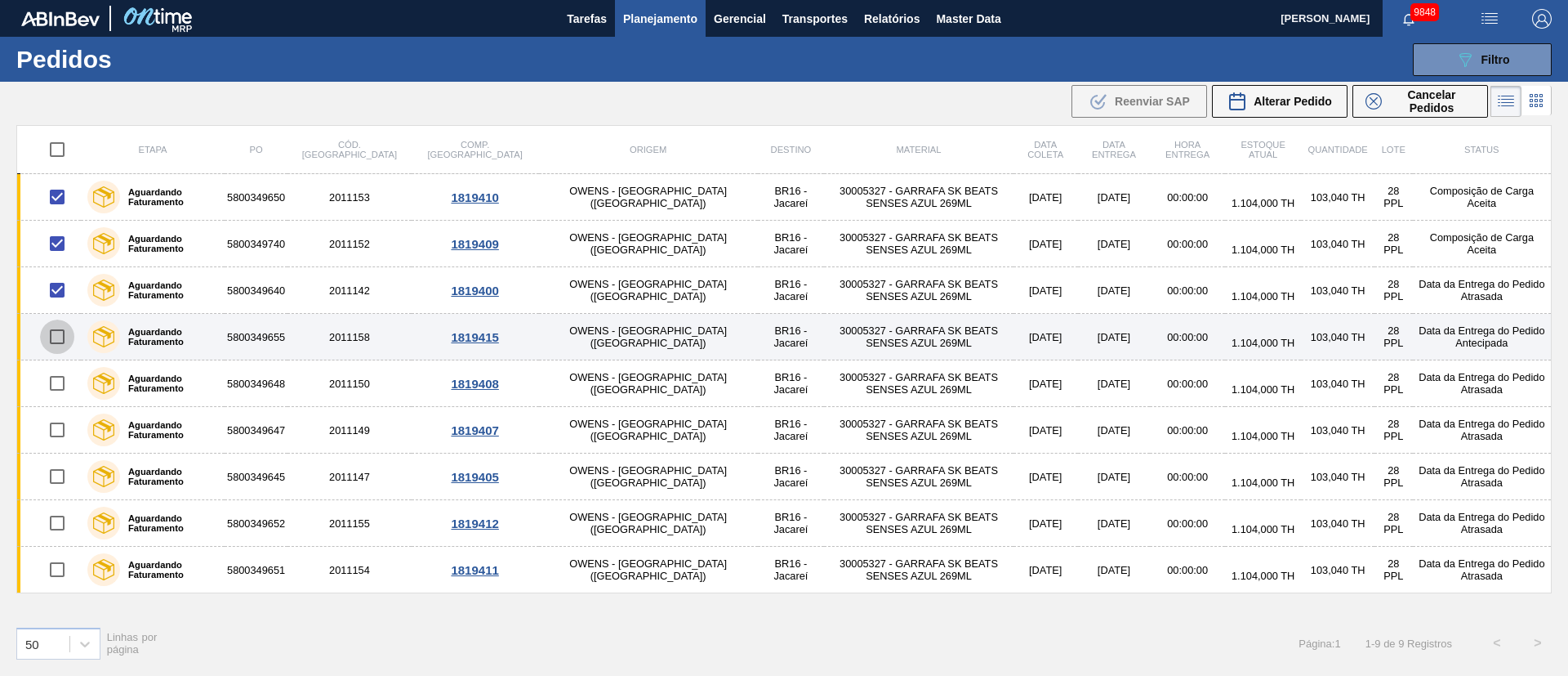
click at [57, 336] on input "checkbox" at bounding box center [57, 336] width 34 height 34
checkbox input "true"
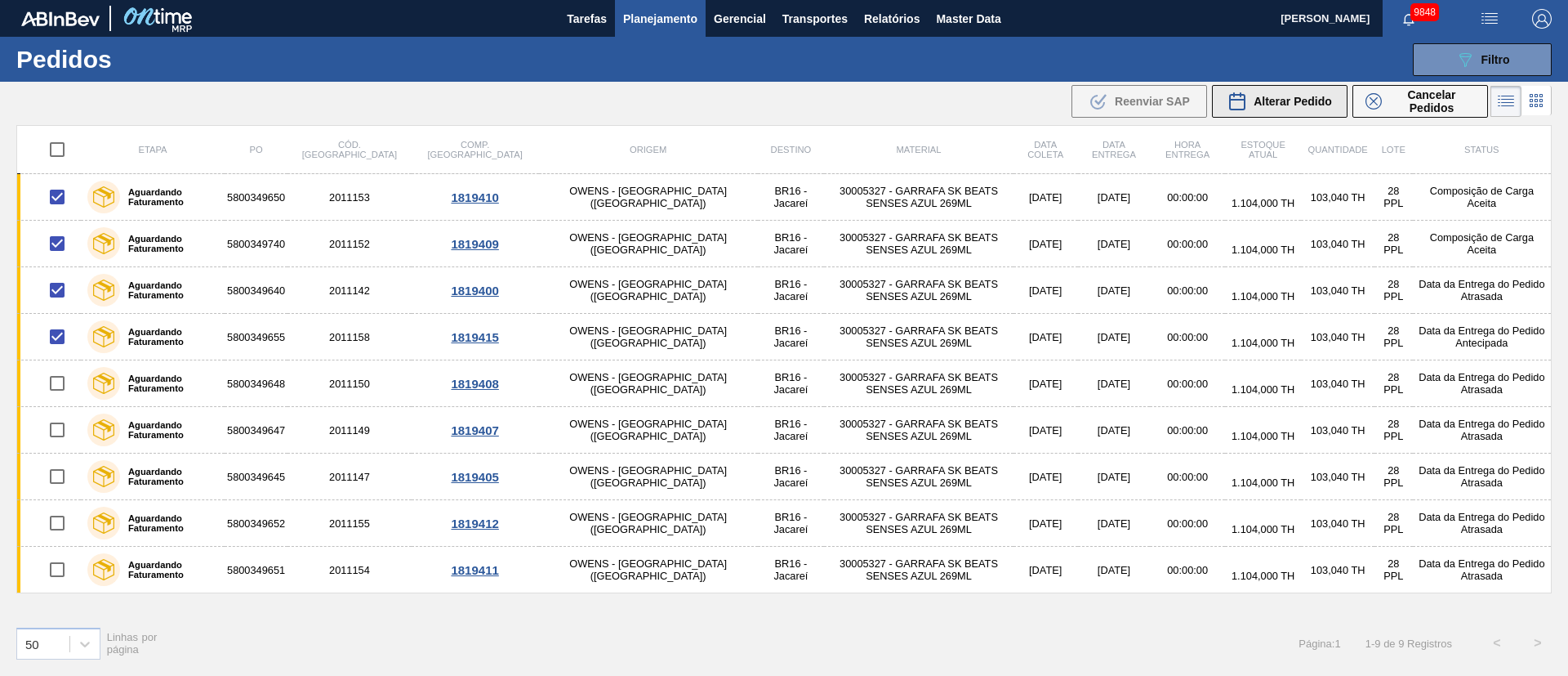
click at [1311, 108] on div "Alterar Pedido" at bounding box center [1279, 101] width 104 height 20
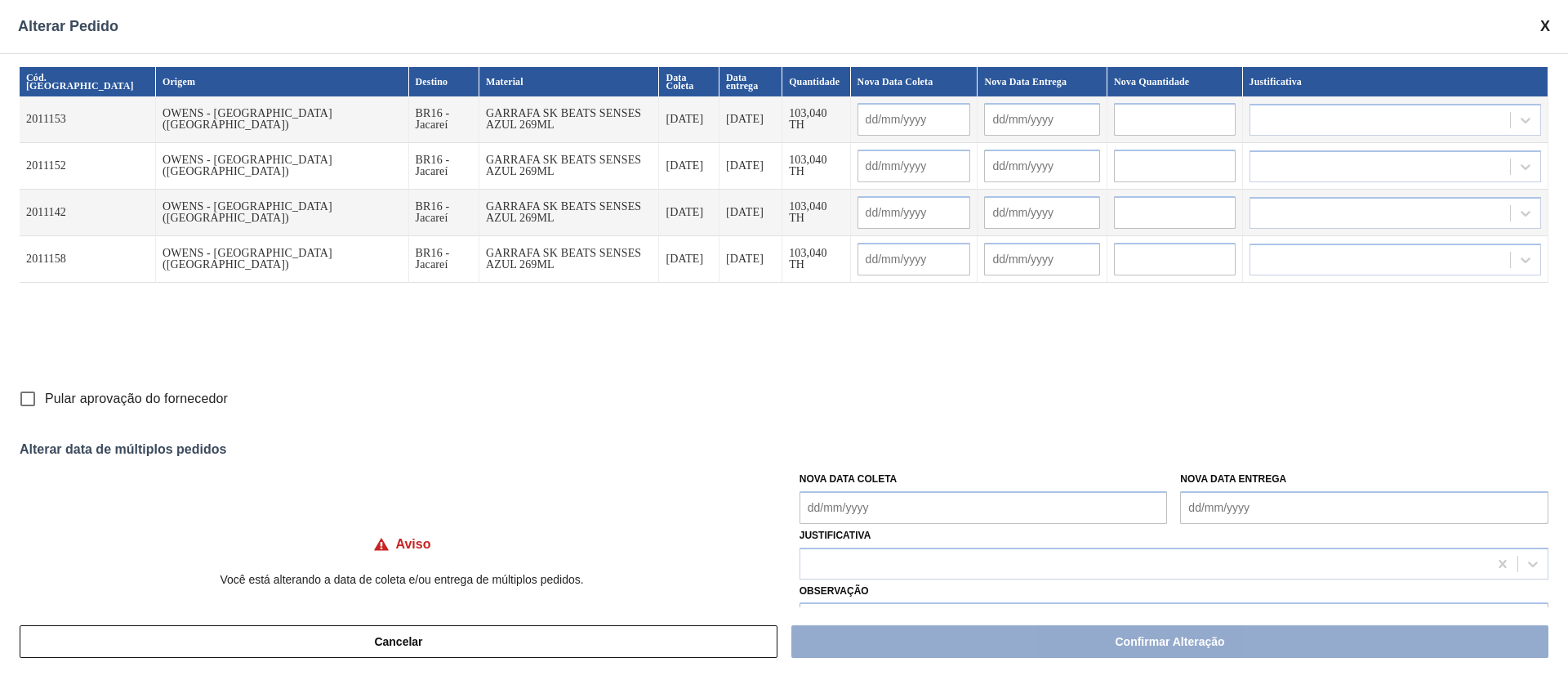
click at [842, 503] on Coleta "Nova Data Coleta" at bounding box center [983, 507] width 368 height 33
click at [830, 458] on div "31 1 2 3 4 5 6" at bounding box center [898, 460] width 185 height 27
click at [926, 433] on div "28" at bounding box center [925, 433] width 22 height 22
type Coleta "[DATE]"
type input "[DATE]"
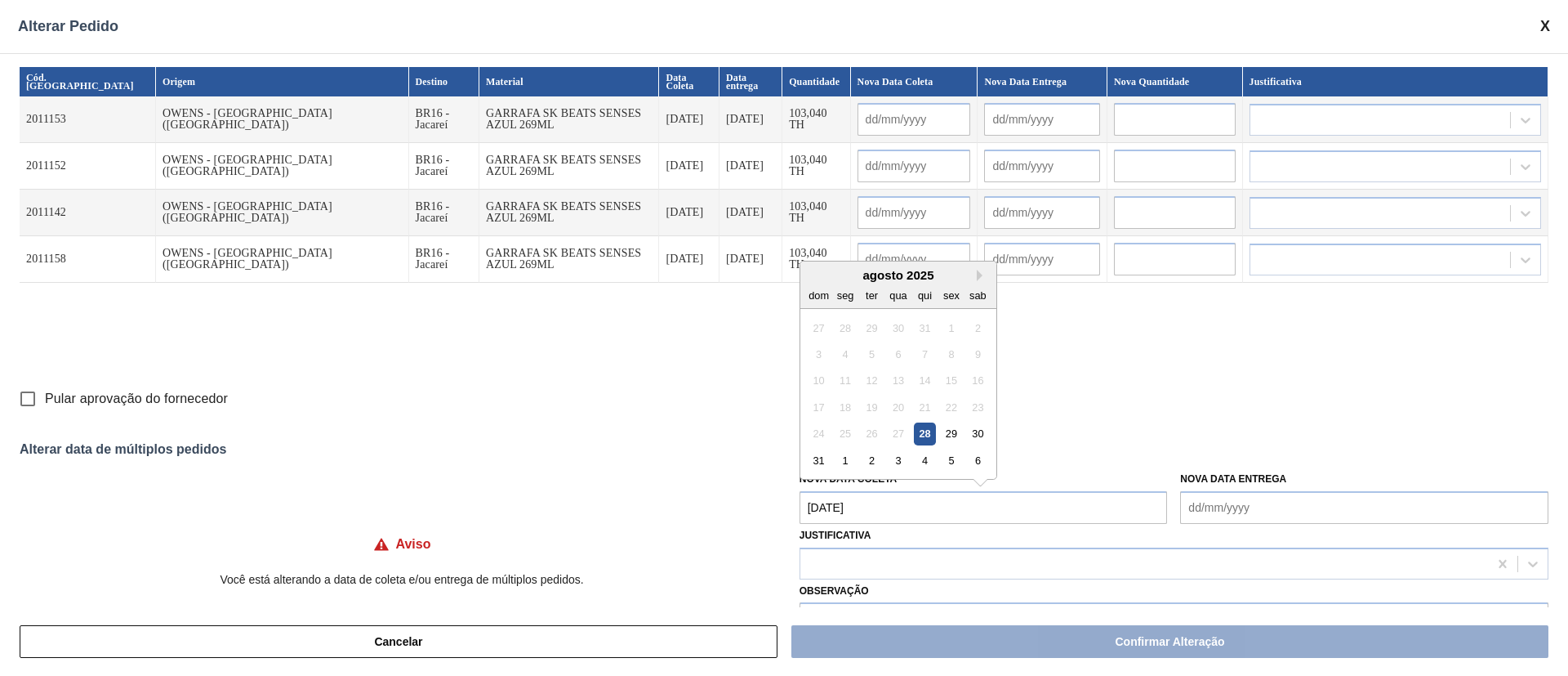
type input "[DATE]"
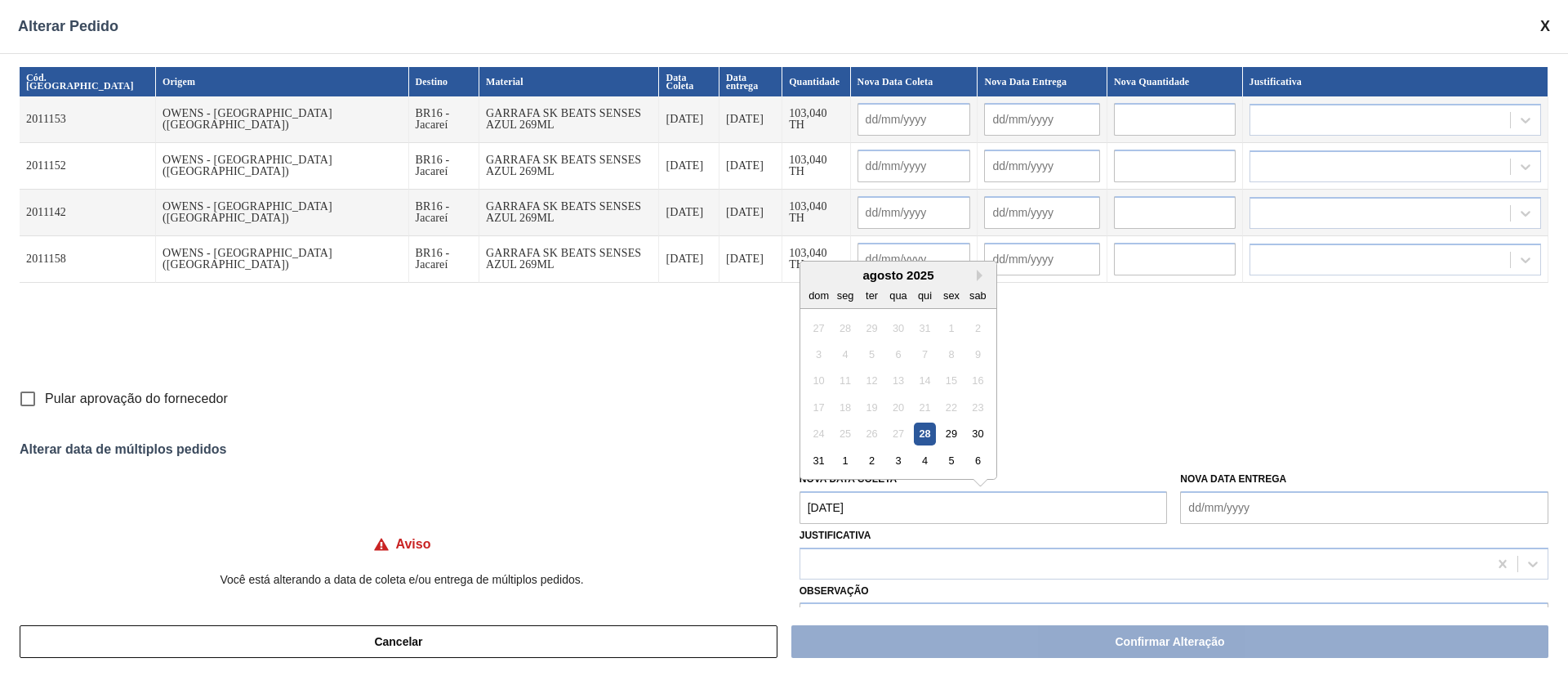
type input "[DATE]"
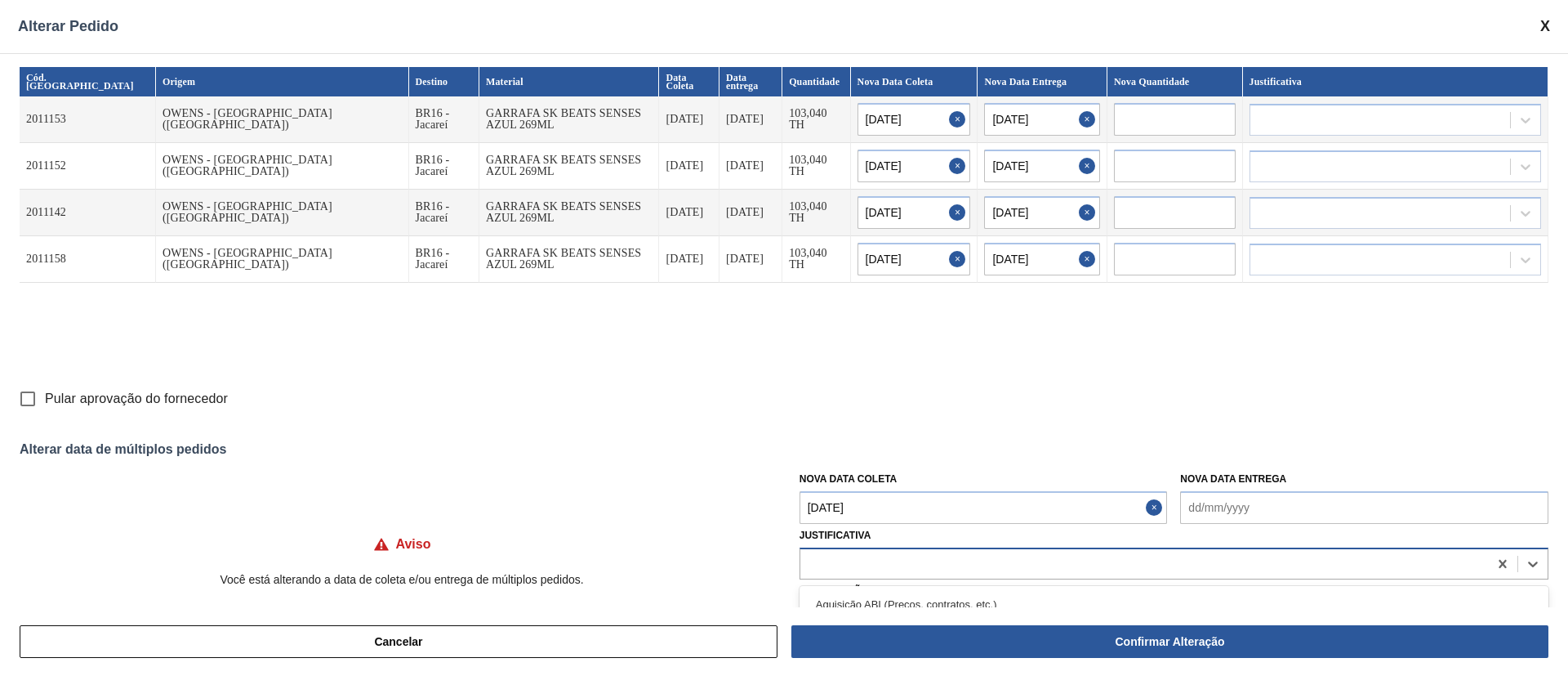
click at [855, 564] on div at bounding box center [1144, 563] width 688 height 24
type input "ou"
click at [828, 607] on div "Cancelar Confirmar Alteração" at bounding box center [784, 641] width 1568 height 68
click at [830, 568] on div at bounding box center [1144, 563] width 688 height 24
type input "ou"
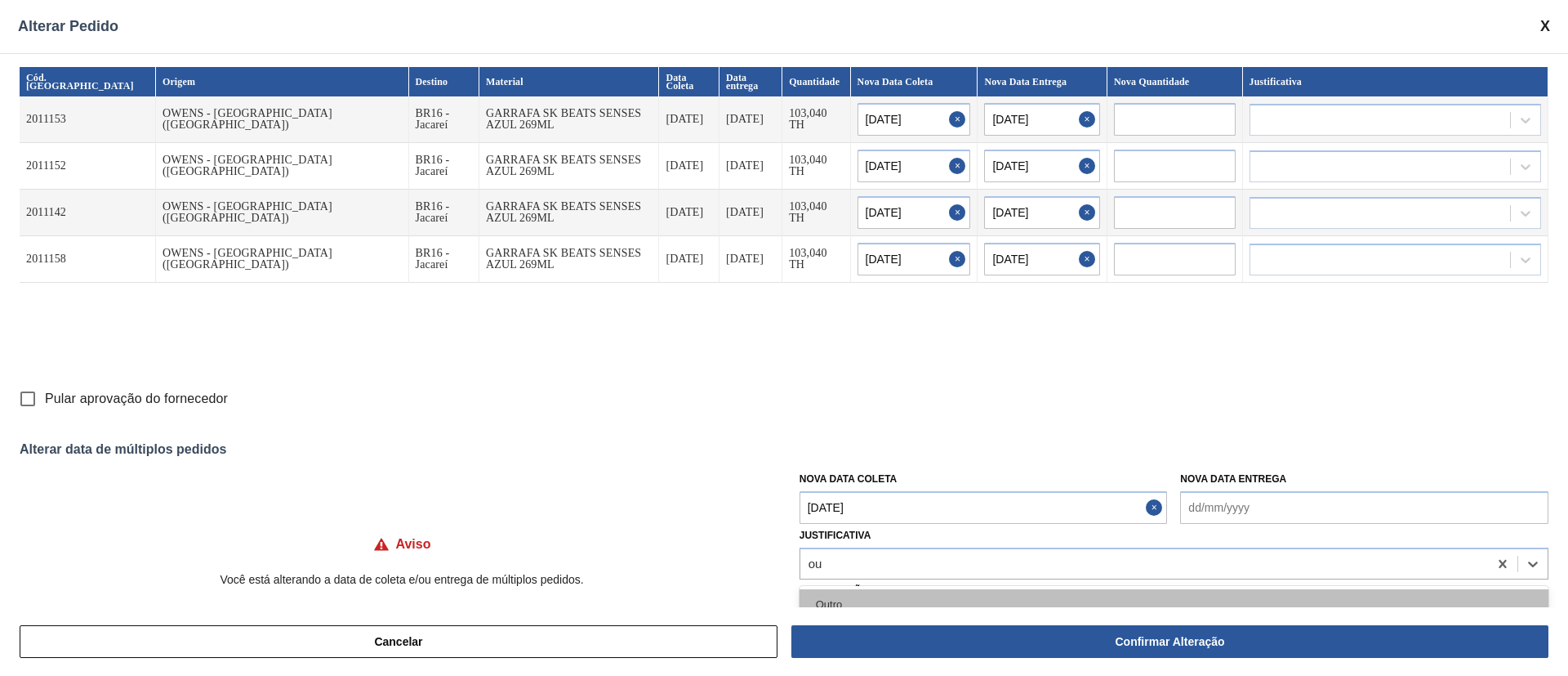
click at [829, 599] on div "Outro" at bounding box center [1173, 604] width 749 height 30
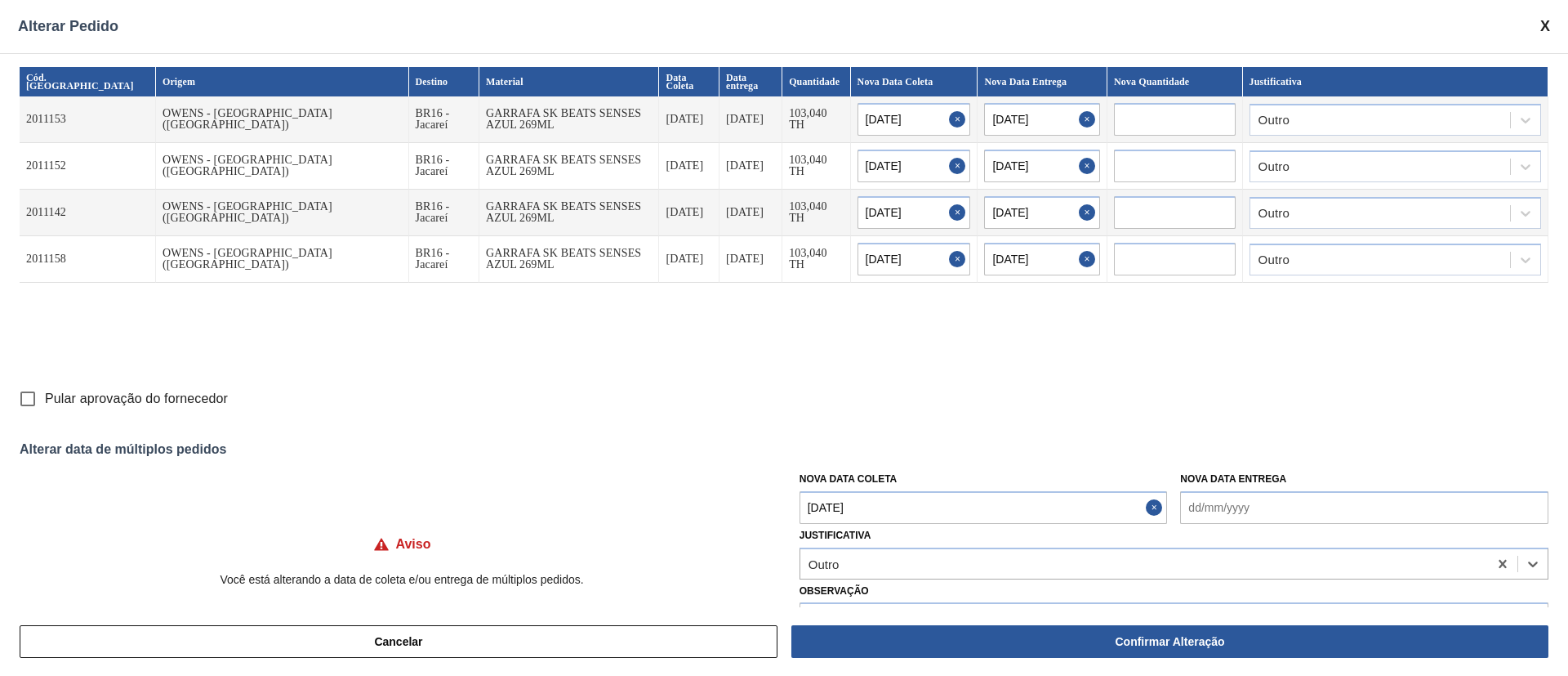
click at [27, 392] on input "Pular aprovação do fornecedor" at bounding box center [27, 399] width 34 height 34
checkbox input "true"
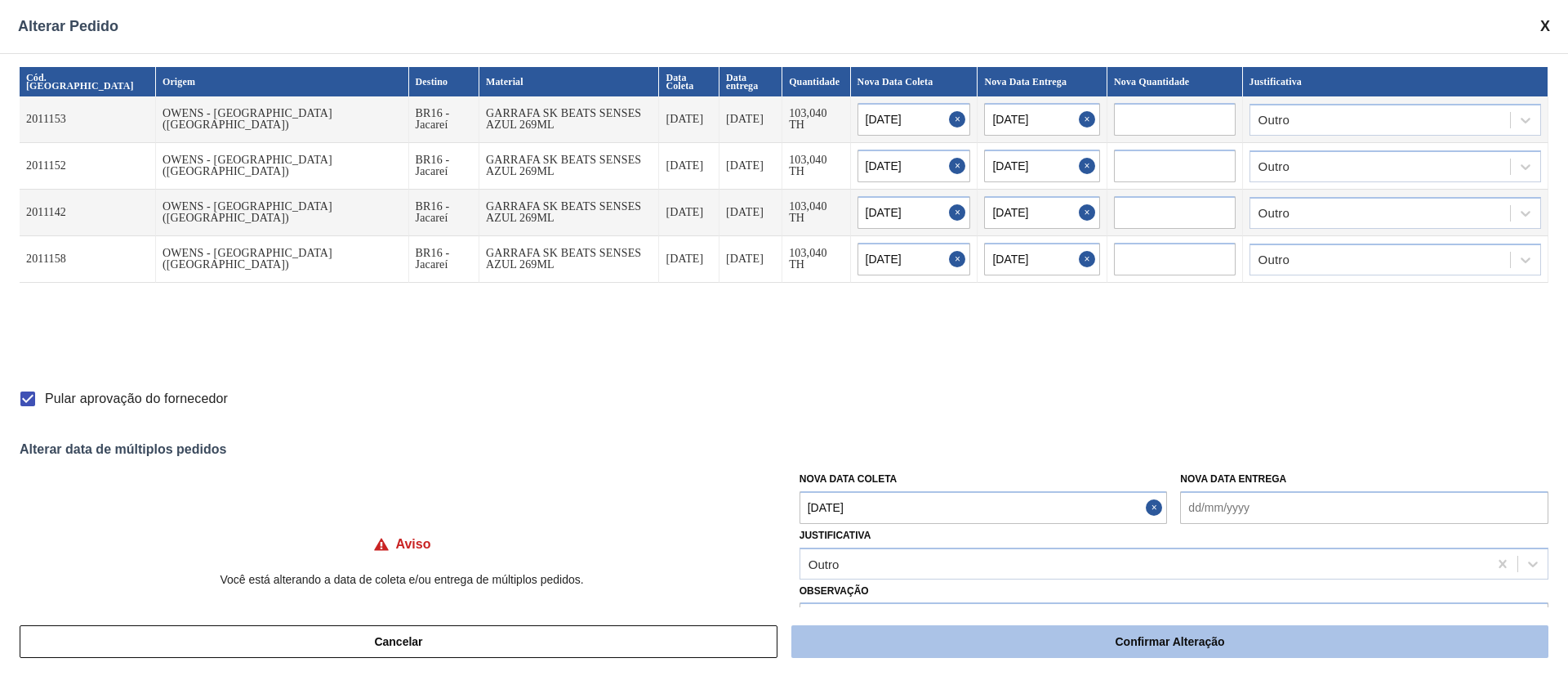
click at [1079, 645] on button "Confirmar Alteração" at bounding box center [1170, 641] width 757 height 33
checkbox input "false"
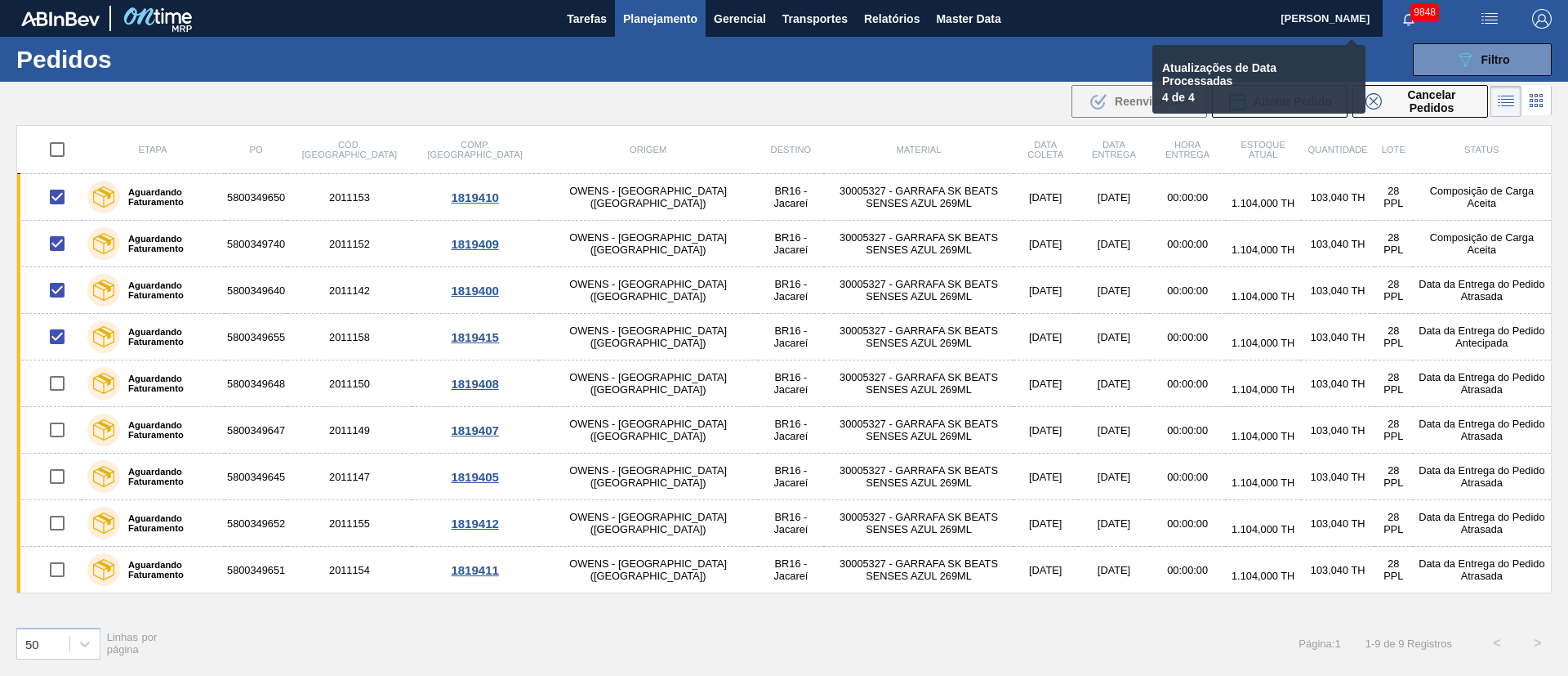
checkbox input "false"
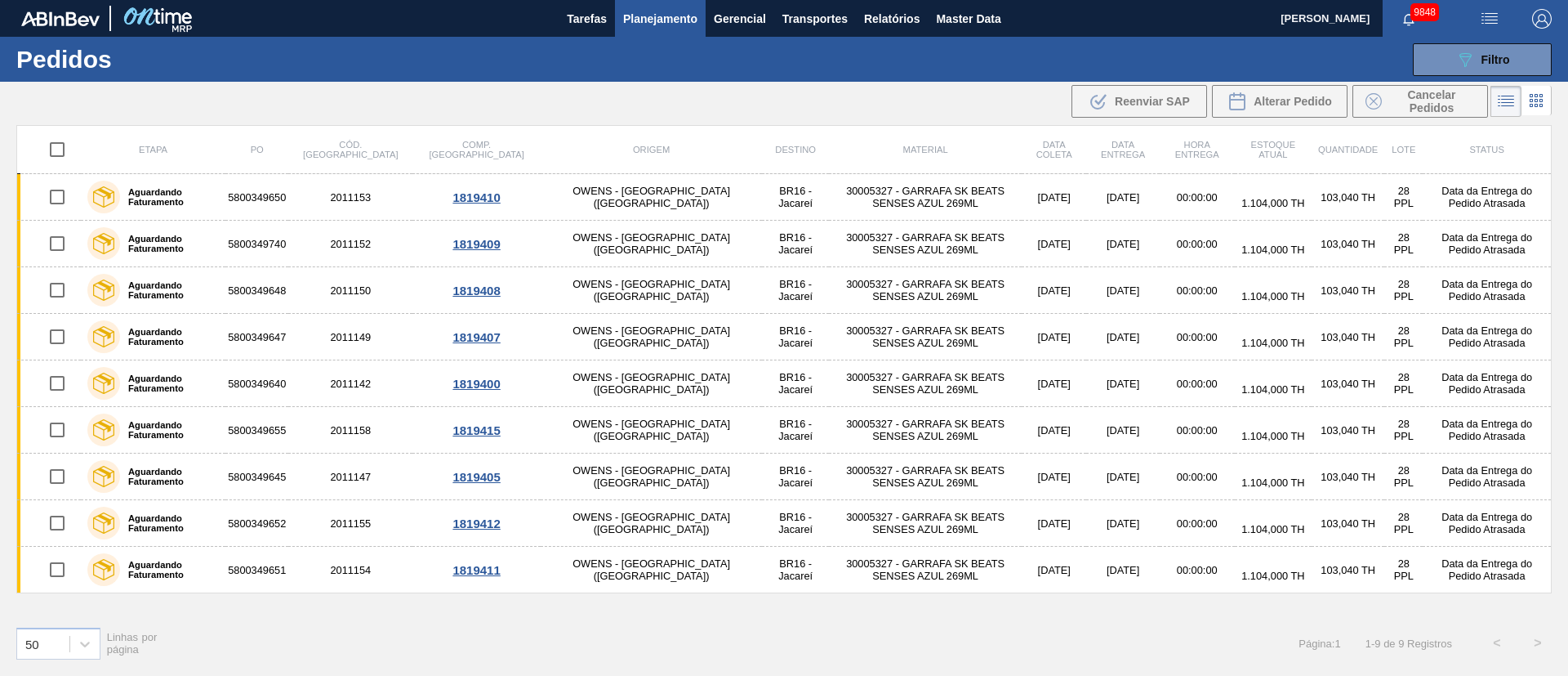
click at [1489, 13] on img "button" at bounding box center [1489, 18] width 20 height 20
click at [1460, 59] on li "Upload de Volumes" at bounding box center [1484, 58] width 141 height 29
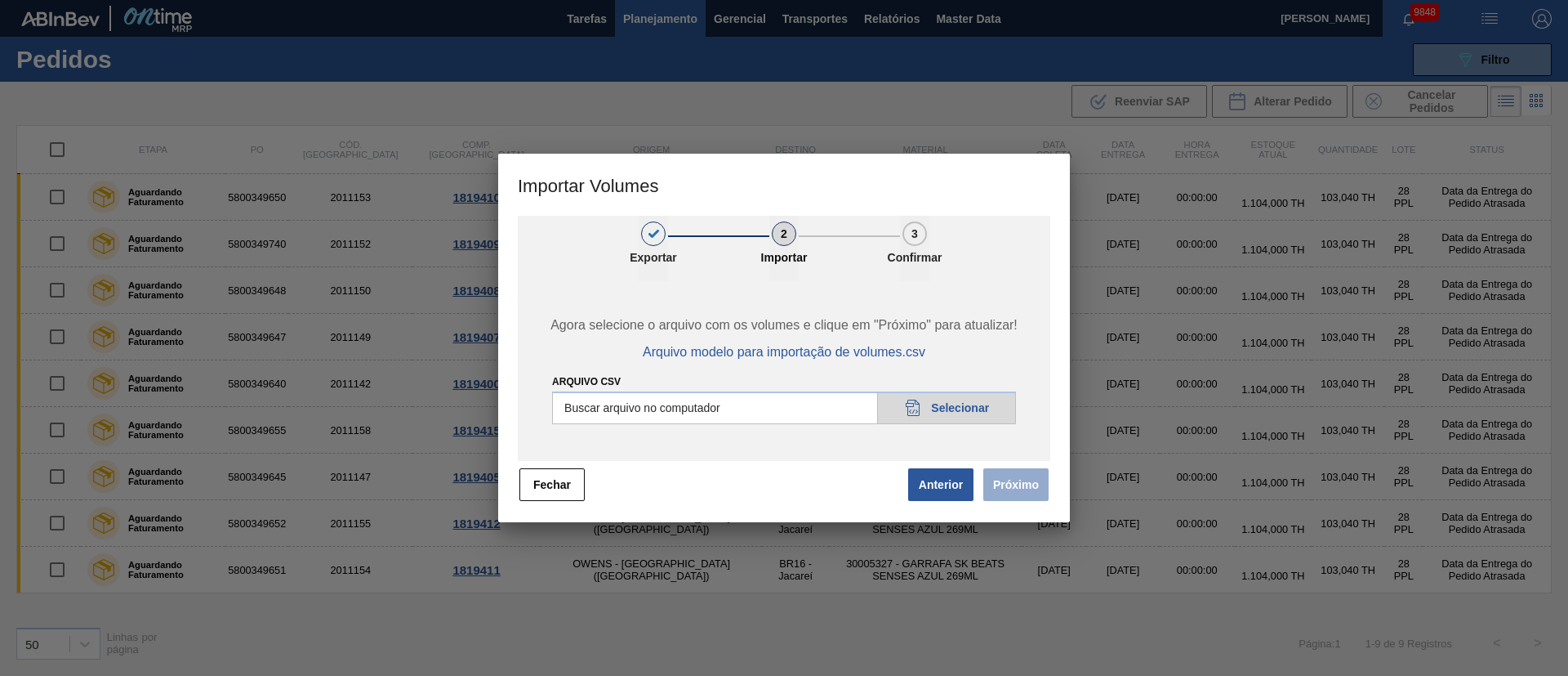
click at [942, 401] on input "Arquivo csv" at bounding box center [784, 407] width 464 height 33
type input "C:\fakepath\PedidoVolumeModeloImportacao (79).csv"
click at [1023, 480] on button "Próximo" at bounding box center [1015, 485] width 65 height 33
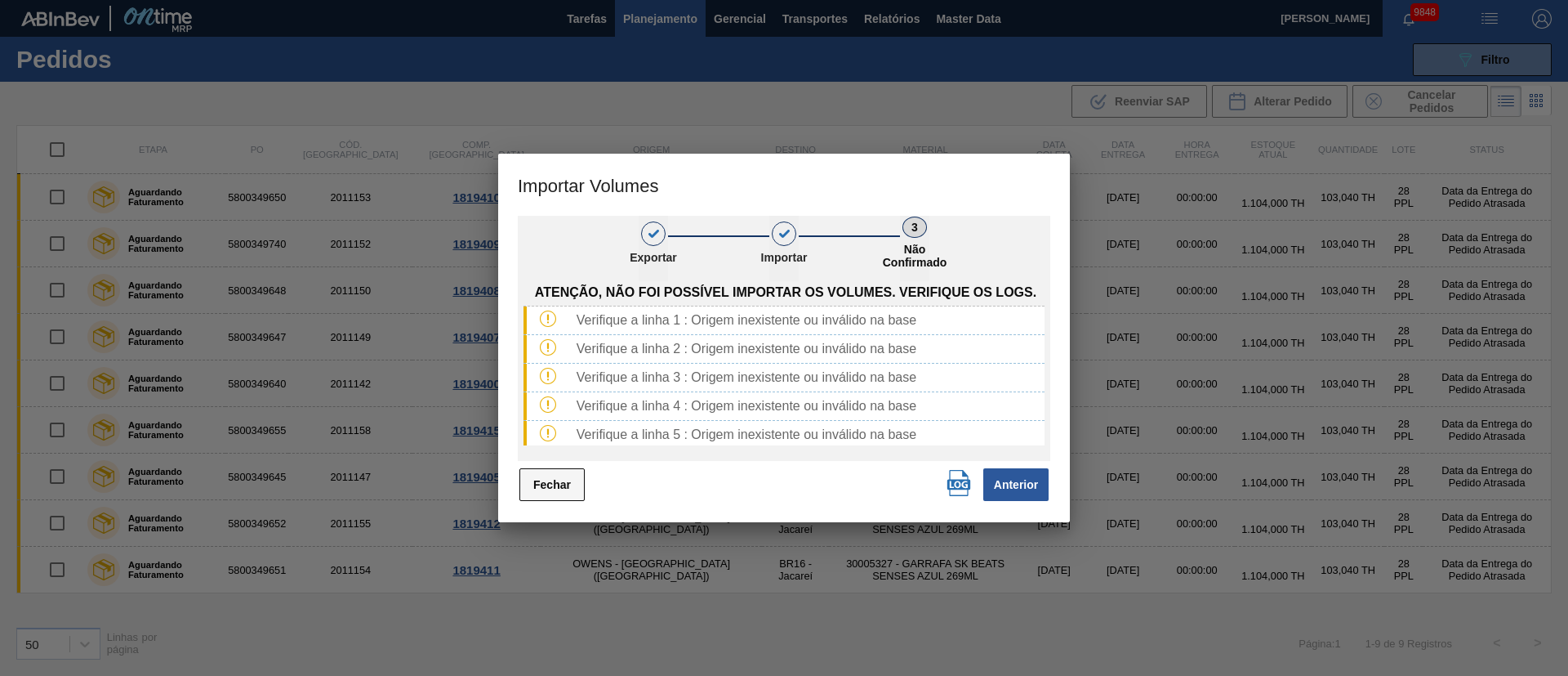
click at [549, 480] on button "Fechar" at bounding box center [552, 485] width 65 height 33
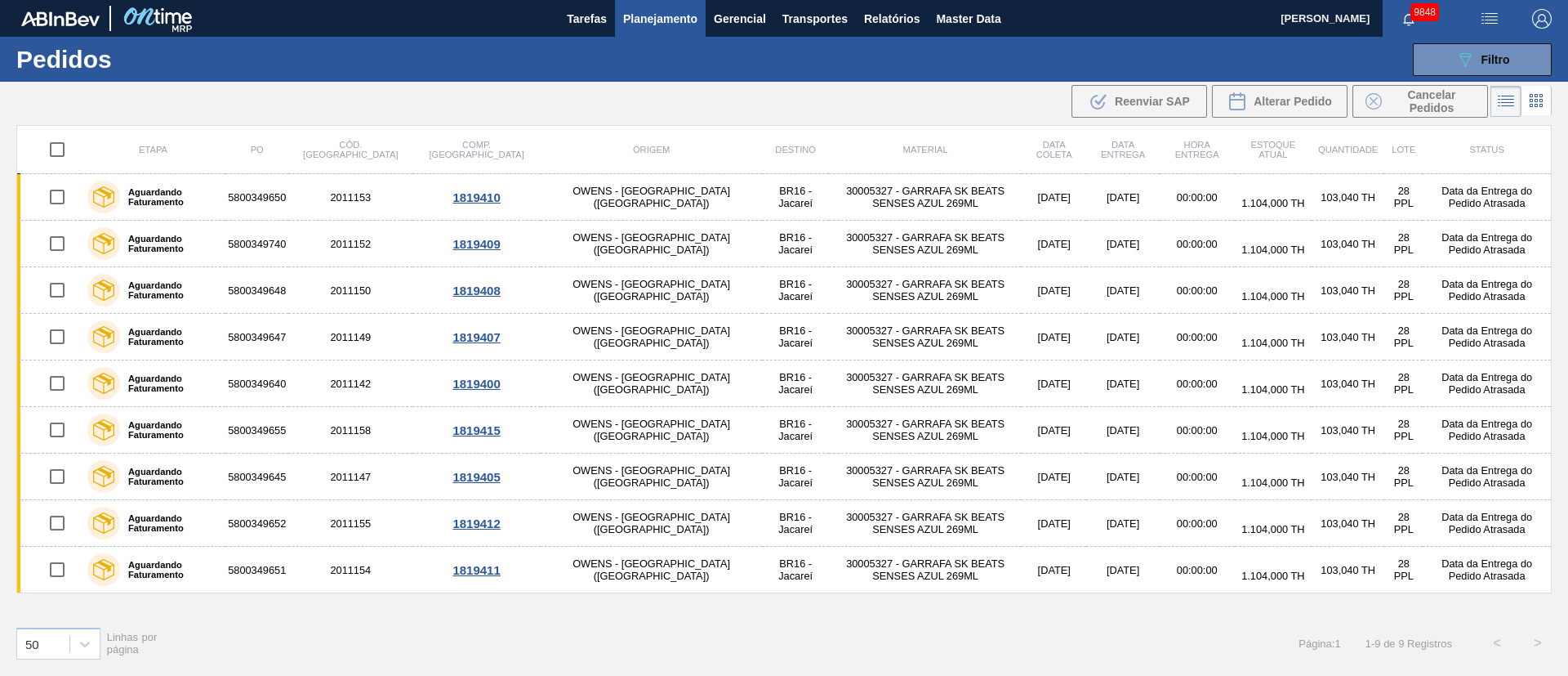
click at [1484, 24] on img "button" at bounding box center [1489, 18] width 20 height 20
click at [1464, 61] on li "Upload de Volumes" at bounding box center [1484, 58] width 141 height 29
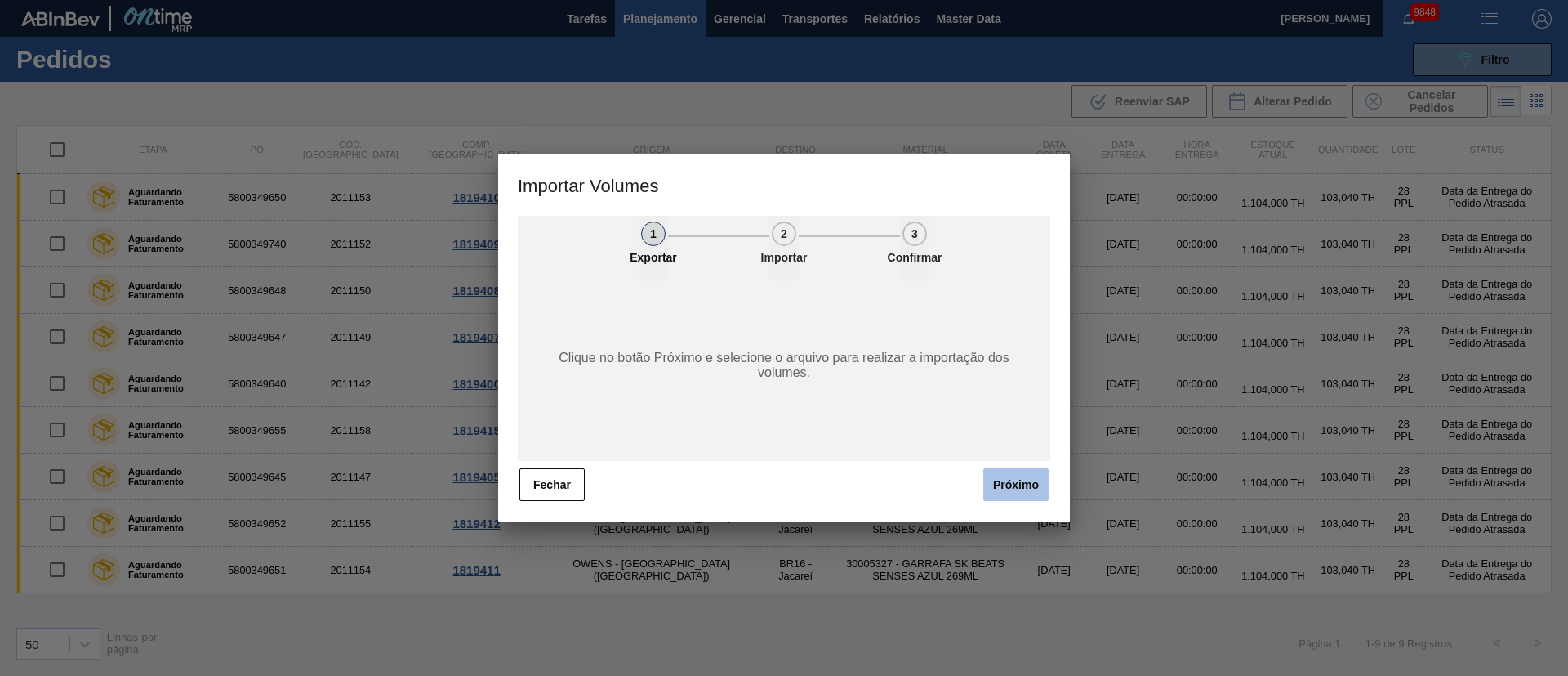
click at [1008, 485] on button "Próximo" at bounding box center [1015, 485] width 65 height 33
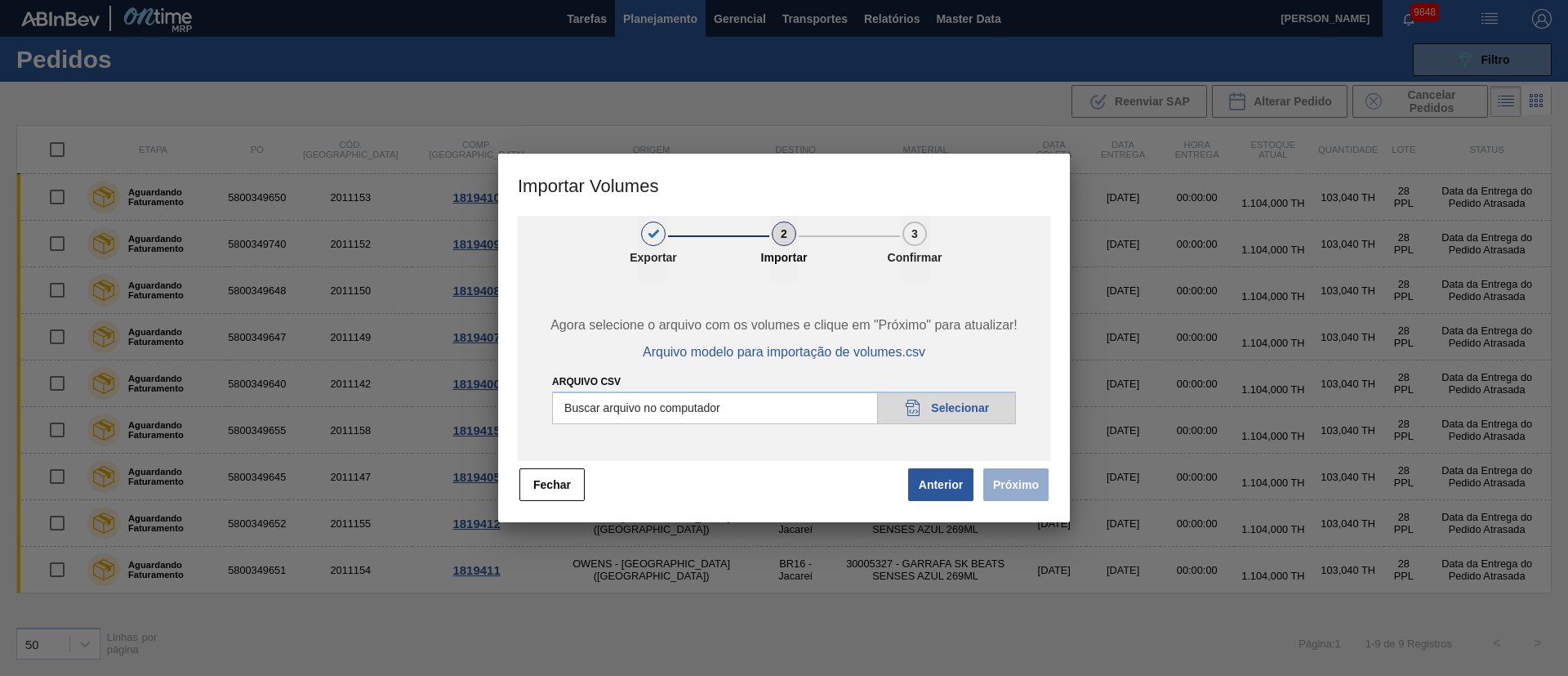
click at [971, 420] on input "Arquivo csv" at bounding box center [784, 407] width 464 height 33
type input "C:\fakepath\PedidoVolumeModeloImportacao (79).csv"
click at [1035, 493] on button "Próximo" at bounding box center [1015, 485] width 65 height 33
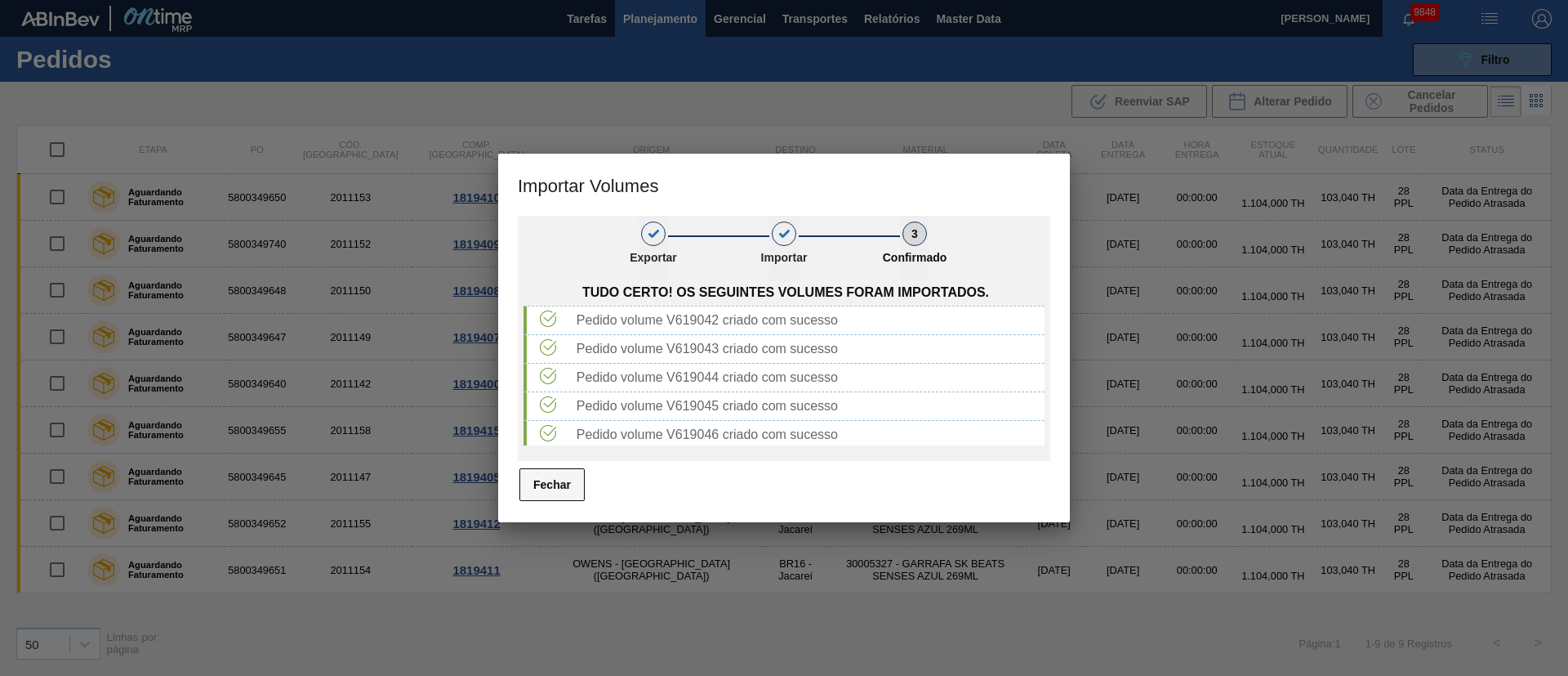
click at [557, 497] on button "Fechar" at bounding box center [552, 485] width 65 height 33
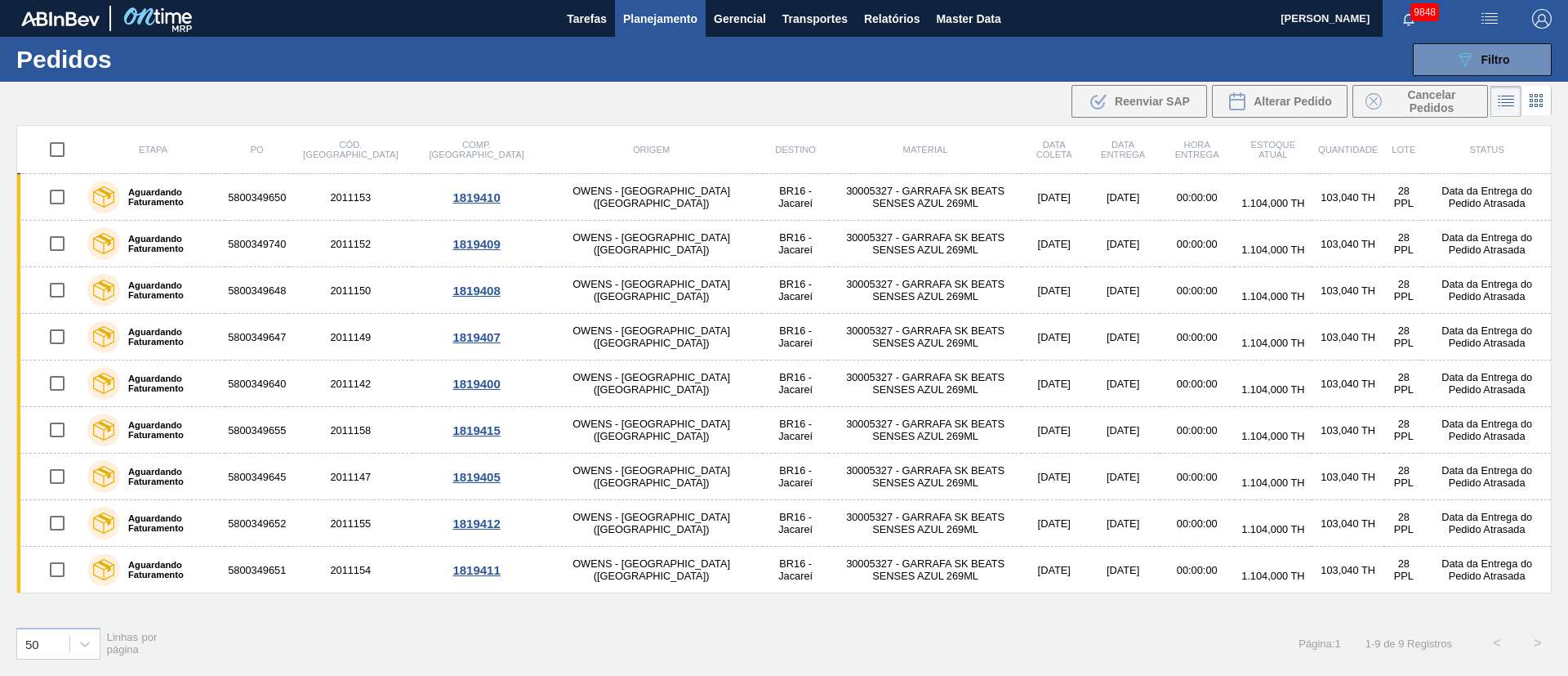
click at [1489, 13] on img "button" at bounding box center [1489, 18] width 20 height 20
click at [1440, 62] on li "Upload de Volumes" at bounding box center [1484, 58] width 141 height 29
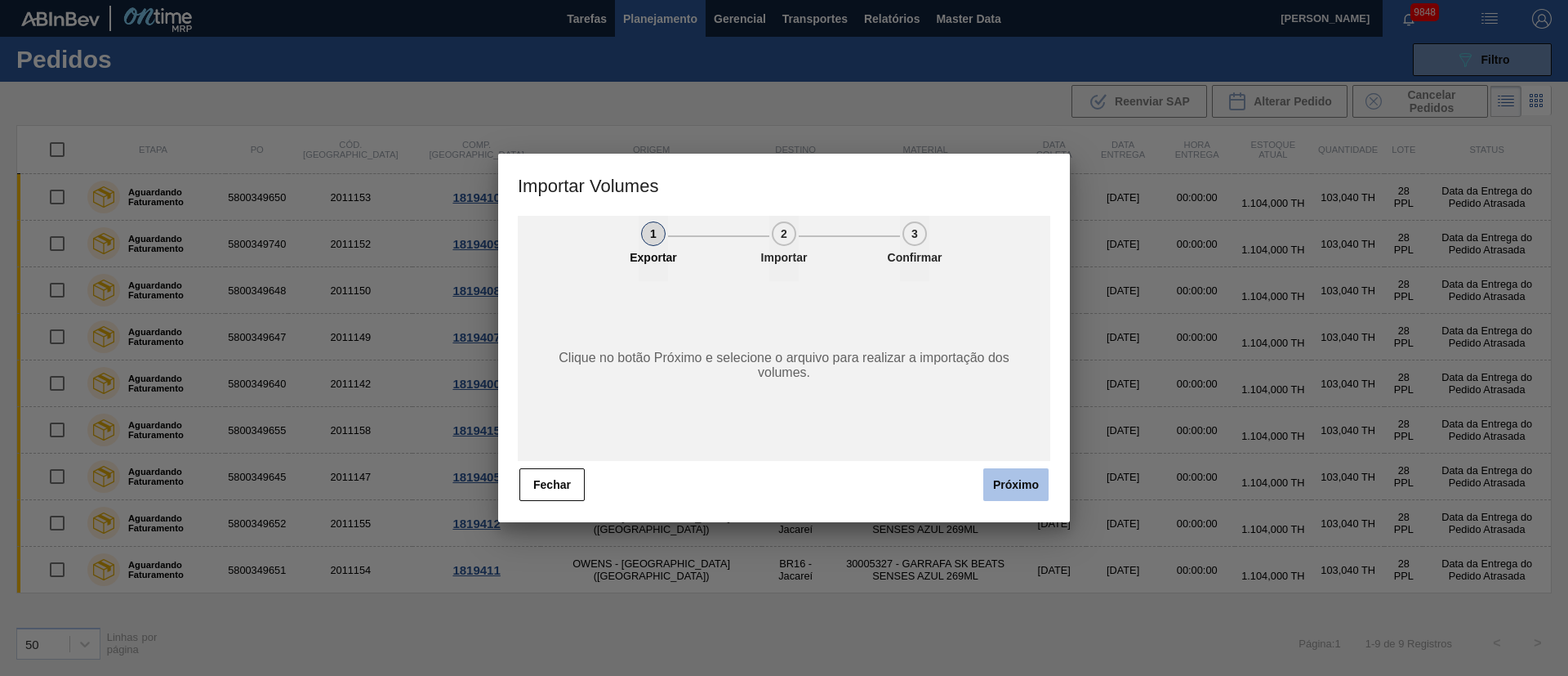
click at [1032, 491] on button "Próximo" at bounding box center [1015, 485] width 65 height 33
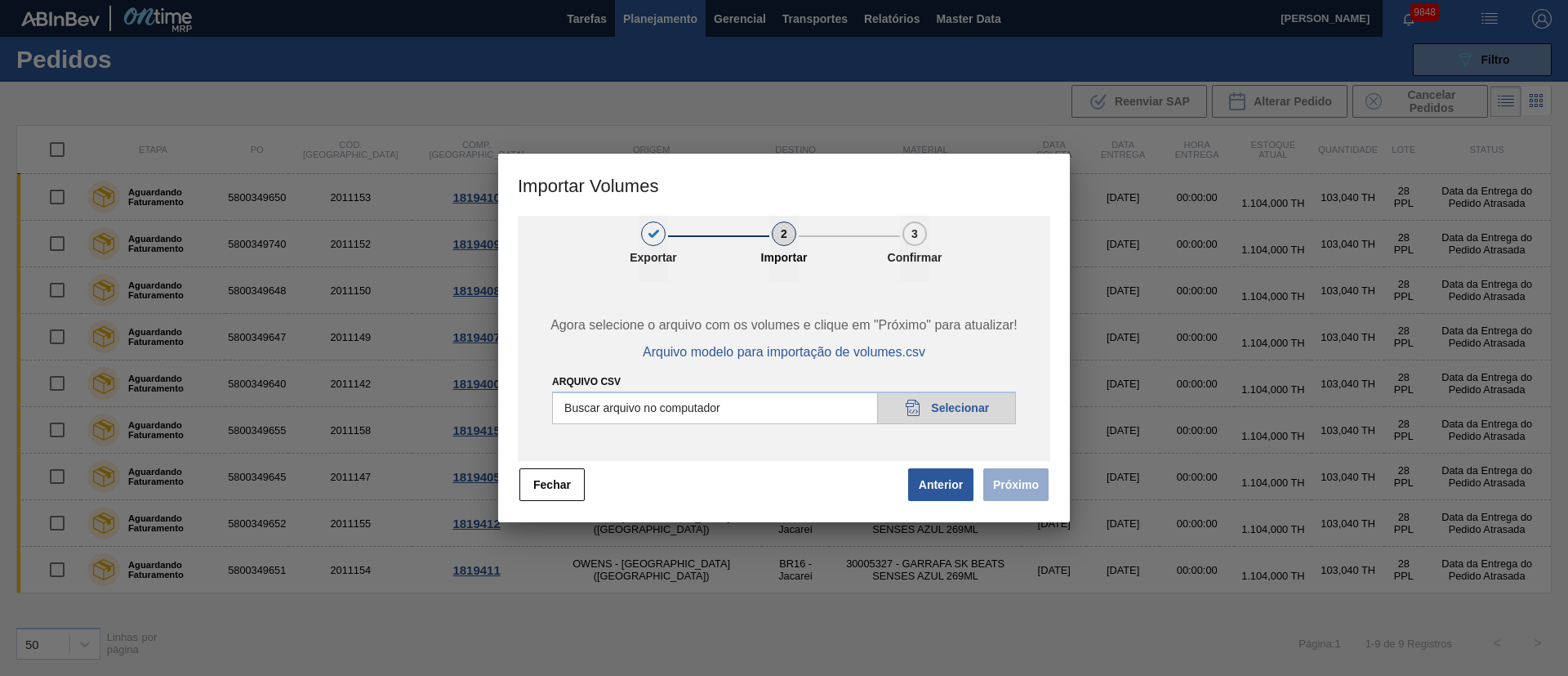
click at [976, 412] on input "Arquivo csv" at bounding box center [784, 407] width 464 height 33
type input "C:\fakepath\PedidoVolumeModeloImportacao (79).csv"
click at [1008, 480] on button "Próximo" at bounding box center [1015, 485] width 65 height 33
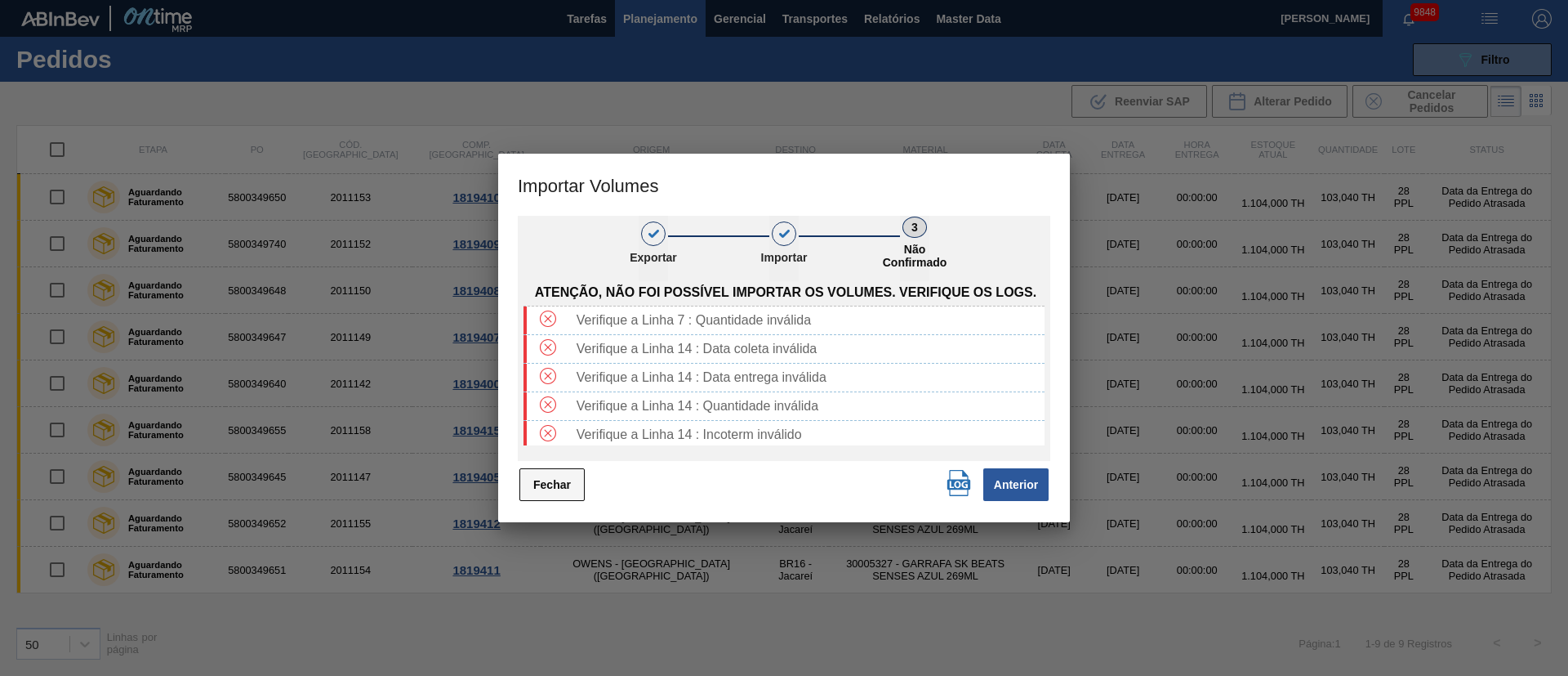
click at [552, 487] on button "Fechar" at bounding box center [552, 485] width 65 height 33
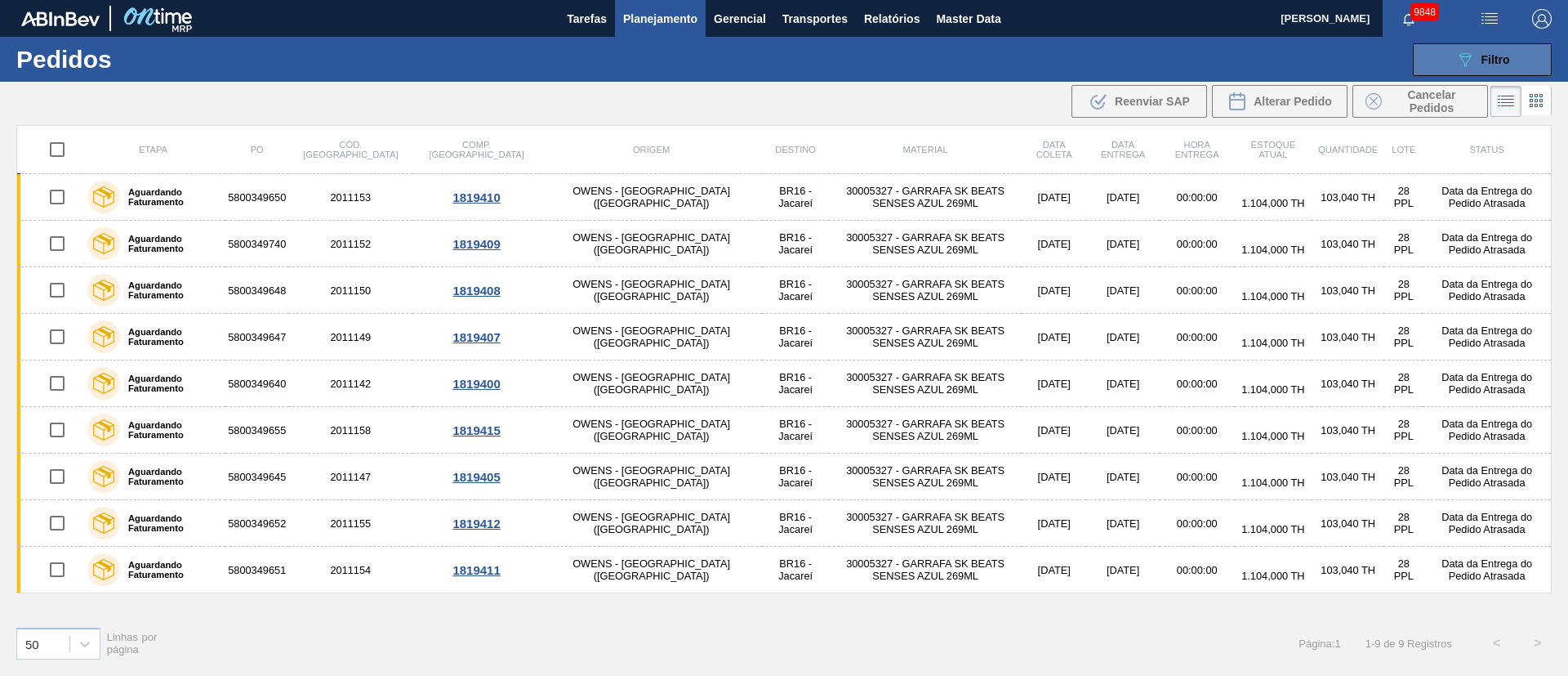
click at [1492, 51] on div "089F7B8B-B2A5-4AFE-B5C0-19BA573D28AC Filtro" at bounding box center [1483, 60] width 55 height 20
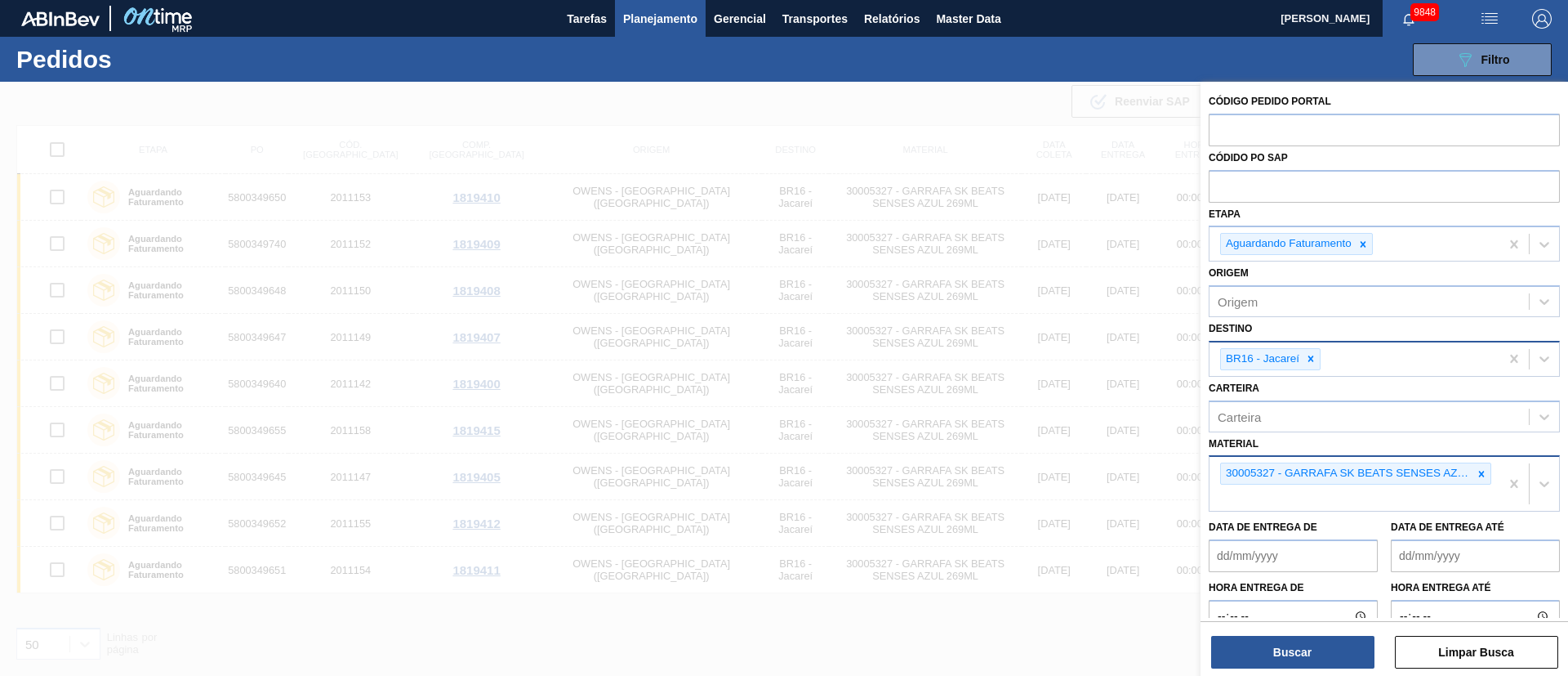
click at [1480, 15] on img "button" at bounding box center [1489, 18] width 20 height 20
click at [1498, 52] on li "Upload de Volumes" at bounding box center [1484, 58] width 141 height 29
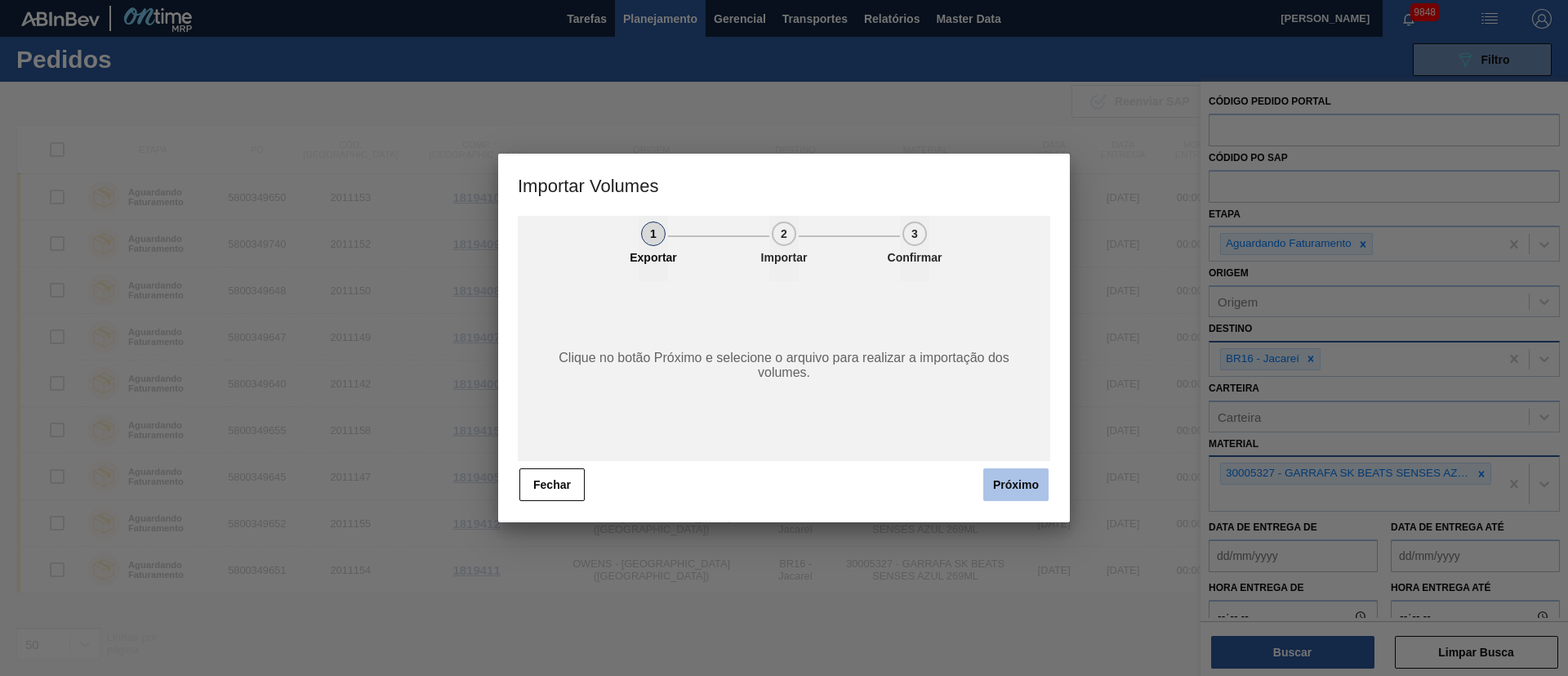
click at [1013, 487] on button "Próximo" at bounding box center [1015, 485] width 65 height 33
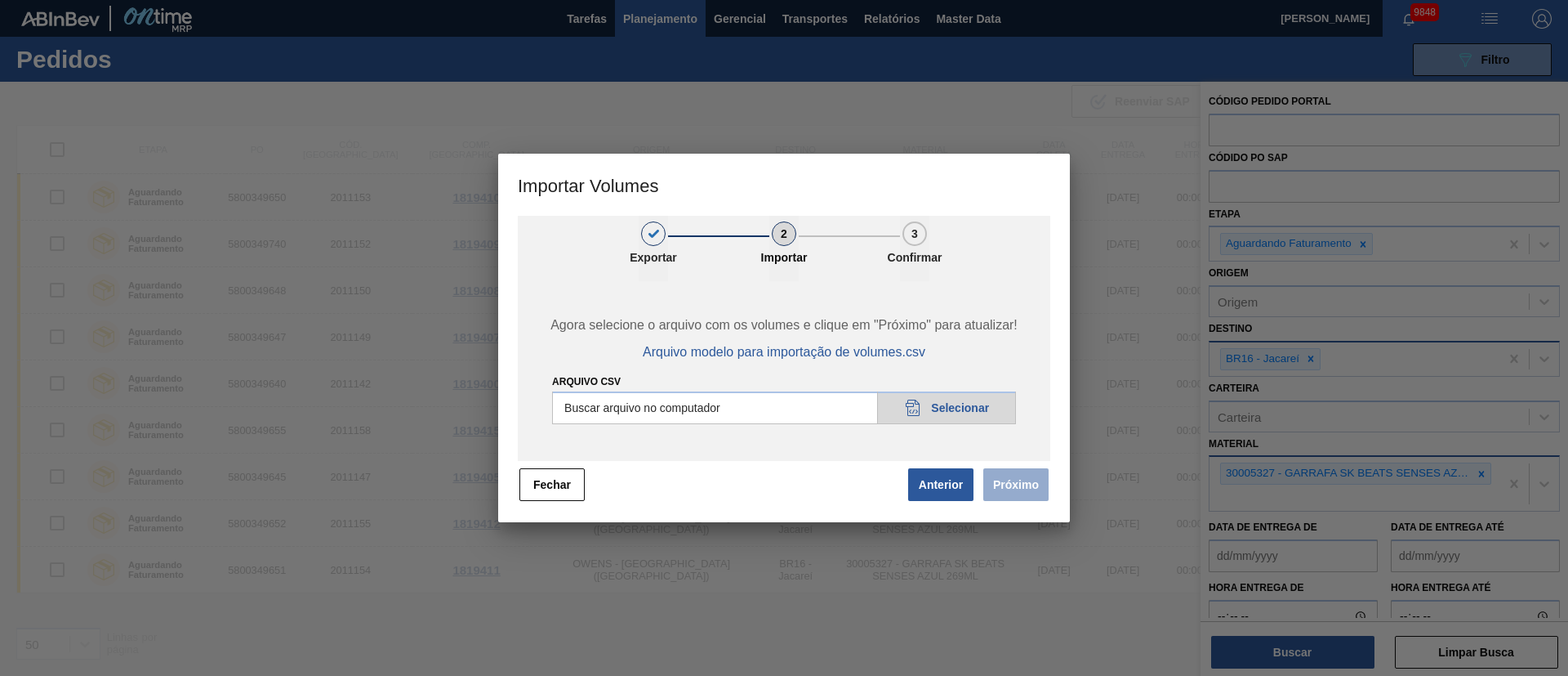
click at [955, 409] on input "Arquivo csv" at bounding box center [784, 407] width 464 height 33
type input "C:\fakepath\PedidoVolumeModeloImportacao (79).csv"
click at [1000, 489] on button "Próximo" at bounding box center [1015, 485] width 65 height 33
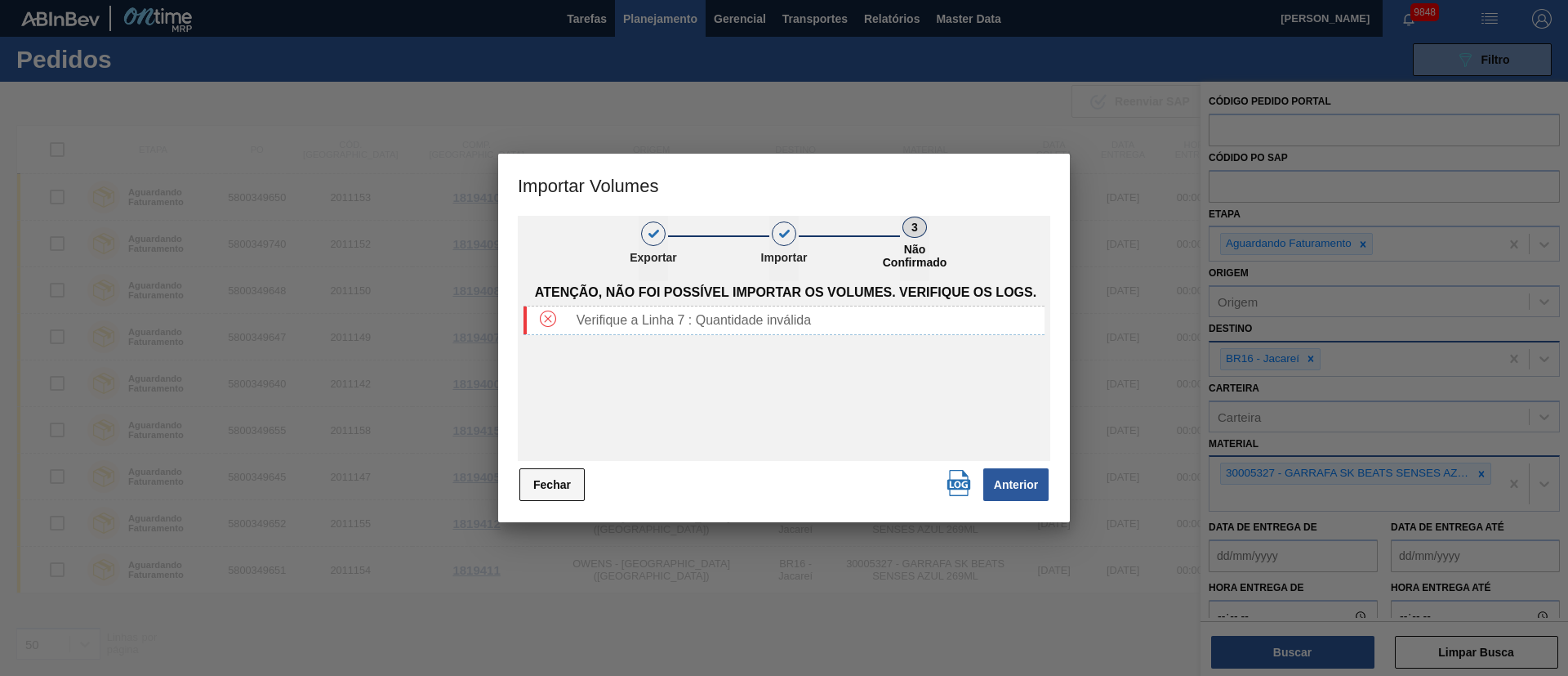
click at [573, 488] on button "Fechar" at bounding box center [552, 485] width 65 height 33
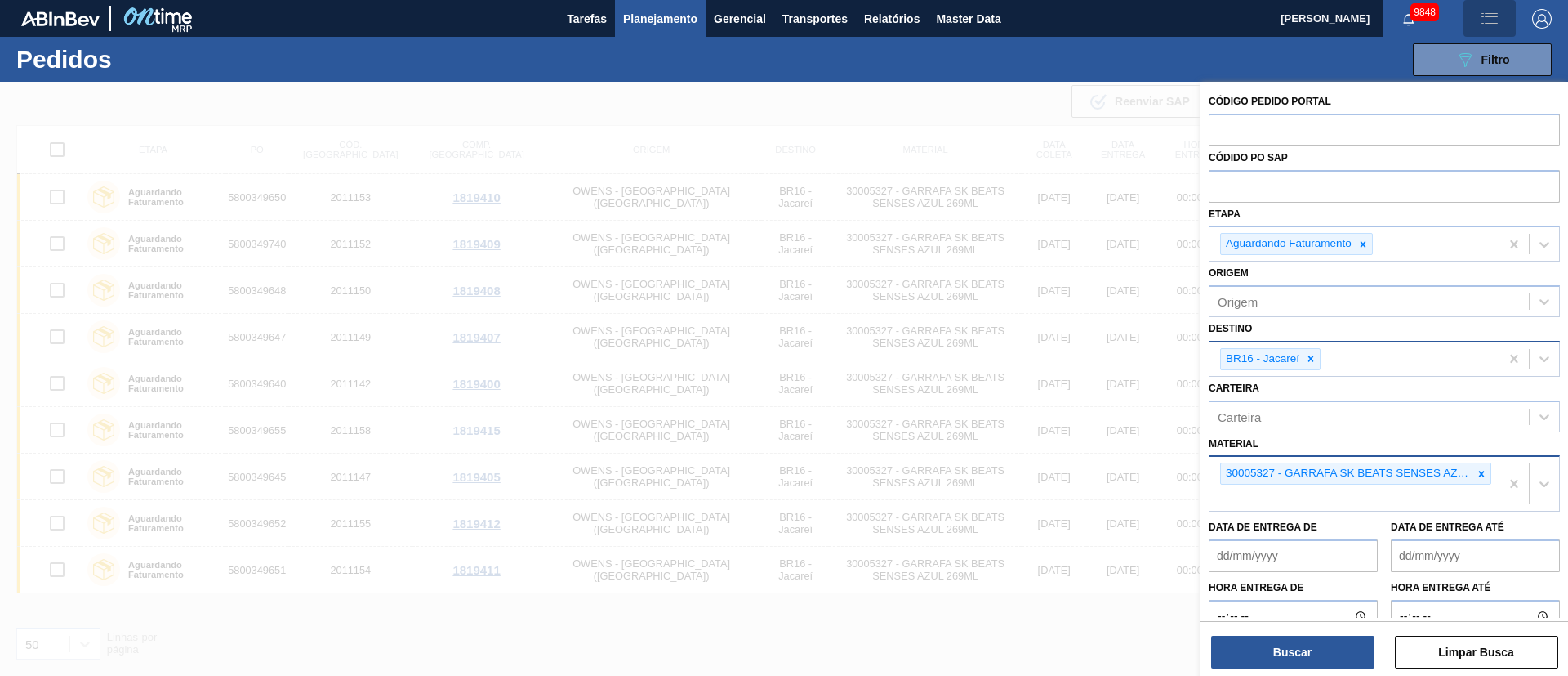
click at [1487, 27] on button "button" at bounding box center [1489, 18] width 52 height 37
click at [1477, 60] on li "Upload de Volumes" at bounding box center [1484, 58] width 141 height 29
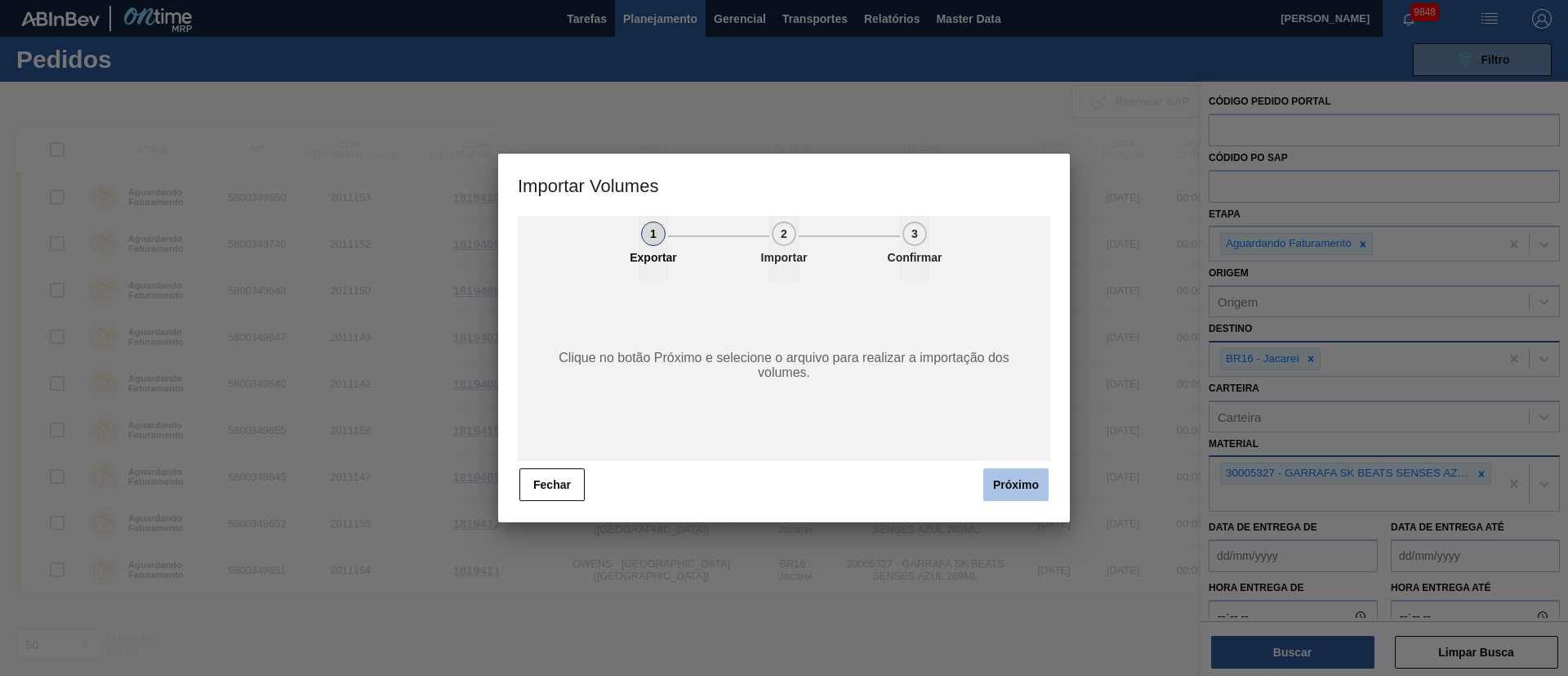
click at [1003, 492] on button "Próximo" at bounding box center [1015, 485] width 65 height 33
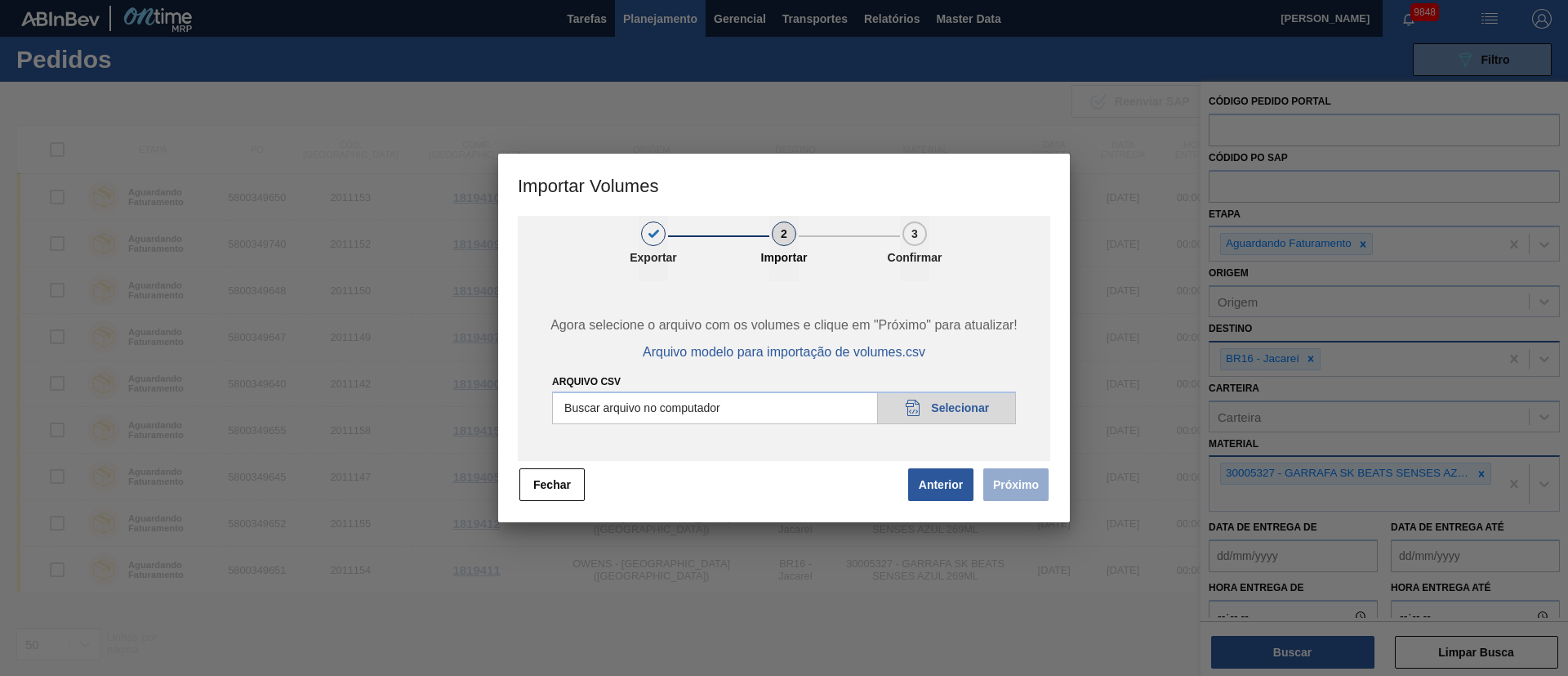
click at [954, 405] on input "Arquivo csv" at bounding box center [784, 407] width 464 height 33
type input "C:\fakepath\PedidoVolumeModeloImportacao (79).csv"
click at [1018, 485] on button "Próximo" at bounding box center [1015, 485] width 65 height 33
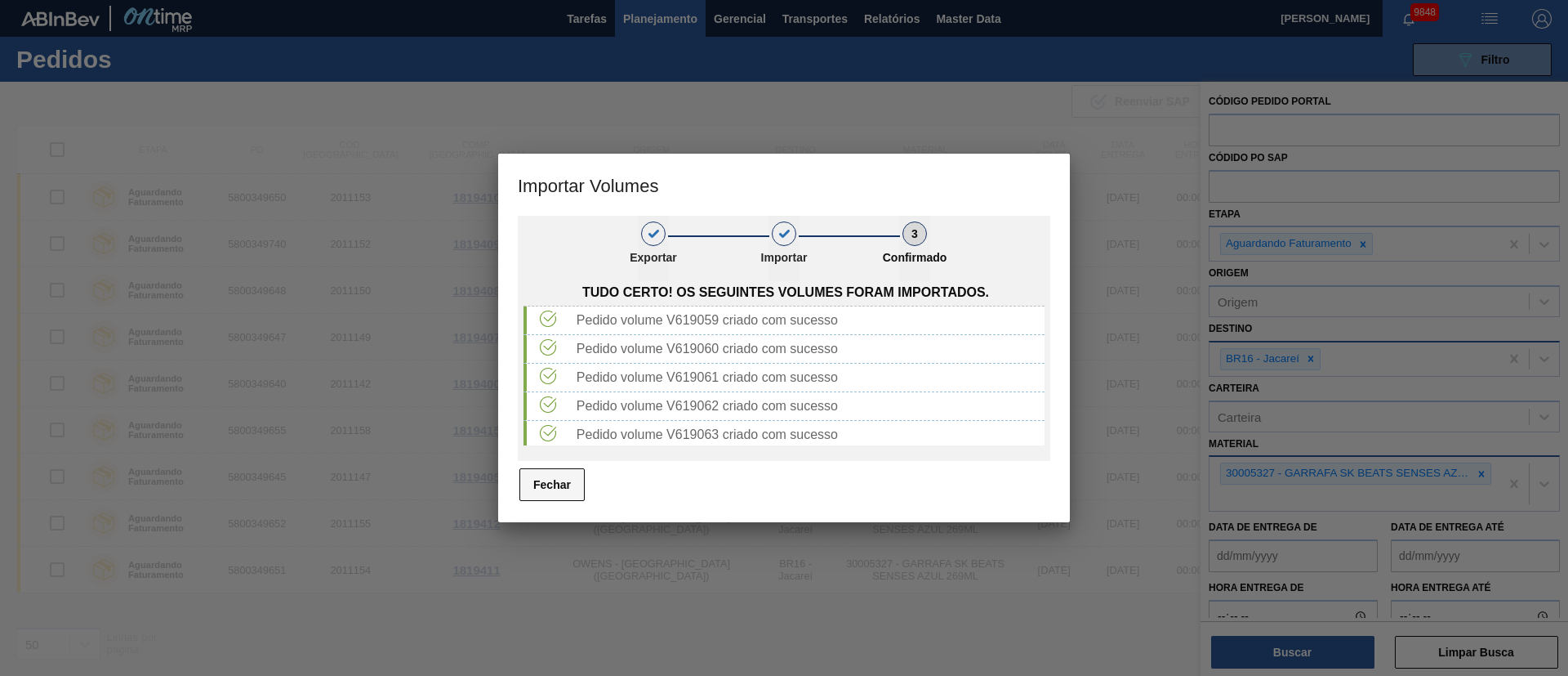
click at [532, 496] on button "Fechar" at bounding box center [552, 485] width 65 height 33
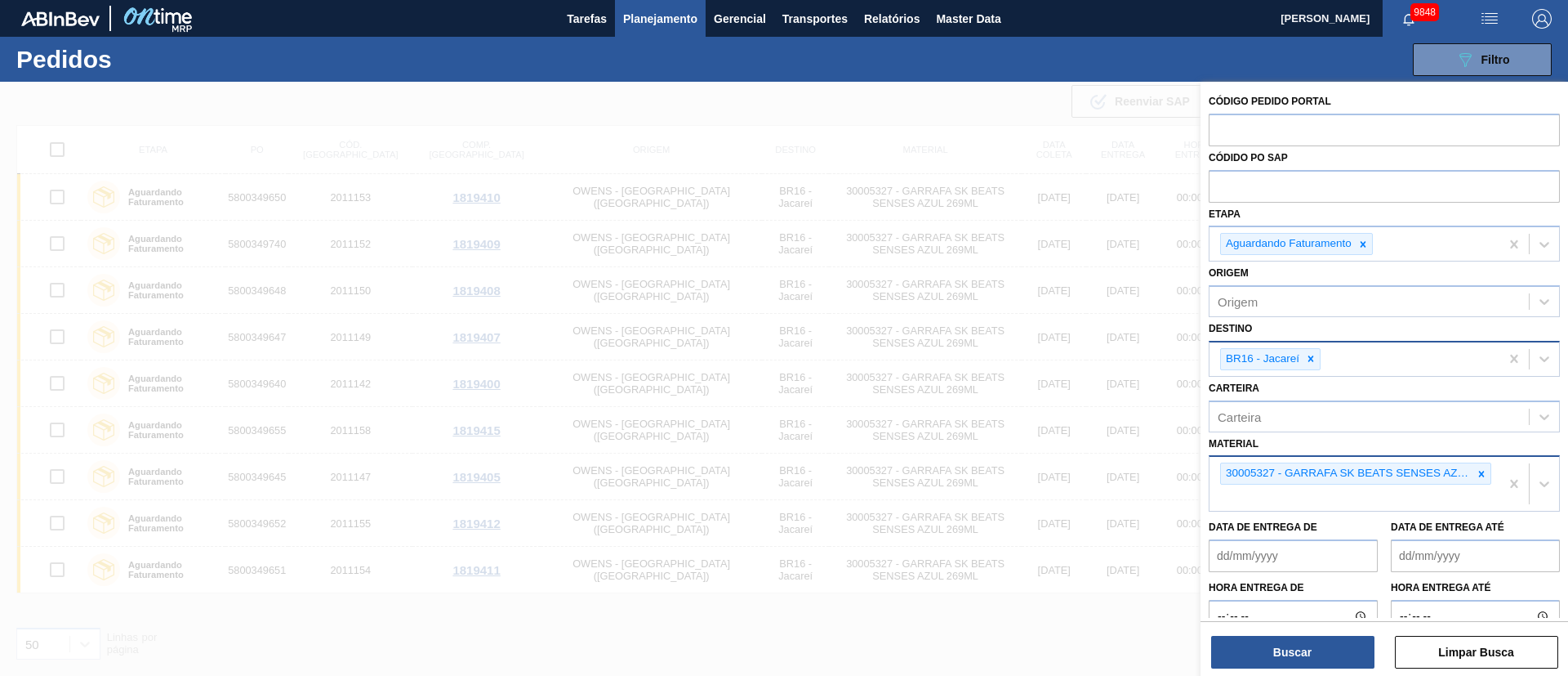
click at [660, 18] on span "Planejamento" at bounding box center [661, 18] width 75 height 20
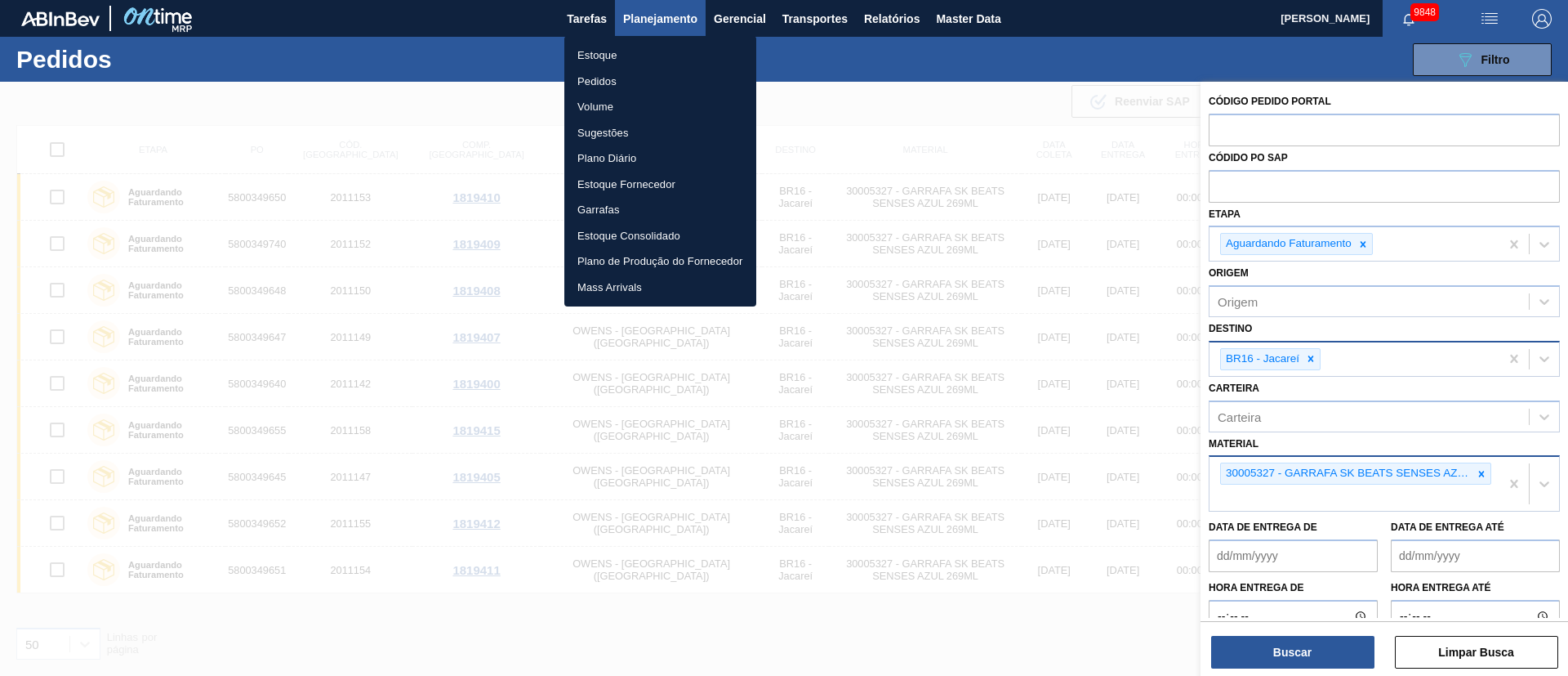
click at [597, 84] on li "Pedidos" at bounding box center [660, 81] width 192 height 27
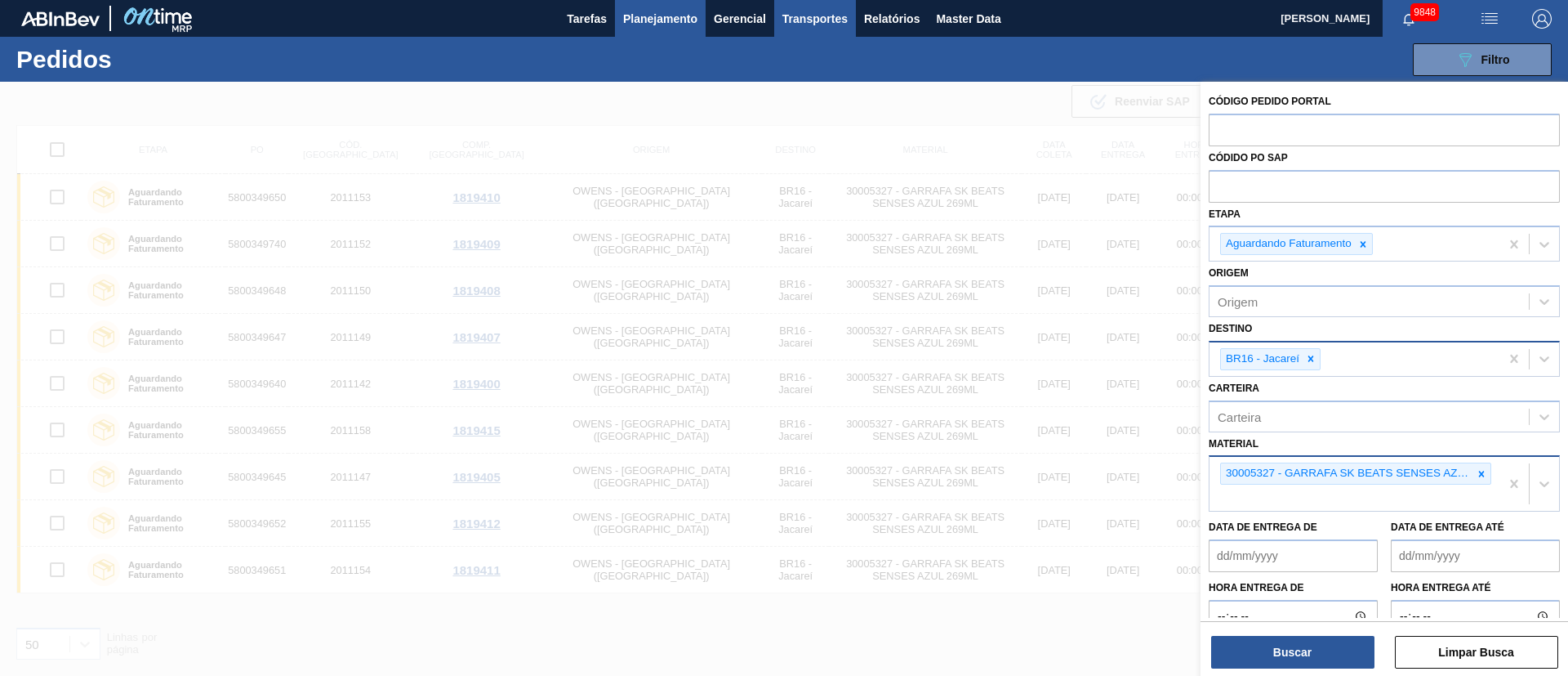
click at [818, 25] on span "Transportes" at bounding box center [815, 18] width 65 height 20
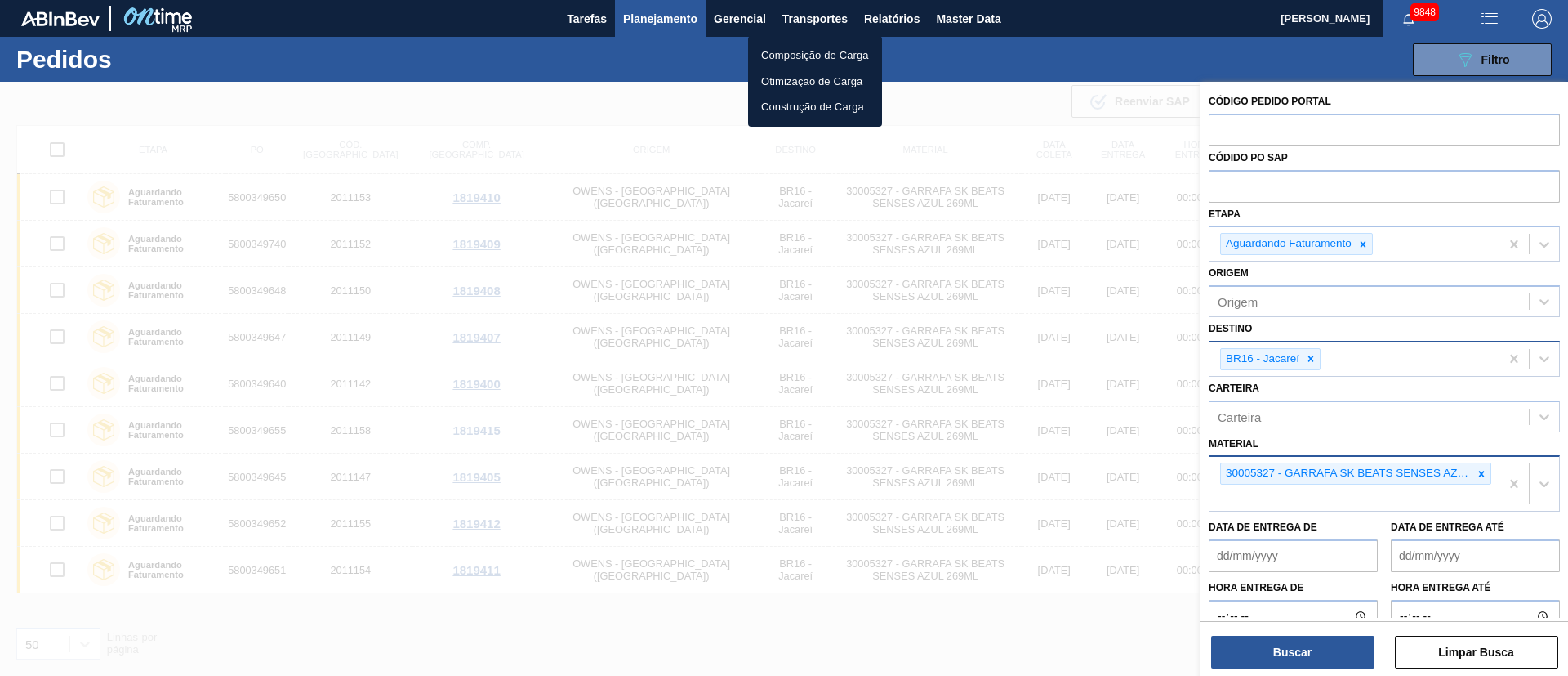
click at [801, 82] on li "Otimização de Carga" at bounding box center [816, 81] width 134 height 27
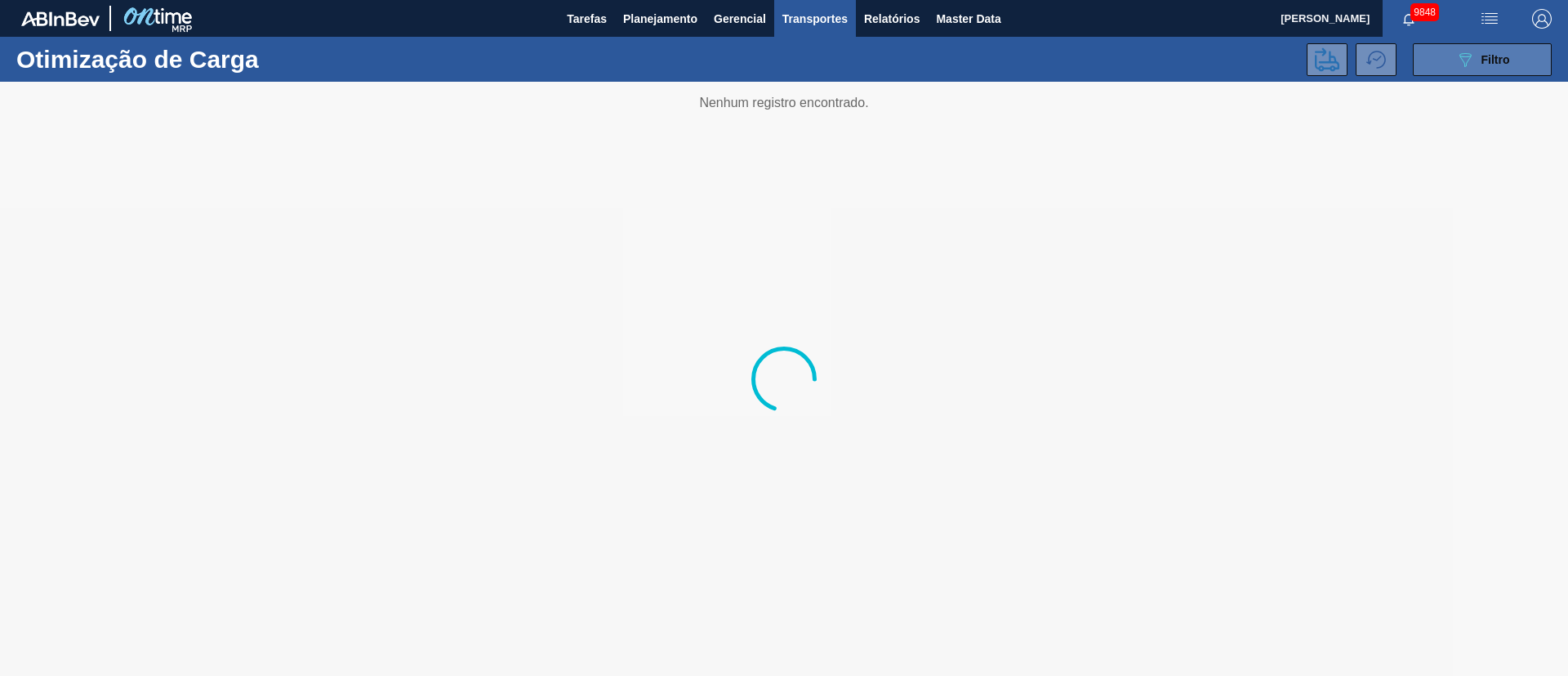
click at [1465, 56] on icon at bounding box center [1465, 60] width 12 height 14
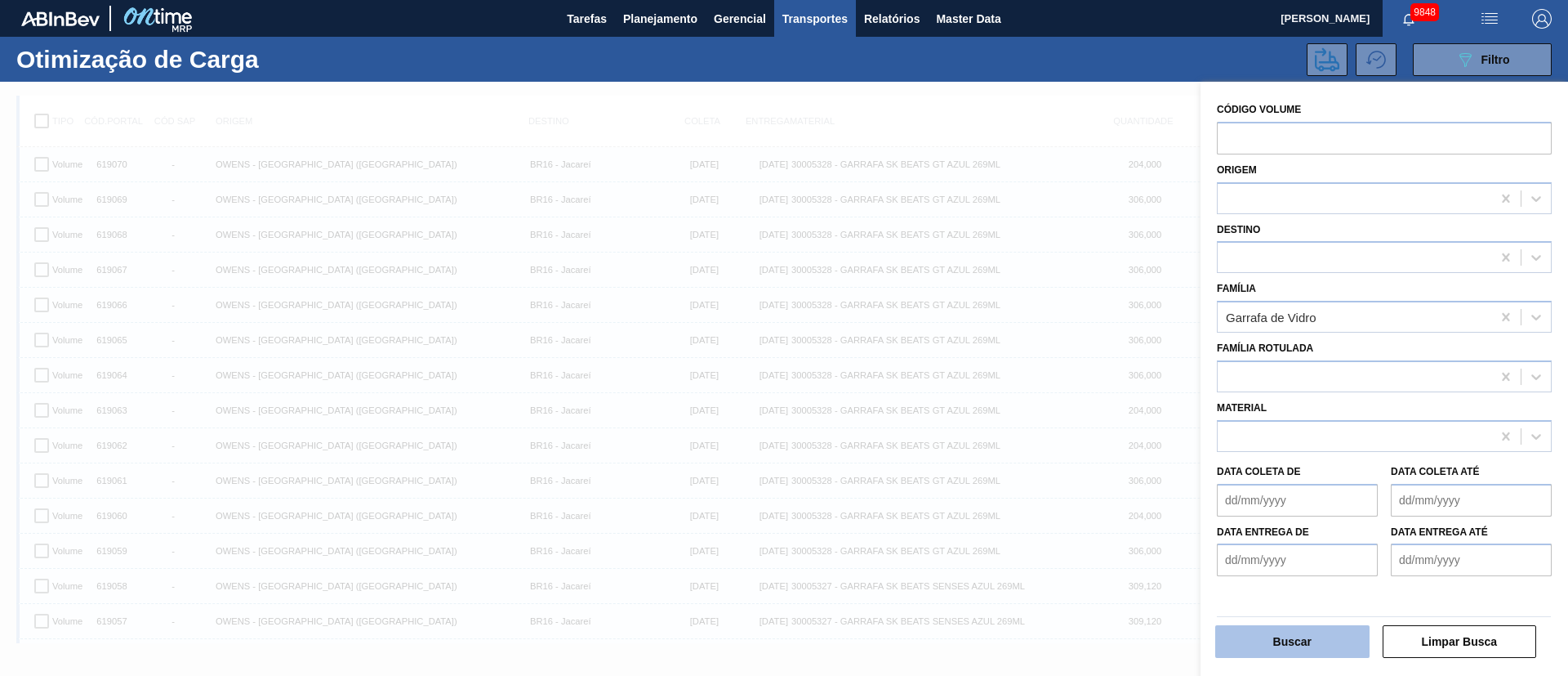
click at [1297, 643] on button "Buscar" at bounding box center [1292, 641] width 154 height 33
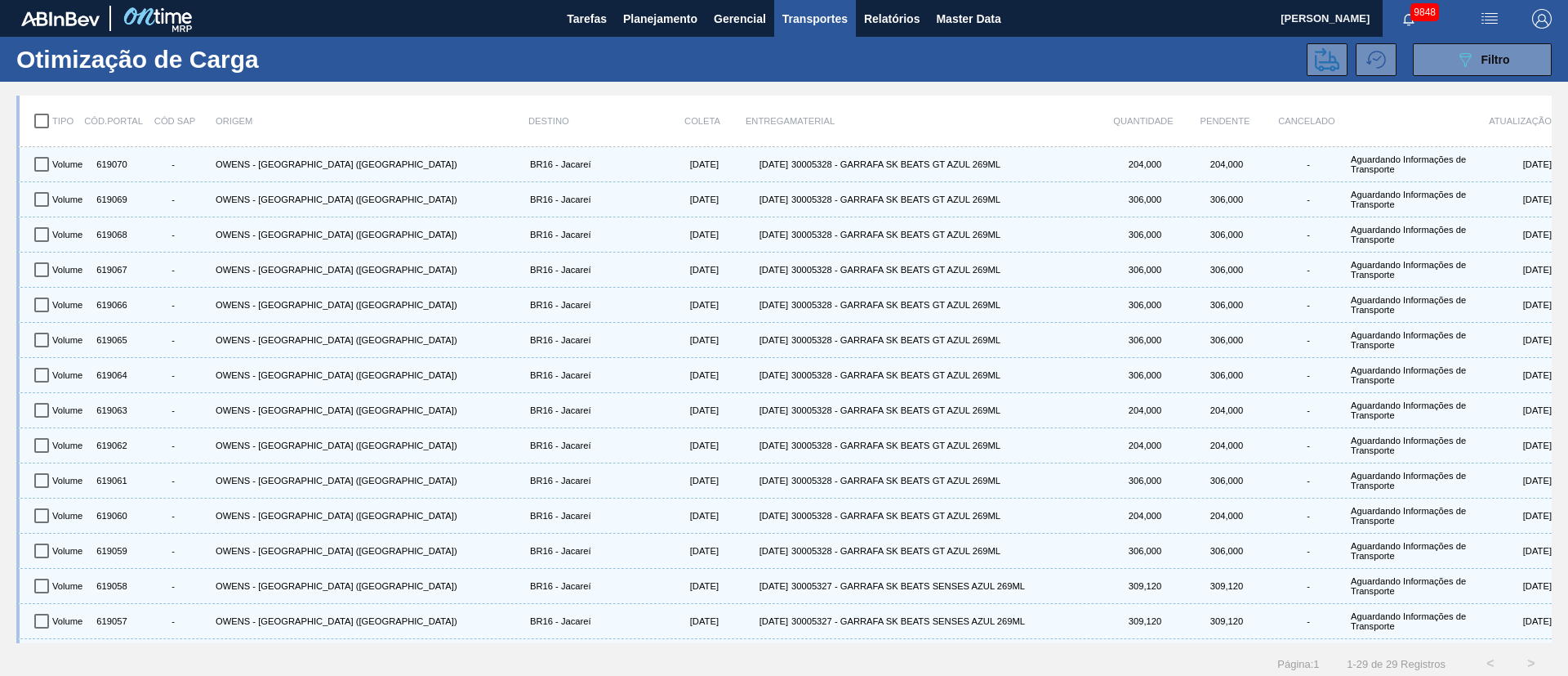
click at [37, 116] on input "checkbox" at bounding box center [42, 121] width 34 height 34
checkbox input "true"
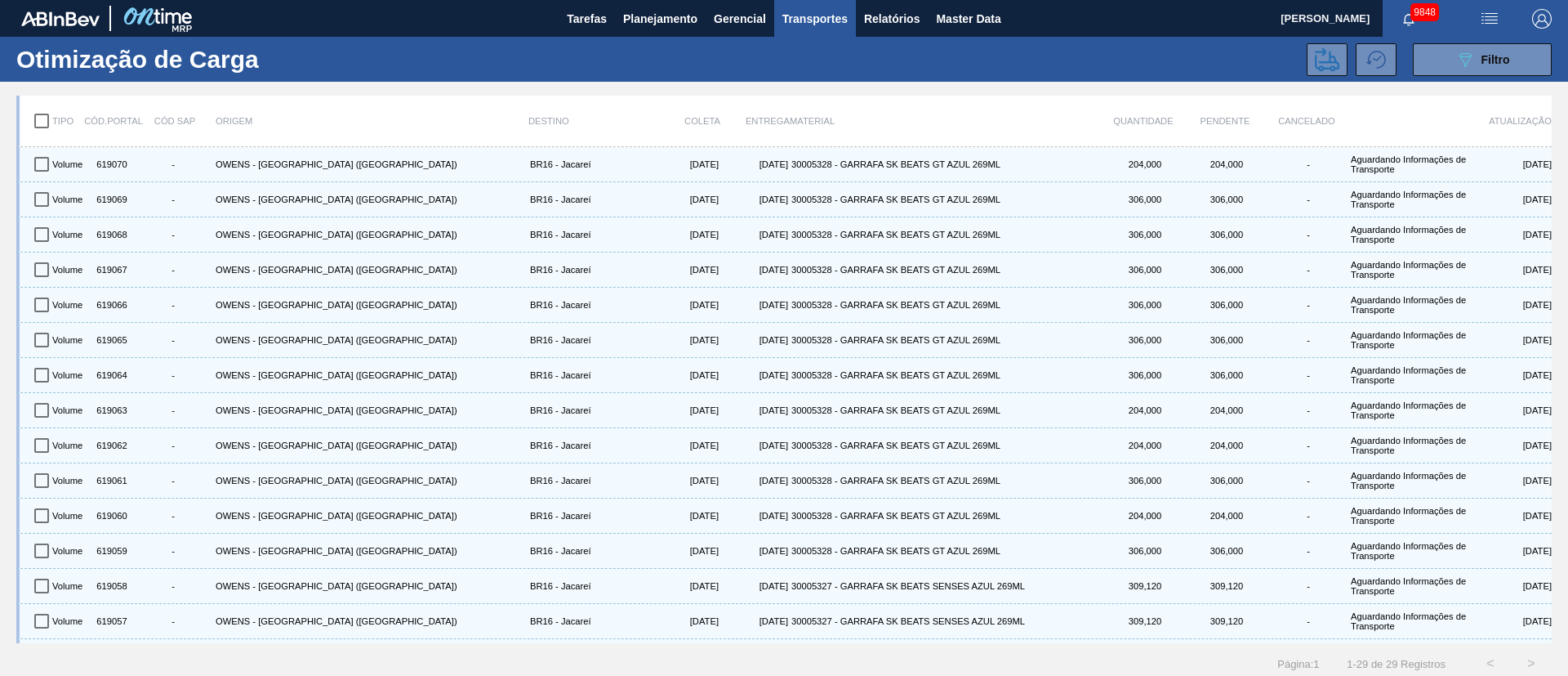
checkbox input "true"
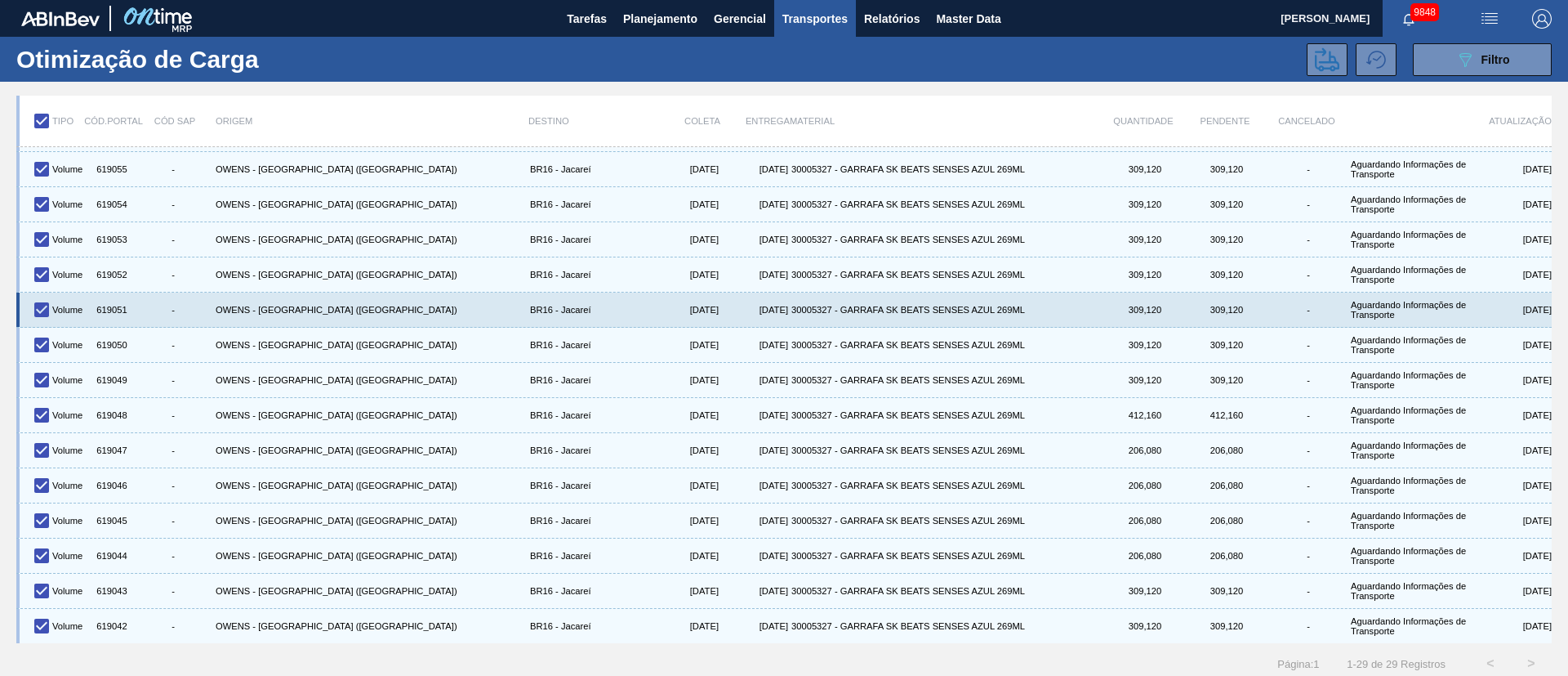
scroll to position [9, 0]
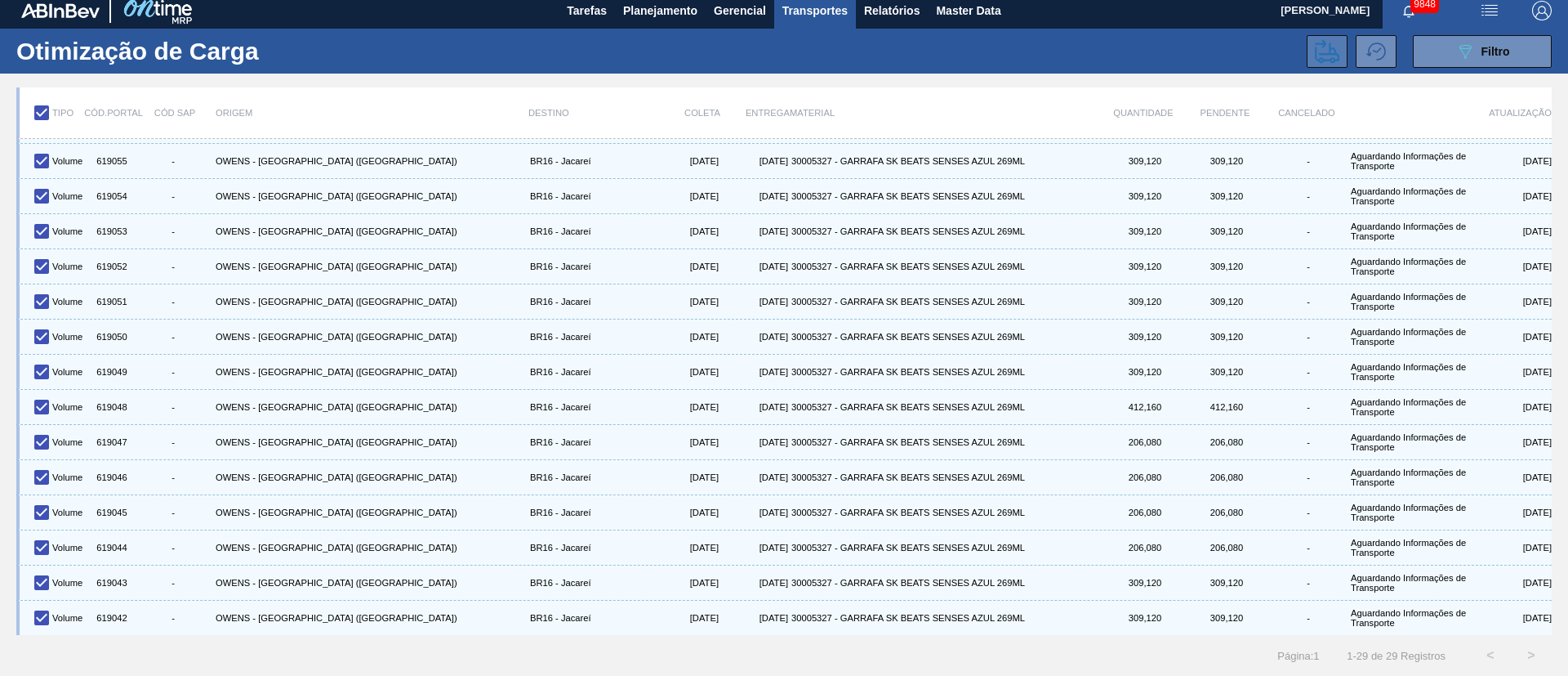
click at [1332, 49] on icon at bounding box center [1328, 50] width 25 height 24
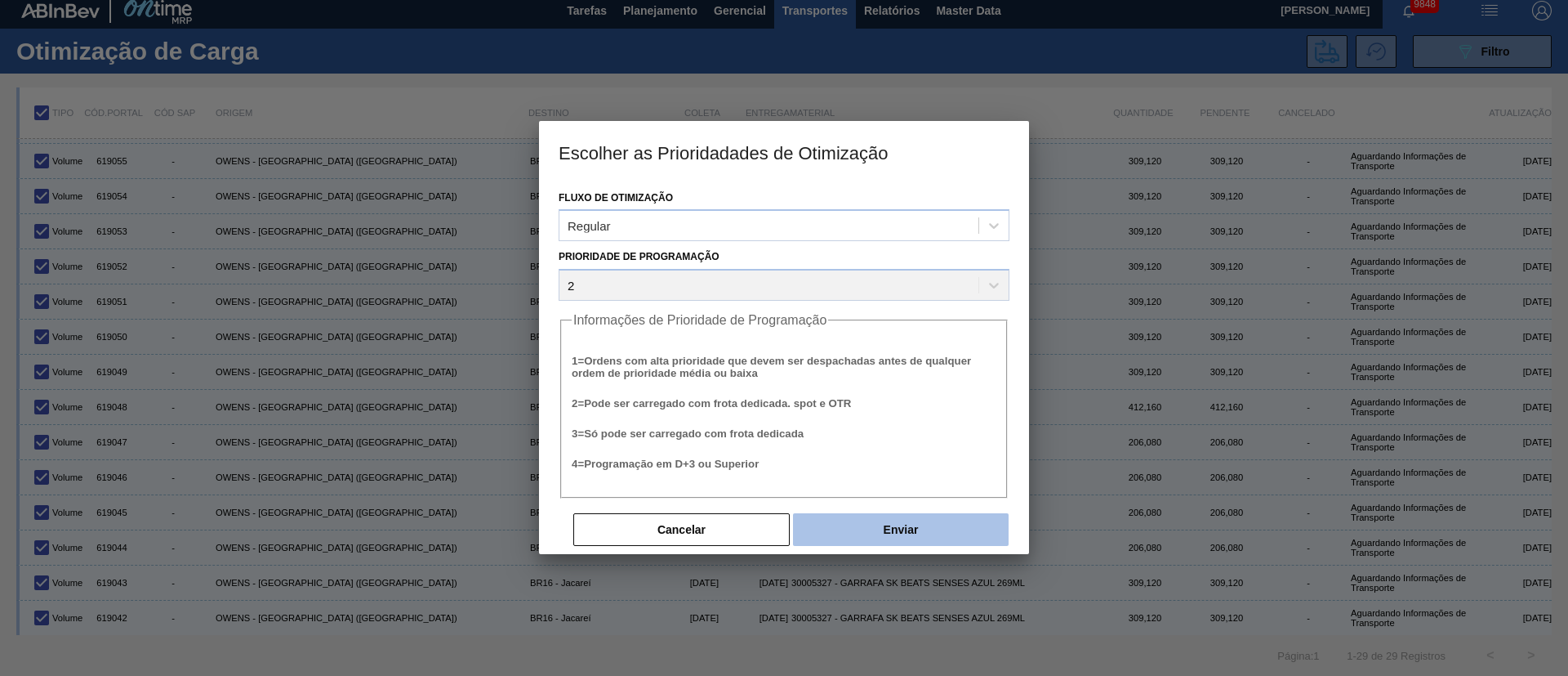
click at [873, 530] on button "Enviar" at bounding box center [901, 529] width 216 height 33
